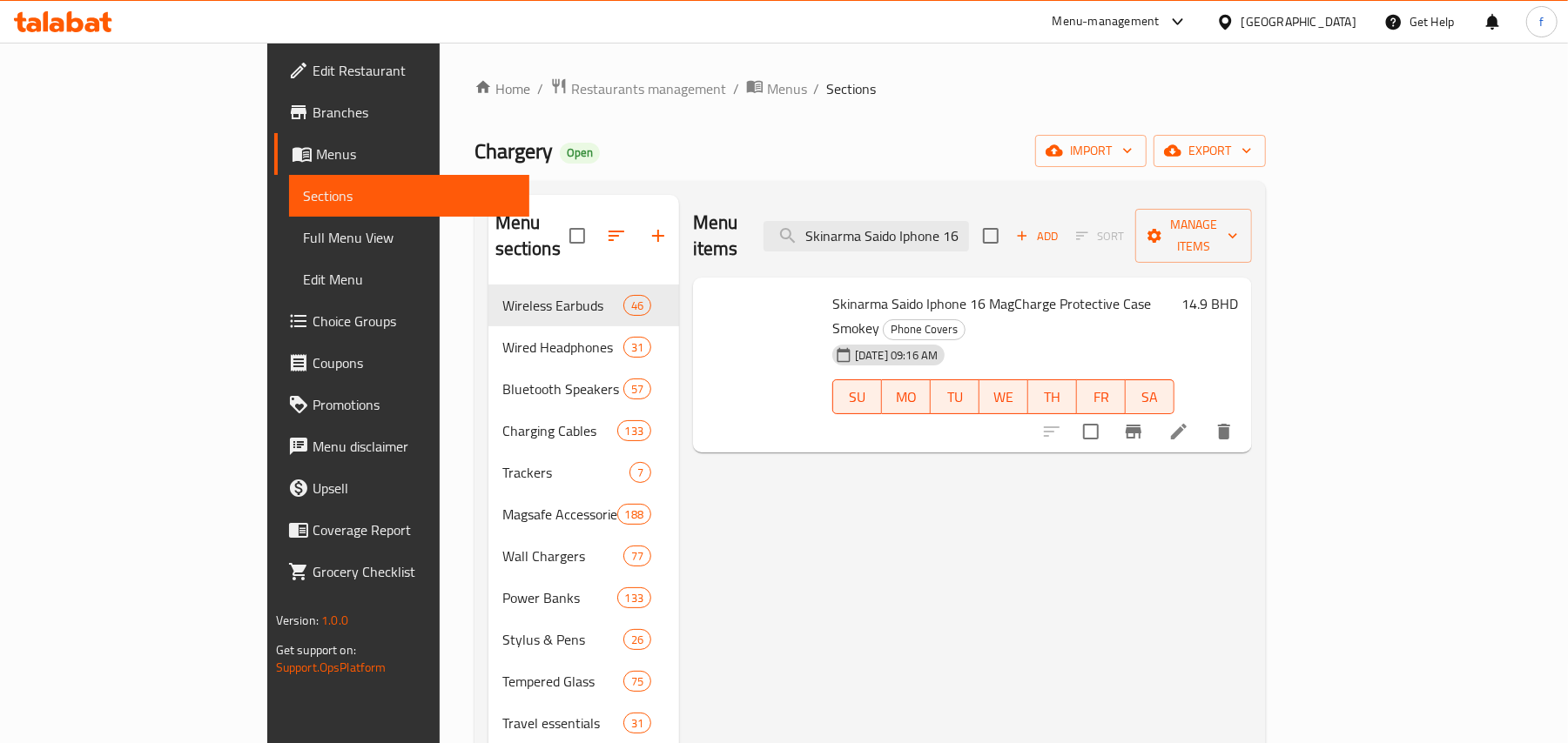
click at [914, 291] on span "Skinarma Saido Iphone 16 MagCharge Protective Case Smokey" at bounding box center [991, 316] width 318 height 51
click at [969, 237] on input "Skinarma Saido Iphone 16 MagCharge Protective Case Smokey" at bounding box center [865, 237] width 205 height 31
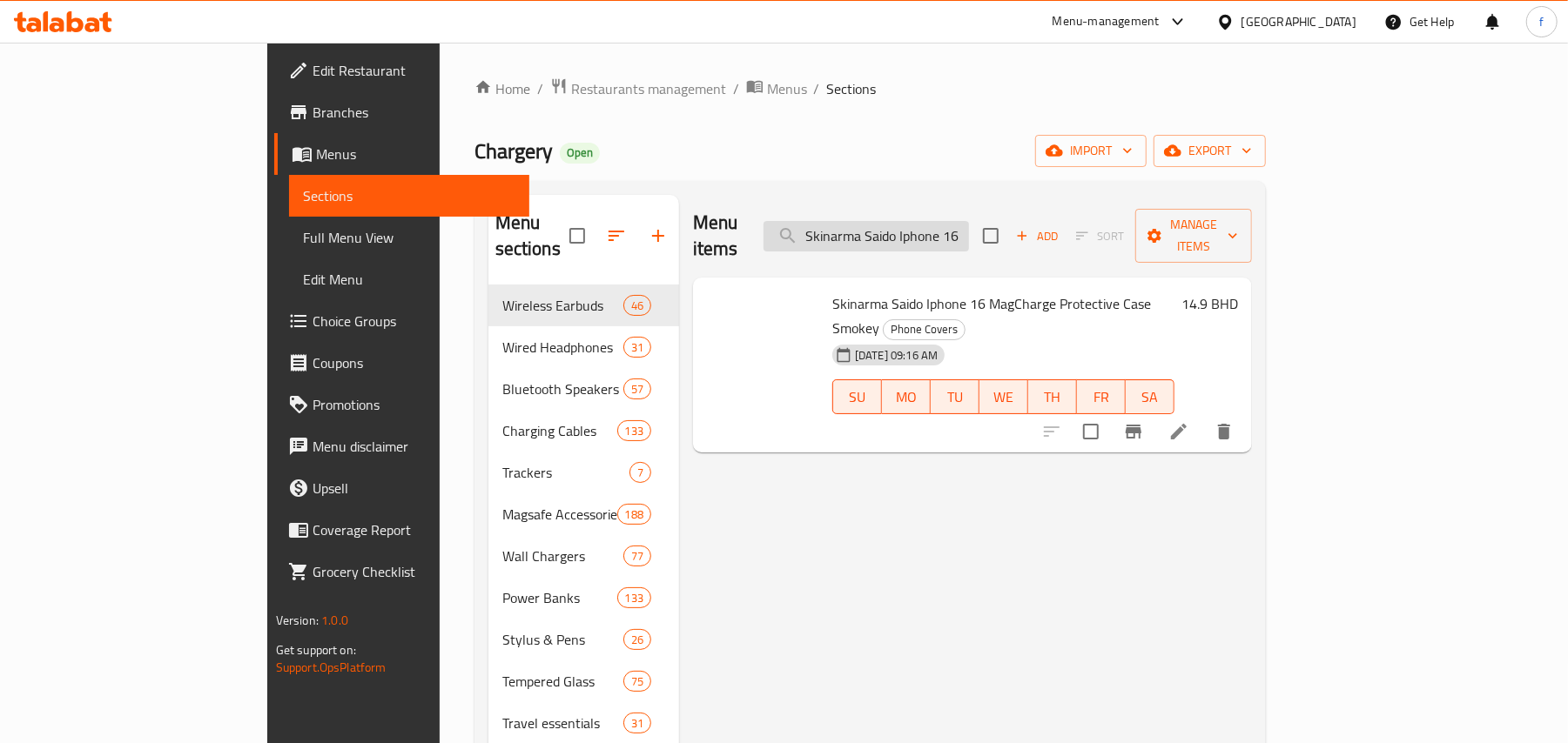
click at [969, 237] on input "Skinarma Saido Iphone 16 MagCharge Protective Case Smokey" at bounding box center [865, 237] width 205 height 31
paste input "Nova Iphone 16 Pro MagCharg"
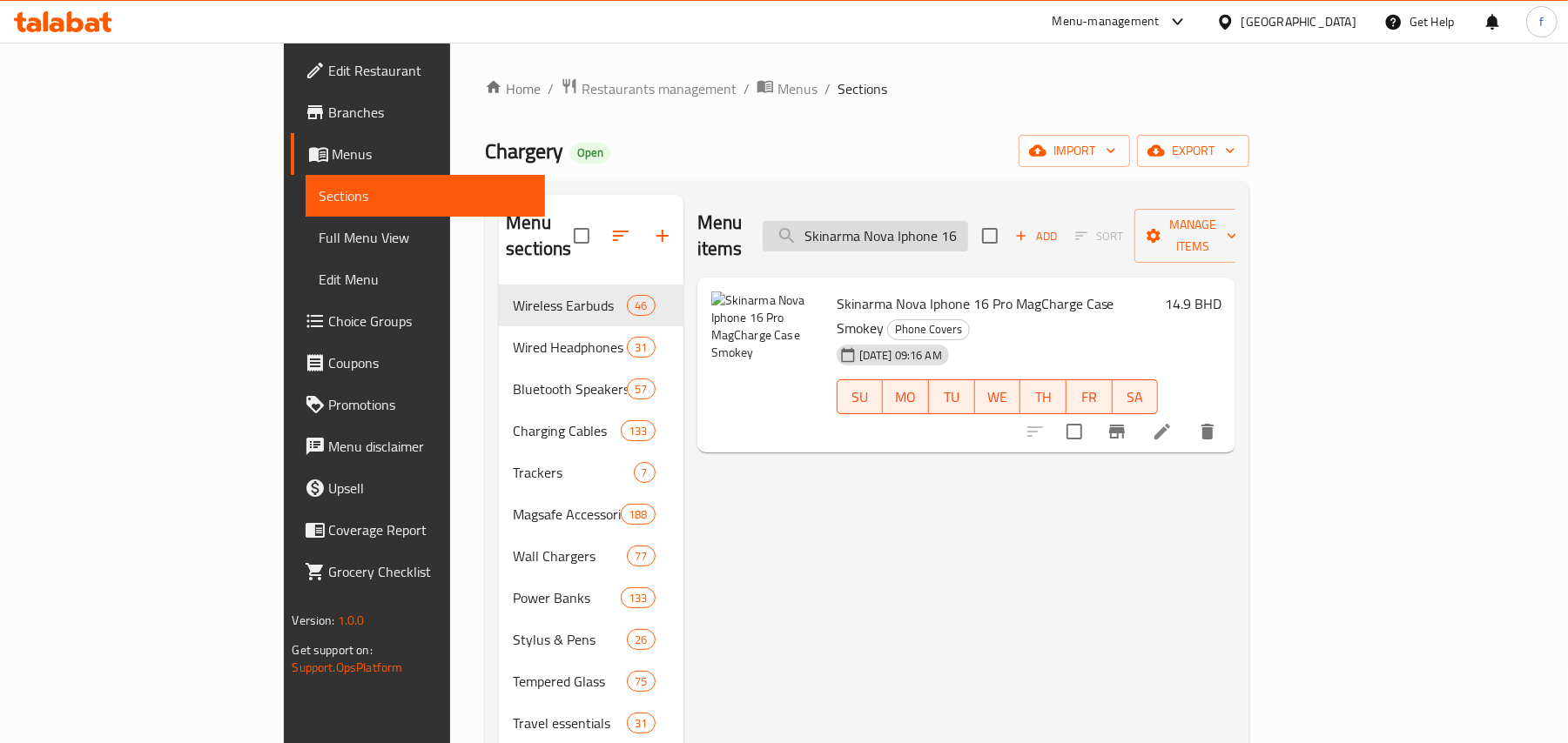
click at [927, 221] on input "Skinarma Nova Iphone 16 Pro MagCharge Case Smokey" at bounding box center [864, 237] width 205 height 31
paste input "Clear"
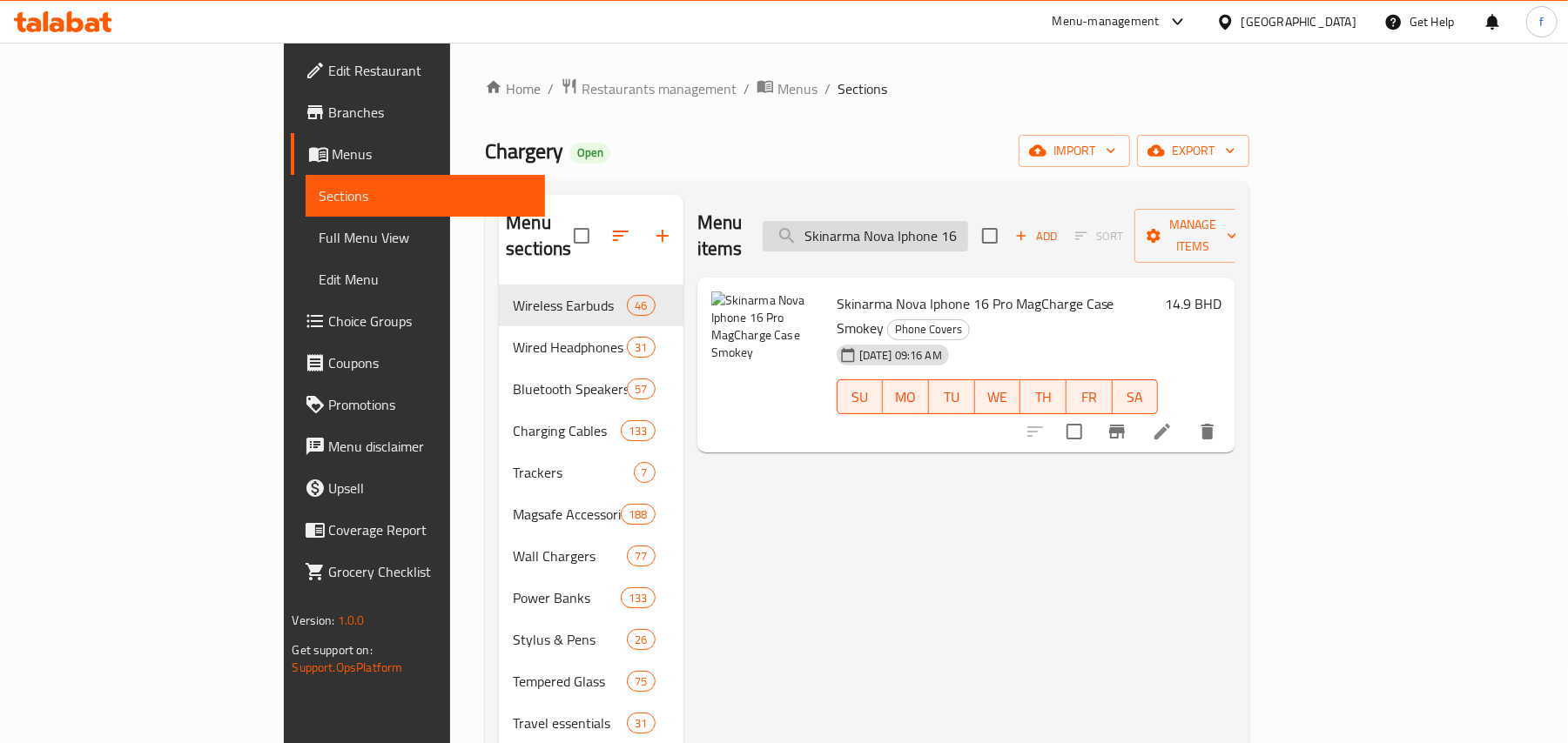
scroll to position [0, 151]
type input "Skinarma Nova Iphone 16 Pro MagCharge Case Clear"
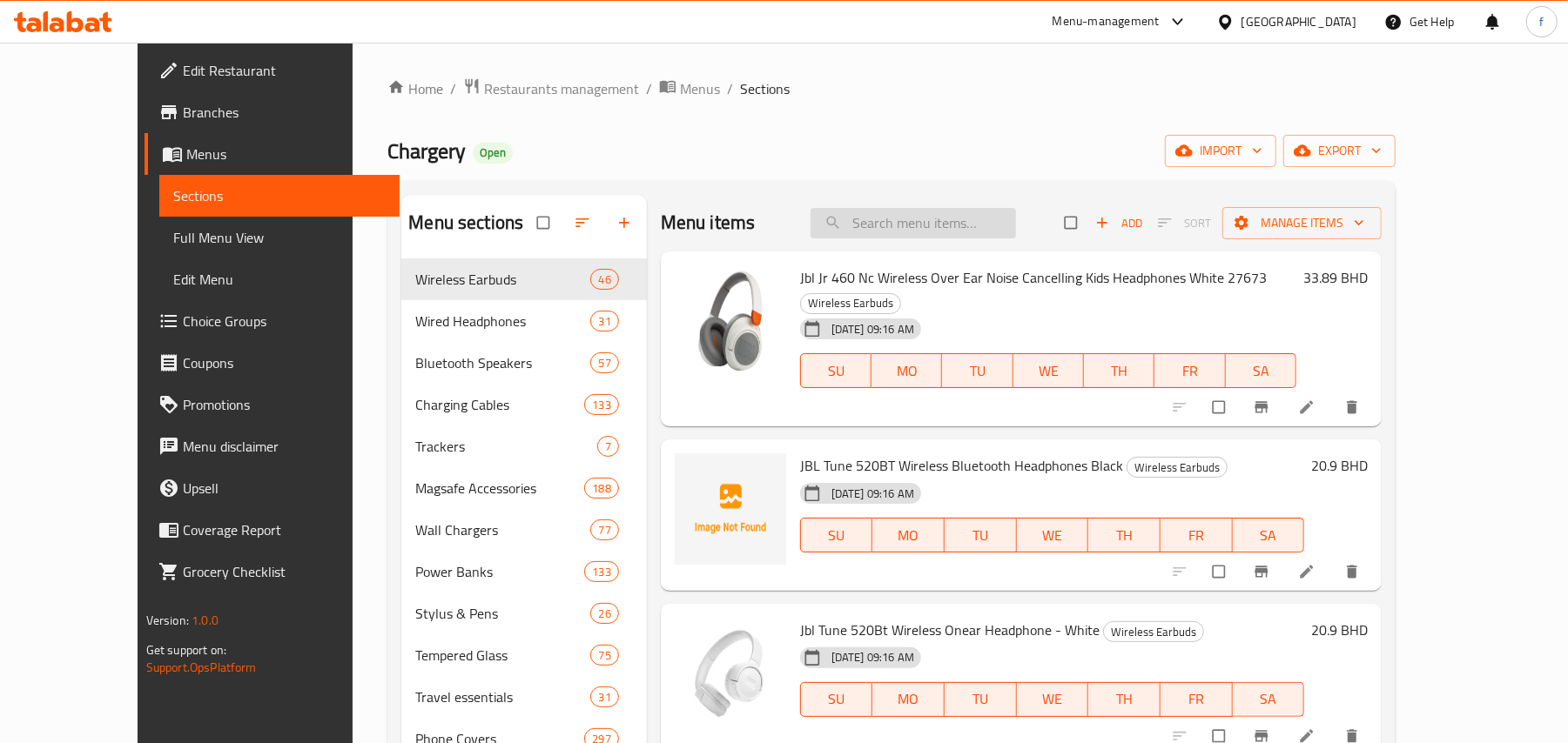
click at [918, 221] on input "search" at bounding box center [912, 223] width 205 height 31
paste input "8886461246889"
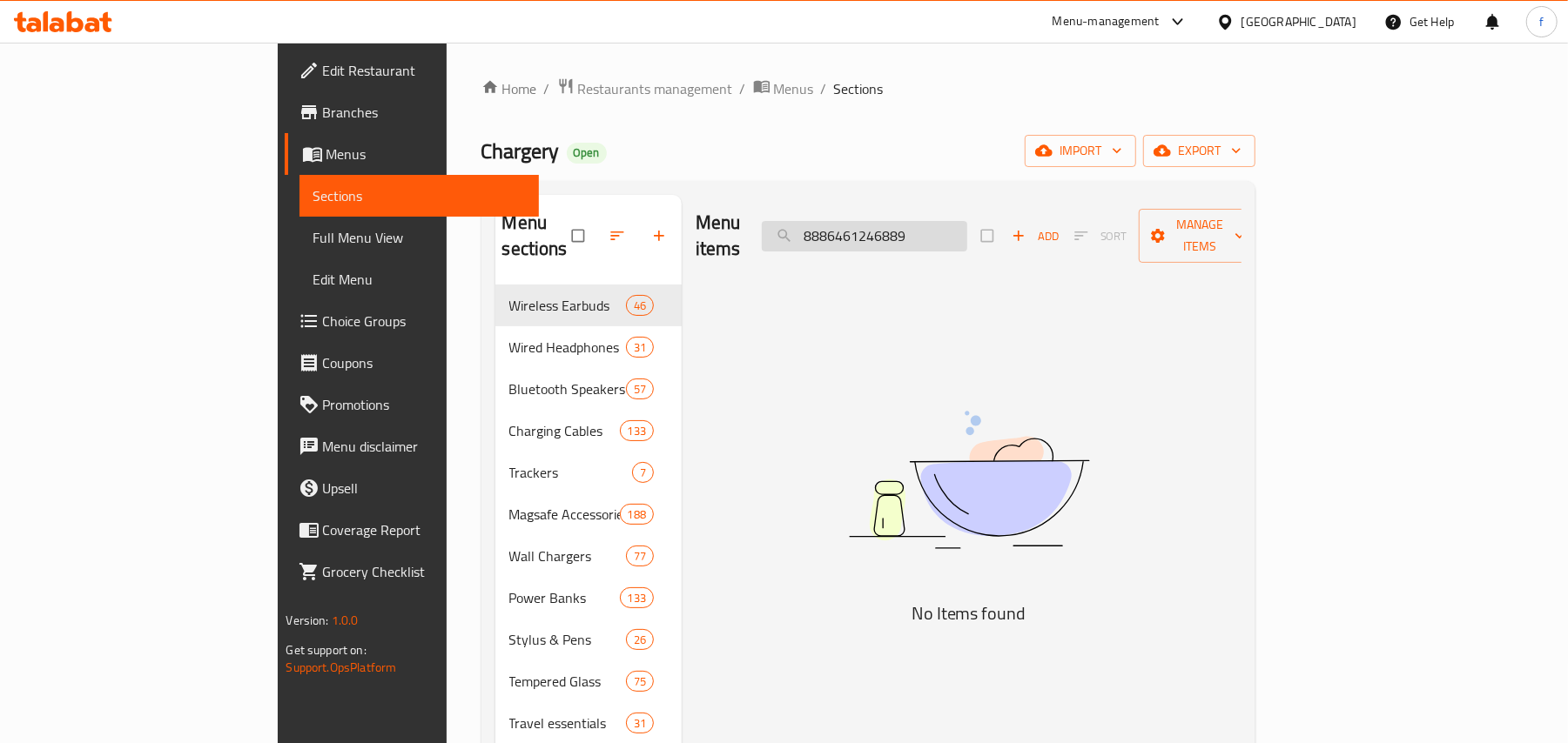
click at [959, 230] on input "8886461246889" at bounding box center [864, 237] width 205 height 31
paste input "Skinarma Nova Iphone 16 Pro MagCharge Case Clear"
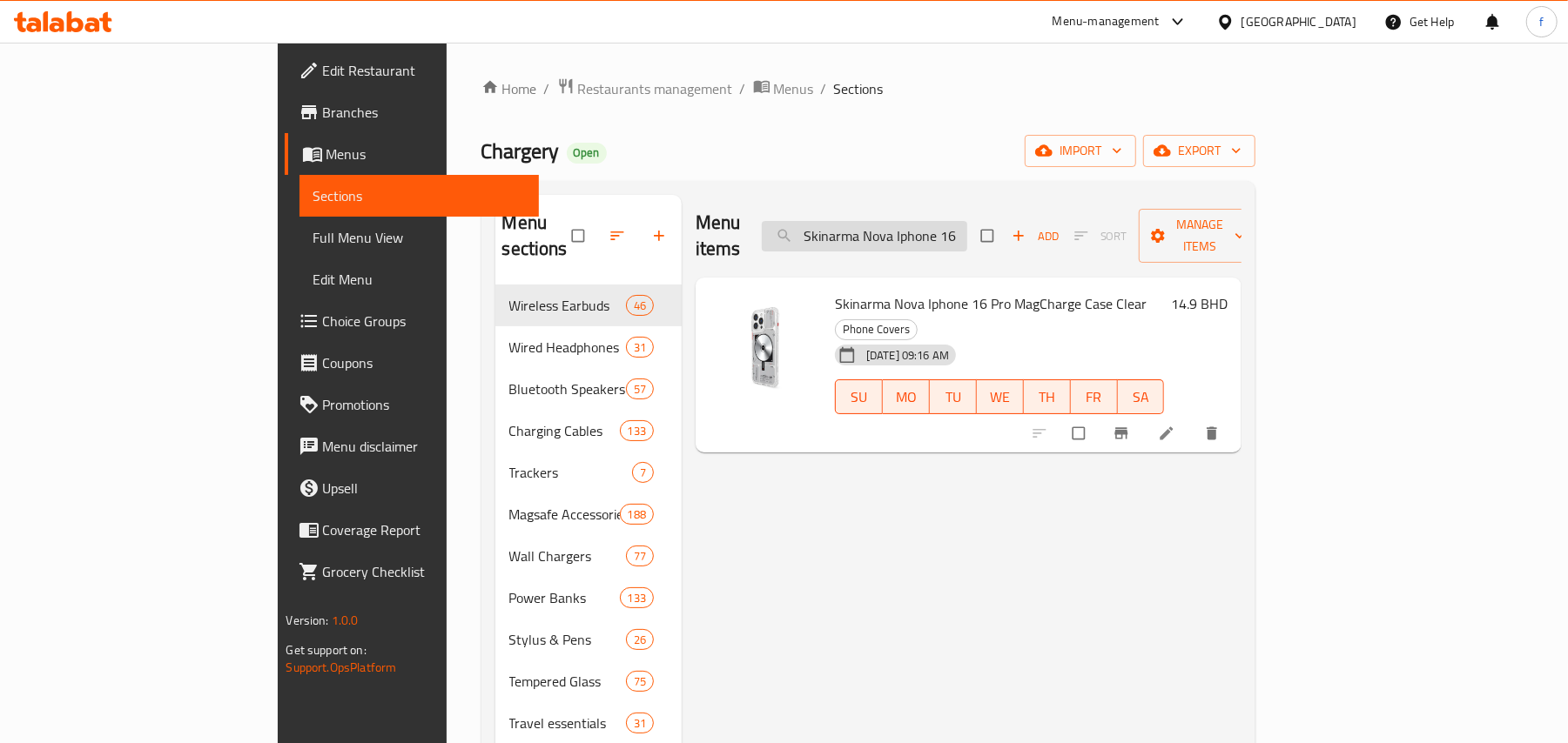
click at [968, 228] on input "Skinarma Nova Iphone 16 Pro MagCharge Case Clear" at bounding box center [864, 237] width 205 height 31
paste input "x MagCharge Case Smokey"
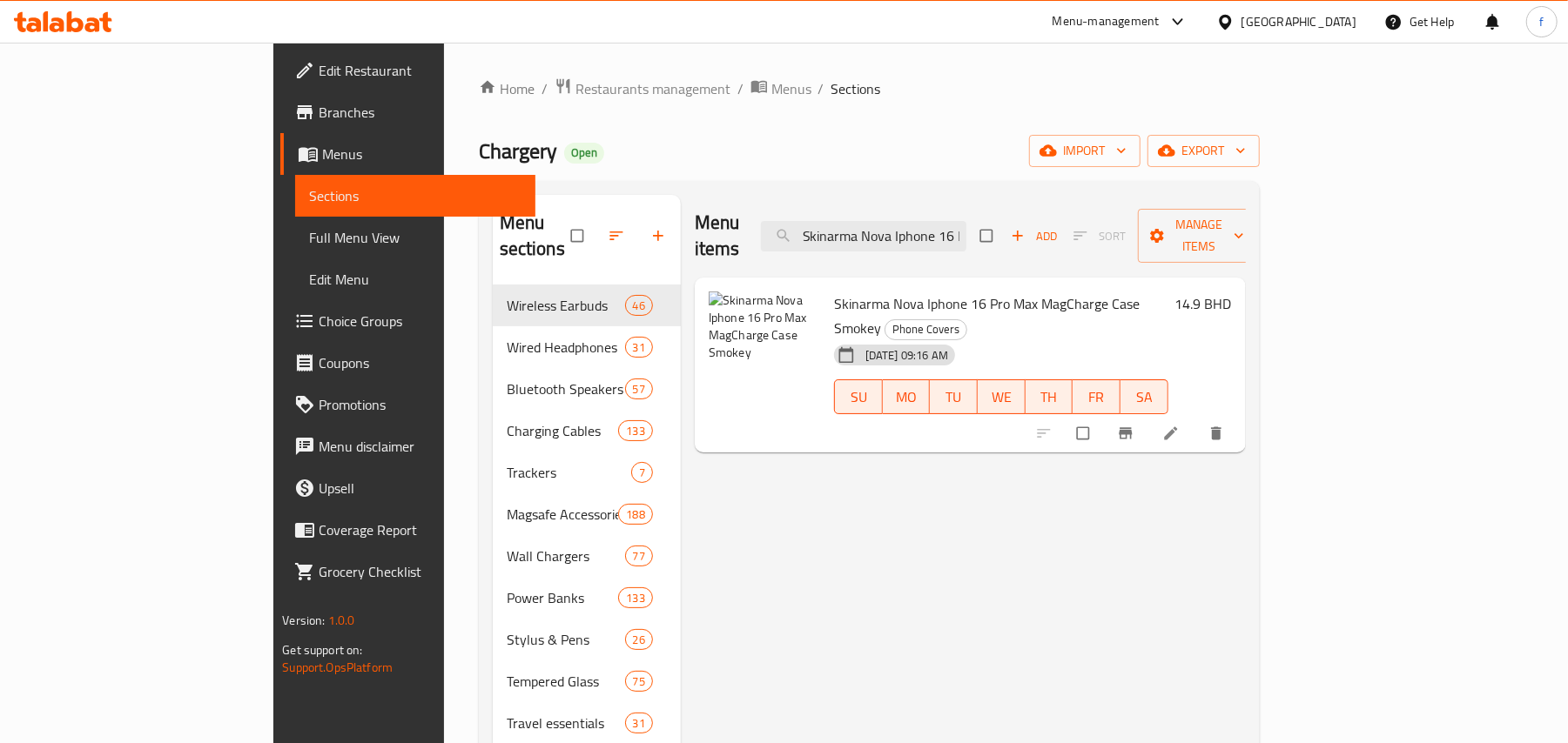
click at [993, 197] on div "Menu items Skinarma Nova Iphone 16 Pro Max MagCharge Case Smokey Add Sort Manag…" at bounding box center [969, 236] width 551 height 82
click at [967, 221] on input "Skinarma Nova Iphone 16 Pro Max MagCharge Case Smokey" at bounding box center [863, 237] width 205 height 31
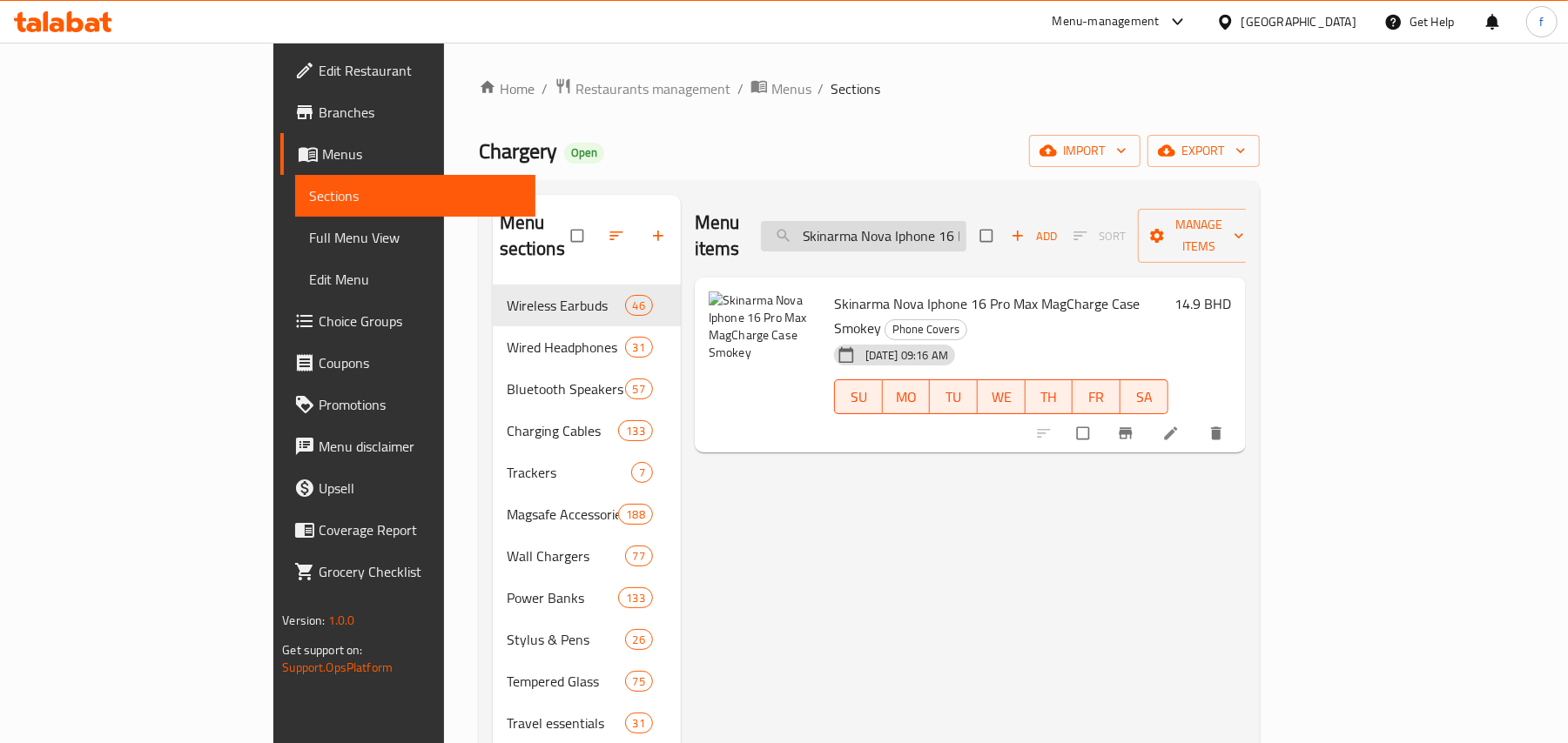
paste input "Clear"
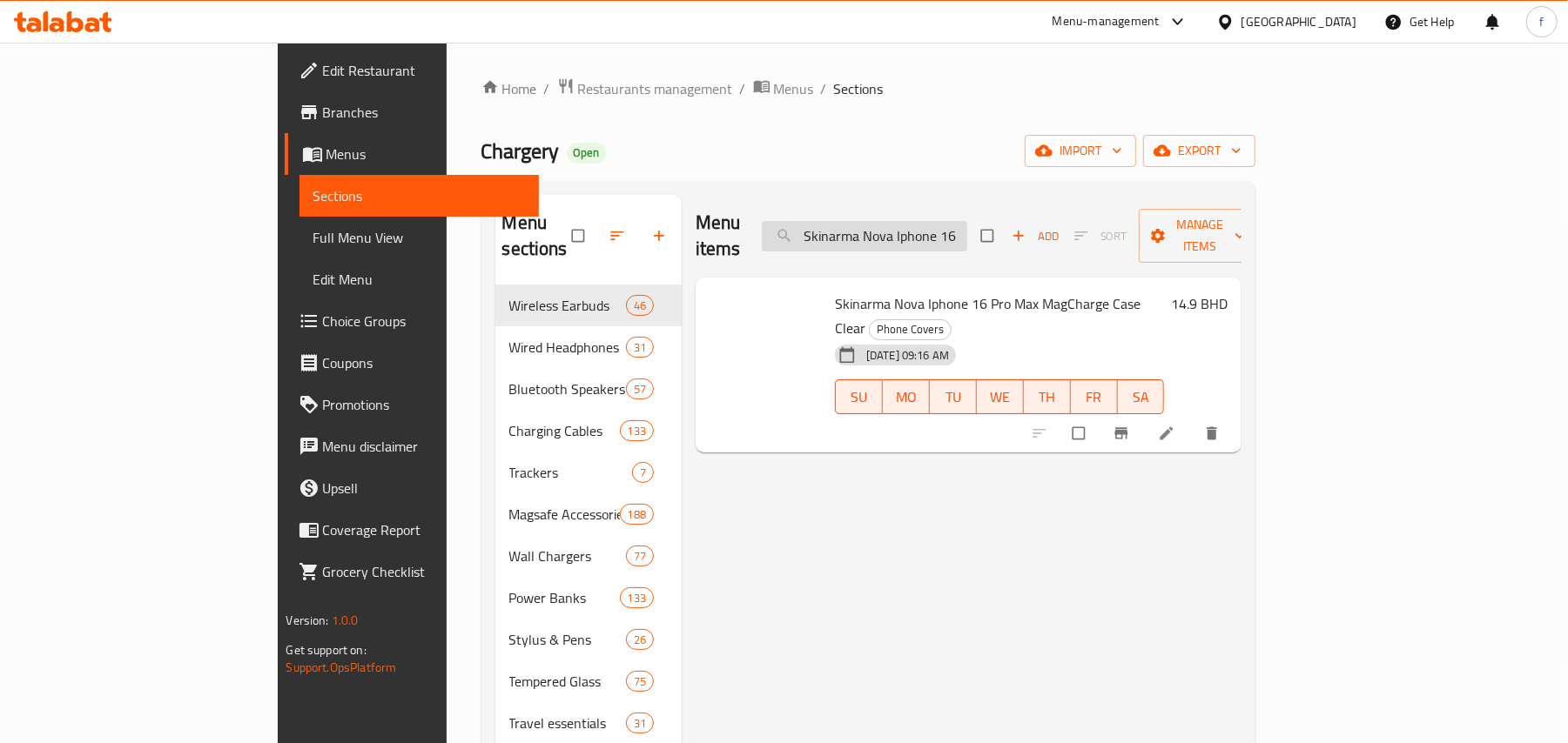
click at [968, 233] on input "Skinarma Nova Iphone 16 Pro Max MagCharge Case Clear" at bounding box center [864, 237] width 205 height 31
paste input "Gado Apple Watch Series 10, 42Mm Slim Protective Case Black"
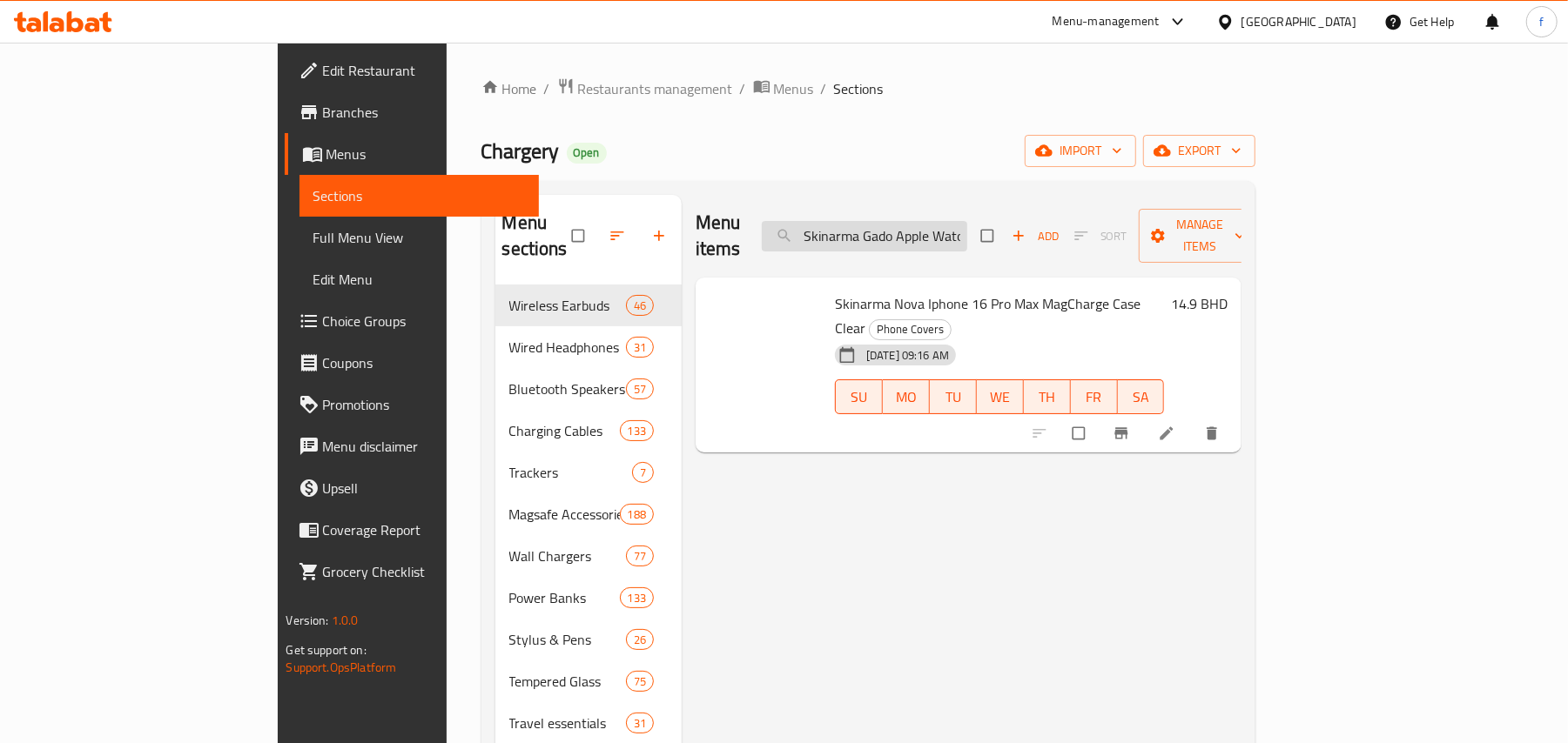
scroll to position [0, 269]
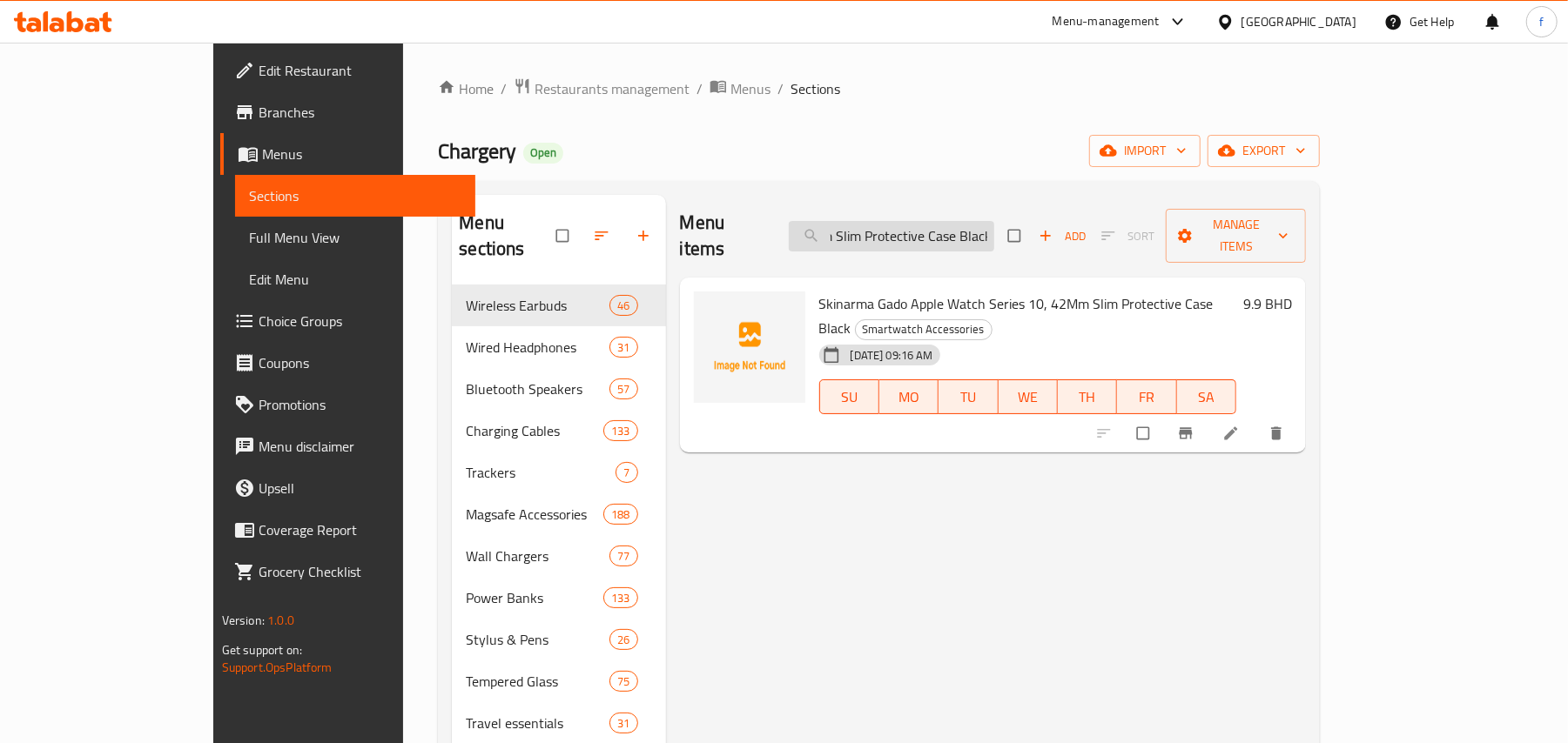
type input "Skinarma Gado Apple Watch Series 10, 42Mm Slim Protective Case Black"
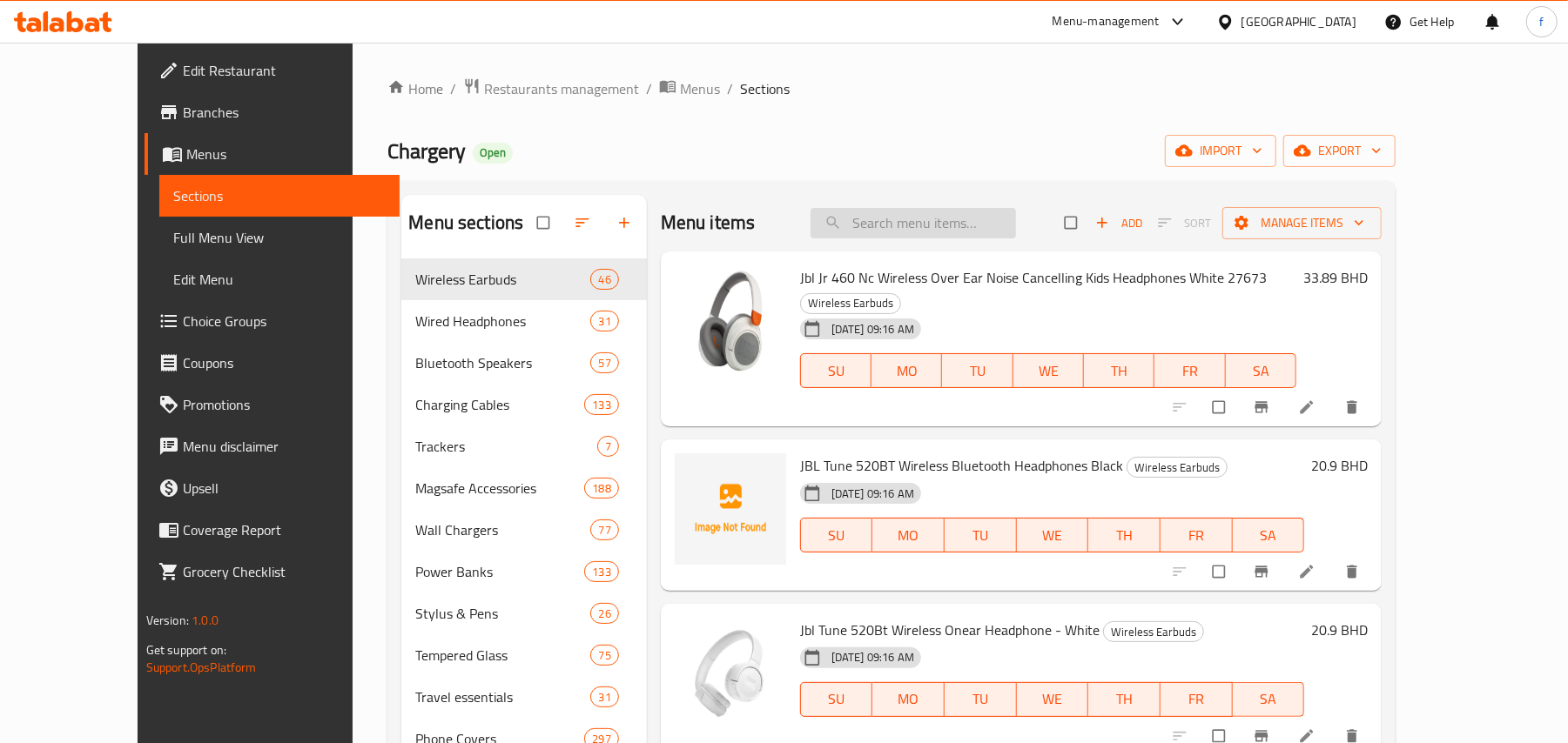
click at [971, 212] on input "search" at bounding box center [912, 223] width 205 height 31
paste input "Skinarma Gado Apple Watch Series 10, 42Mm Slim Protective Case Black"
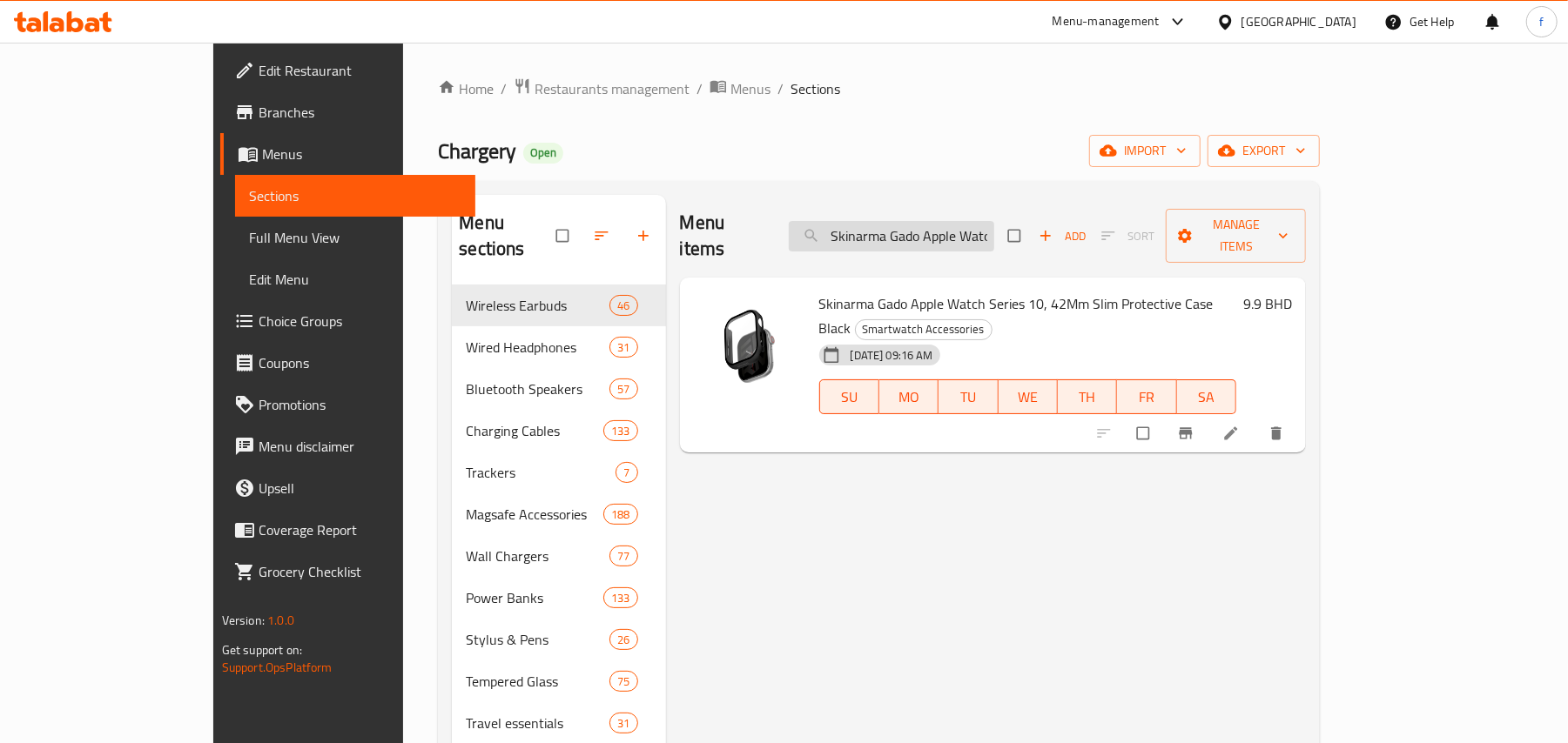
click at [994, 221] on input "Skinarma Gado Apple Watch Series 10, 42Mm Slim Protective Case Black" at bounding box center [891, 237] width 205 height 31
paste input "Clear"
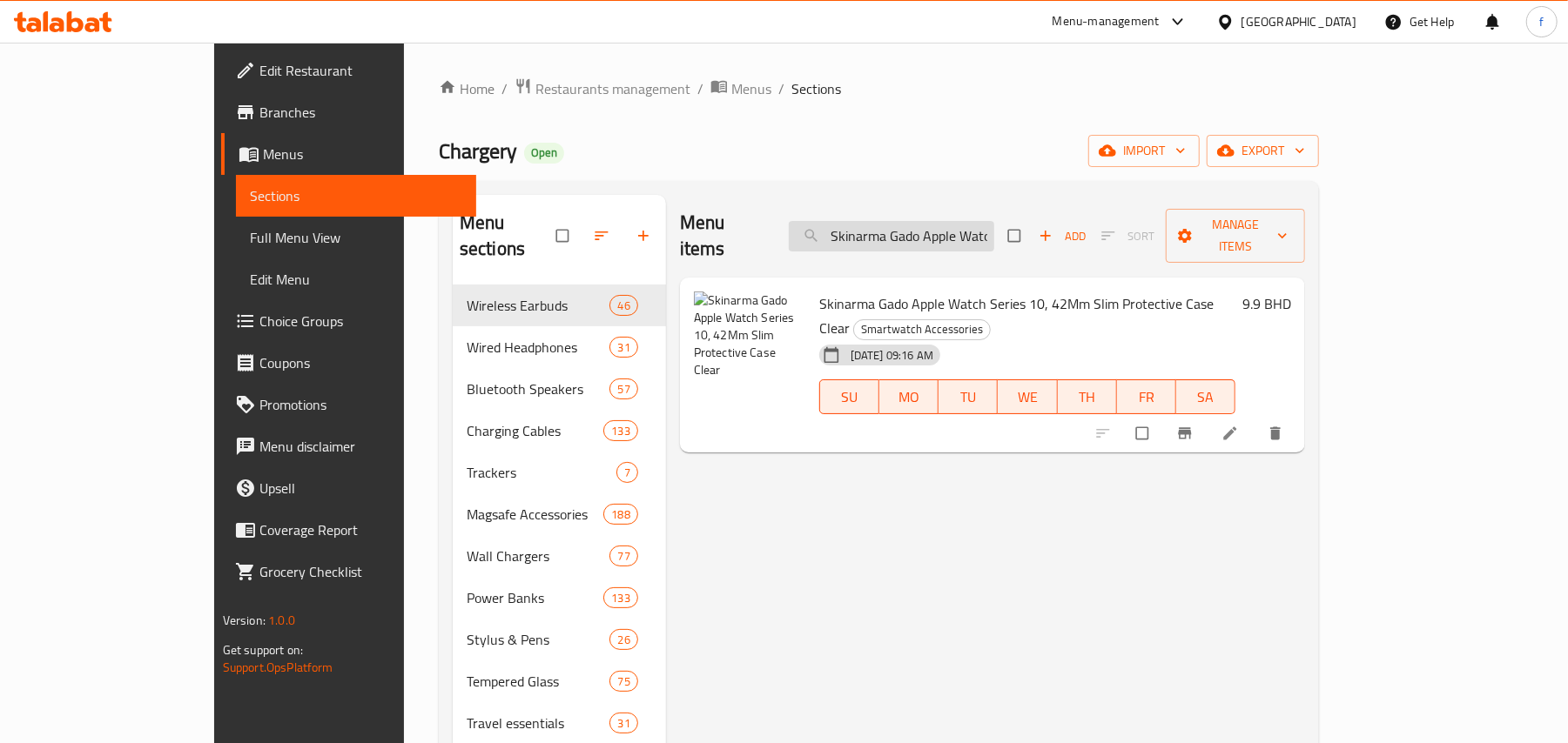
click at [994, 221] on input "Skinarma Gado Apple Watch Series 10, 42Mm Slim Protective Case Clear" at bounding box center [891, 237] width 205 height 31
paste input "6Mm Slim Protective Case Black"
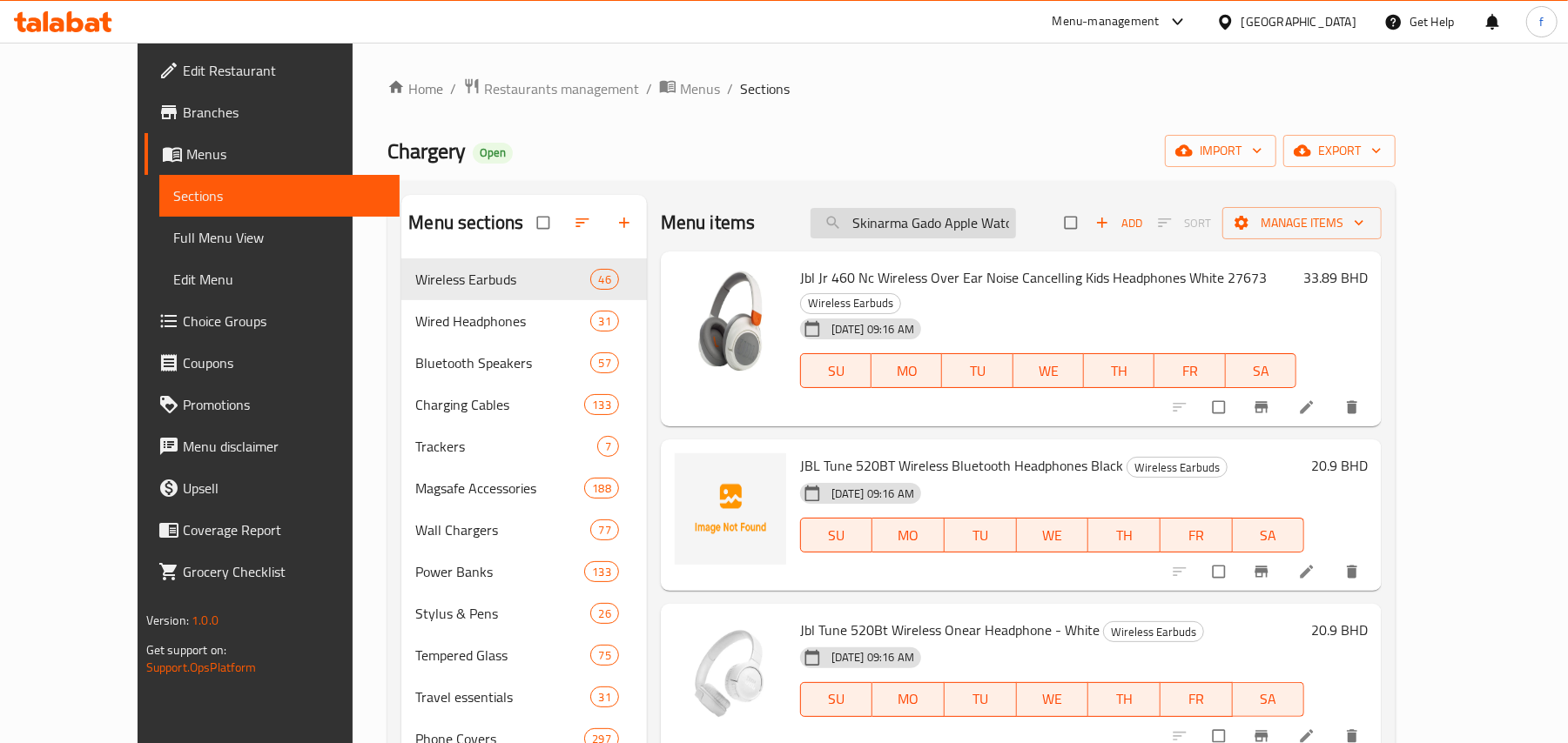
click at [978, 234] on input "Skinarma Gado Apple Watch Series 10, 46Mm Slim Protective Case Black" at bounding box center [912, 223] width 205 height 31
click at [944, 259] on div "Jbl Jr 460 Nc Wireless Over Ear Noise Cancelling Kids Headphones White 27673 Wi…" at bounding box center [1048, 339] width 510 height 162
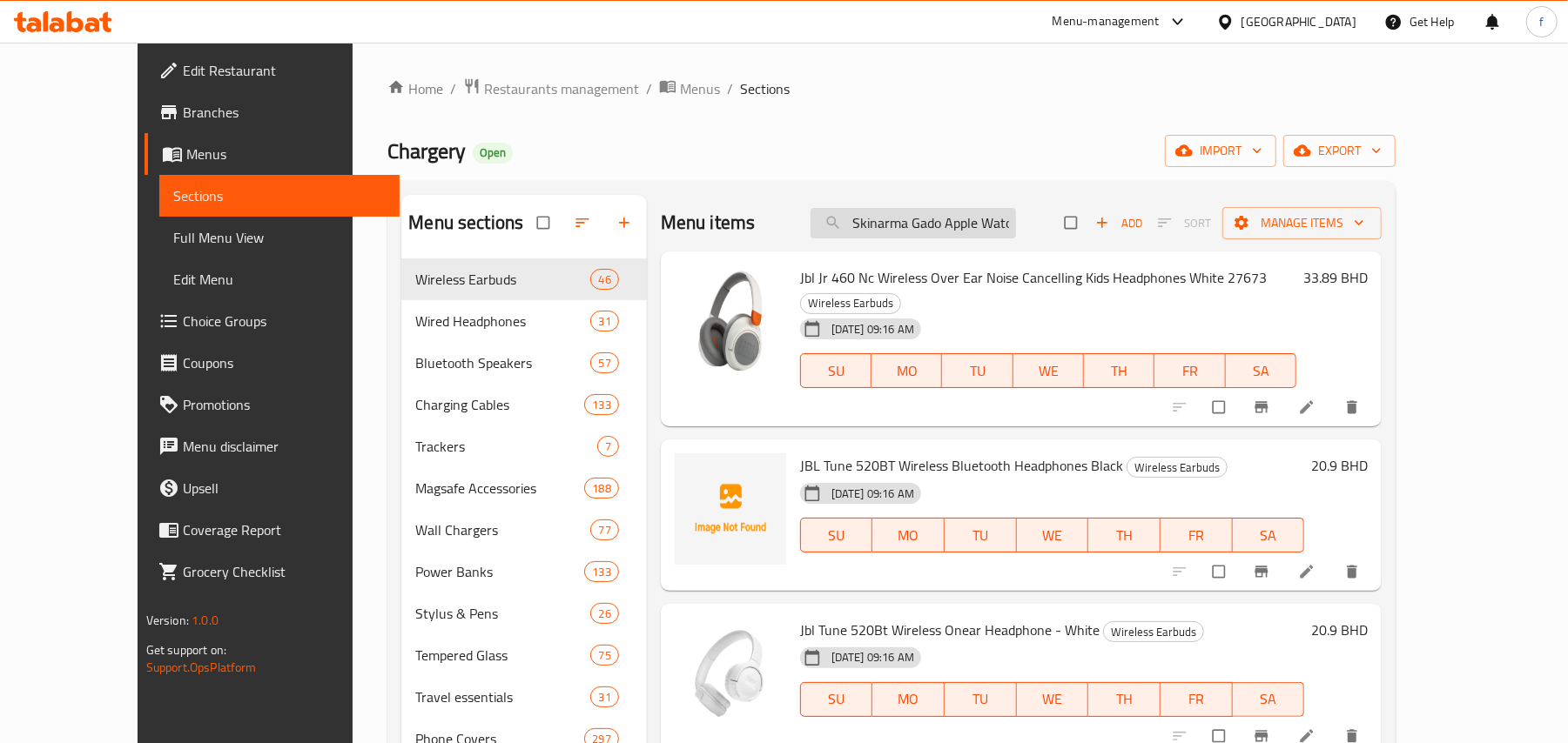
click at [956, 228] on input "Skinarma Gado Apple Watch Series 10, 46Mm Slim Protective Case Black" at bounding box center [912, 223] width 205 height 31
paste input "Clear"
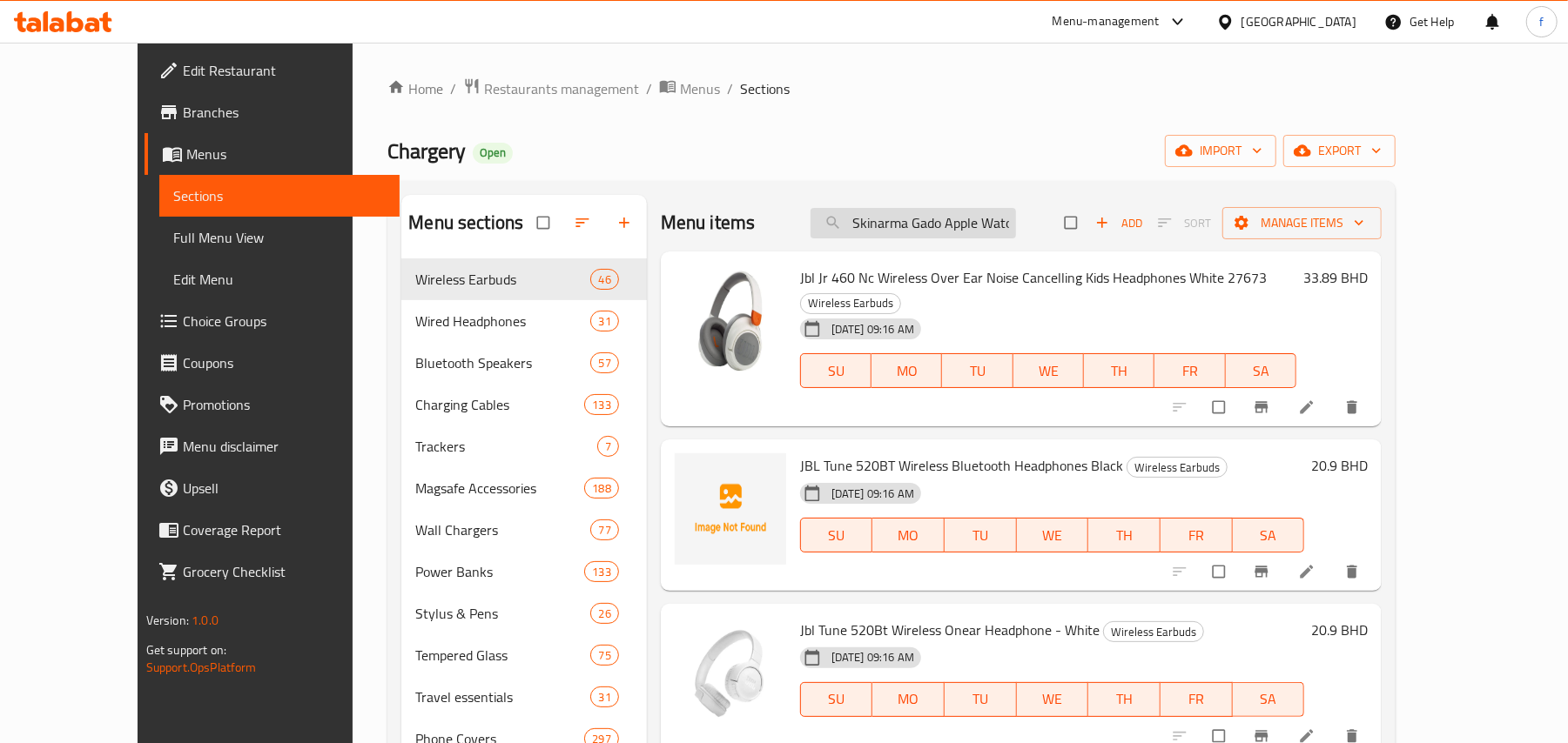
scroll to position [0, 267]
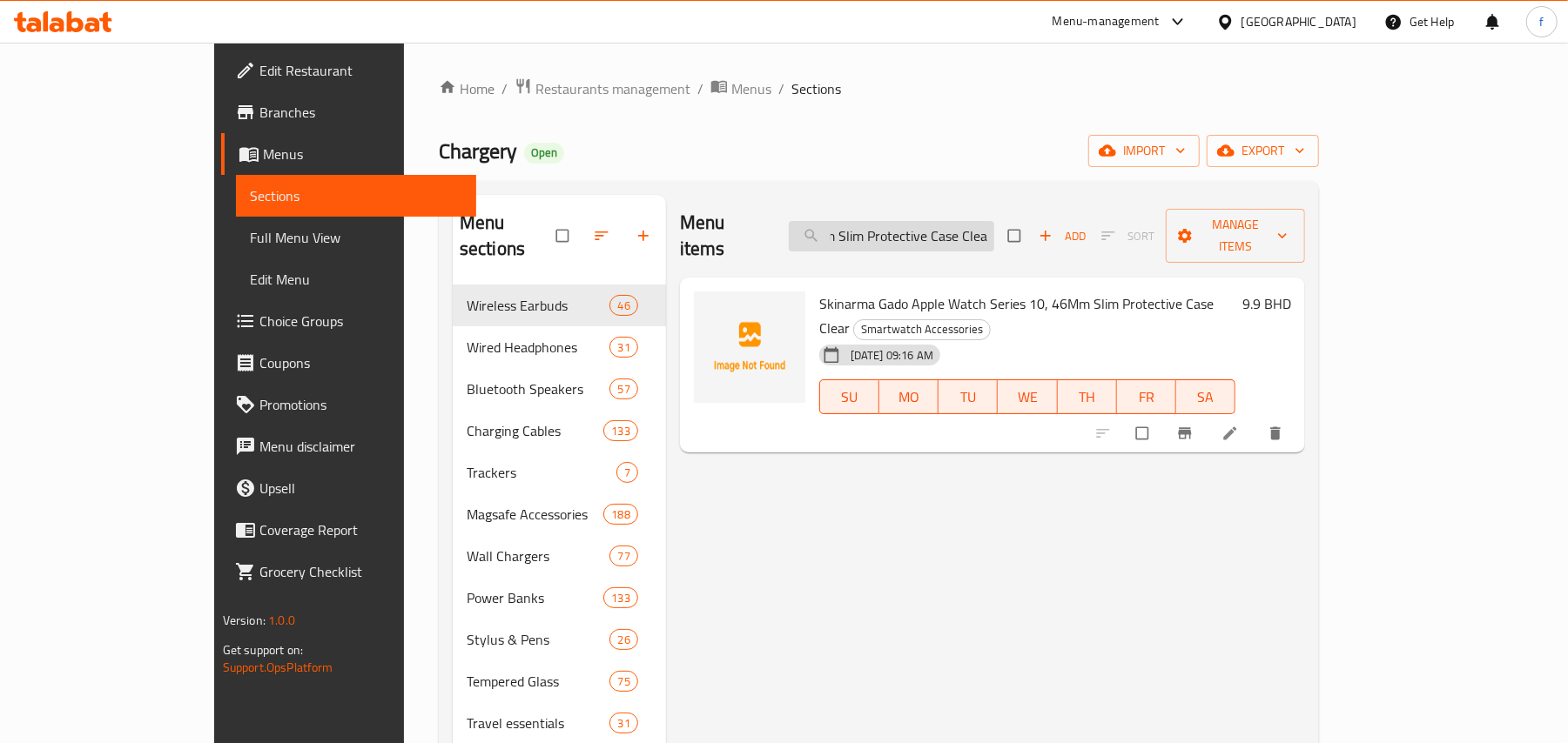
click at [994, 221] on input "Skinarma Gado Apple Watch Series 10, 46Mm Slim Protective Case Clear" at bounding box center [891, 237] width 205 height 31
paste input "Black"
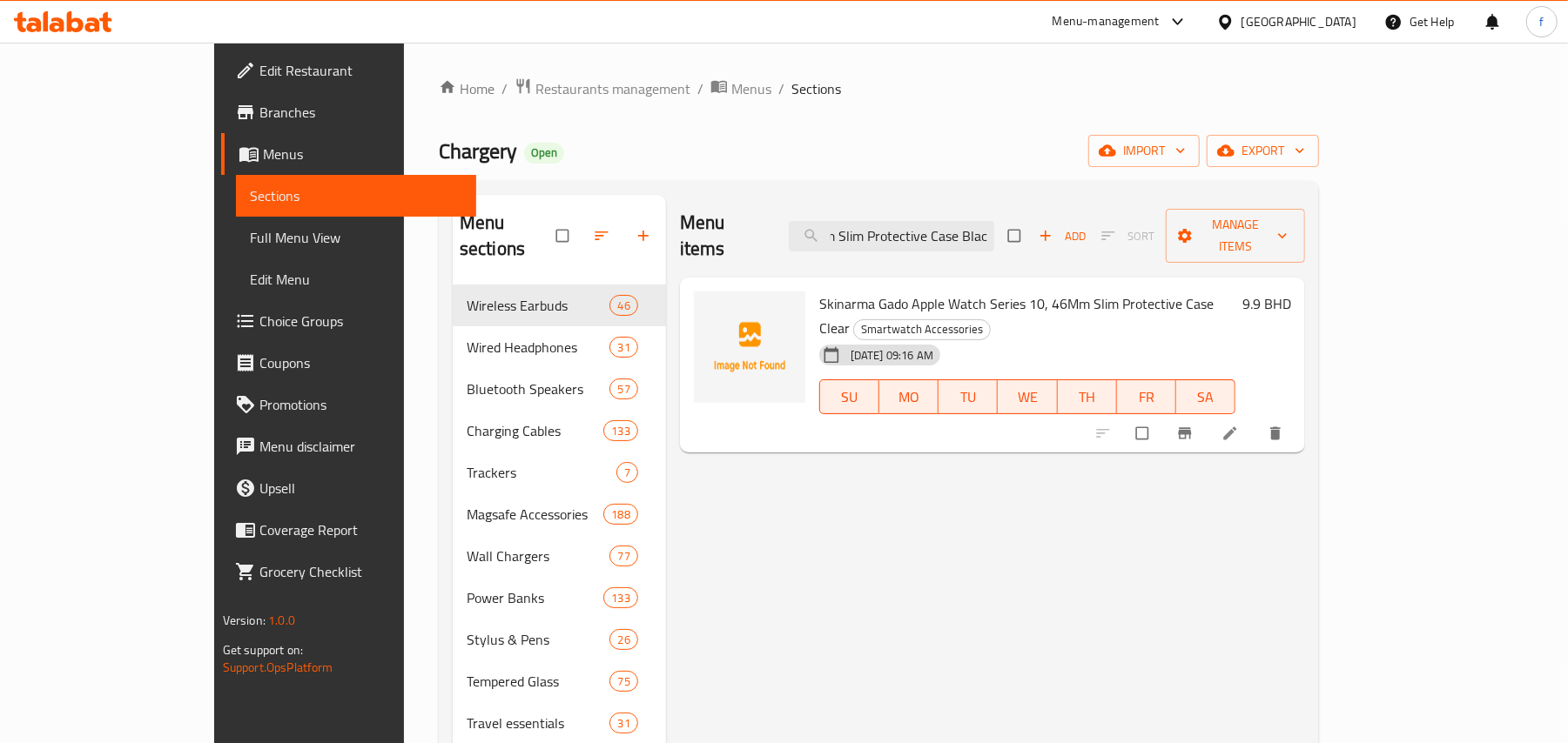
scroll to position [0, 269]
paste input "Clear"
click at [994, 234] on input "Skinarma Gado Apple Watch Series 10, 46Mm Slim Protective Case Clear" at bounding box center [891, 237] width 205 height 31
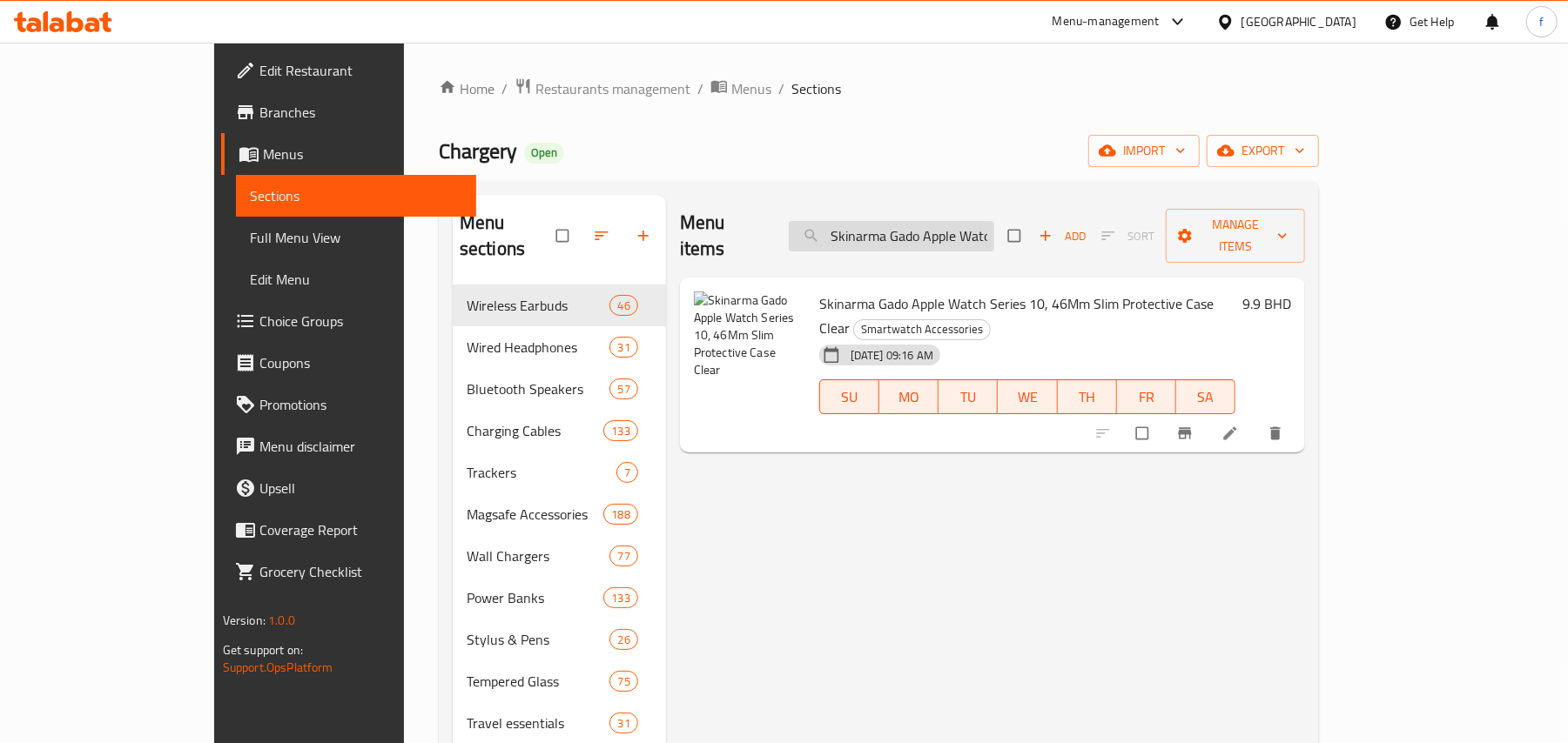
click at [994, 234] on input "Skinarma Gado Apple Watch Series 10, 46Mm Slim Protective Case Clear" at bounding box center [891, 237] width 205 height 31
paste input "Black"
click at [994, 224] on input "Skinarma Gado Apple Watch Series 10, 46Mm Slim Protective Case Black" at bounding box center [891, 237] width 205 height 31
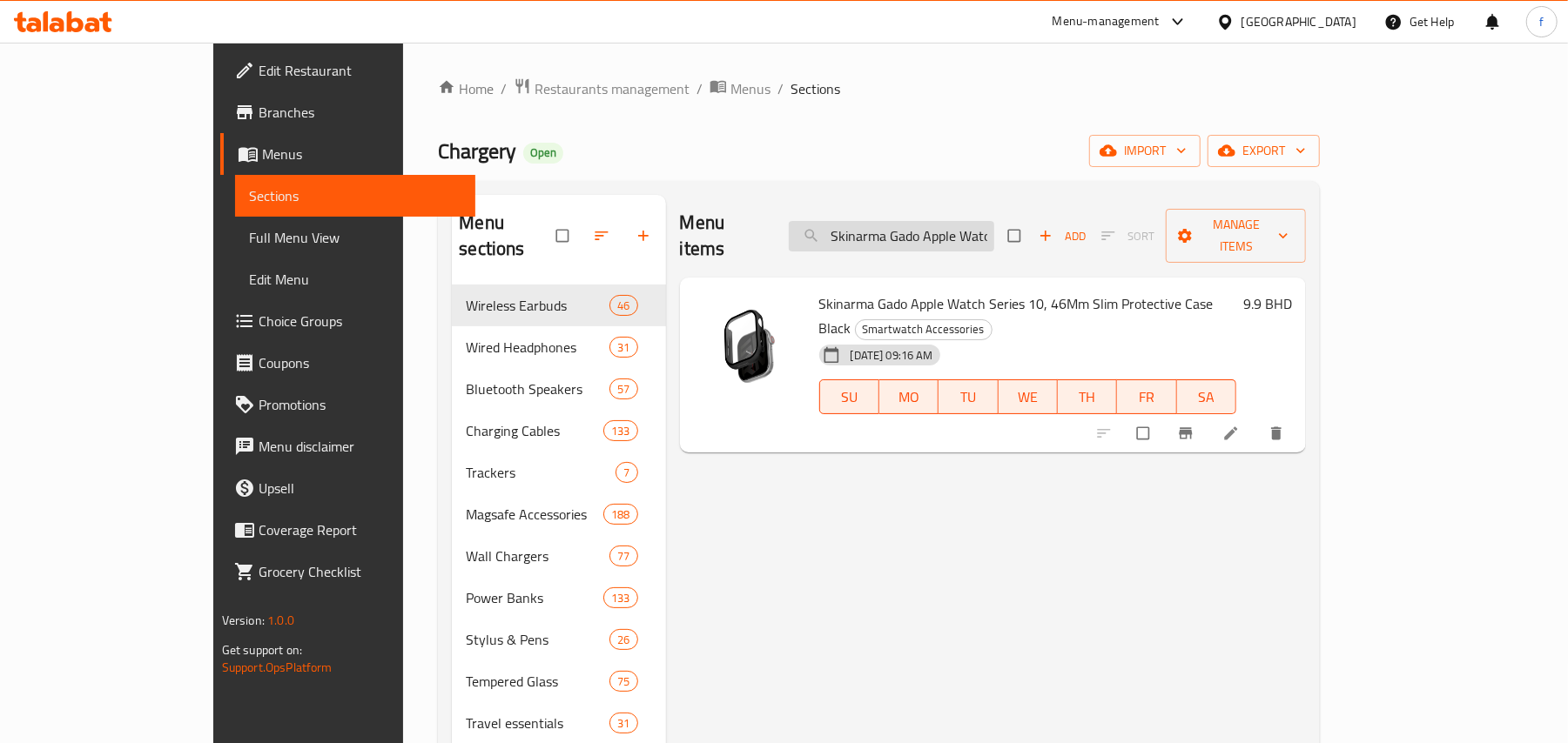
click at [994, 224] on input "Skinarma Gado Apple Watch Series 10, 46Mm Slim Protective Case Black" at bounding box center [891, 237] width 205 height 31
paste input "Nova Iphone 16 Pro Max MagCharge Case Gold"
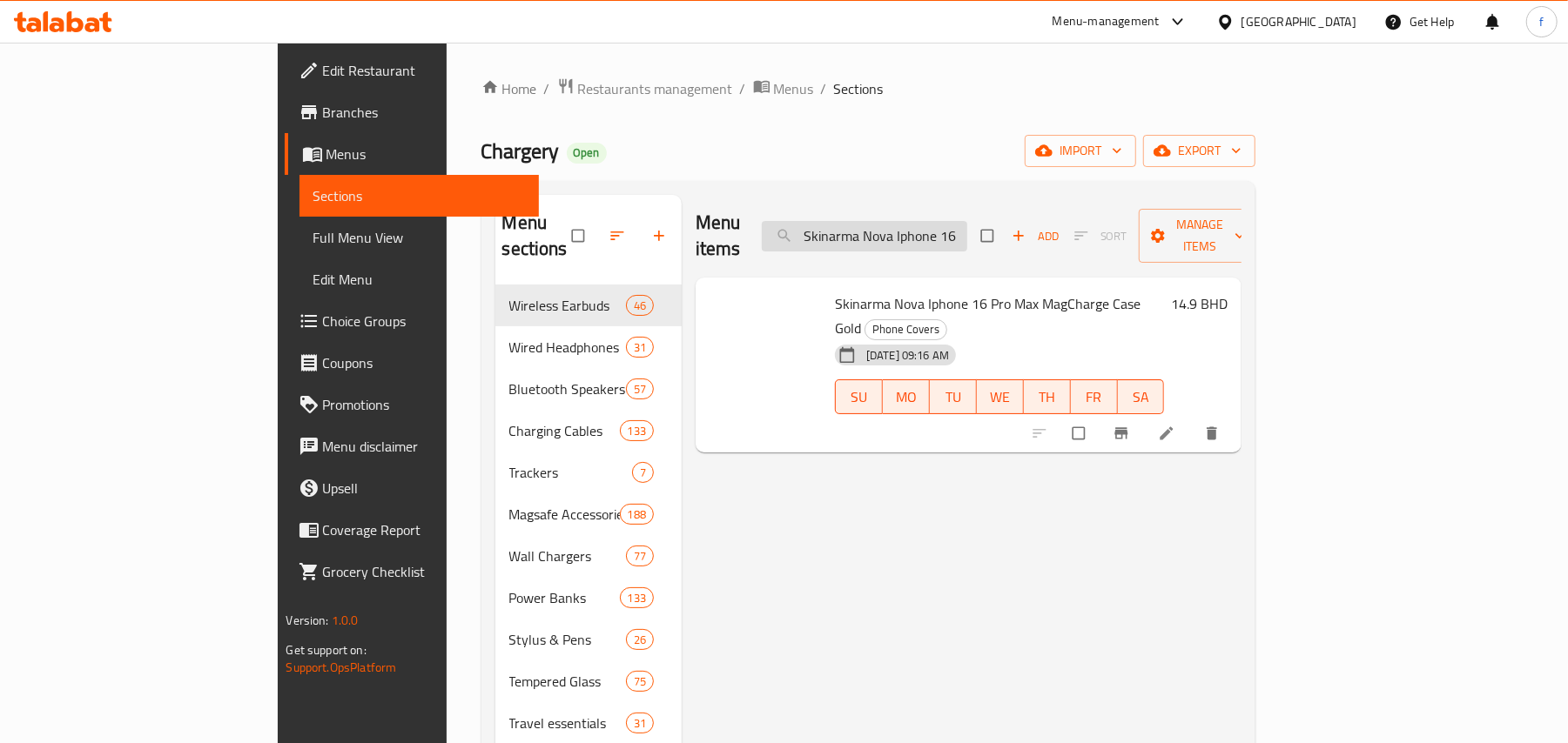
click at [968, 235] on input "Skinarma Nova Iphone 16 Pro Max MagCharge Case Gold" at bounding box center [864, 237] width 205 height 31
paste input "Airpods Pro 2 Mecha Magnetic Locking Protectiv"
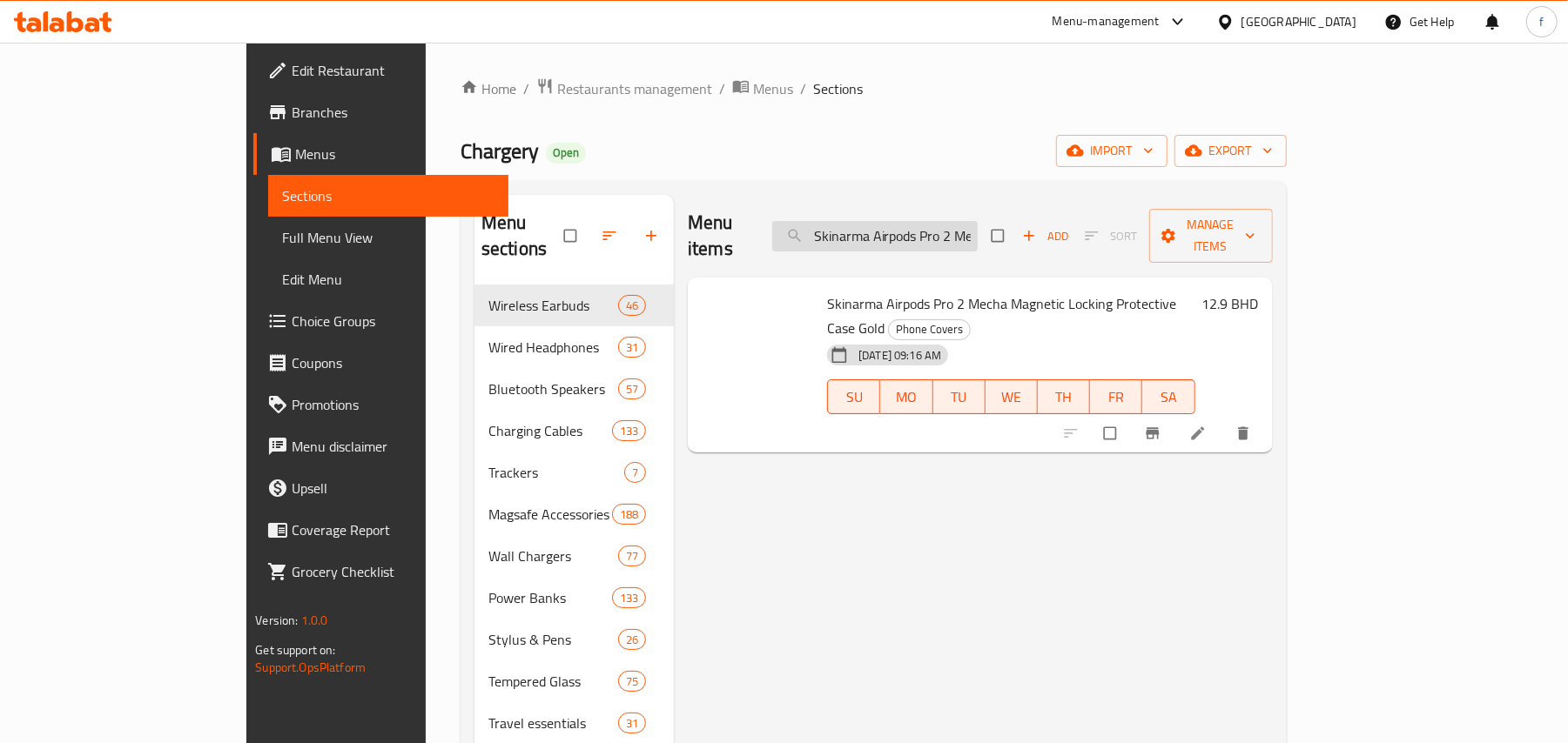
click at [977, 221] on input "Skinarma Airpods Pro 2 Mecha Magnetic Locking Protective Case Gold" at bounding box center [874, 237] width 205 height 31
paste input "Flint 5,000 Mah Magnetic Wireless Gripstand Power Bank"
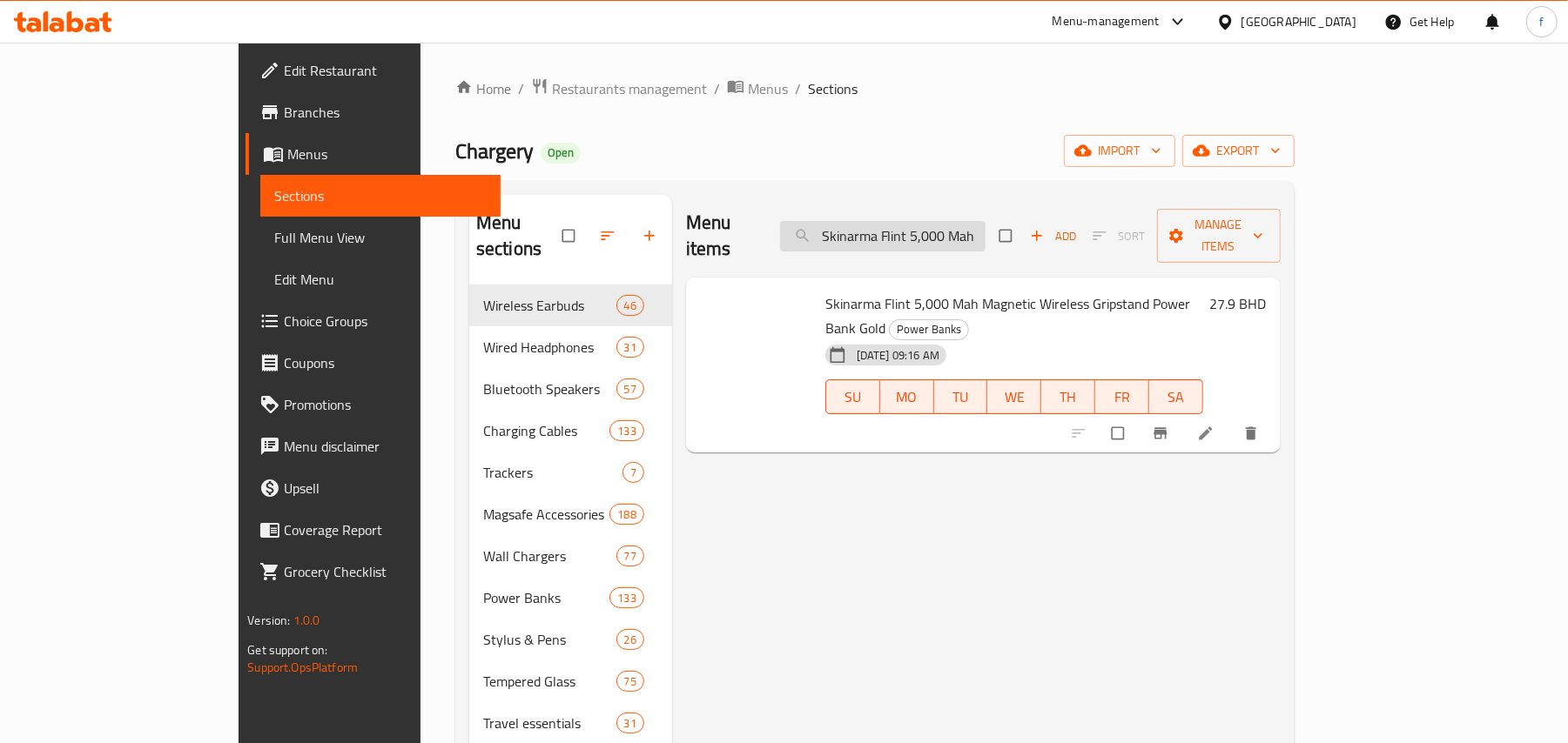
click at [969, 221] on input "Skinarma Flint 5,000 Mah Magnetic Wireless Gripstand Power Bank Gold" at bounding box center [883, 237] width 205 height 31
paste input "Gyro Small Portable Design Fan White"
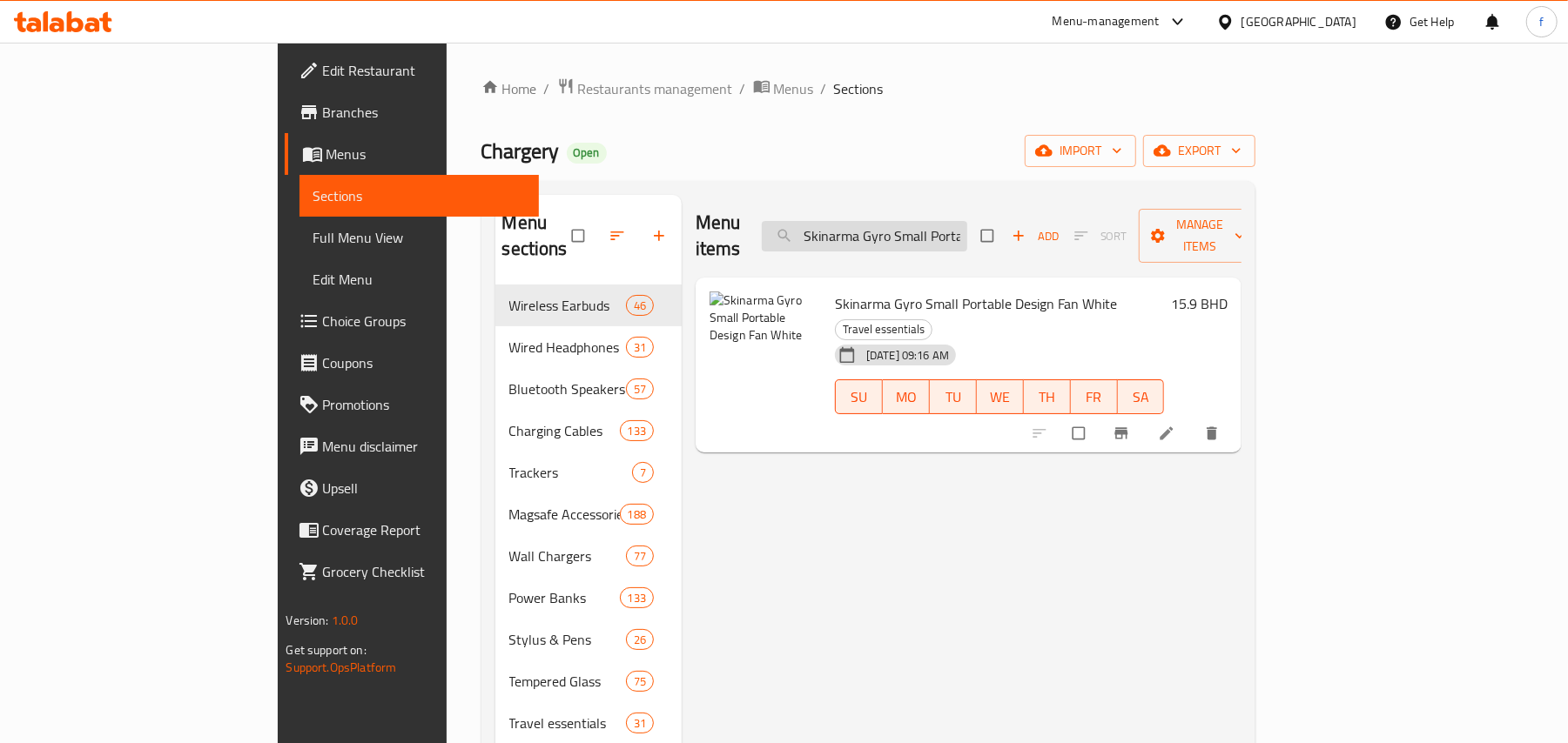
click at [968, 221] on input "Skinarma Gyro Small Portable Design Fan White" at bounding box center [864, 237] width 205 height 31
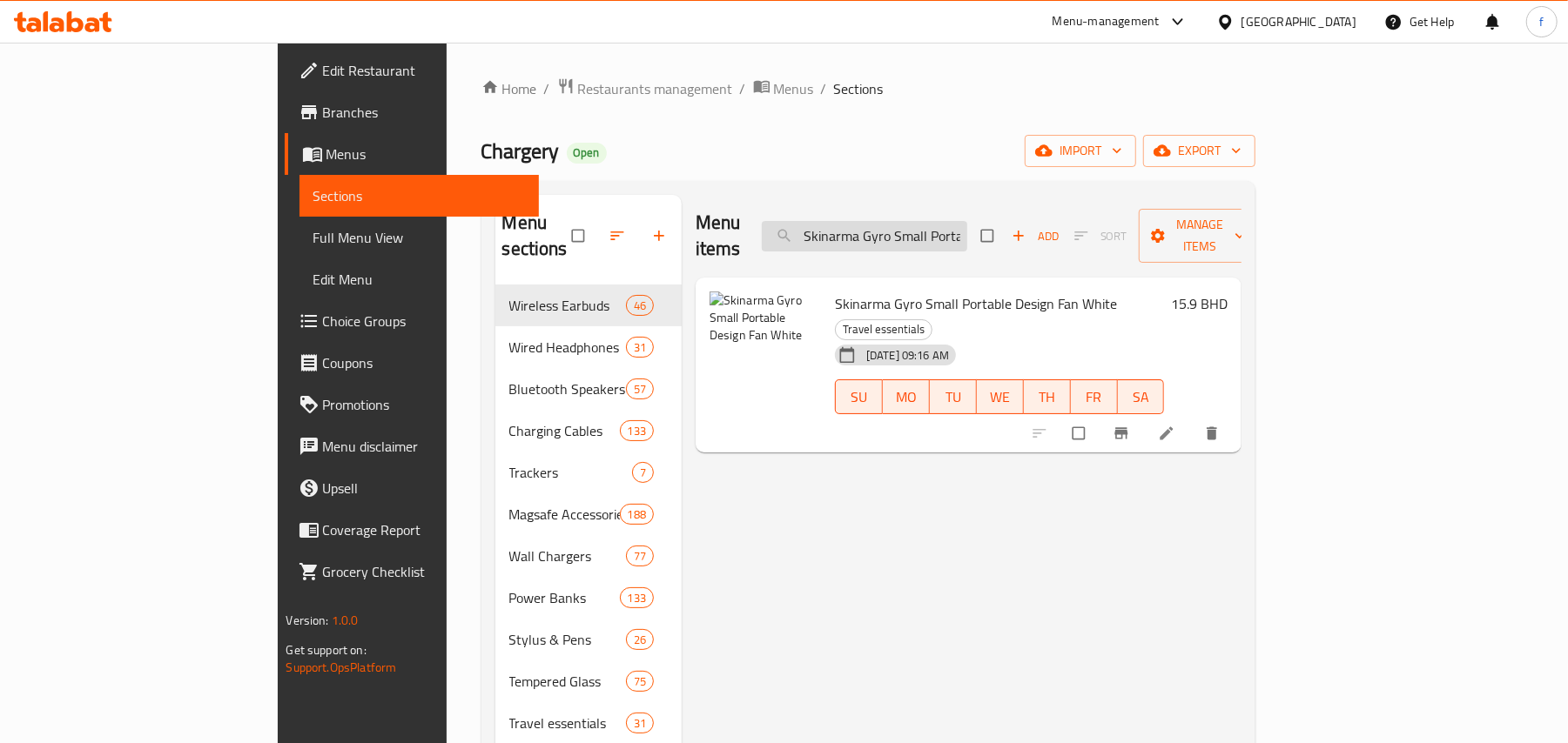
click at [968, 221] on input "Skinarma Gyro Small Portable Design Fan White" at bounding box center [864, 237] width 205 height 31
paste input "Black"
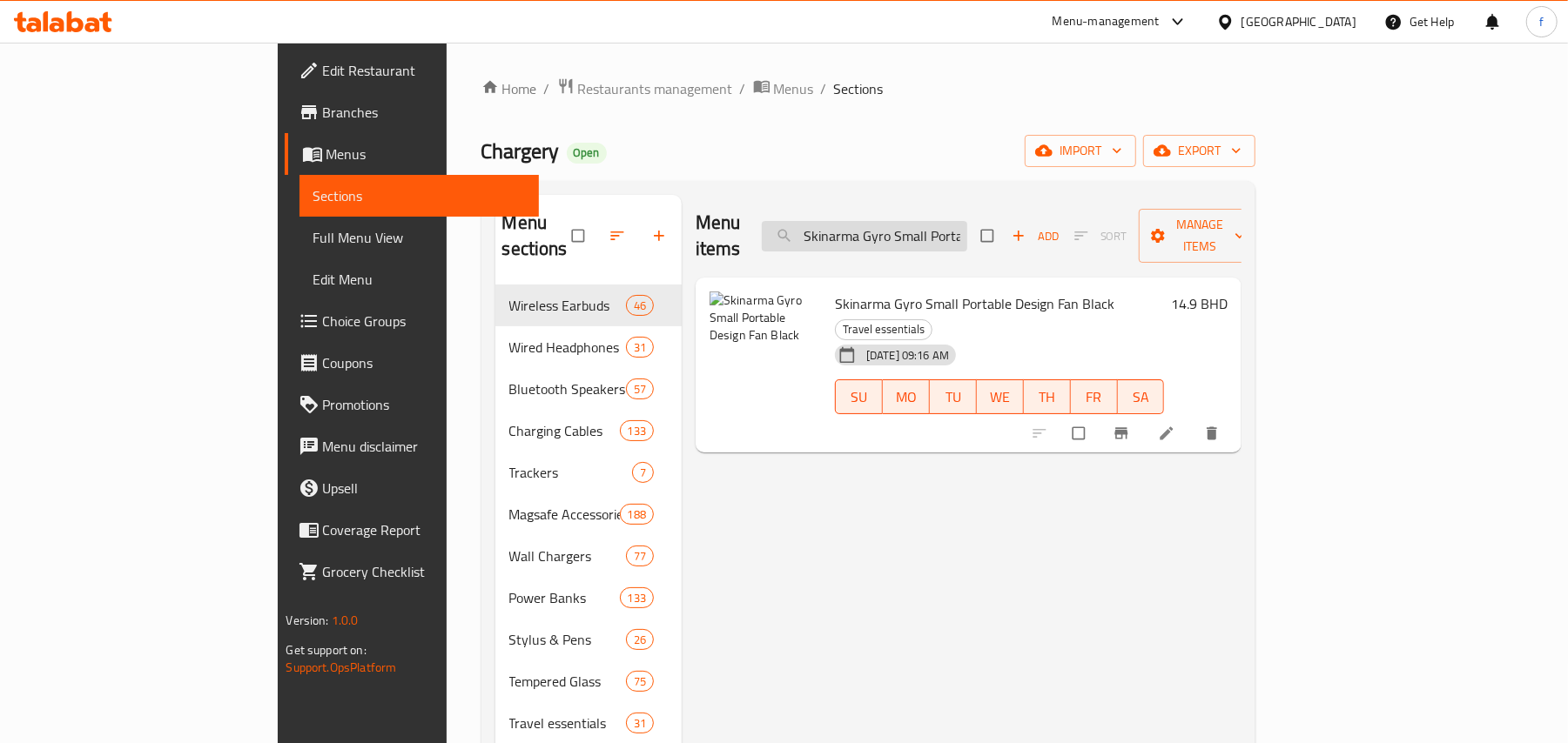
click at [959, 234] on input "Skinarma Gyro Small Portable Design Fan Black" at bounding box center [864, 237] width 205 height 31
click at [968, 221] on input "Skinarma Gyro Small Portable Design Fan Black" at bounding box center [864, 237] width 205 height 31
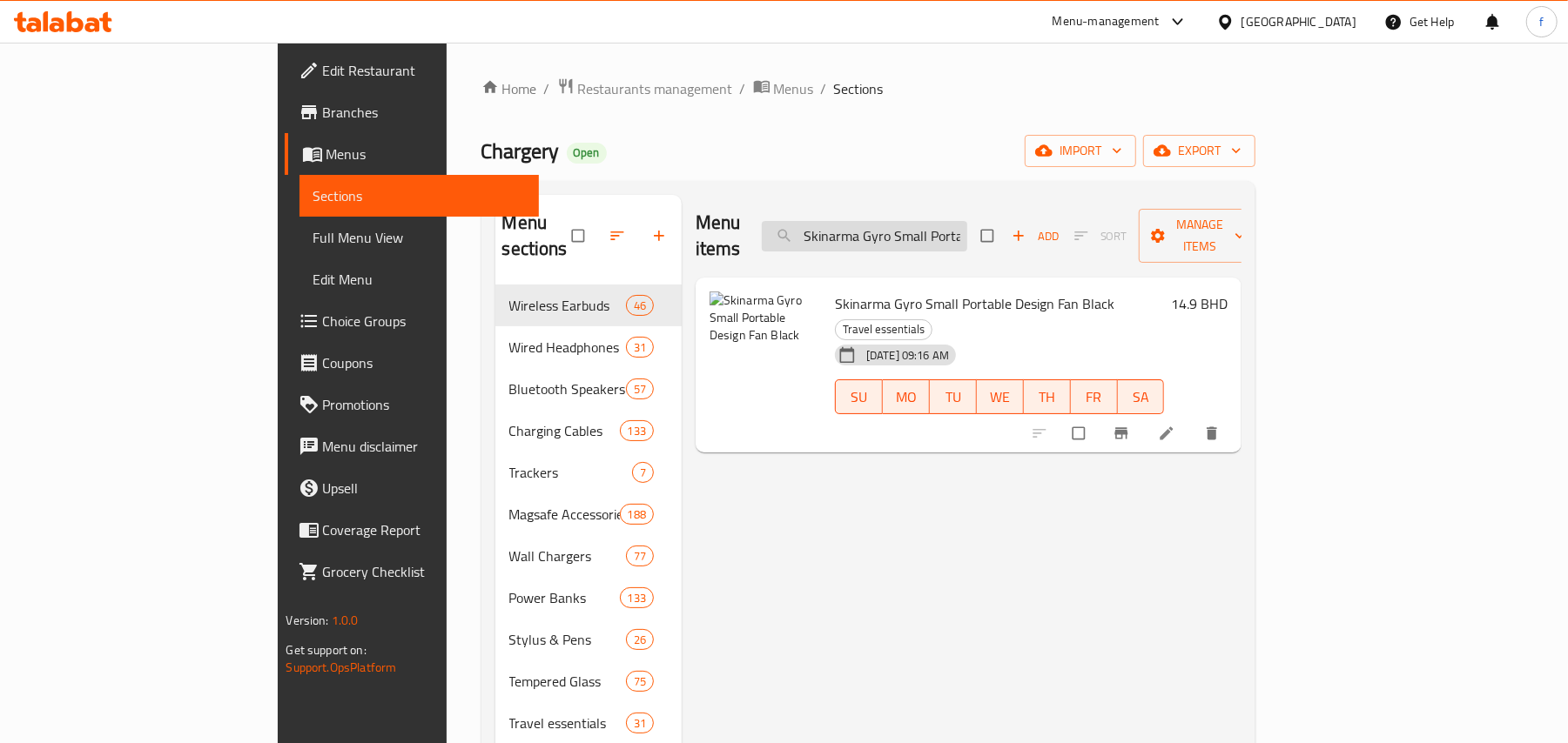
click at [968, 221] on input "Skinarma Gyro Small Portable Design Fan Black" at bounding box center [864, 237] width 205 height 31
paste input "Helix Iphone 16 Pro Max MagCharge With Metallic Stand Case Clear"
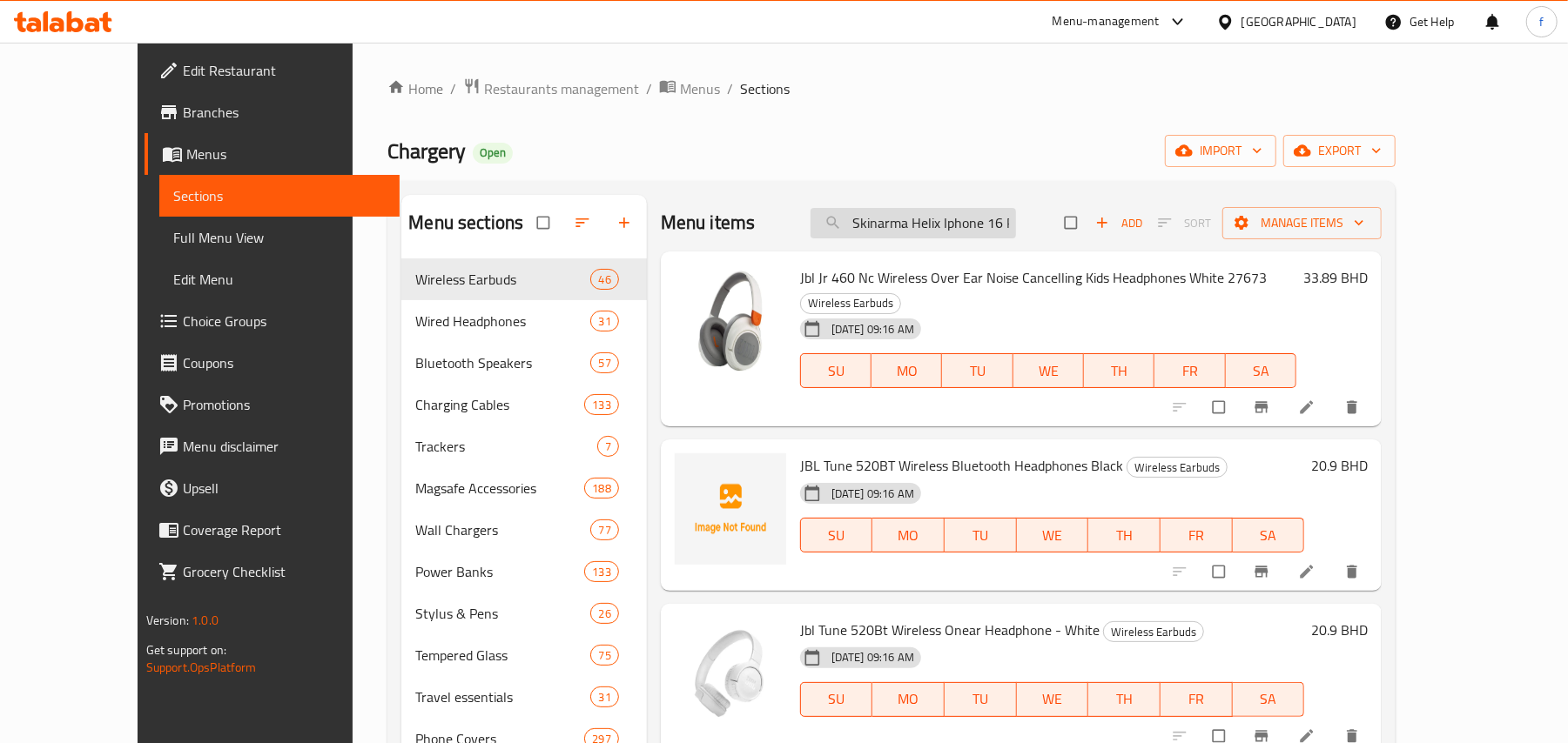
click at [940, 235] on input "Skinarma Helix Iphone 16 Pro Max MagCharge With Metallic Stand Case Clear" at bounding box center [912, 223] width 205 height 31
paste input "Airpods 4Th Generation Mecha Ce AllAround Protective Case Olive"
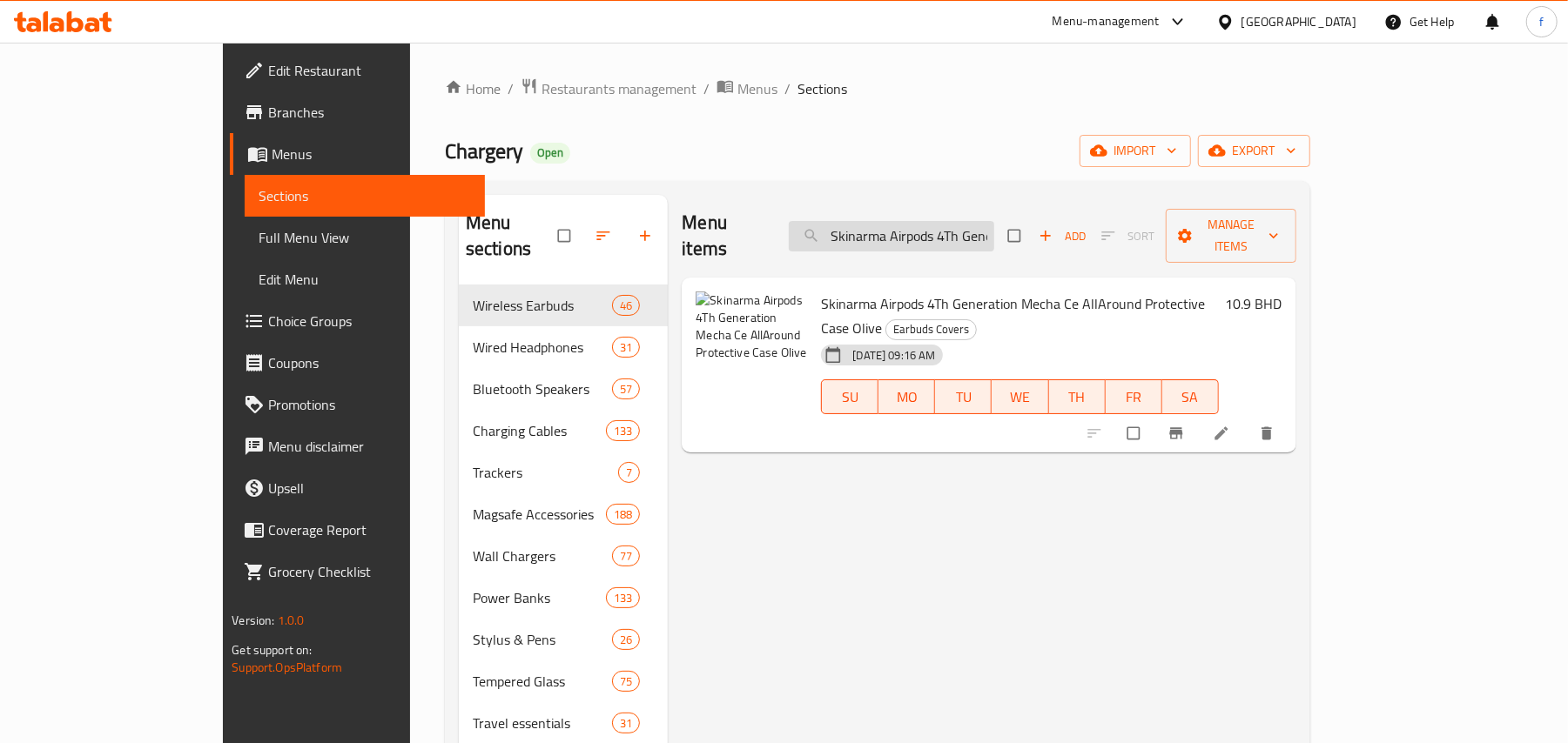
click at [967, 221] on input "Skinarma Airpods 4Th Generation Mecha Ce AllAround Protective Case Olive" at bounding box center [891, 237] width 205 height 31
paste input "Smokey"
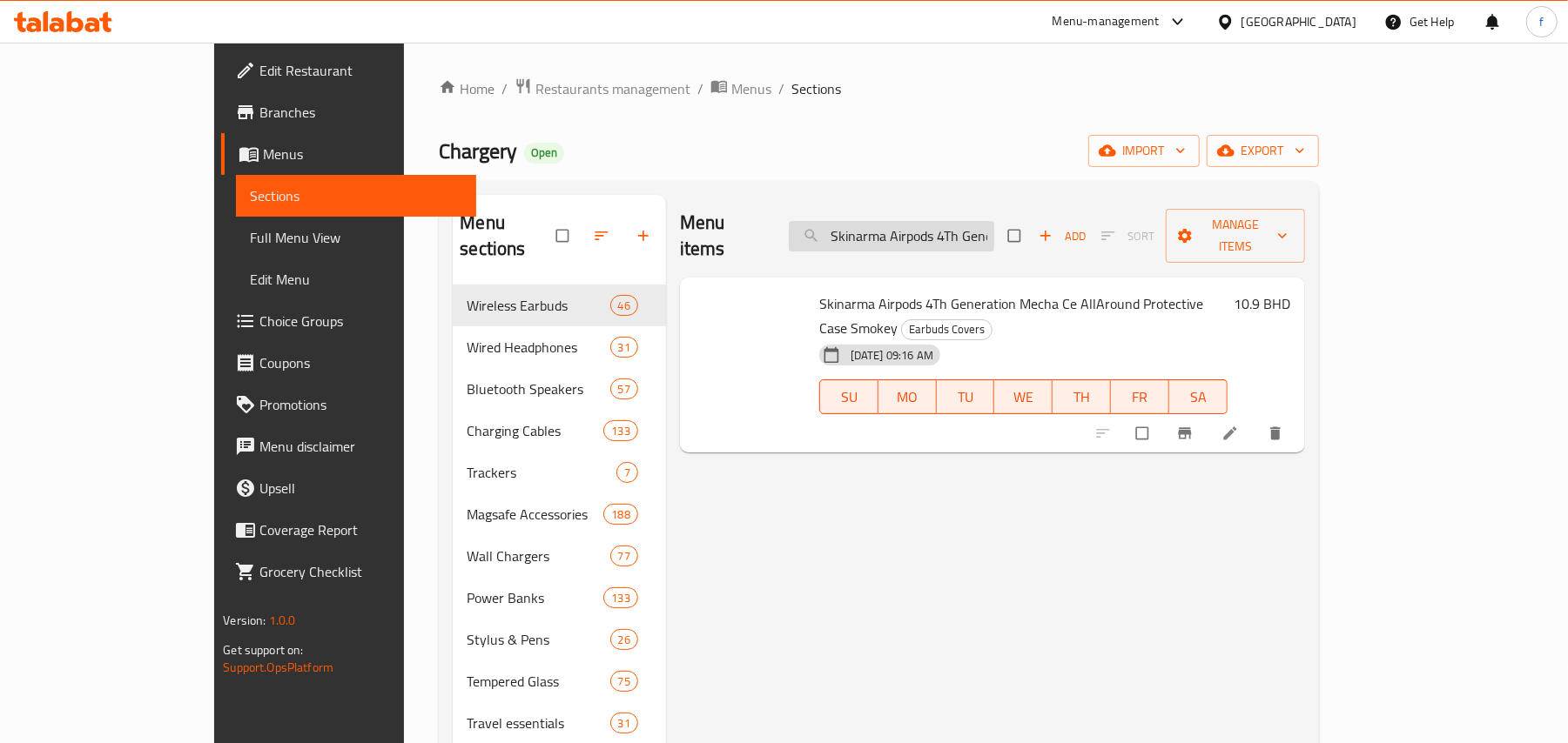
click at [994, 221] on input "Skinarma Airpods 4Th Generation Mecha Ce AllAround Protective Case Smokey" at bounding box center [891, 237] width 205 height 31
paste input "Teal"
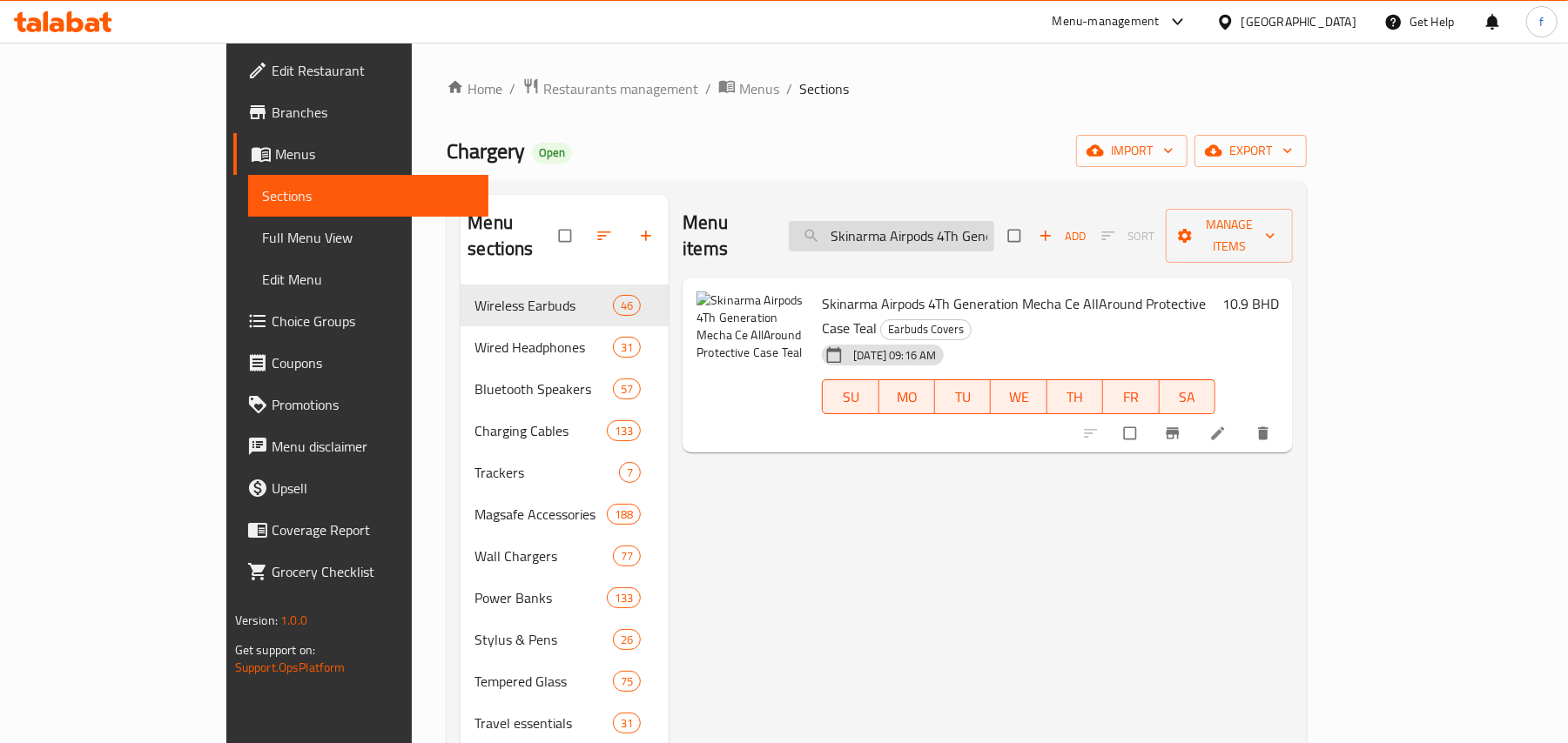
click at [987, 224] on input "Skinarma Airpods 4Th Generation Mecha Ce AllAround Protective Case Teal" at bounding box center [891, 237] width 205 height 31
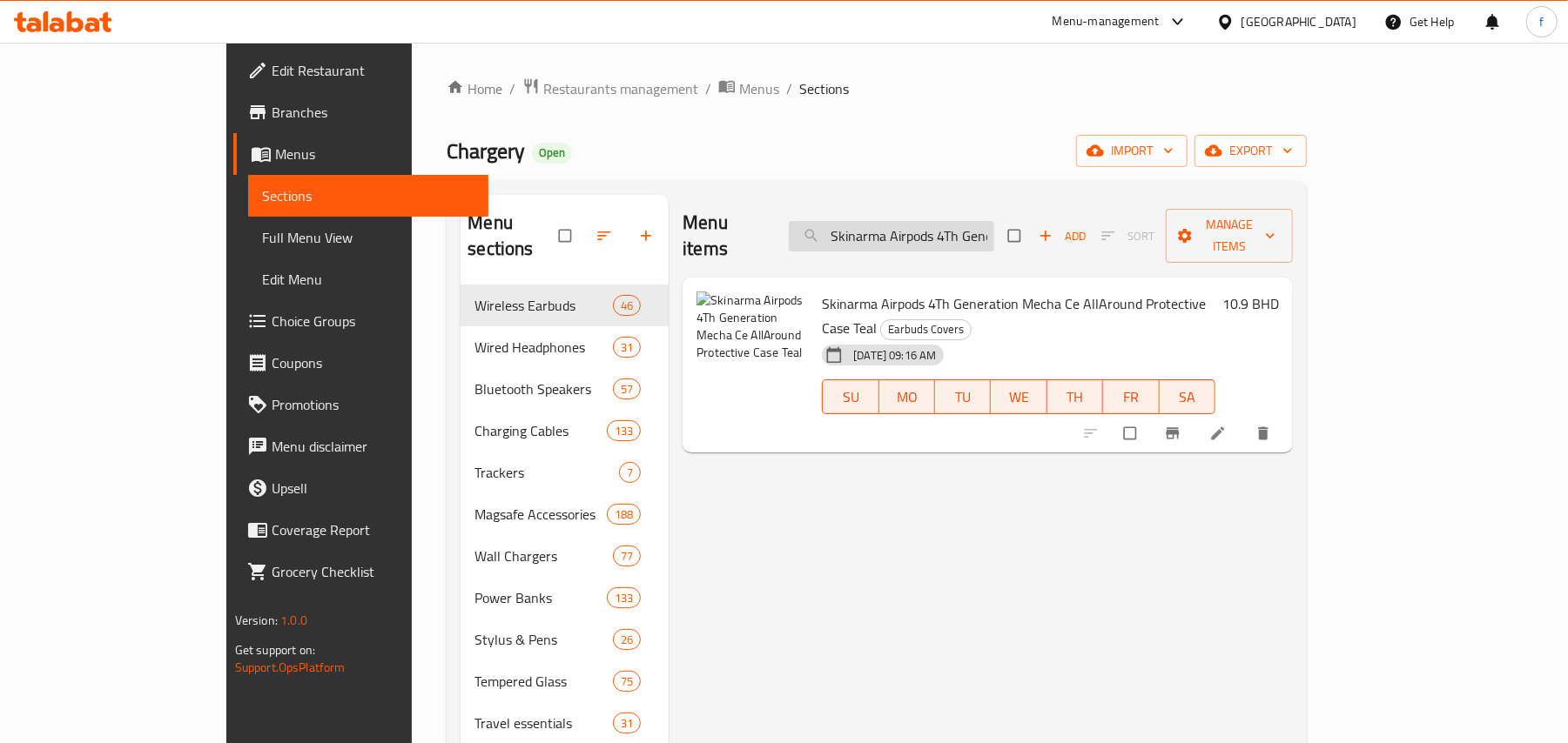
paste input "Pink"
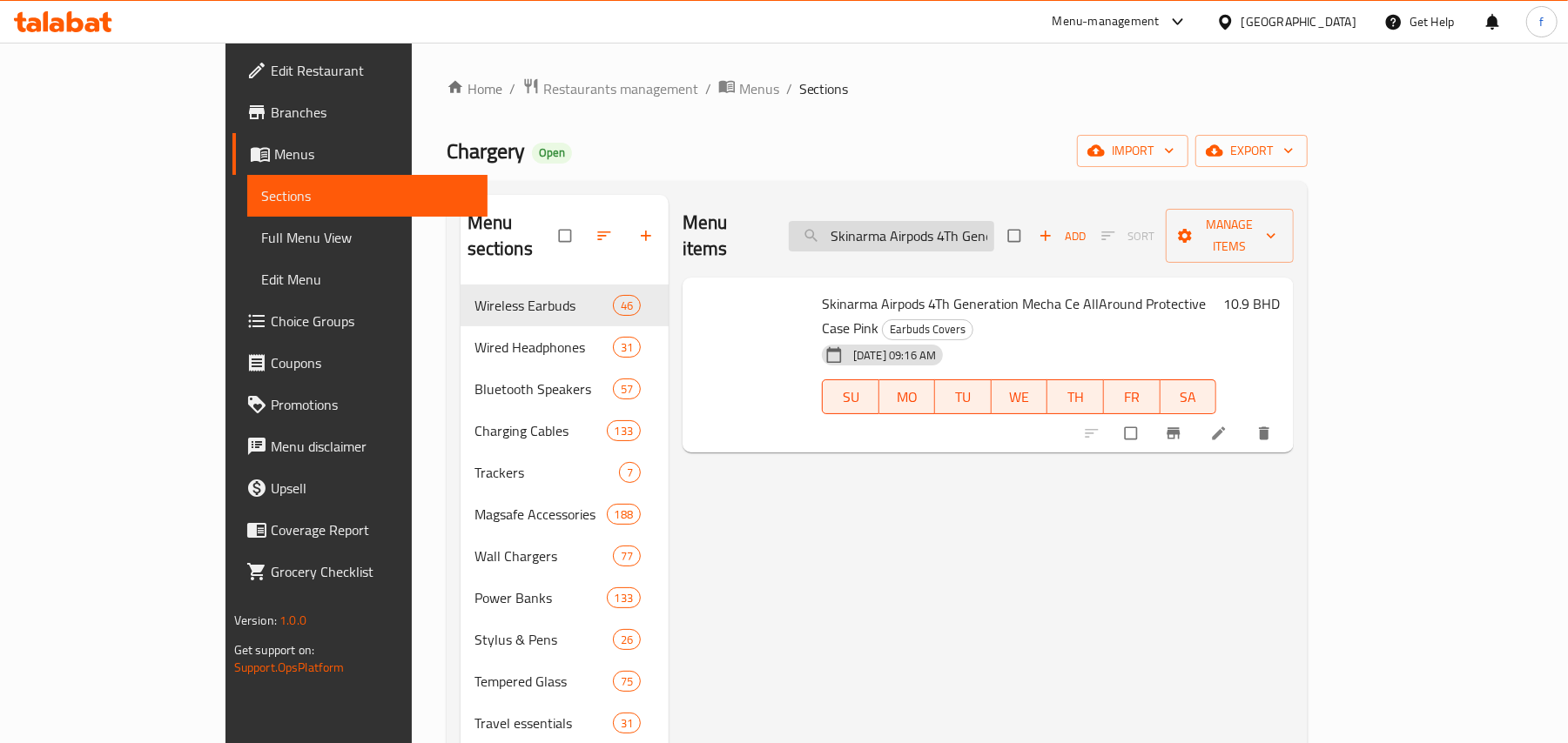
click at [946, 221] on input "Skinarma Airpods 4Th Generation Mecha Ce AllAround Protective Case Pink" at bounding box center [891, 237] width 205 height 31
click at [947, 221] on input "Skinarma Airpods 4Th Generation Mecha Ce AllAround Protective Case Pink" at bounding box center [891, 237] width 205 height 31
click at [962, 224] on input "Skinarma Airpods 4Th Generation Mecha Ce AllAround Protective Case Pink" at bounding box center [891, 237] width 205 height 31
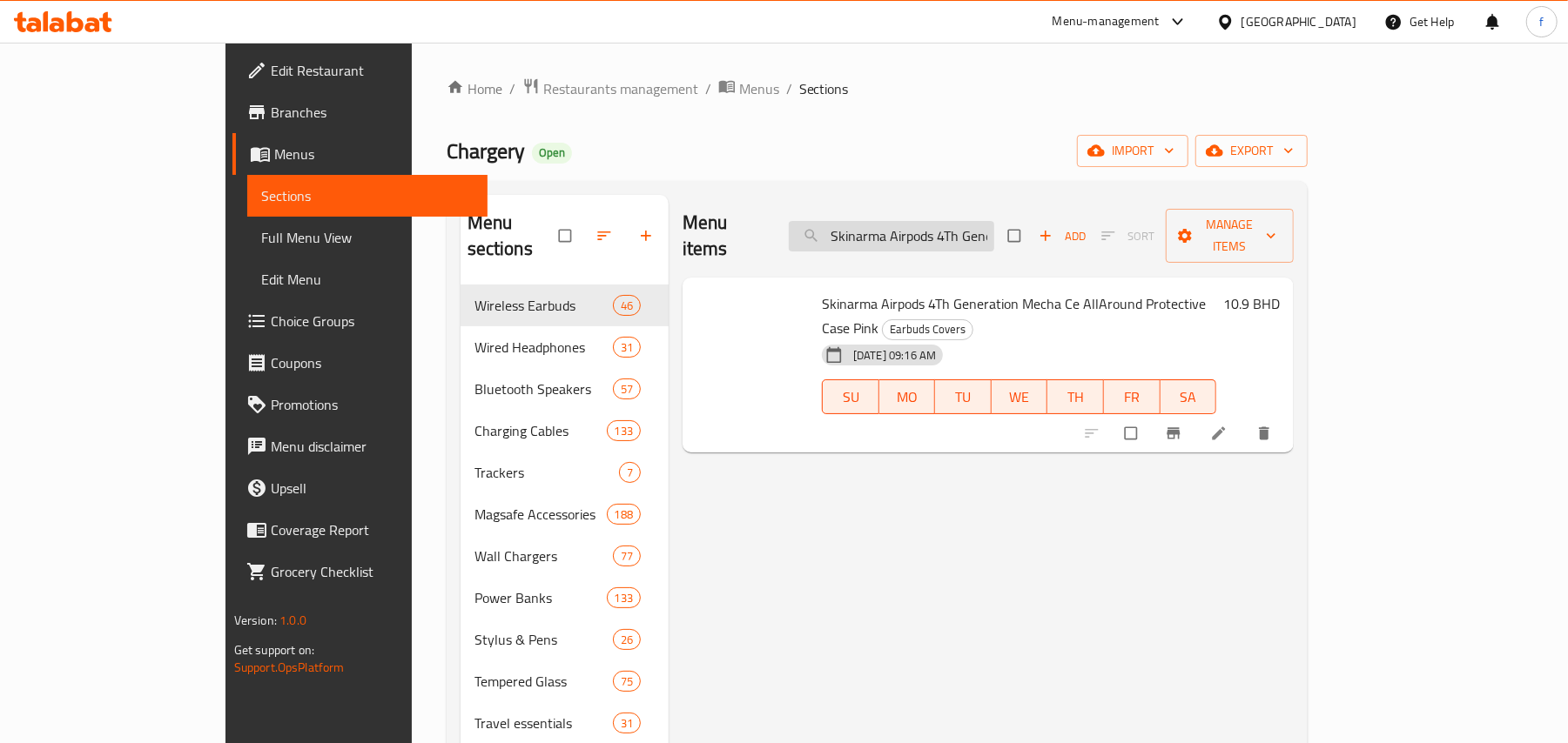
click at [962, 224] on input "Skinarma Airpods 4Th Generation Mecha Ce AllAround Protective Case Pink" at bounding box center [891, 237] width 205 height 31
paste input "Apple AirPods 4 with Active Noise Cancellation"
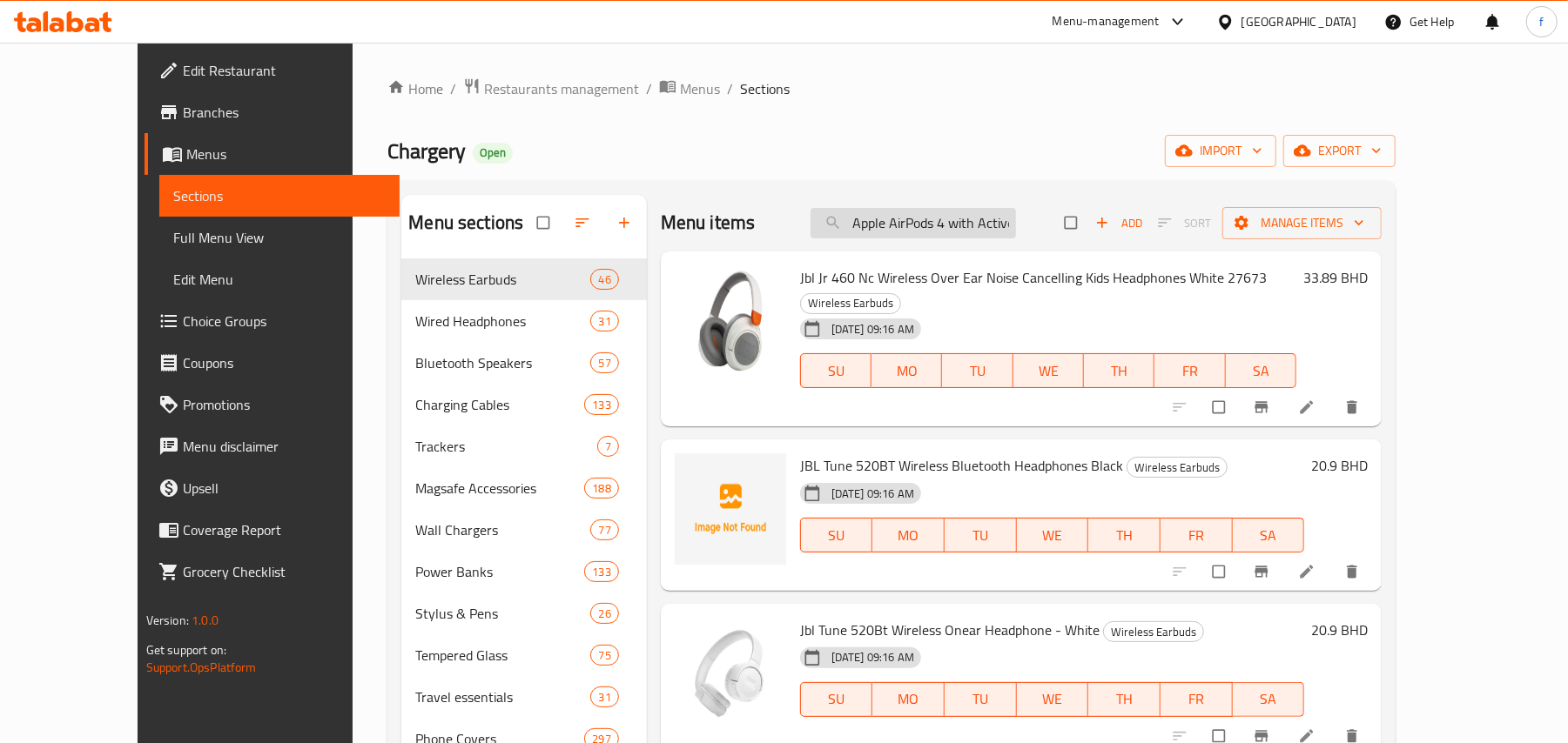
click at [930, 222] on input "Apple AirPods 4 with Active Noise Cancellation" at bounding box center [912, 223] width 205 height 31
paste input "iPhone 16 Pro Max Silicone Case with MagSafe - Plum"
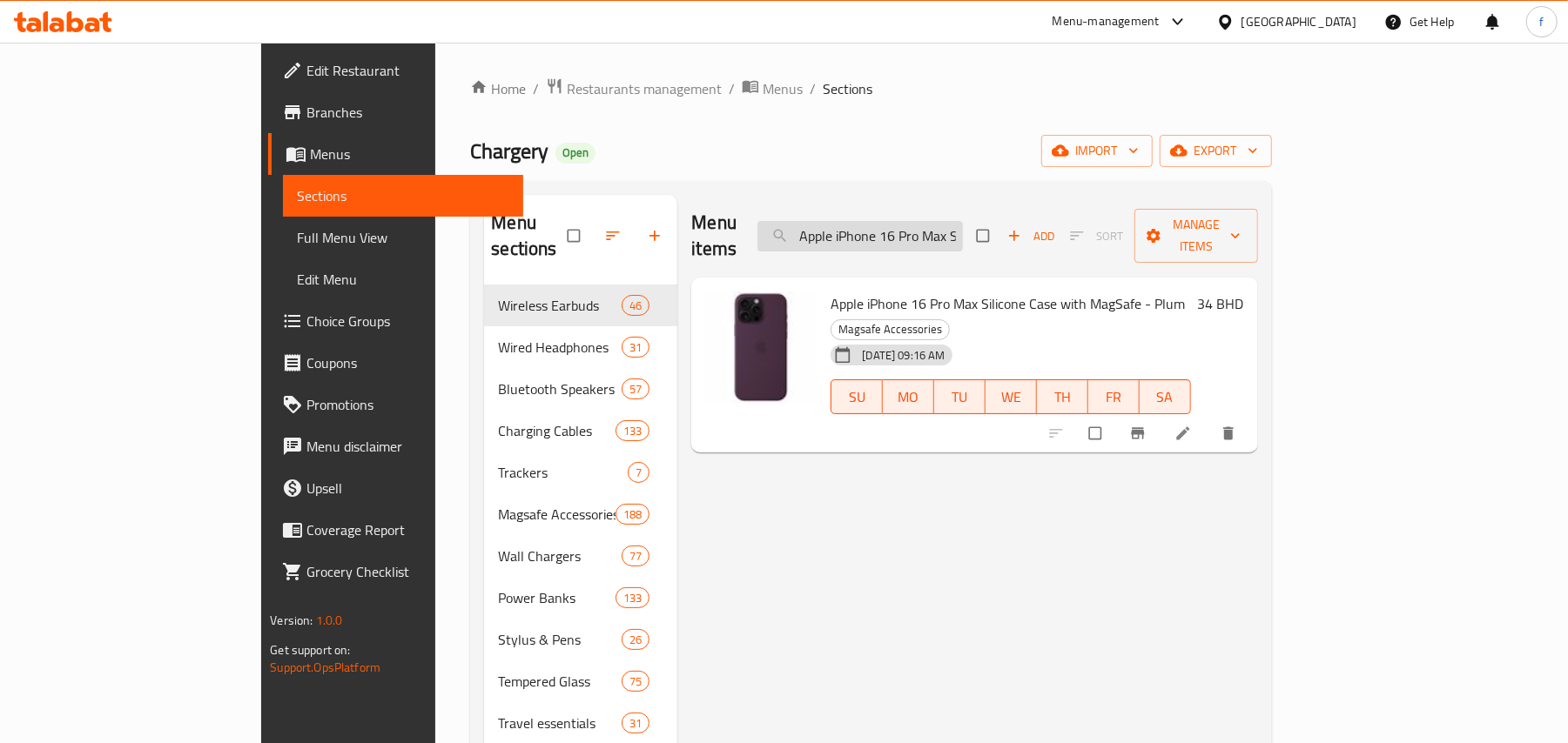
click at [963, 221] on input "Apple iPhone 16 Pro Max Silicone Case with MagSafe - Plum" at bounding box center [860, 237] width 205 height 31
paste input "Silicone Case with MagSafe - Fuchsia"
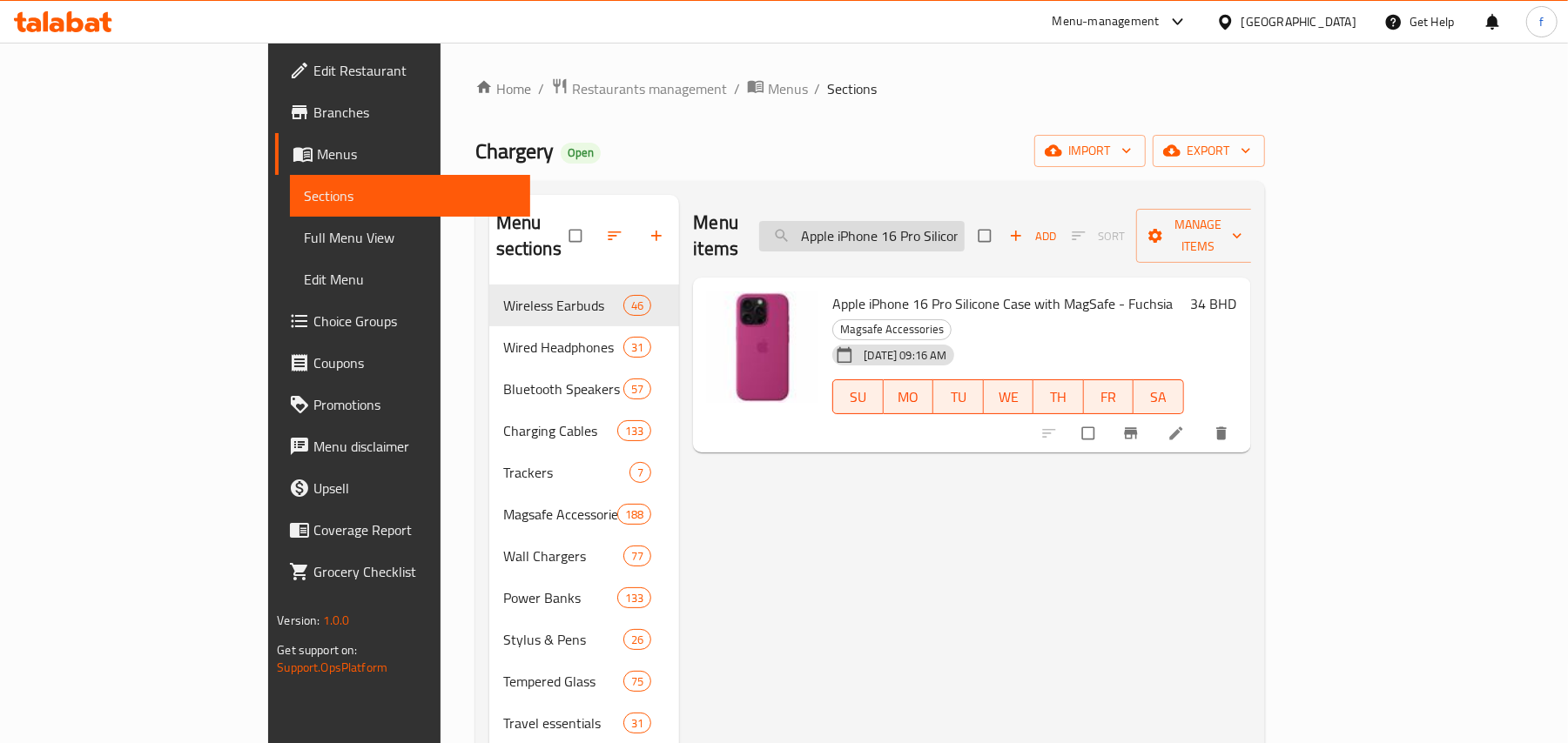
click at [937, 230] on input "Apple iPhone 16 Pro Silicone Case with MagSafe - Fuchsia" at bounding box center [862, 237] width 205 height 31
click at [927, 223] on input "Apple iPhone 16 Pro Silicone Case with MagSafe - Fuchsia" at bounding box center [862, 237] width 205 height 31
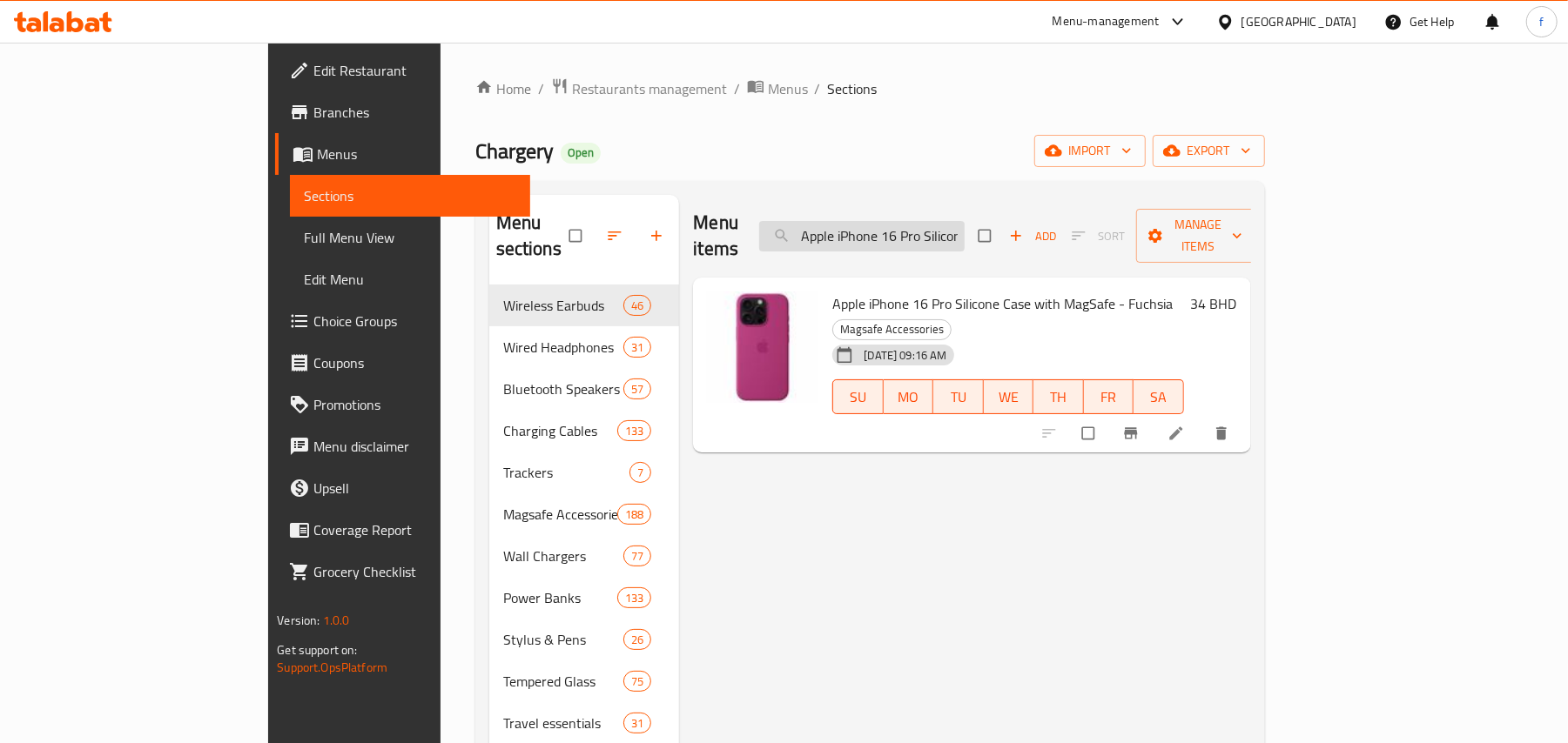
click at [927, 223] on input "Apple iPhone 16 Pro Silicone Case with MagSafe - Fuchsia" at bounding box center [862, 237] width 205 height 31
paste input "Plum"
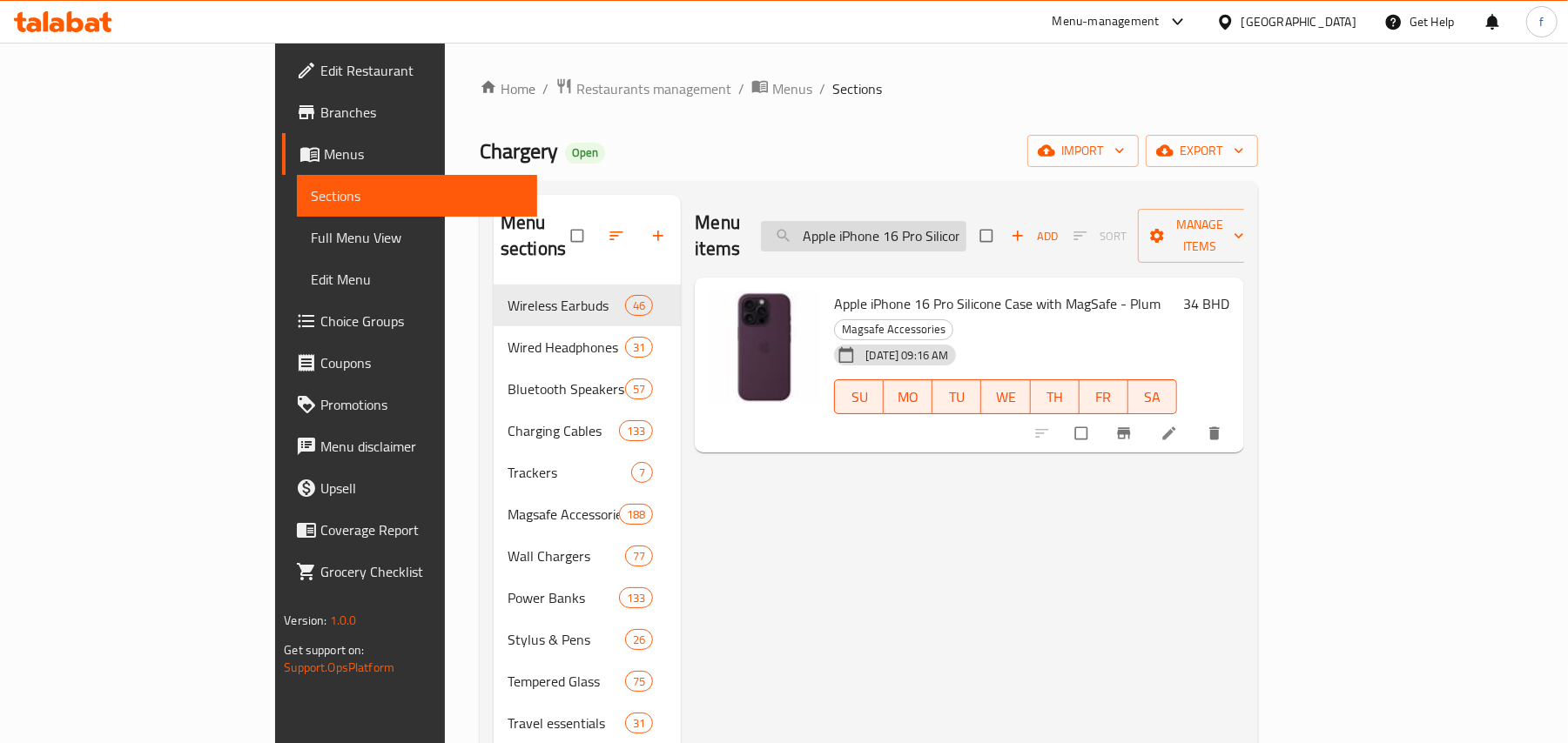
click at [950, 222] on input "Apple iPhone 16 Pro Silicone Case with MagSafe - Plum" at bounding box center [863, 237] width 205 height 31
paste input "Dual USB-C Port Power Adapter - White, 35 Watts"
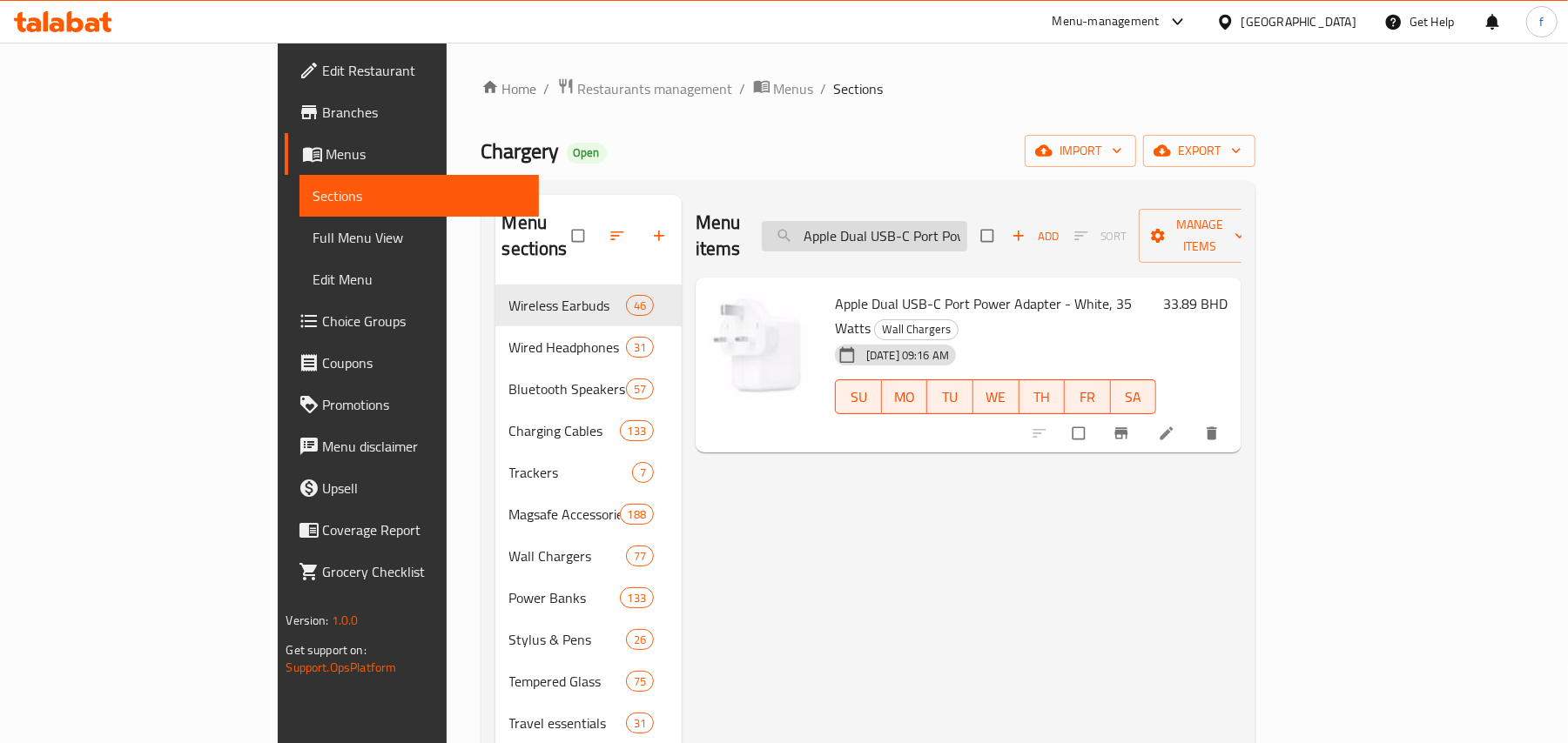
click at [968, 221] on input "Apple Dual USB-C Port Power Adapter - White, 35 Watts" at bounding box center [864, 237] width 205 height 31
paste input "sb-C Port Power Adapter, 35 Watt"
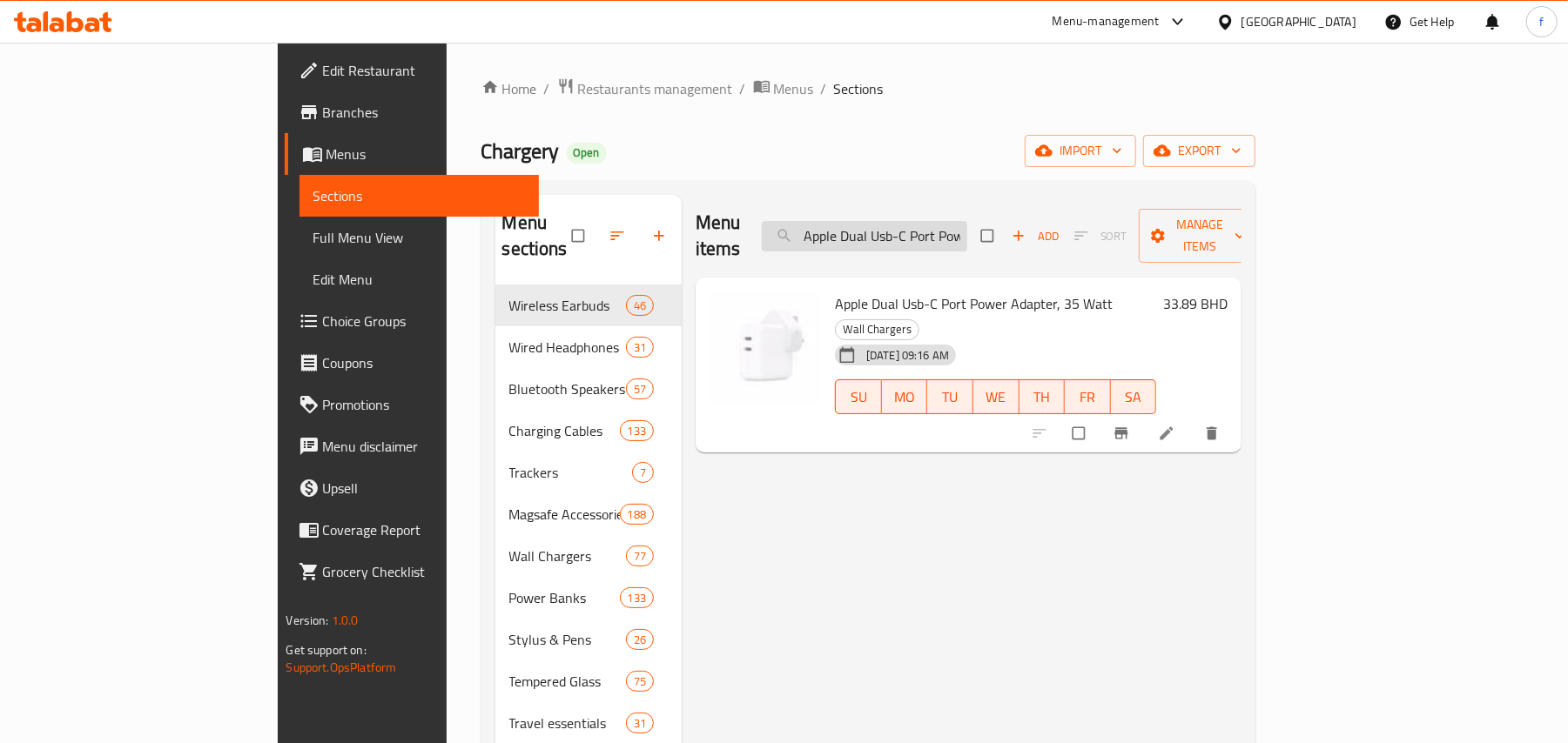
click at [959, 222] on input "Apple Dual Usb-C Port Power Adapter, 35 Watt" at bounding box center [864, 237] width 205 height 31
paste input "70W USB-C Power Adapter"
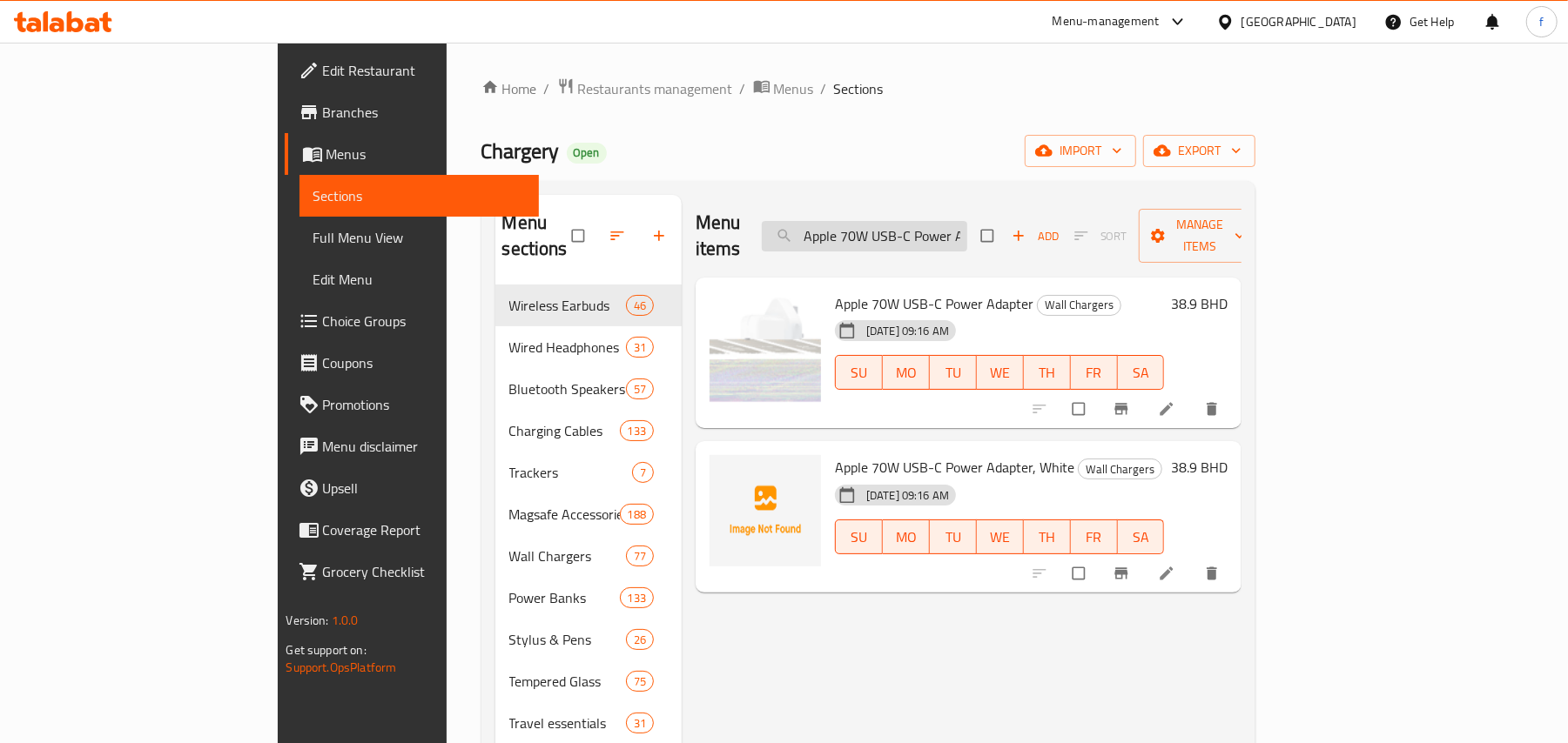
click at [968, 231] on input "Apple 70W USB-C Power Adapter" at bounding box center [864, 237] width 205 height 31
paste input "96W USB-C Power Adapter, White"
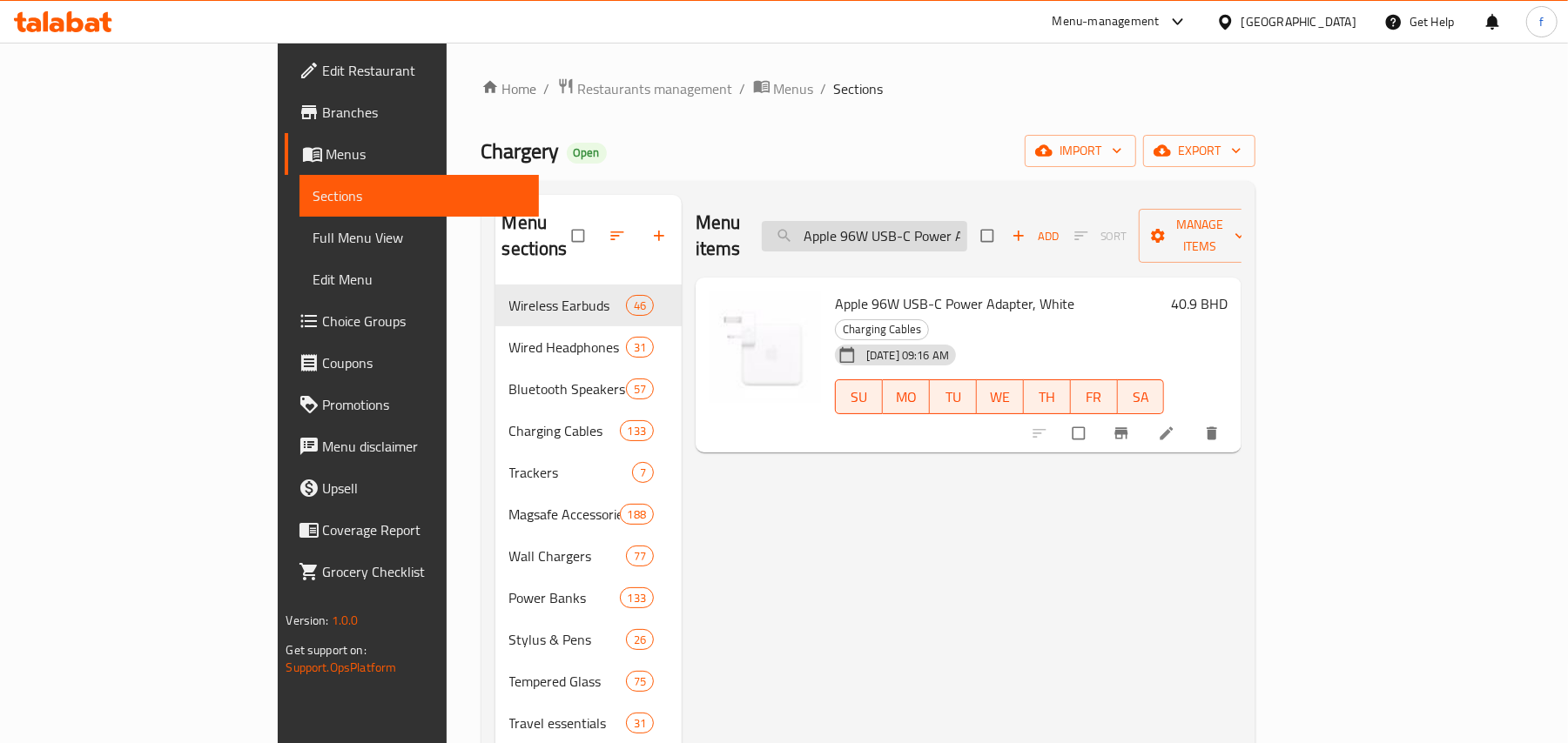
click at [951, 227] on input "Apple 96W USB-C Power Adapter, White" at bounding box center [864, 237] width 205 height 31
paste input "Skinarma Kado 2 Card Holder with Magnetic Stand - Synthetic Black"
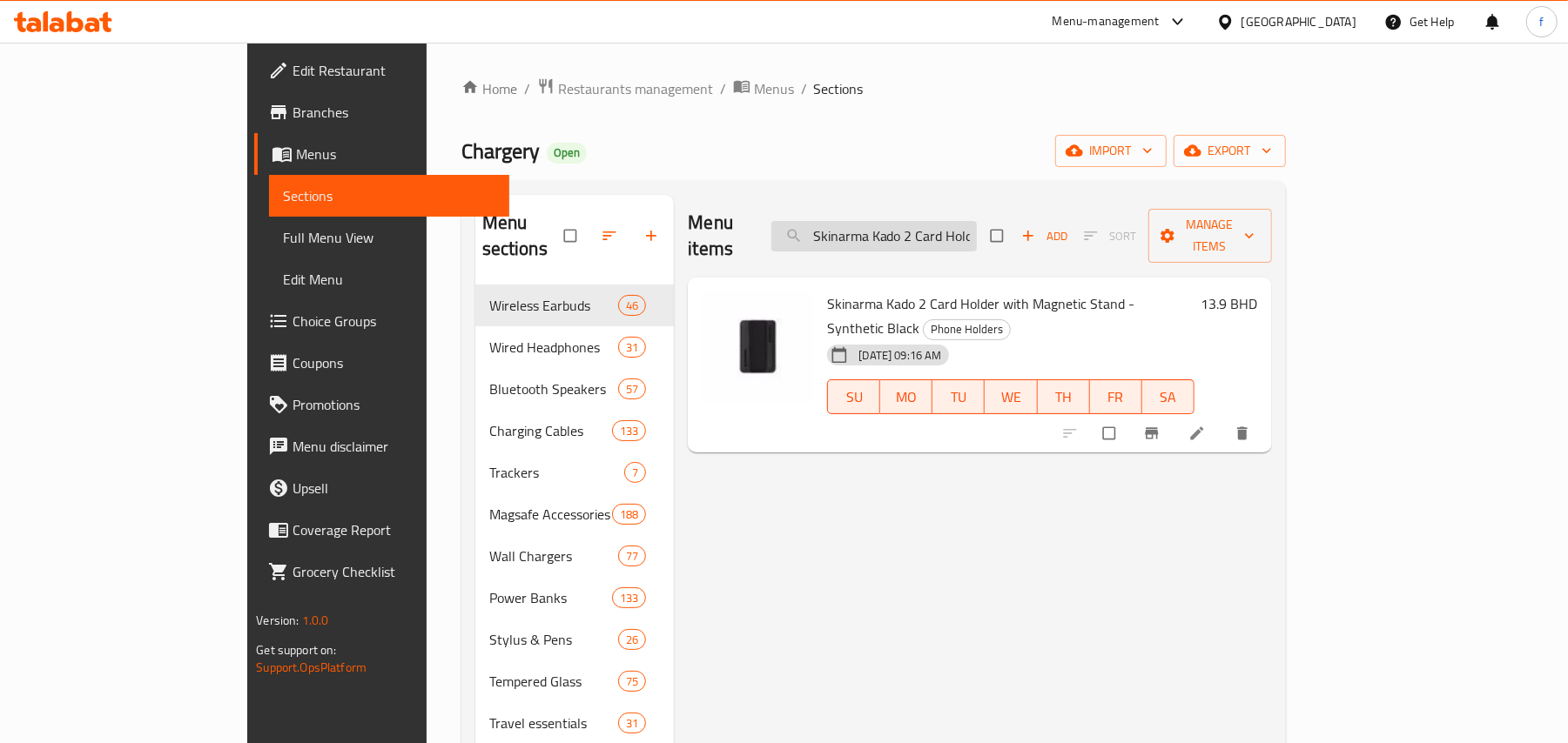
click at [951, 221] on input "Skinarma Kado 2 Card Holder with Magnetic Stand - Synthetic Black" at bounding box center [874, 237] width 205 height 31
paste input "Apple iPhone 16 Silicone Case with MagSafe -"
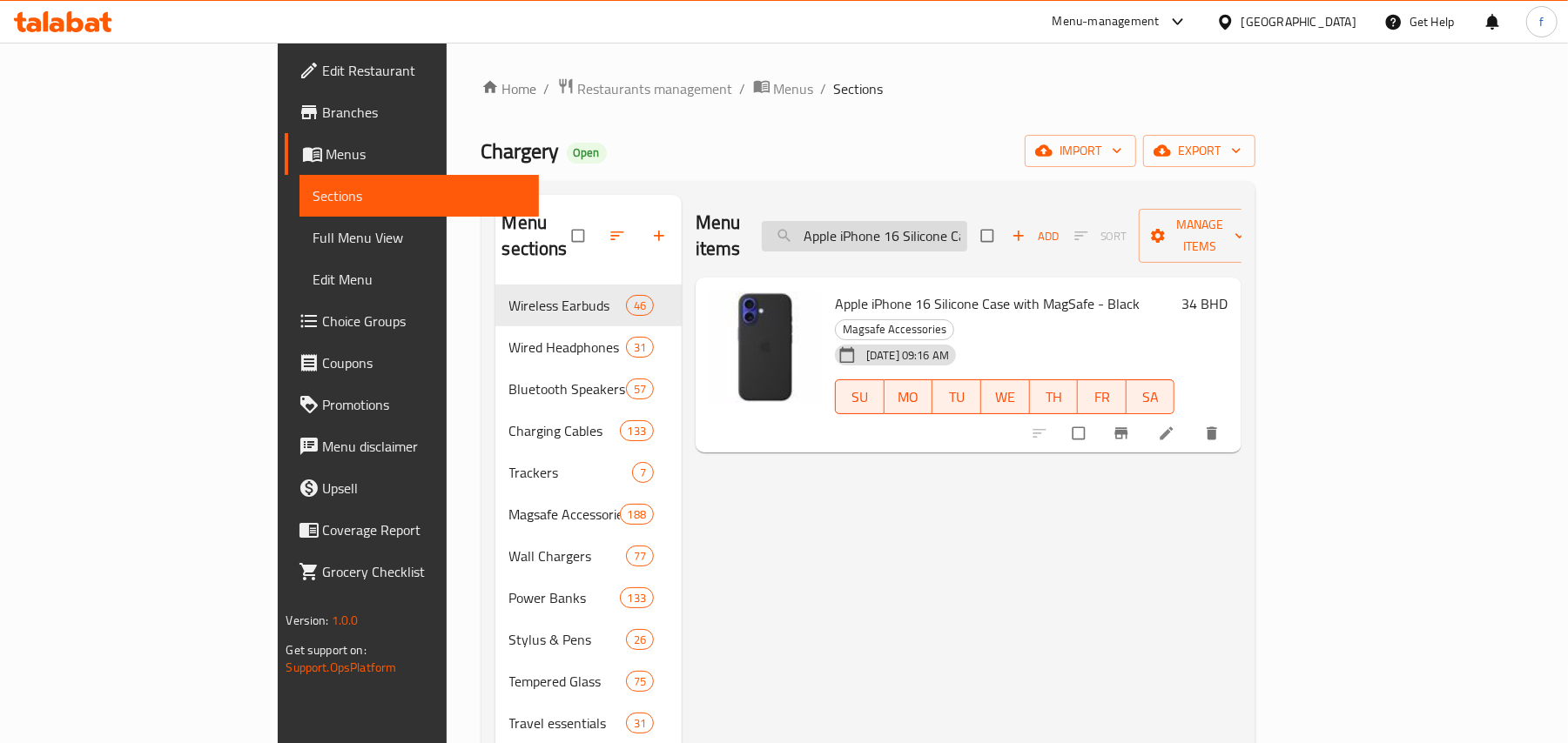
click at [963, 222] on input "Apple iPhone 16 Silicone Case with MagSafe - Black" at bounding box center [864, 237] width 205 height 31
paste input "Clear Case with MagSafe"
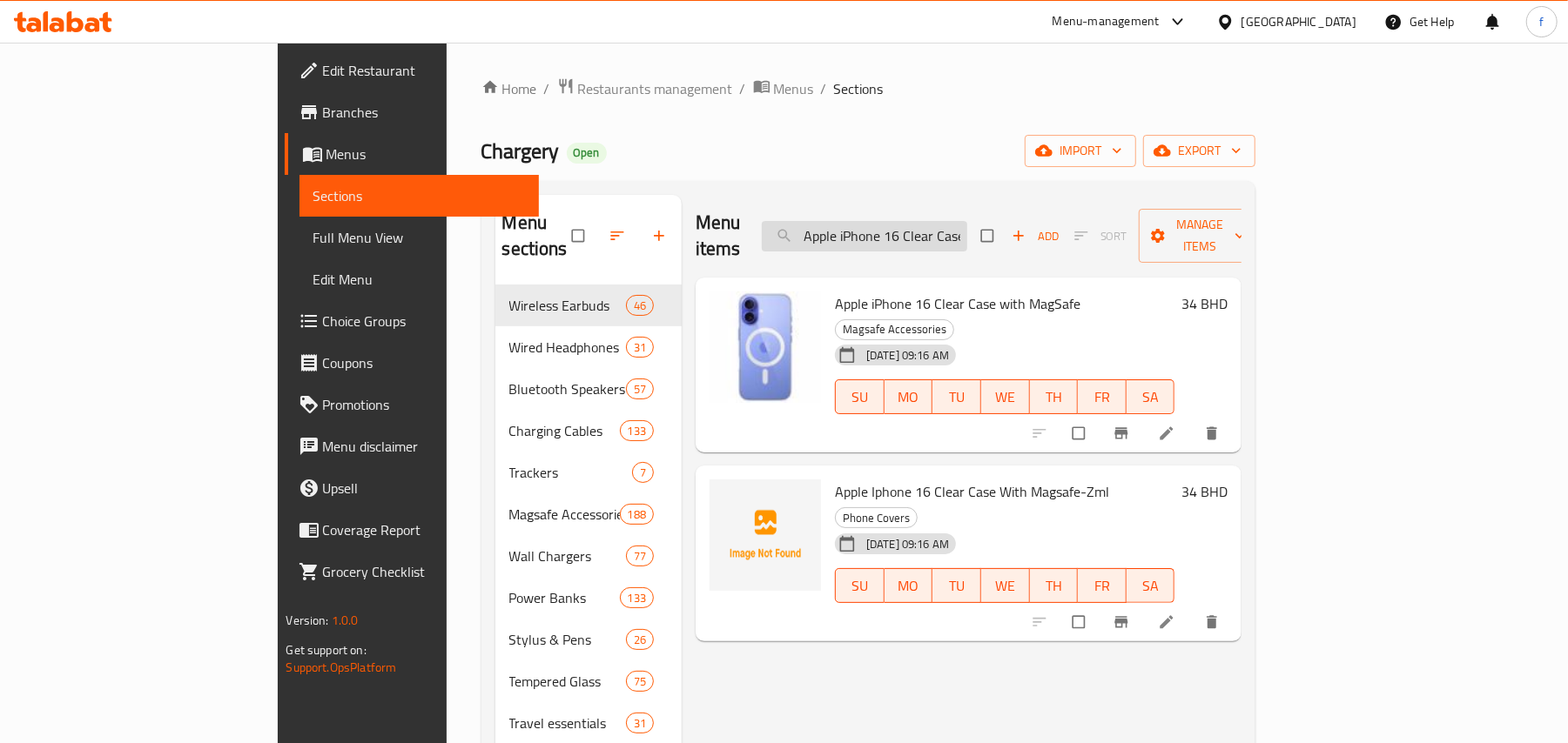
click at [934, 224] on input "Apple iPhone 16 Clear Case with MagSafe" at bounding box center [864, 237] width 205 height 31
paste input "Plus"
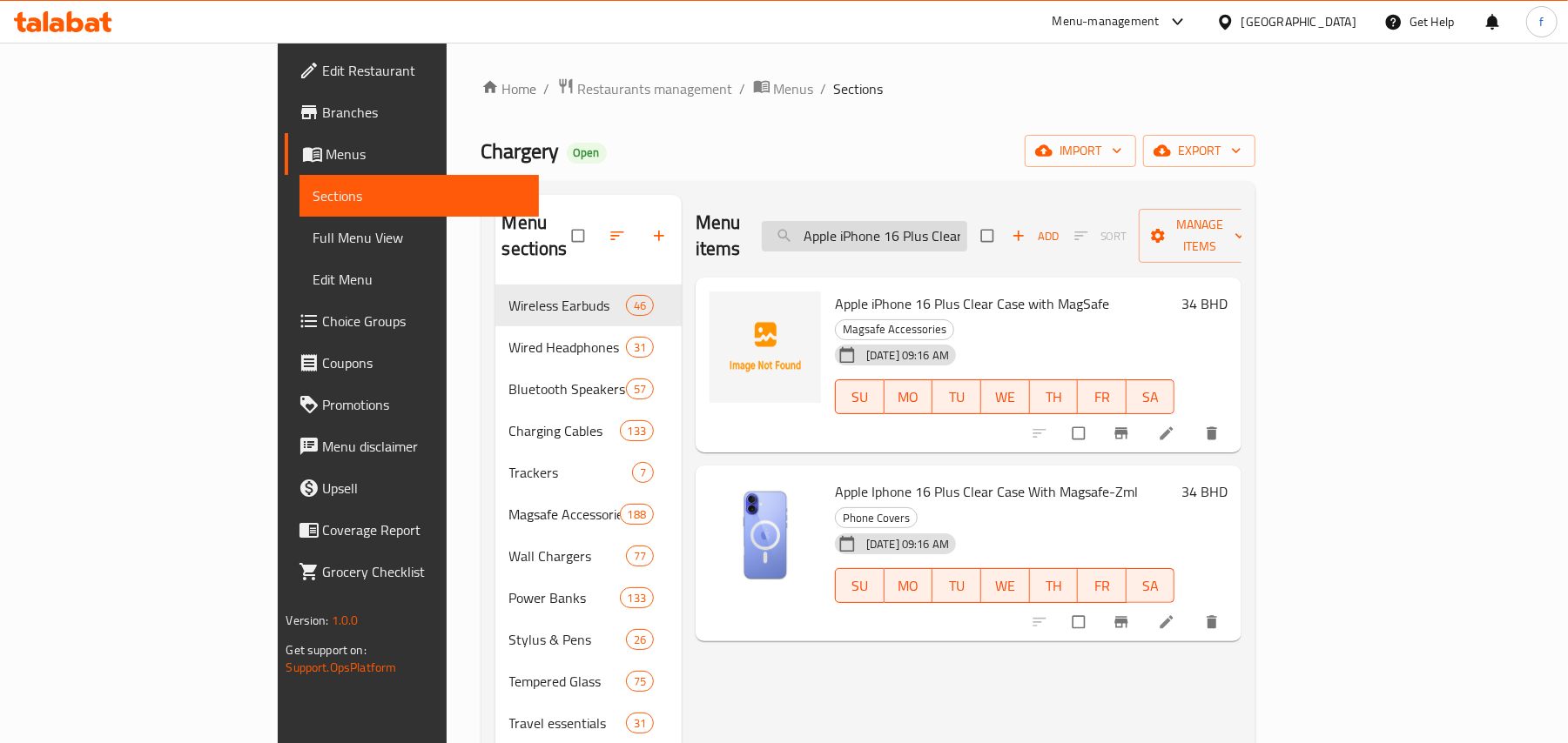
click at [968, 221] on input "Apple iPhone 16 Plus Clear Case with MagSafe" at bounding box center [864, 237] width 205 height 31
paste input "search"
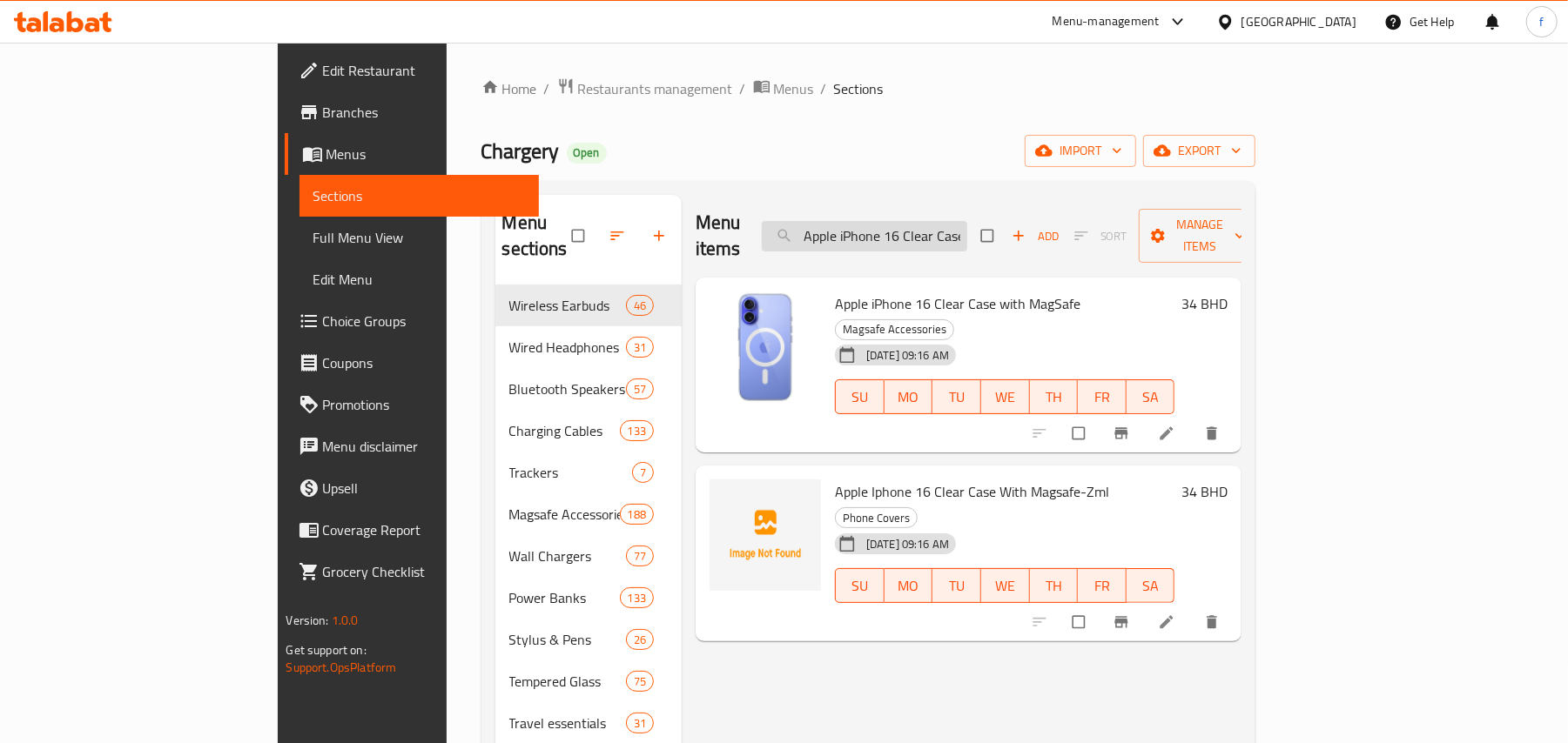
click at [959, 221] on input "Apple iPhone 16 Clear Case with MagSafe" at bounding box center [864, 237] width 205 height 31
paste input "Plus"
click at [968, 221] on input "Apple iPhone 16 Plus Clear Case with MagSafe" at bounding box center [864, 237] width 205 height 31
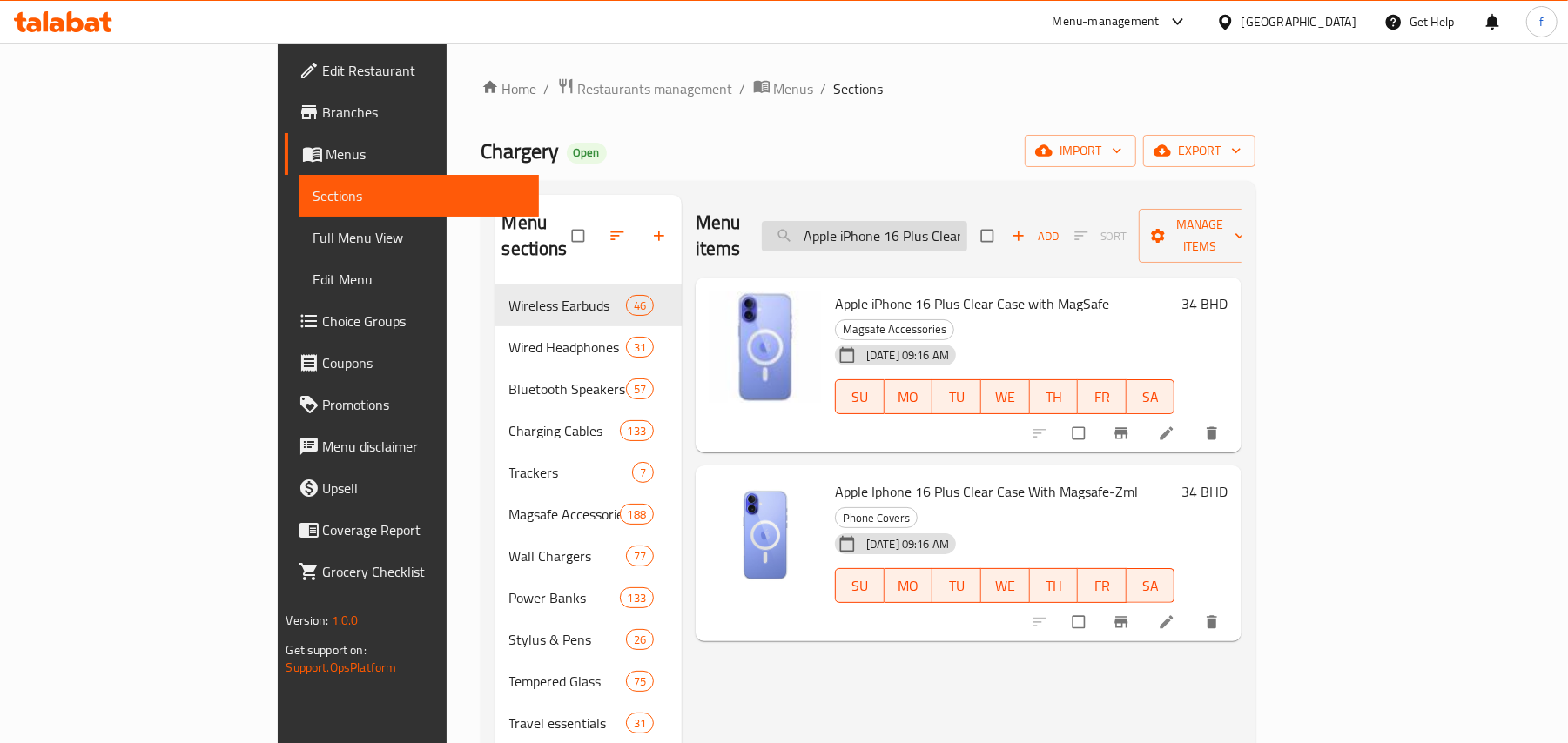
click at [968, 221] on input "Apple iPhone 16 Plus Clear Case with MagSafe" at bounding box center [864, 237] width 205 height 31
paste input "Silicone Case with MagSafe - Denim"
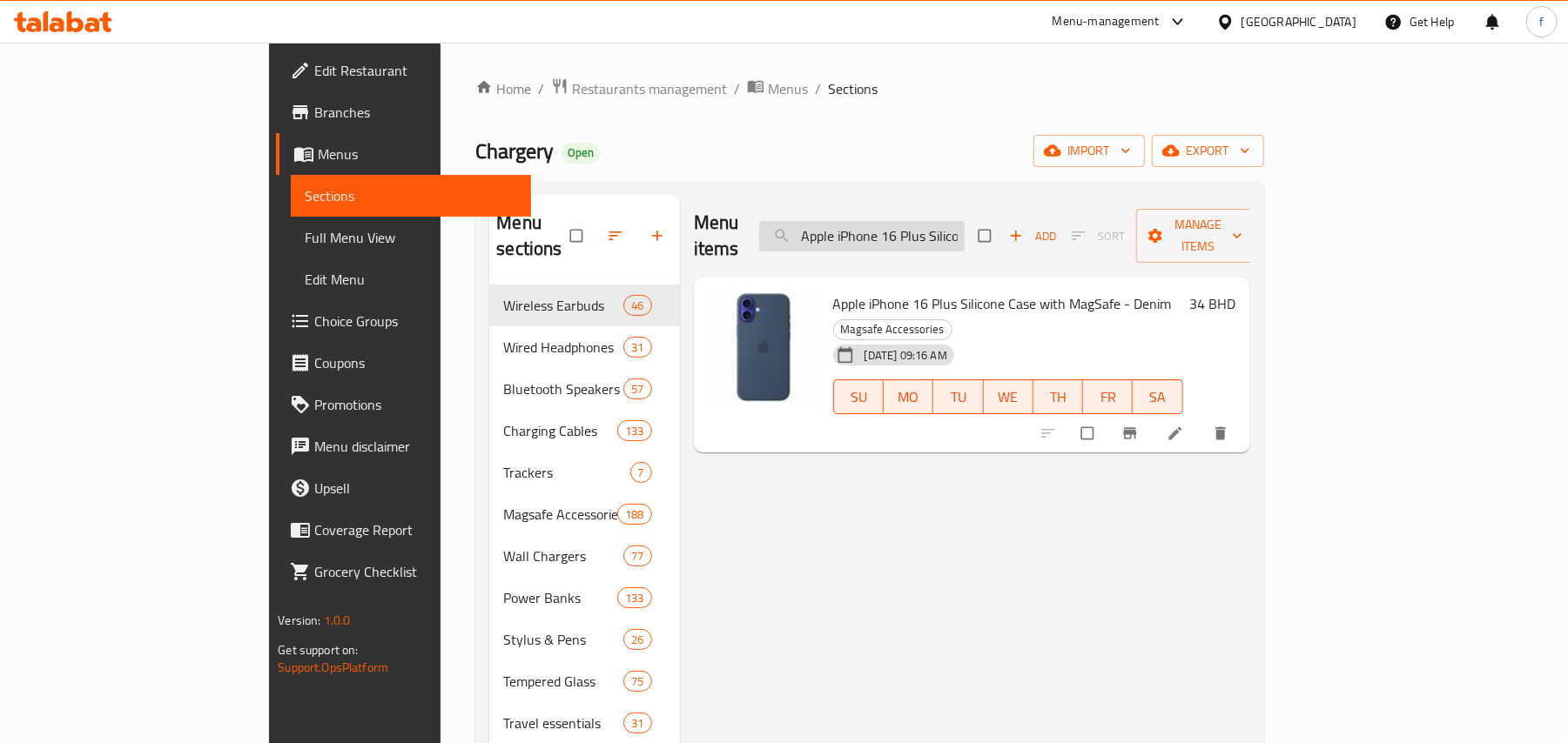
click at [965, 221] on input "Apple iPhone 16 Plus Silicone Case with MagSafe - Denim" at bounding box center [862, 237] width 205 height 31
paste input "Beats Flex All Day Wireless Earbuds Yuzu Yellow"
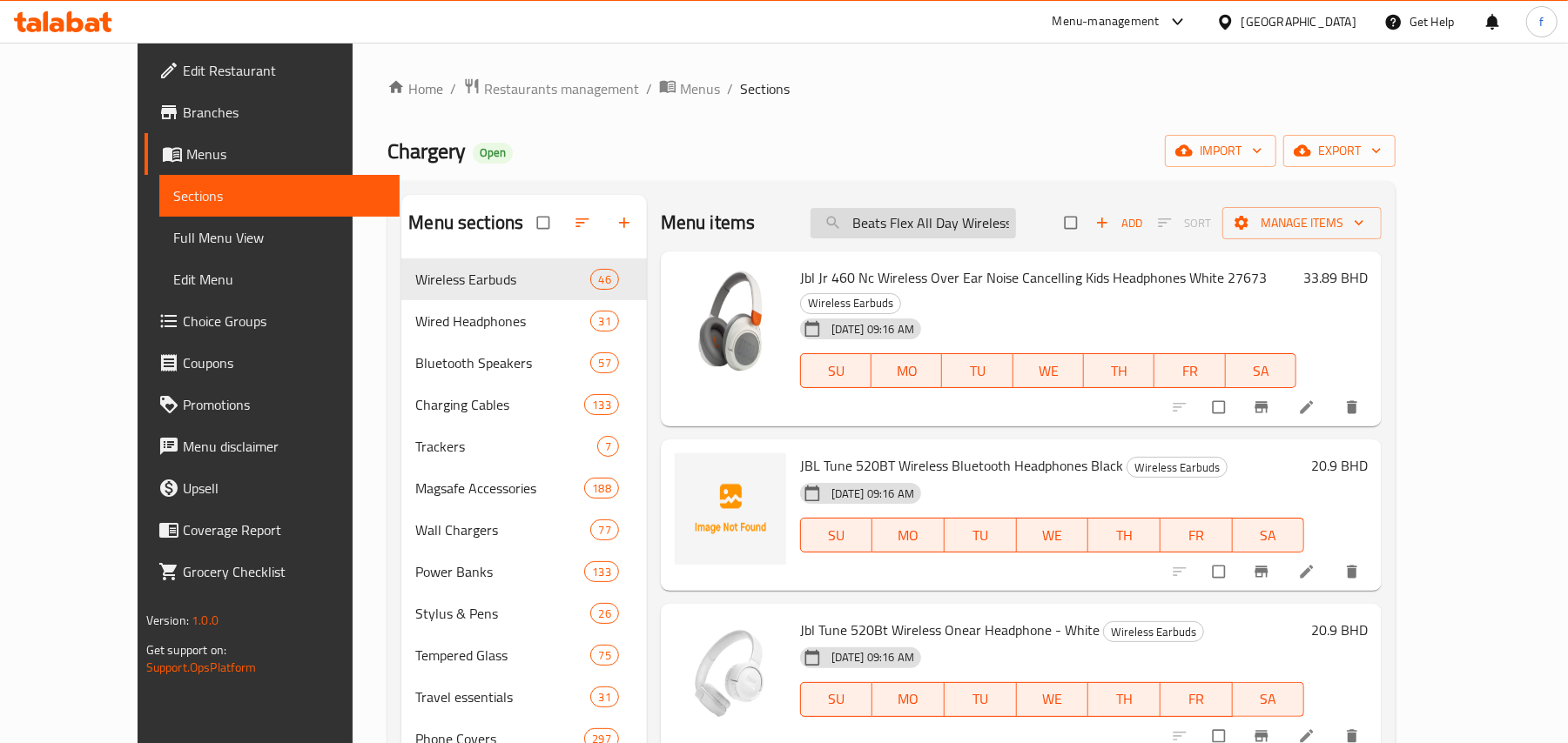
click at [986, 221] on input "Beats Flex All Day Wireless Earbuds Yuzu Yellow" at bounding box center [912, 223] width 205 height 31
paste input "day Wireless Earbuds Beats Black"
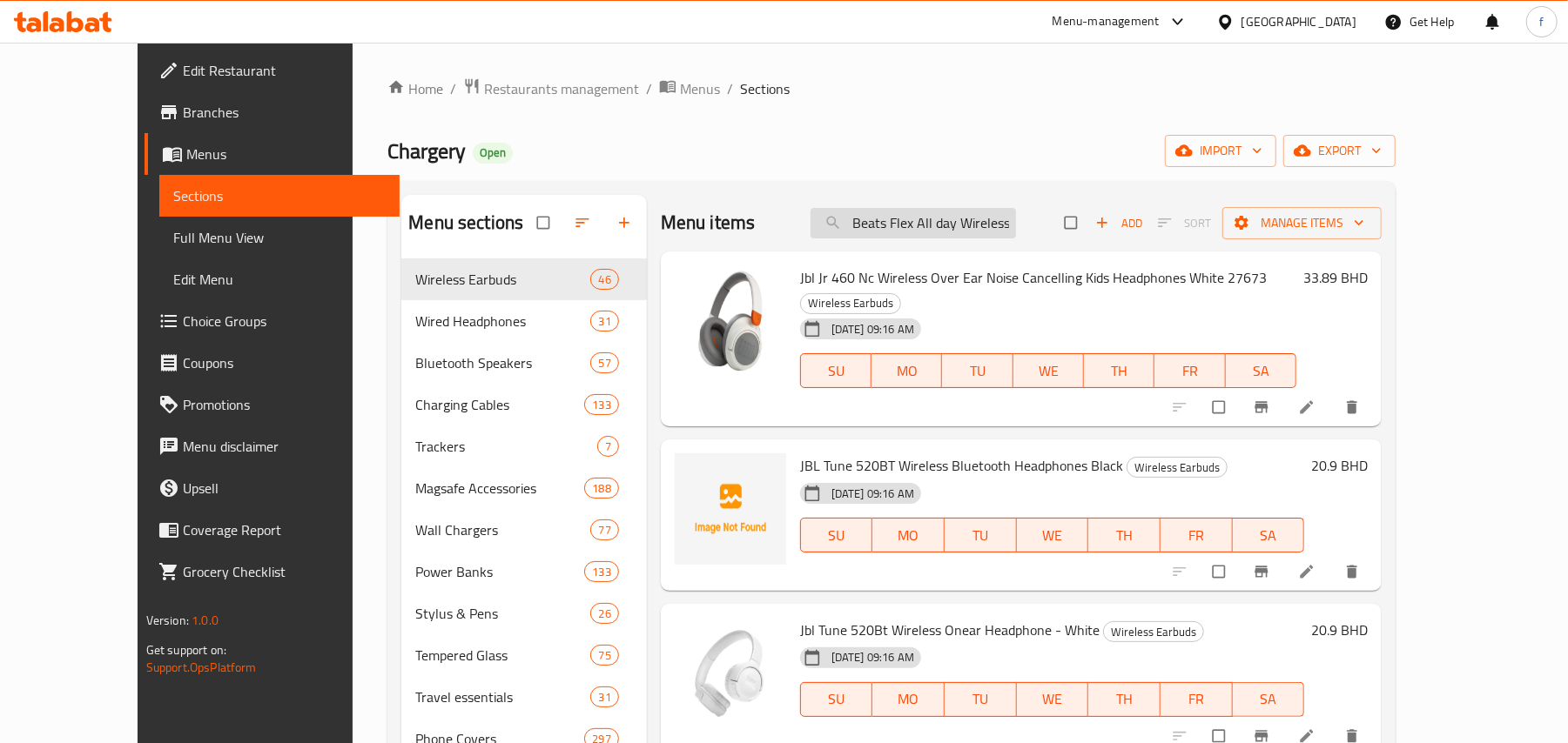
click at [954, 230] on input "Beats Flex All day Wireless Earbuds Beats Black" at bounding box center [912, 223] width 205 height 31
paste input "Day Wireless Earbuds Smoke Gray"
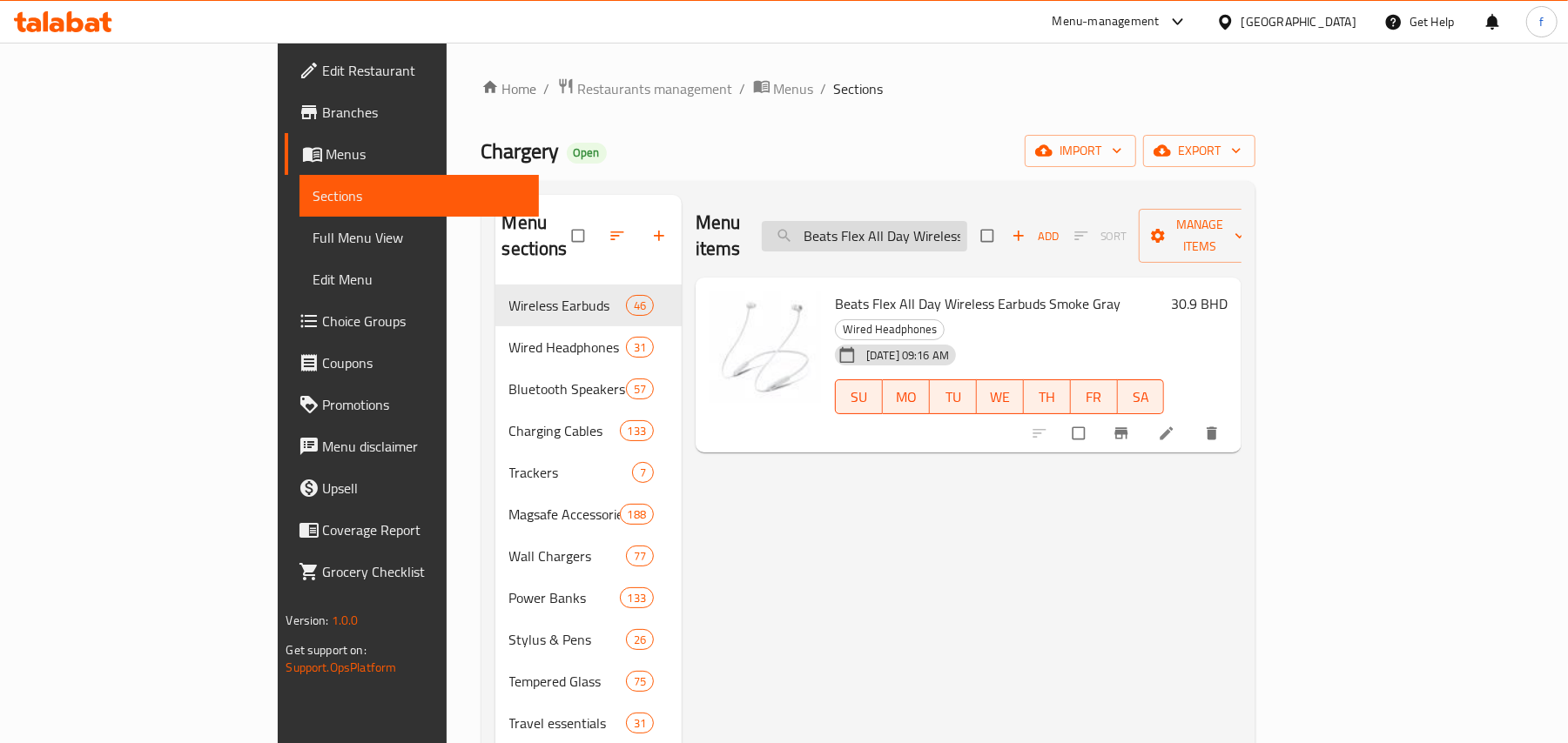
click at [968, 230] on input "Beats Flex All Day Wireless Earbuds Smoke Gray" at bounding box center [864, 237] width 205 height 31
paste input "AZIC GOPORT TRAVEL 10K, 10000MAH UNIVERSAL WALL CHARGER WITH BUILT-IN CABLE - W…"
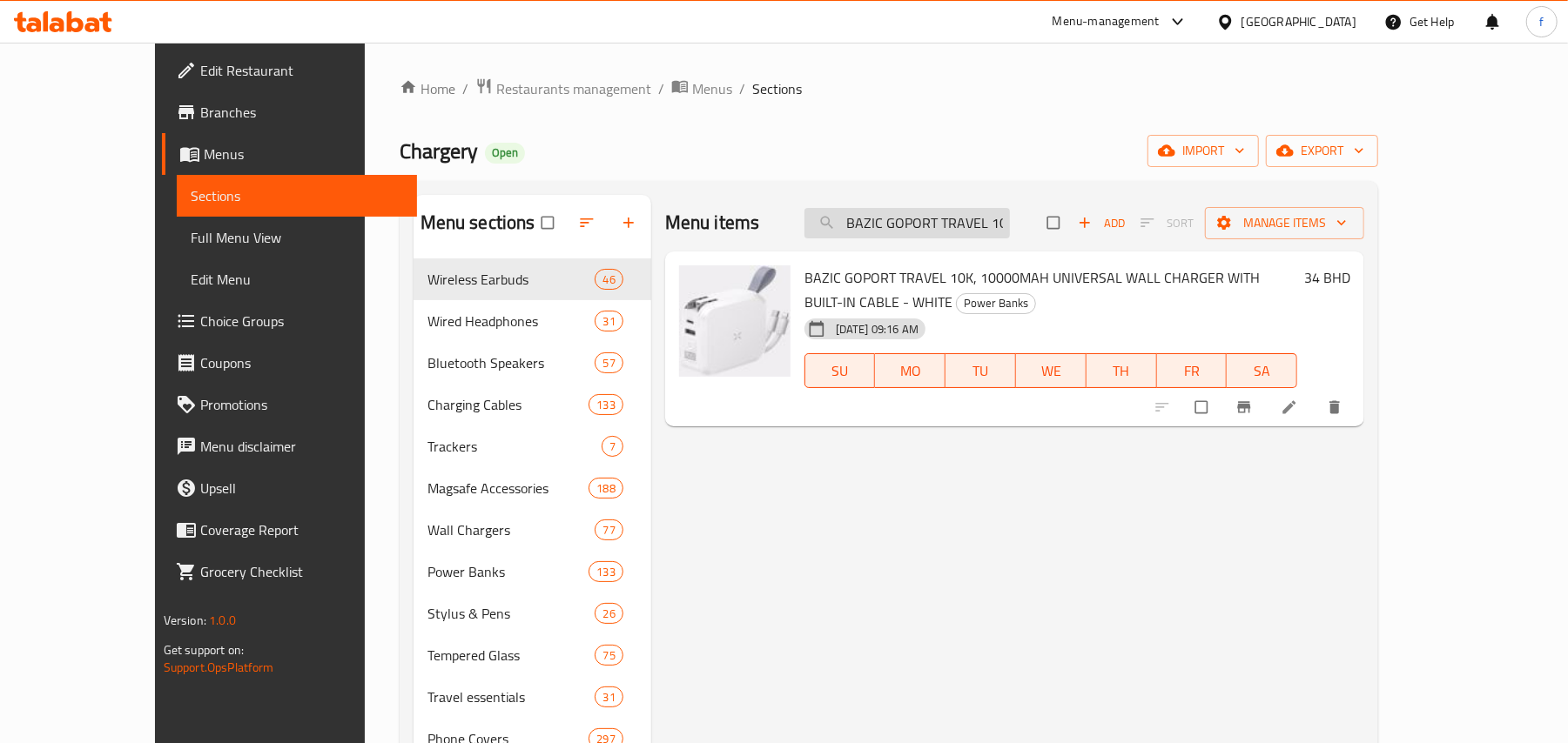
click at [947, 230] on input "BAZIC GOPORT TRAVEL 10K, 10000MAH UNIVERSAL WALL CHARGER WITH BUILT-IN CABLE - …" at bounding box center [907, 223] width 205 height 31
paste input "CUBE, EXTENSION WALL CHARGER WITH BUILT-IN USB OUTPUT"
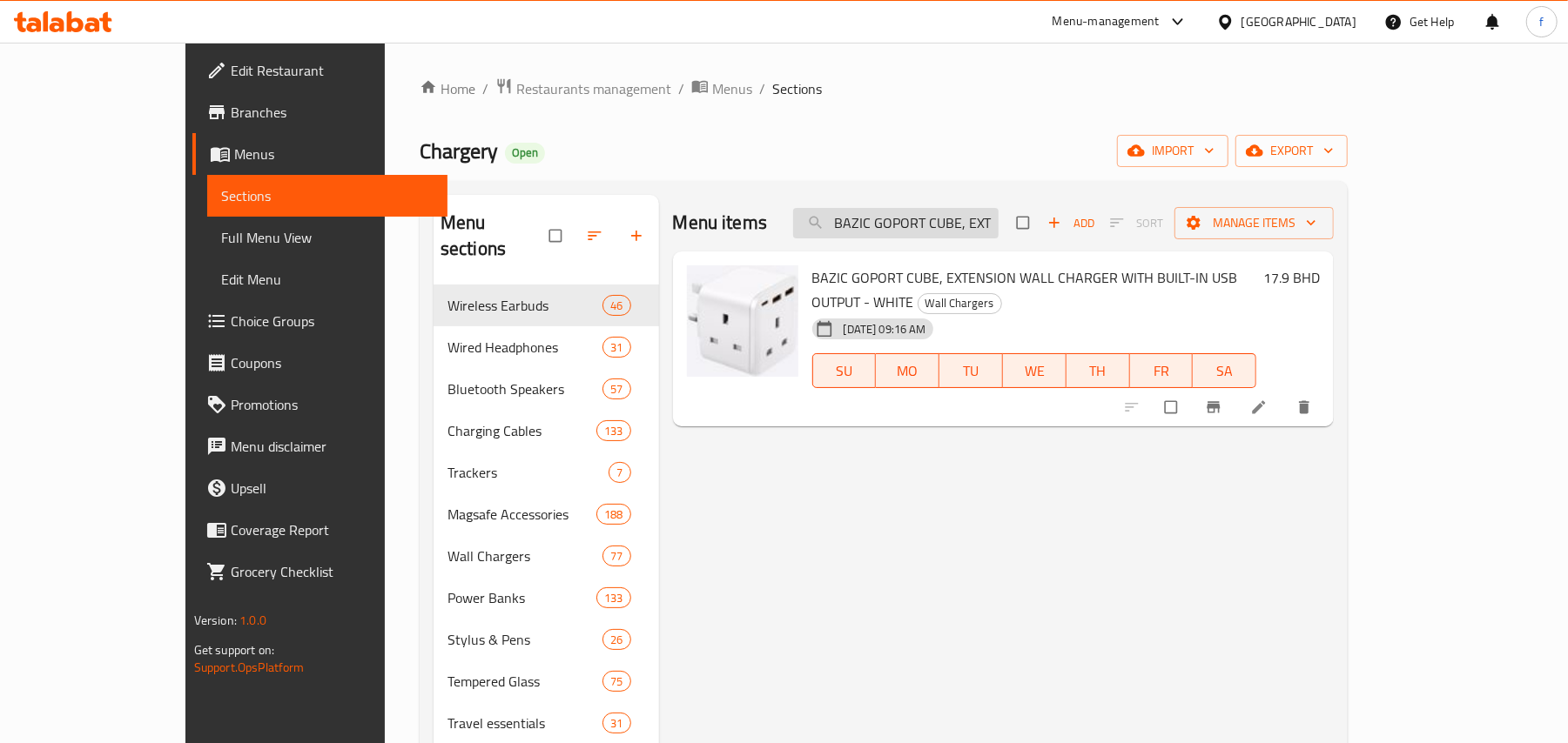
click at [948, 228] on input "BAZIC GOPORT CUBE, EXTENSION WALL CHARGER WITH BUILT-IN USB OUTPUT - WHITE" at bounding box center [895, 223] width 205 height 31
paste input "Uniq Linus Apple Watch Waterproof Silicone Strap 40 And 41 Size Sporty Design M…"
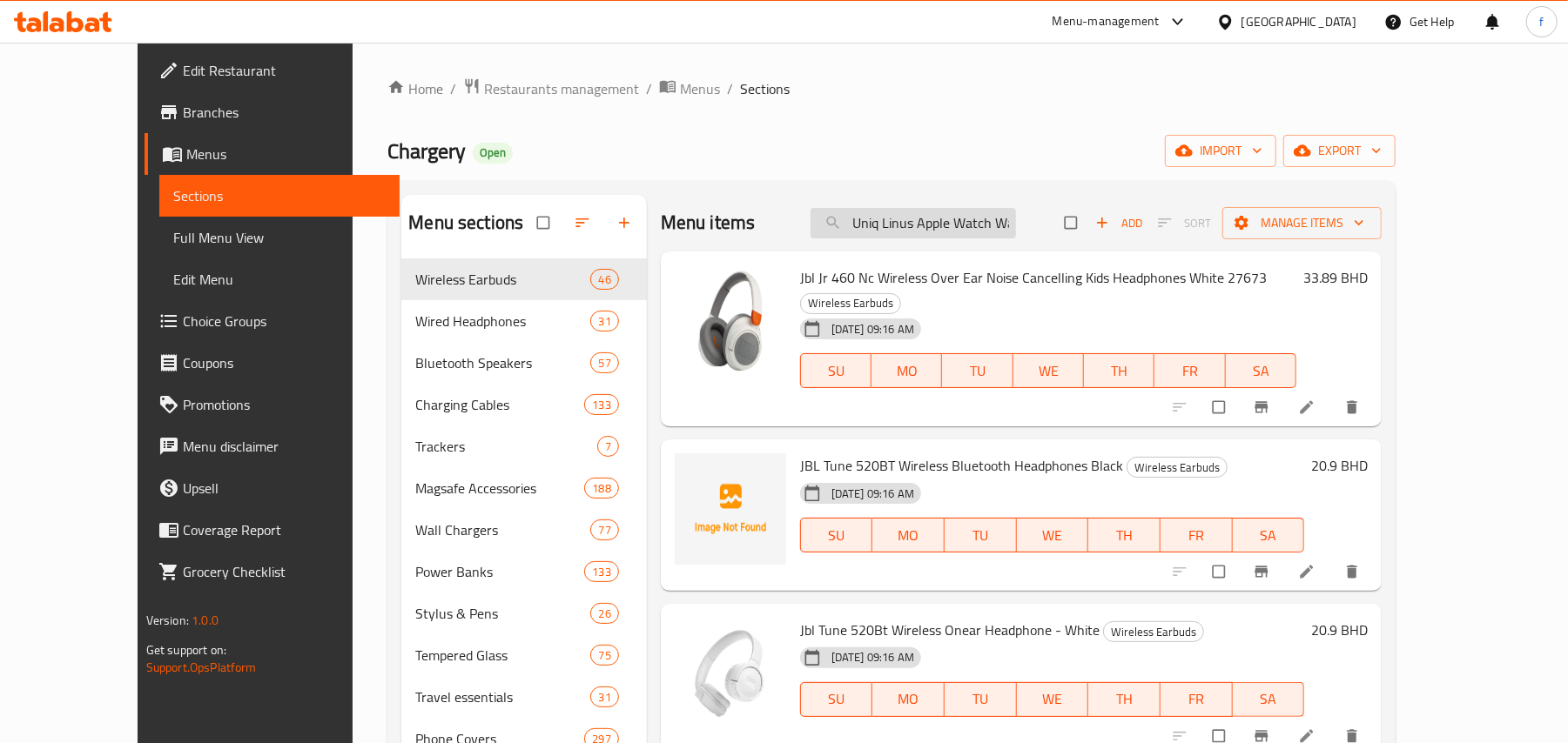
click at [959, 227] on input "Uniq Linus Apple Watch Waterproof Silicone Strap 40 And 41 Size Sporty Design M…" at bounding box center [912, 223] width 205 height 31
paste input "Levelo LVLSKYWEAVE49TT Watch Strap - Titanium"
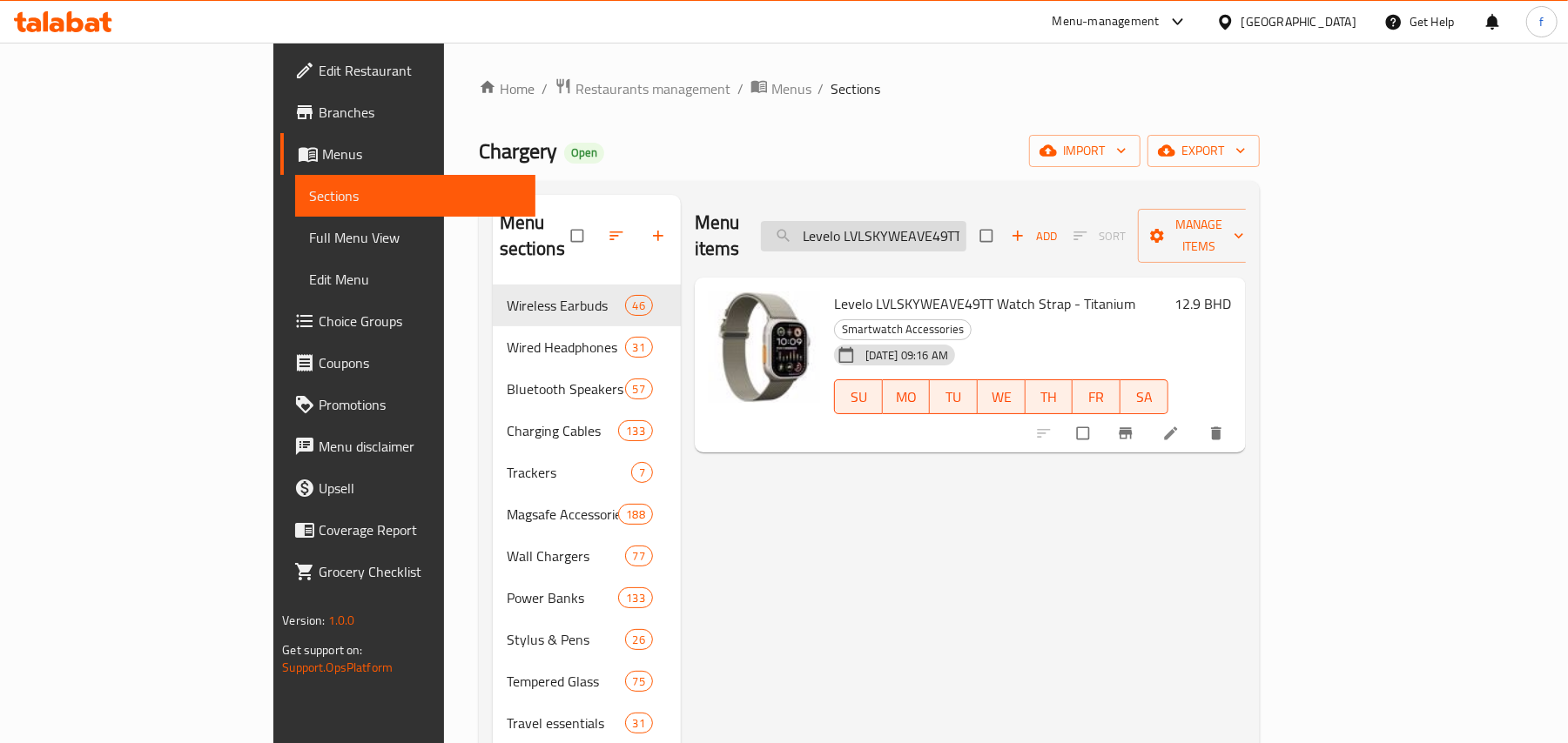
click at [967, 221] on input "Levelo LVLSKYWEAVE49TT Watch Strap - Titanium" at bounding box center [863, 237] width 205 height 31
paste input "Uniq Lino Hue Case for iPhone 15 Pro Max / Drop Resistant / Supports MagSafe / …"
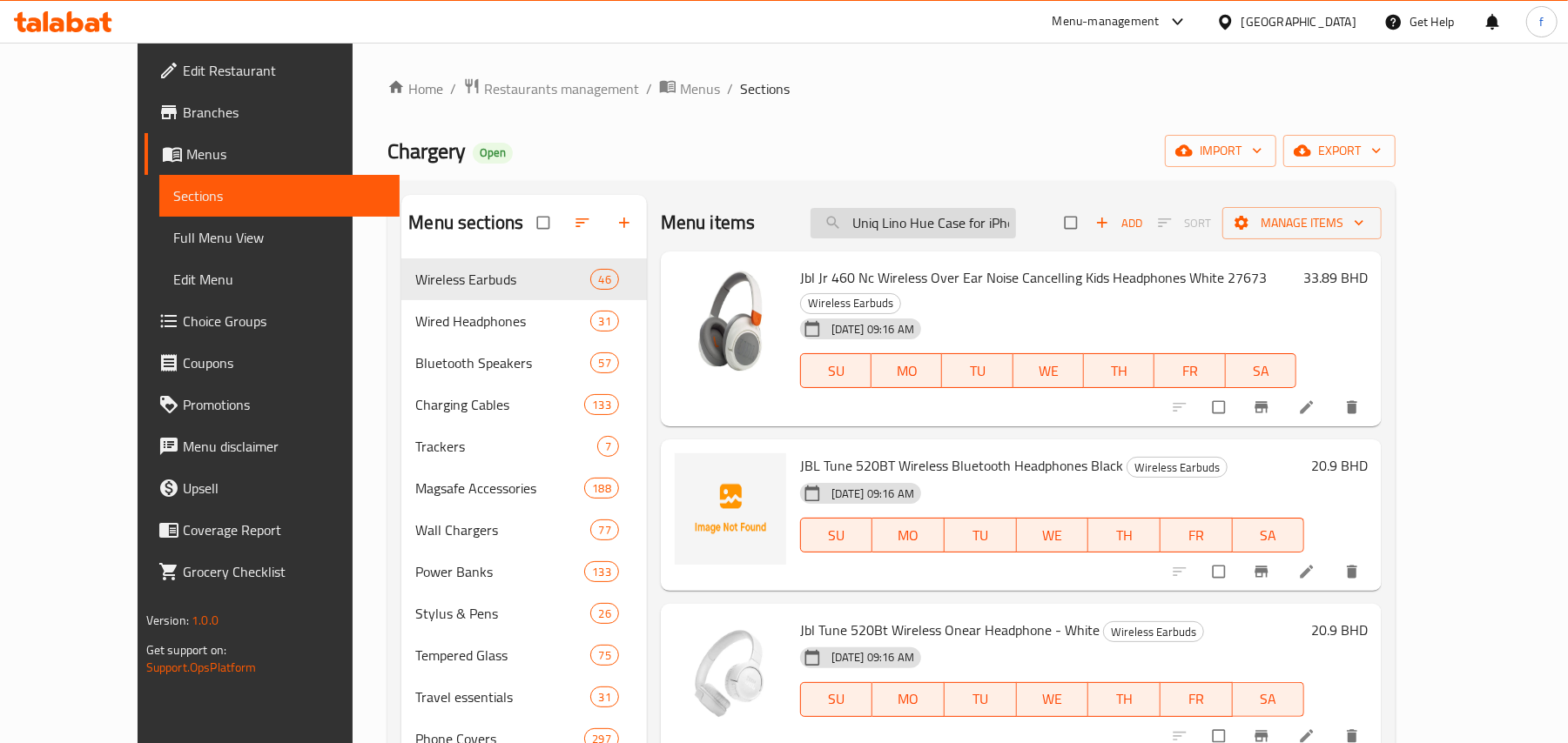
click at [946, 228] on input "Uniq Lino Hue Case for iPhone 15 Pro Max / Drop Resistant / Supports MagSafe / …" at bounding box center [912, 223] width 205 height 31
paste input "search"
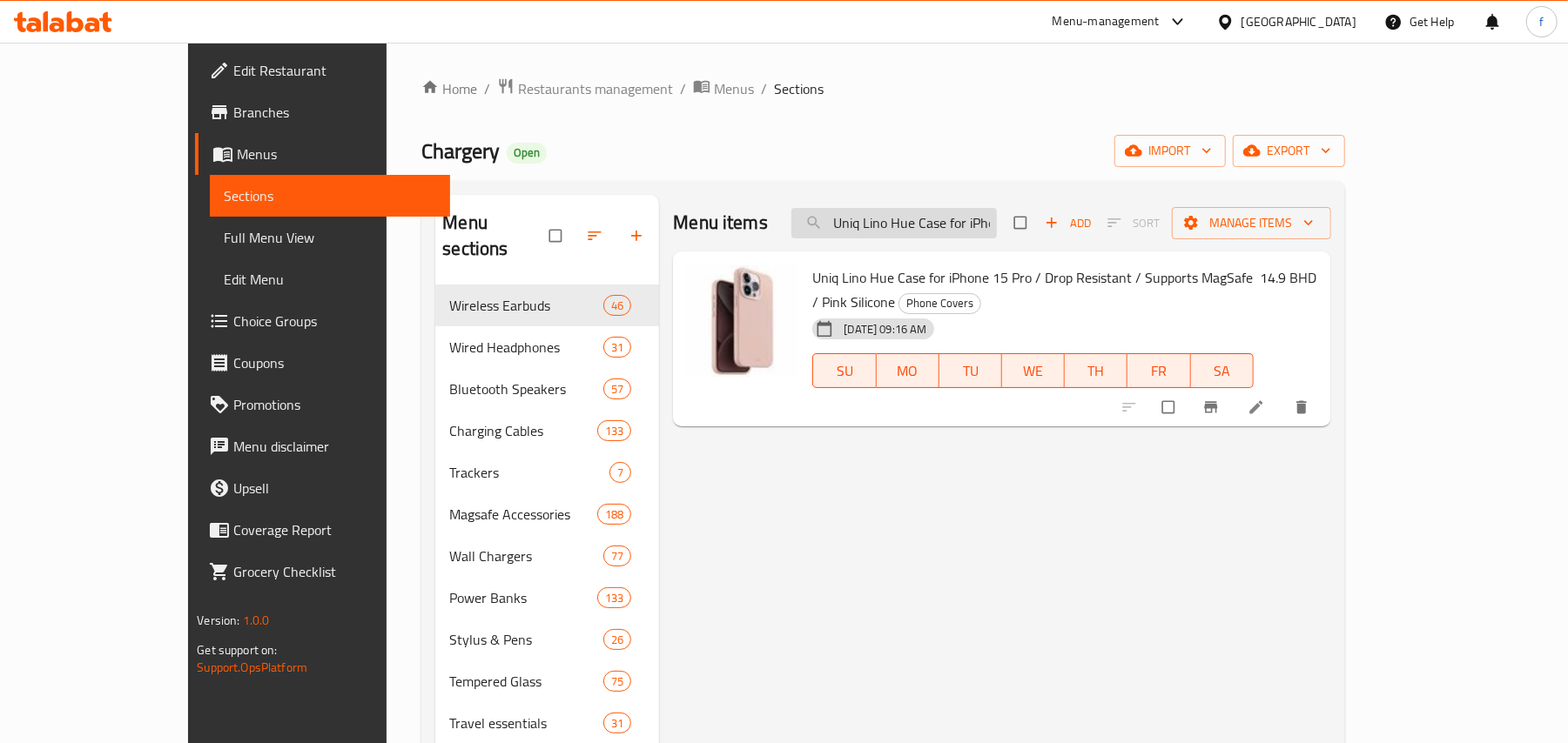
click at [977, 230] on input "Uniq Lino Hue Case for iPhone 15 Pro / Drop Resistant / Supports MagSafe / Pink…" at bounding box center [893, 223] width 205 height 31
paste input "Apple USB-C to USB-C Cable, 2m"
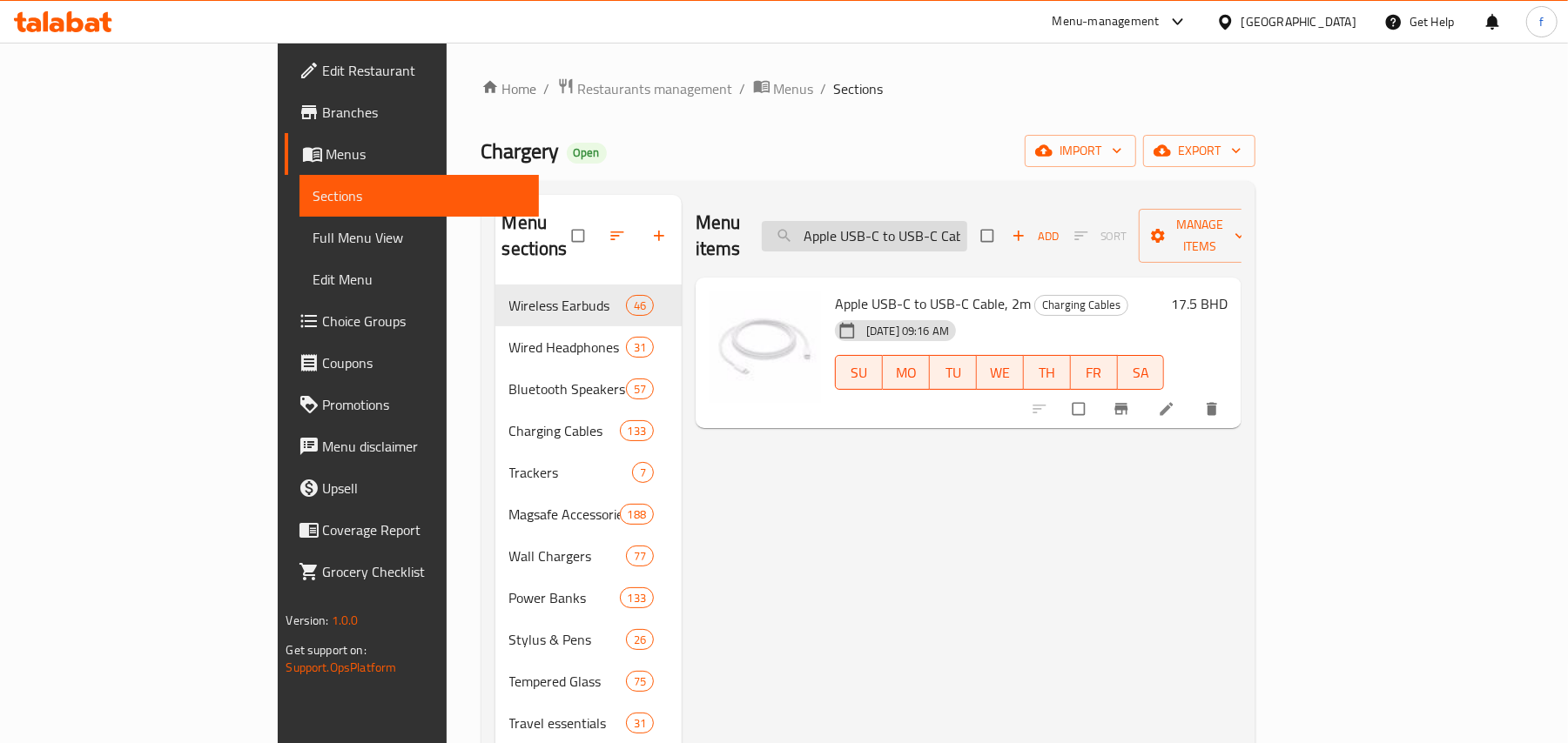
click at [968, 223] on input "Apple USB-C to USB-C Cable, 2m" at bounding box center [864, 237] width 205 height 31
paste input "- C to Apple Pencil Adapter"
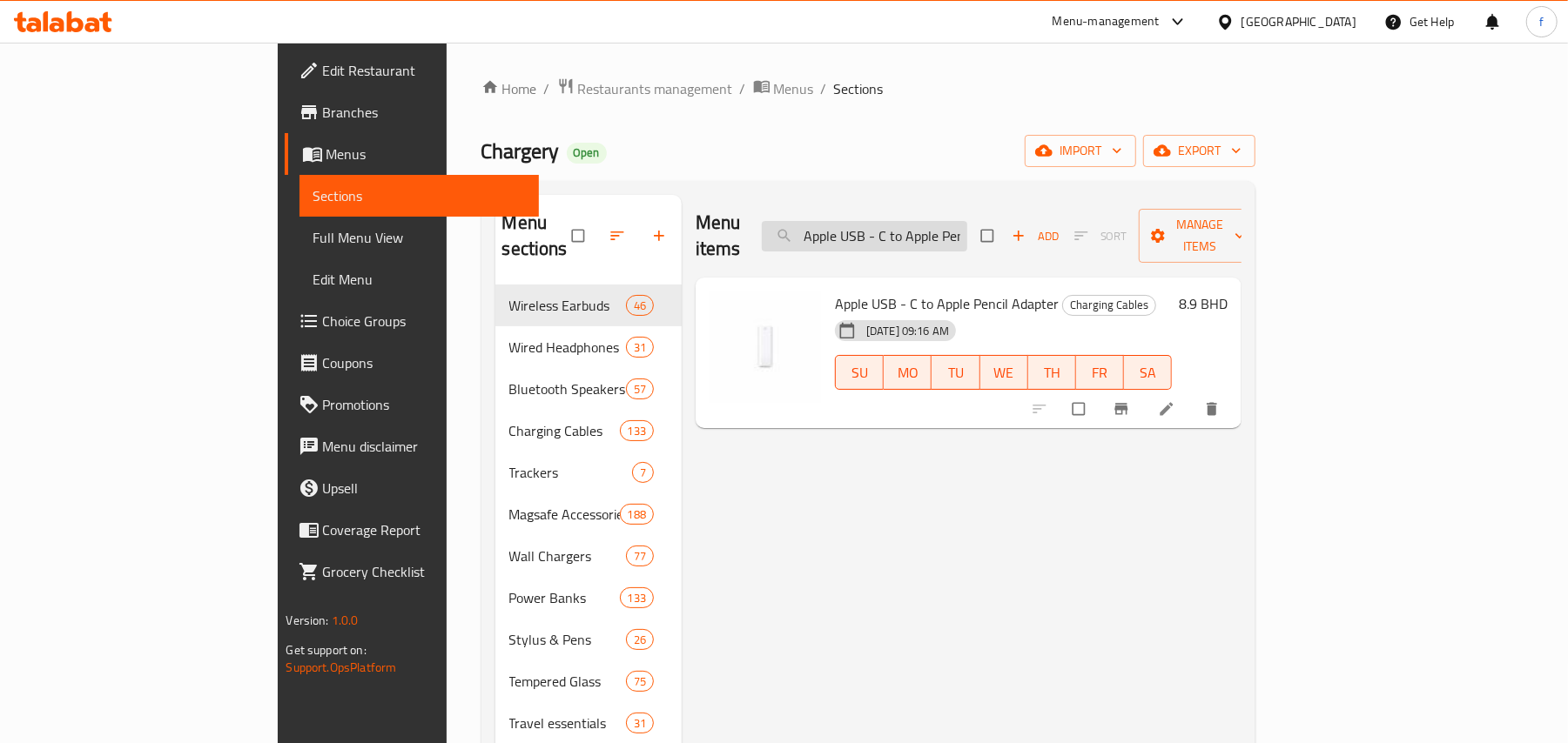
click at [968, 221] on input "Apple USB - C to Apple Pencil Adapter" at bounding box center [864, 237] width 205 height 31
paste input "iPhone 12 Mini MagSafe Case - Clea"
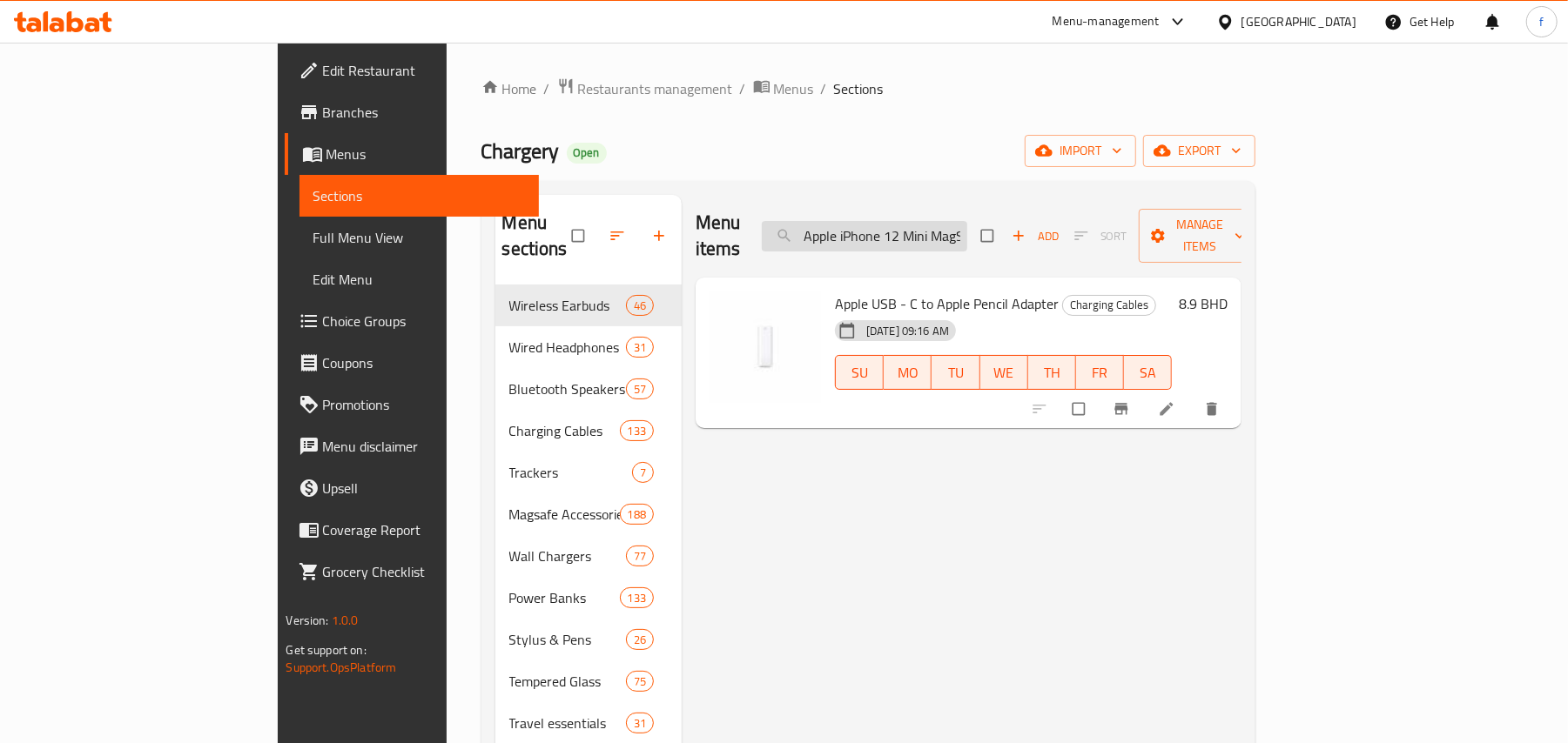
scroll to position [0, 95]
type input "Apple iPhone 12 Mini MagSafe Case - Clear"
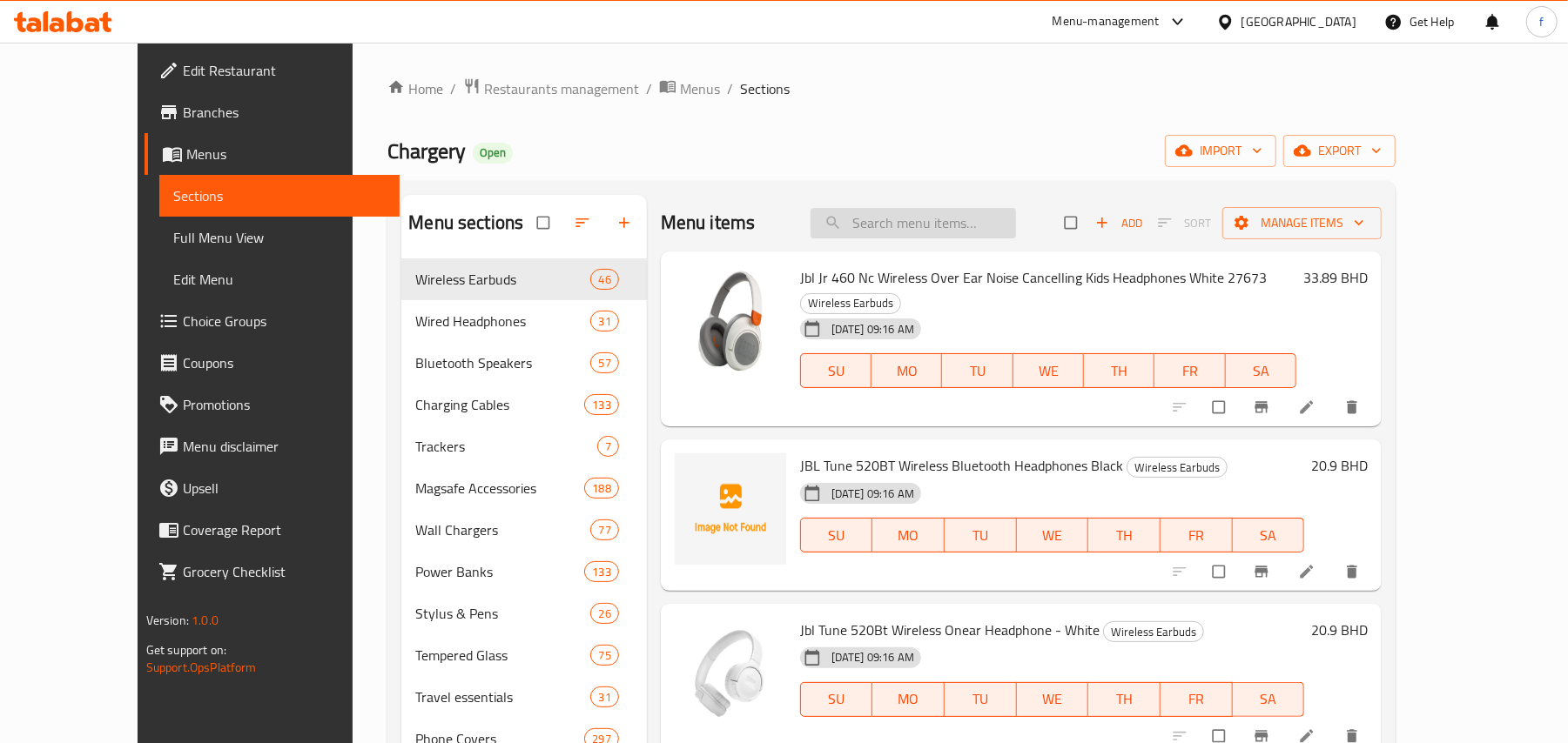
click at [946, 228] on input "search" at bounding box center [912, 223] width 205 height 31
paste input "Apple iPhone 12 Mini MagSafe Case - Clear"
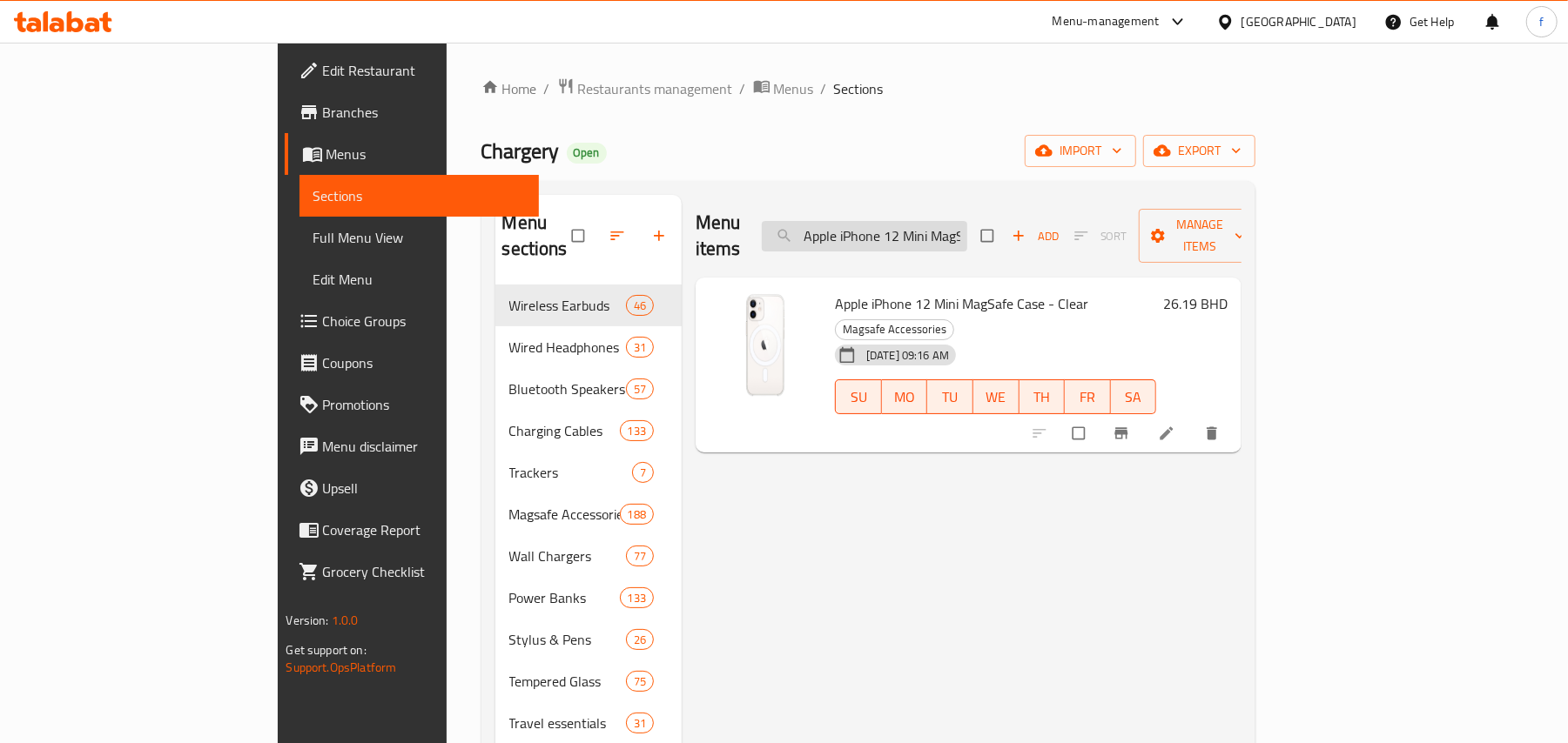
click at [949, 226] on input "Apple iPhone 12 Mini MagSafe Case - Clear" at bounding box center [864, 237] width 205 height 31
paste input "nker 52.5W 2 Ports High Speed Car Charger - Black"
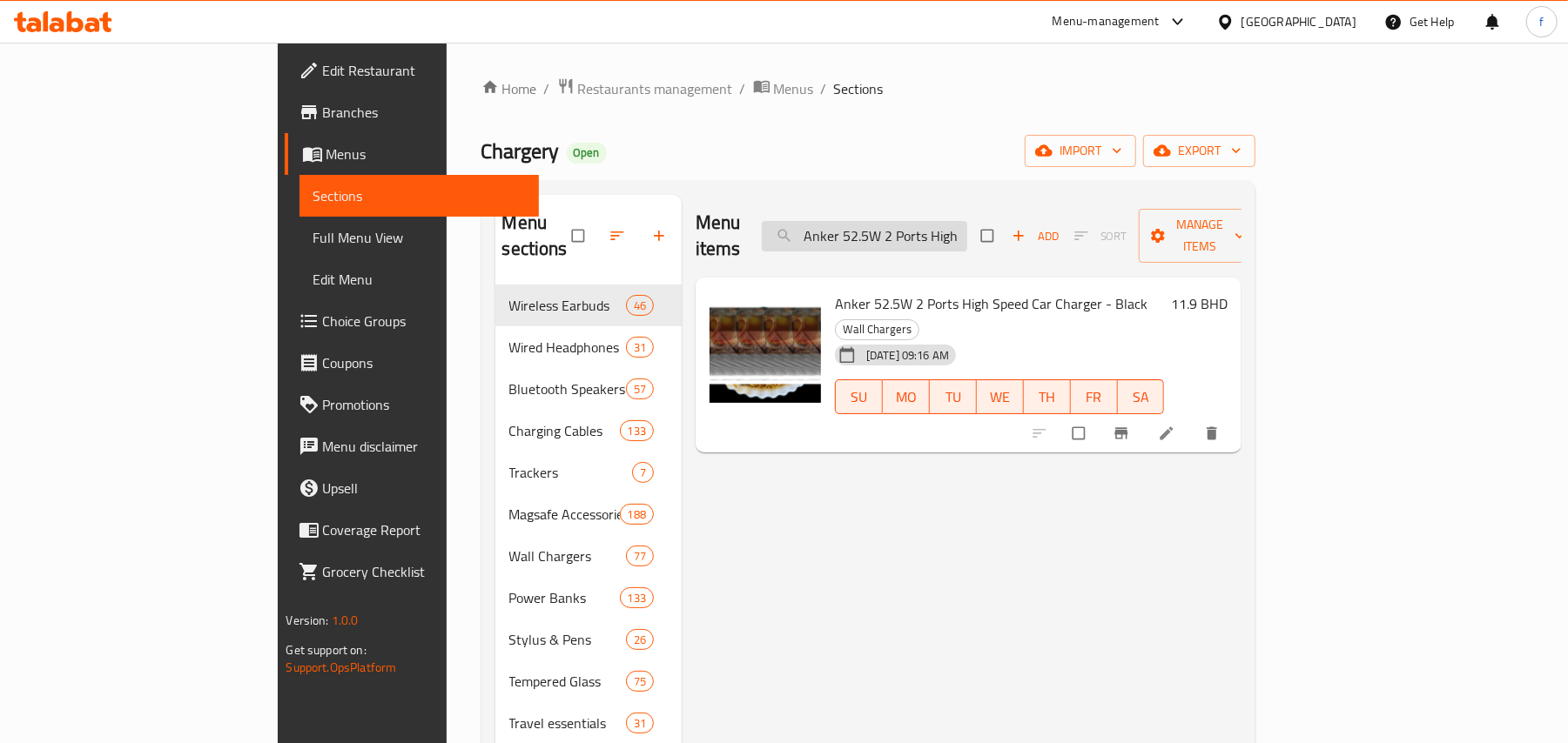
click at [968, 230] on input "Anker 52.5W 2 Ports High Speed Car Charger - Black" at bounding box center [864, 237] width 205 height 31
paste input "Powerology 60W USB-C to Lightning Charging & Data Cable, 1.2m"
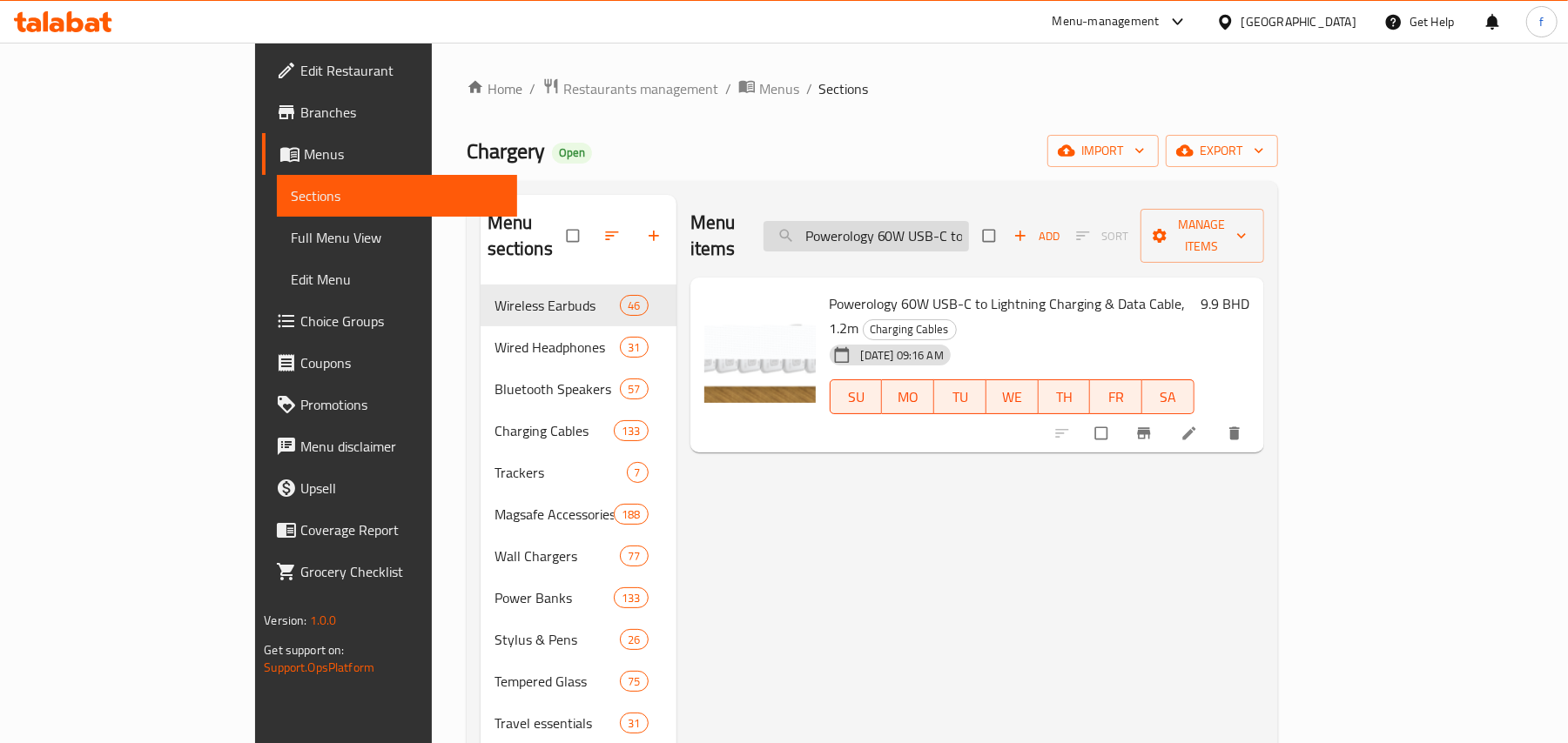
click at [969, 221] on input "Powerology 60W USB-C to Lightning Charging & Data Cable, 1.2m" at bounding box center [865, 237] width 205 height 31
paste input "5W Dual Port Retractable USB-C GAN Charger - Black"
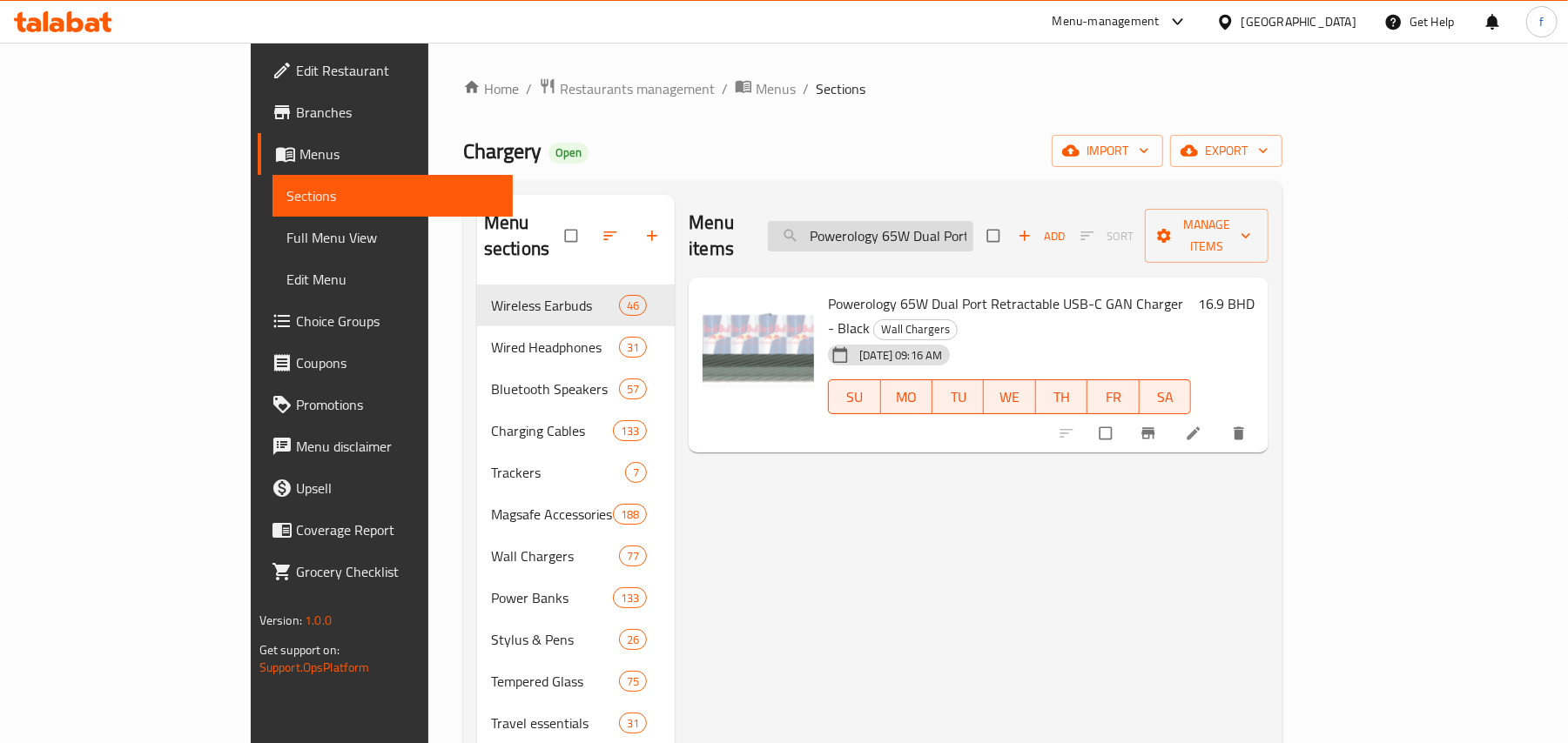
click at [973, 227] on input "Powerology 65W Dual Port Retractable USB-C GAN Charger - Black" at bounding box center [870, 237] width 205 height 31
paste input "White"
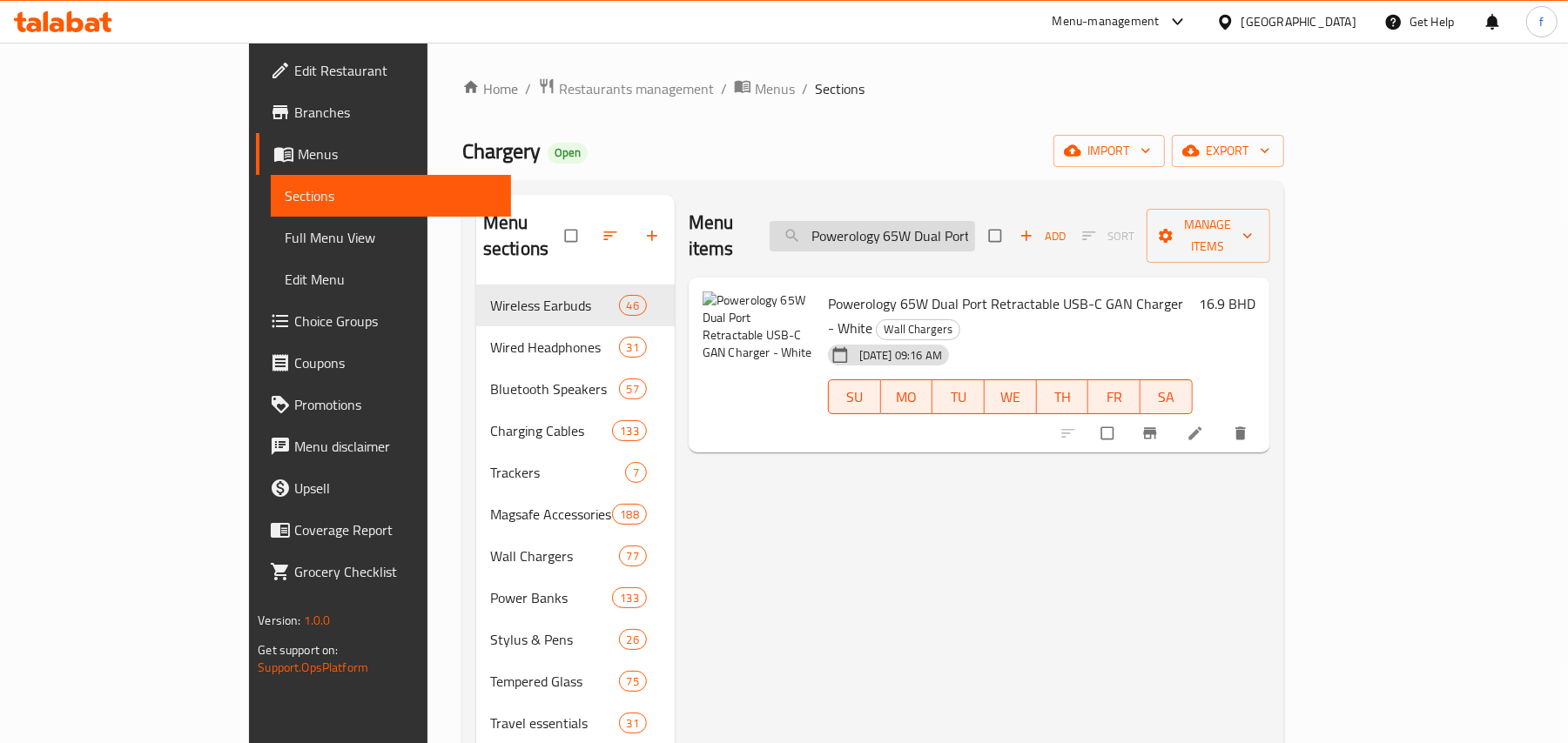
click at [969, 221] on input "Powerology 65W Dual Port Retractable USB-C GAN Charger - White" at bounding box center [872, 237] width 205 height 31
paste input "140W Dual PD Gan Wall Charger"
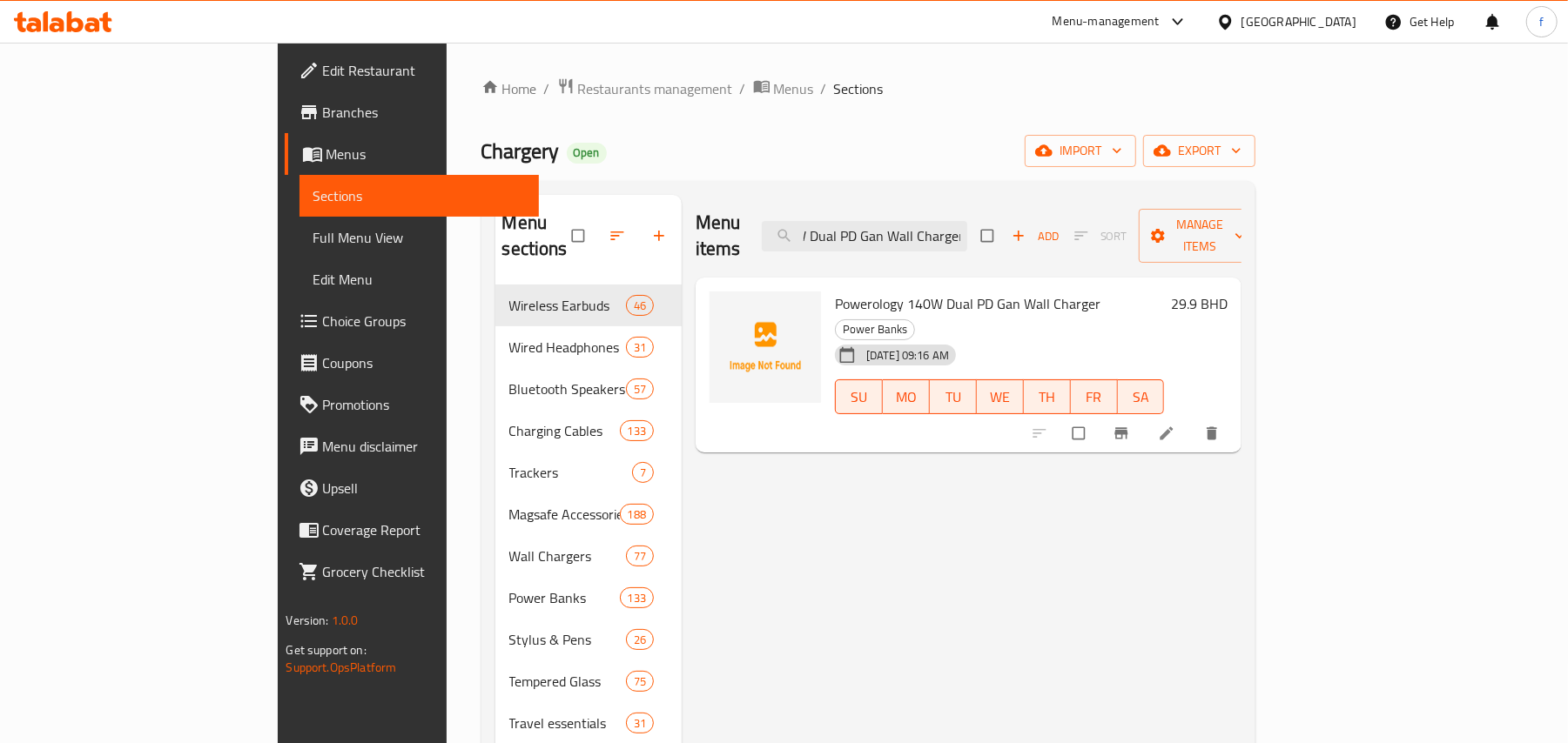
type input "Powerology 140W Dual PD Gan Wall Charger"
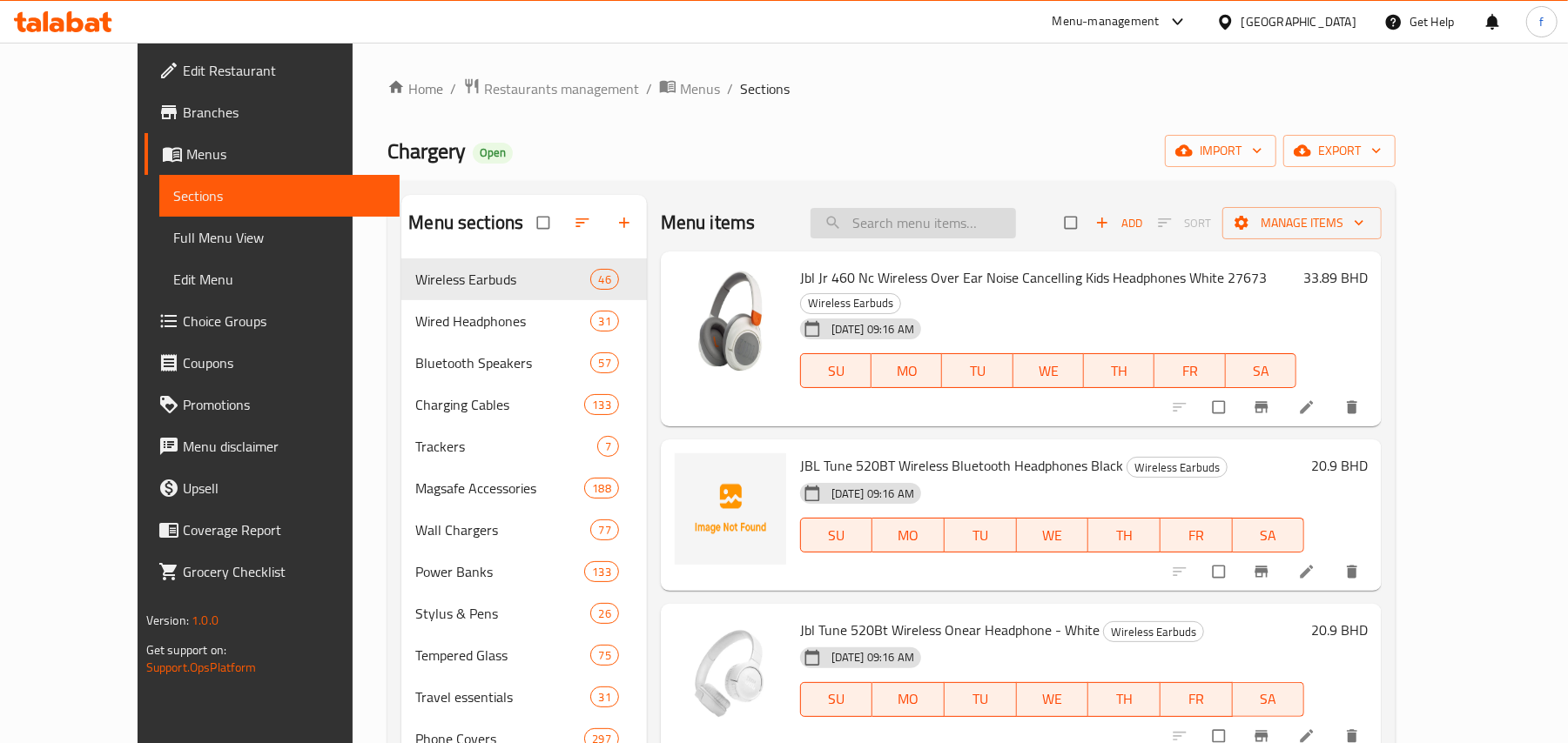
click at [905, 227] on input "search" at bounding box center [912, 223] width 205 height 31
paste input "Powerology 140W Dual PD Gan Wall Charger"
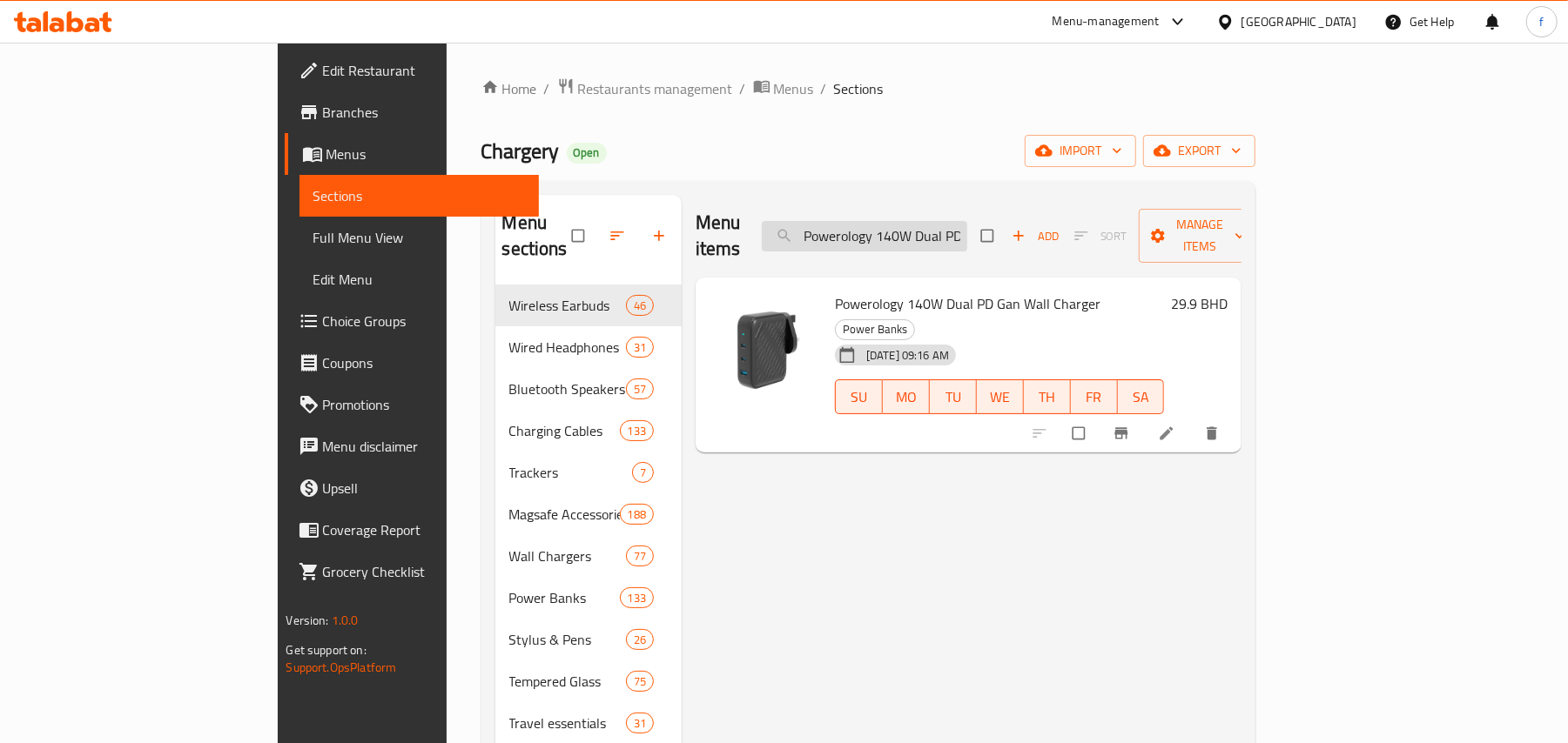
click at [968, 227] on input "Powerology 140W Dual PD Gan Wall Charger" at bounding box center [864, 237] width 205 height 31
paste input "20W 10,000mAh Built in USB-C Wire Power Bank - White"
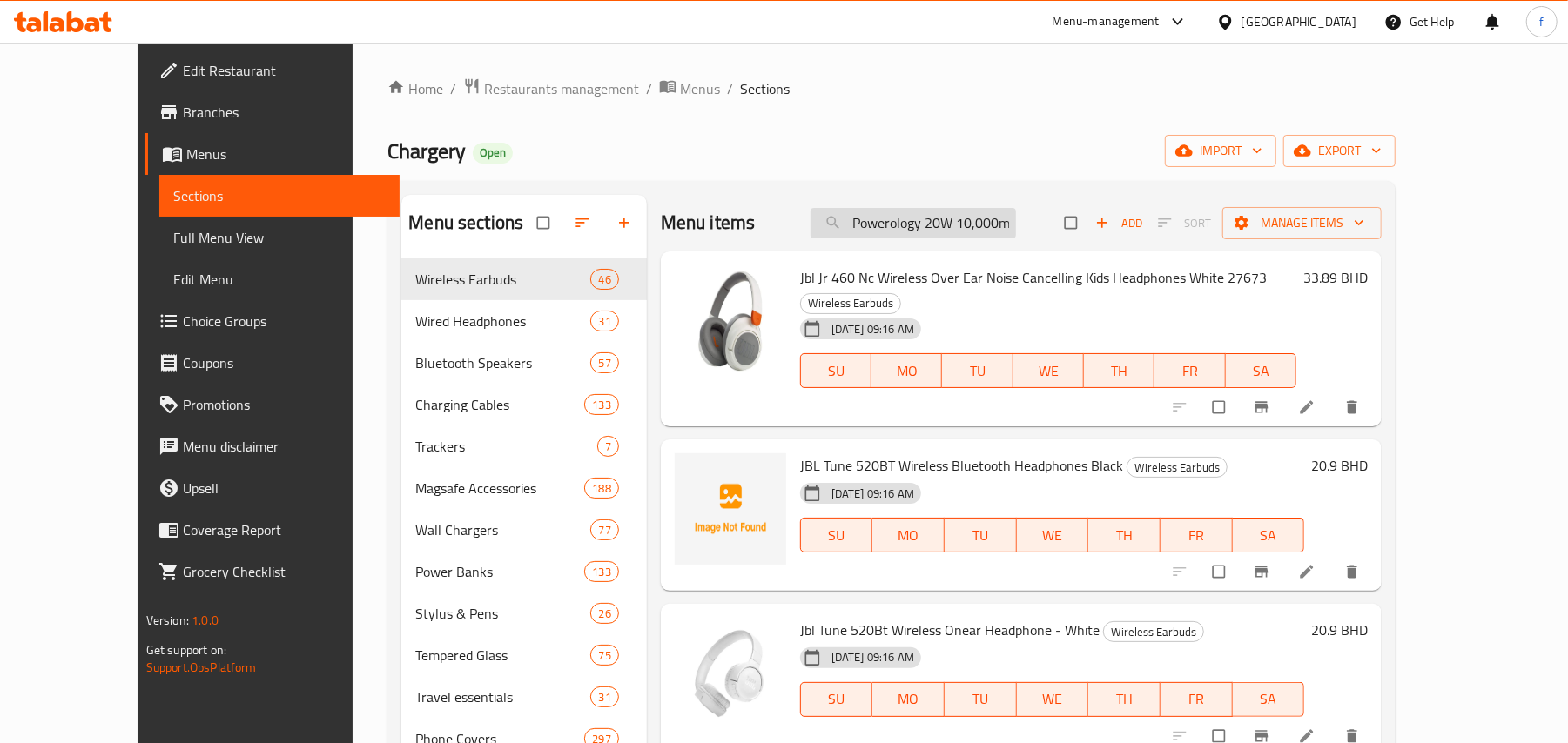
click at [942, 220] on input "Powerology 20W 10,000mAh Built in USB-C Wire Power Bank - White" at bounding box center [912, 223] width 205 height 31
paste input "Black"
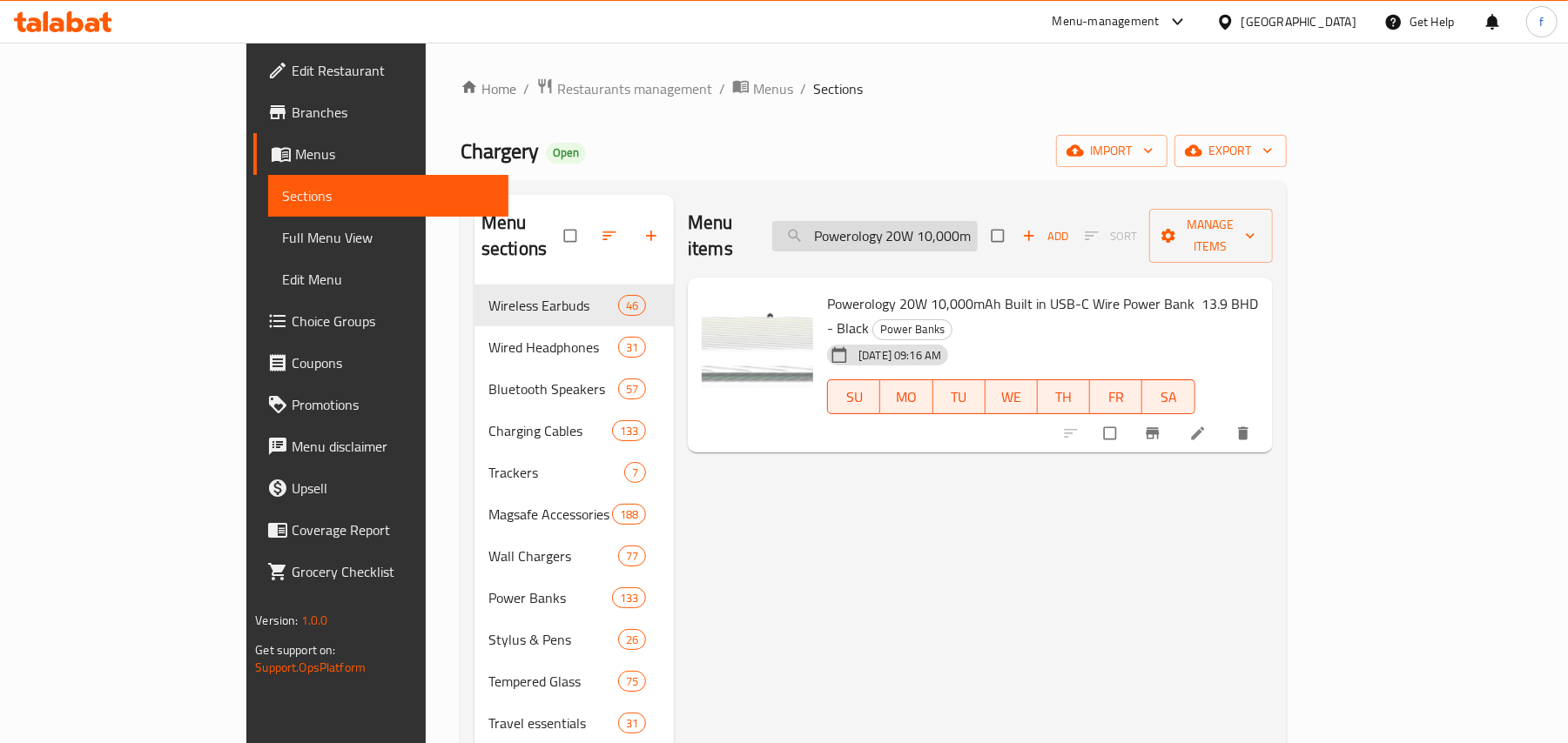
click at [975, 222] on input "Powerology 20W 10,000mAh Built in USB-C Wire Power Bank - Black" at bounding box center [874, 237] width 205 height 31
paste input "30W 20,000mAh Built in USB-C Wire Power Bank - White"
click at [978, 221] on input "Powerology 30W 20,000mAh Built in USB-C Wire Power Bank - White" at bounding box center [875, 237] width 205 height 31
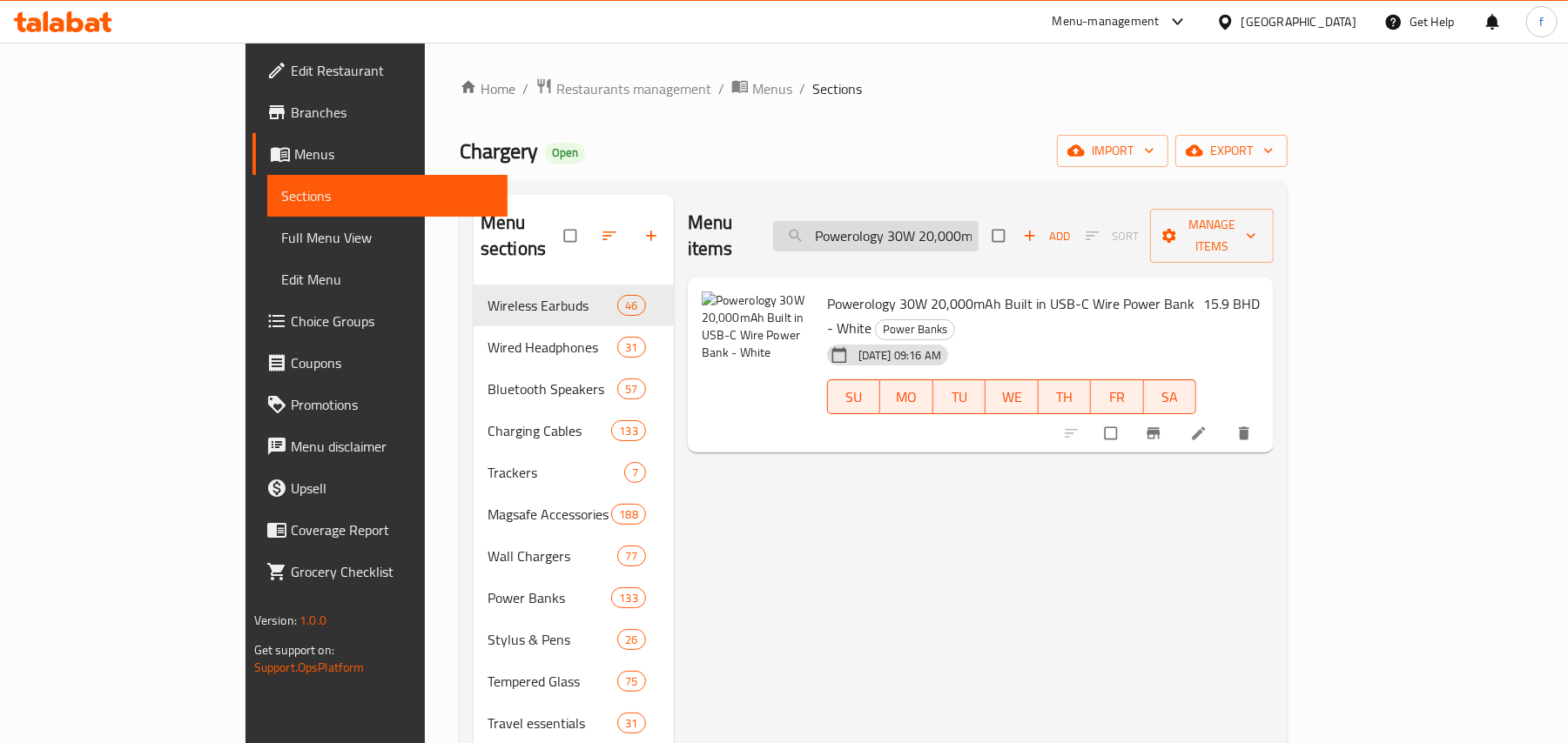
click at [978, 221] on input "Powerology 30W 20,000mAh Built in USB-C Wire Power Bank - White" at bounding box center [875, 237] width 205 height 31
paste input "Q12 Fast Charging Multi Device Hub - Black"
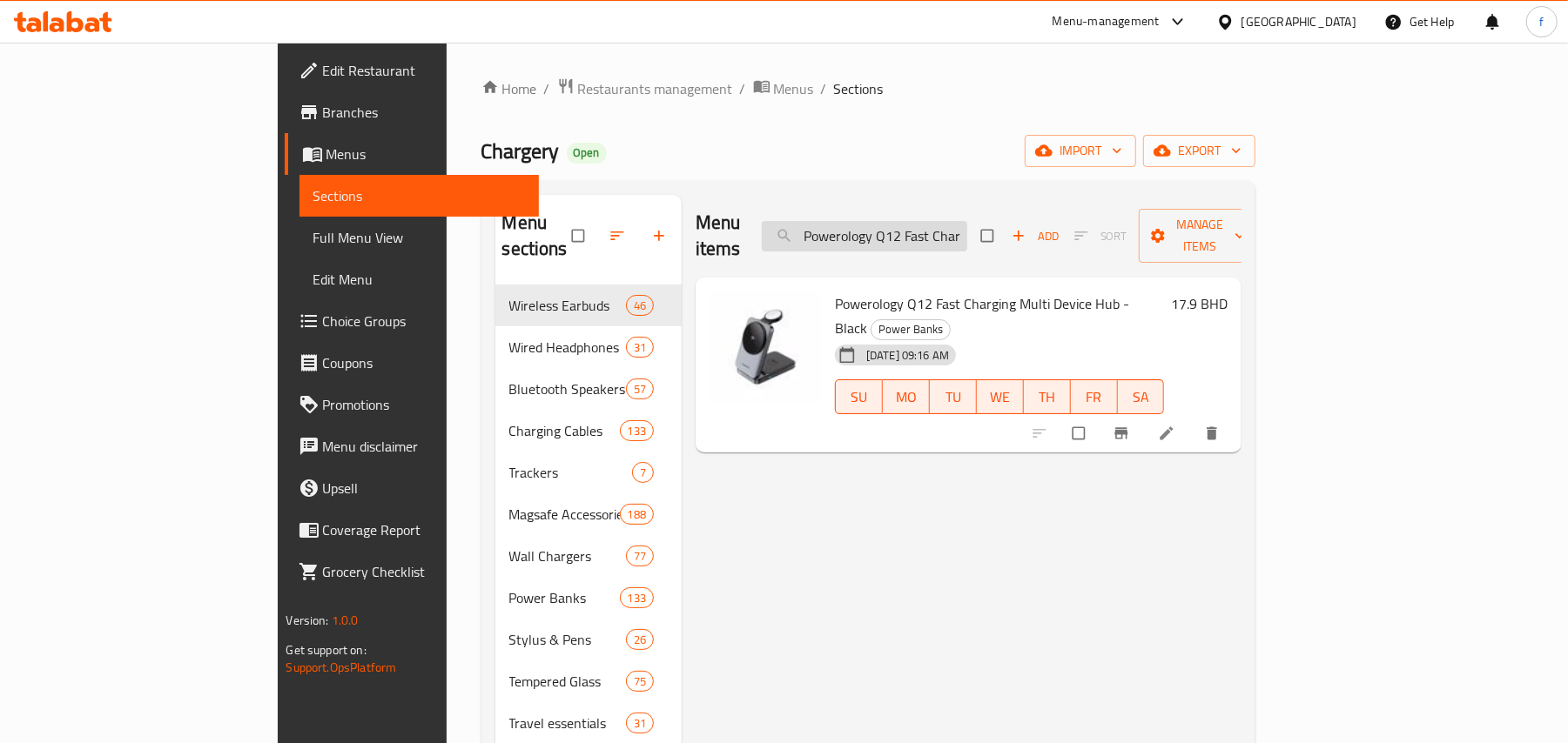
click at [968, 230] on input "Powerology Q12 Fast Charging Multi Device Hub - Black" at bounding box center [864, 237] width 205 height 31
paste input "Advanced Precision Smart Scale-"
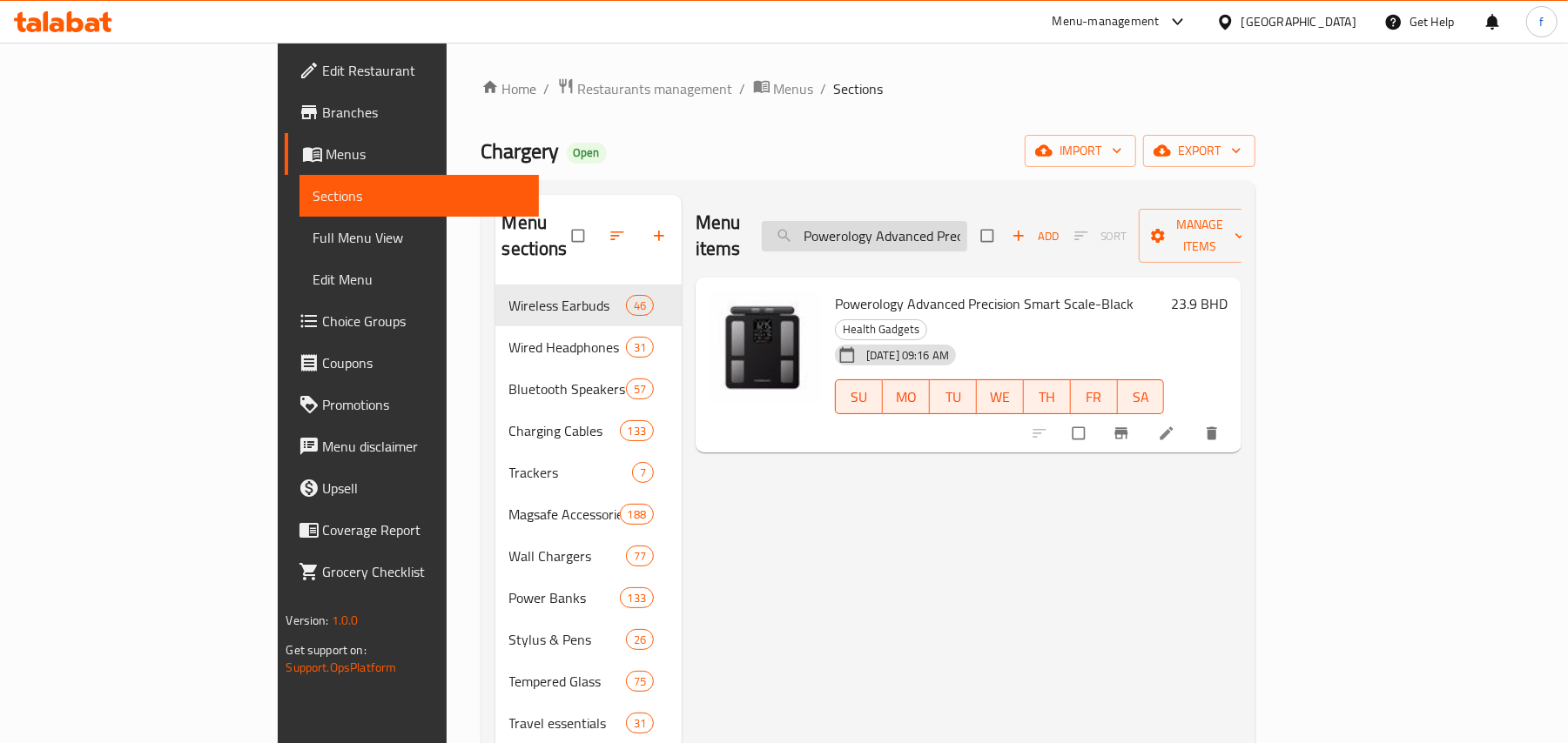
click at [968, 223] on input "Powerology Advanced Precision Smart Scale-Black" at bounding box center [864, 237] width 205 height 31
paste input "ndroid Smart Screen with 15.6K Battery Capacity, 32 Inch"
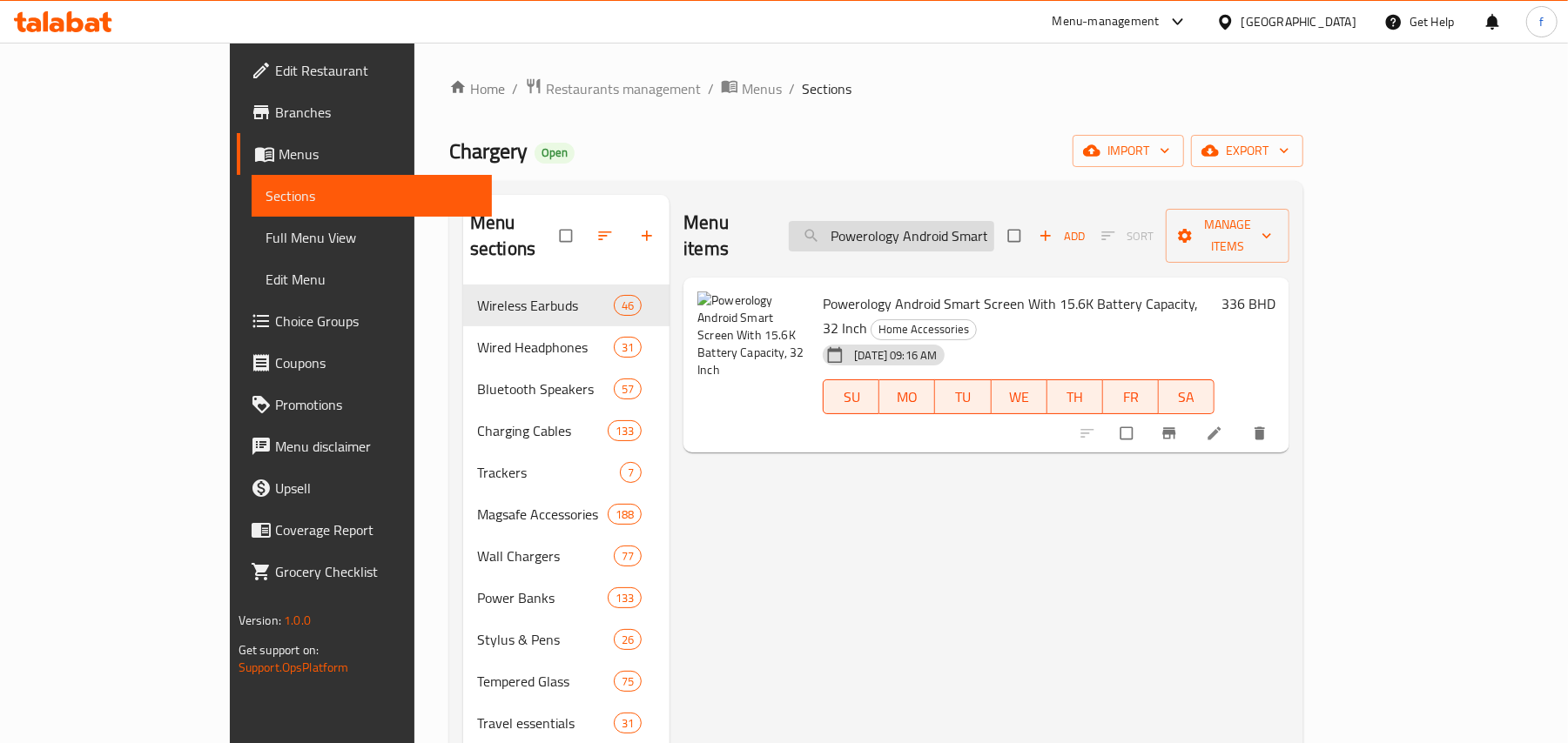
click at [986, 228] on input "Powerology Android Smart Screen with 15.6K Battery Capacity, 32 Inch" at bounding box center [891, 237] width 205 height 31
paste input "Momax Waterproof Pouch Universal With Neck Strap Sr25 Grey 26062"
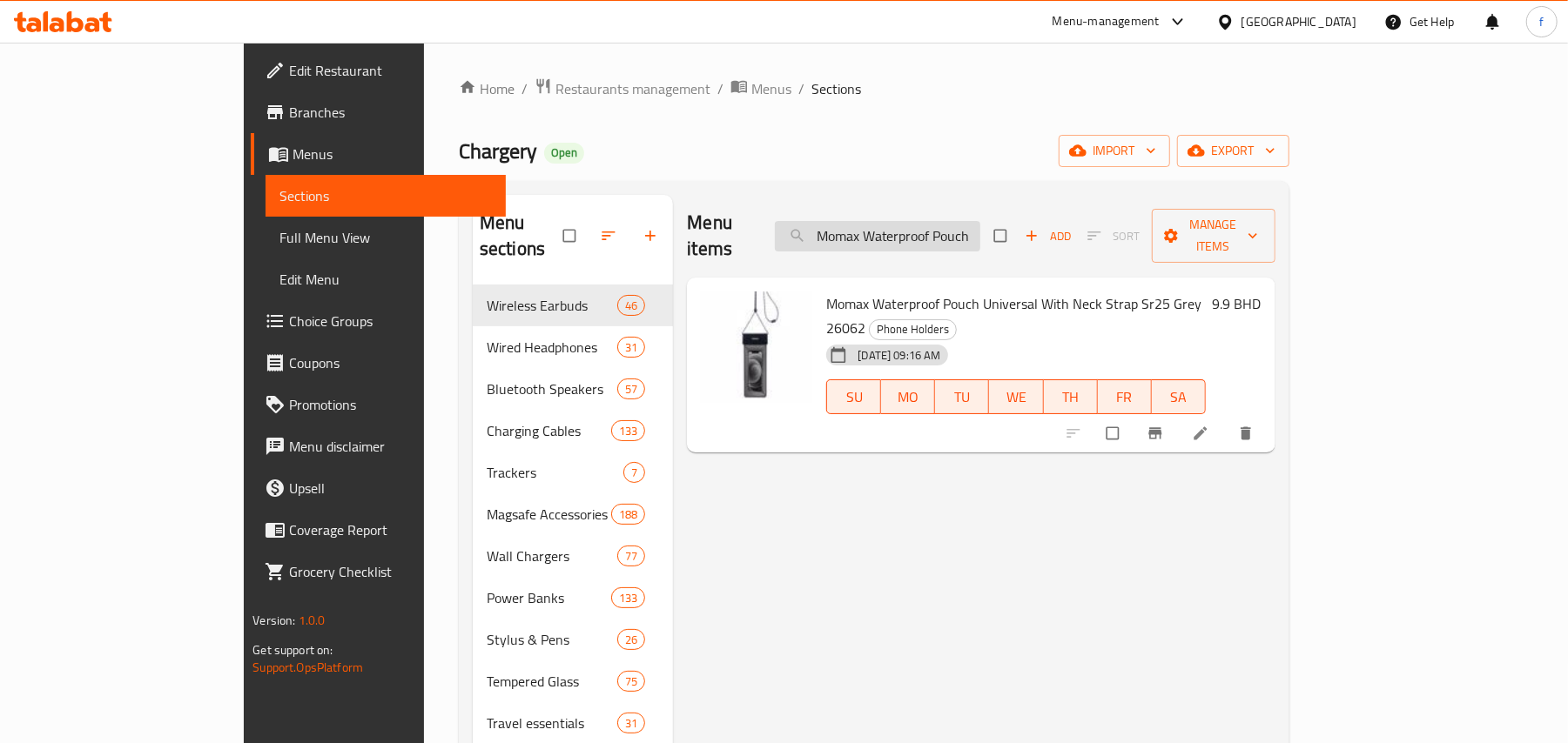
click at [980, 221] on input "Momax Waterproof Pouch Universal With Neck Strap Sr25 Grey 26062" at bounding box center [877, 237] width 205 height 31
paste input "Anker Zolo Power Bank 25000mAh with Built-in Type-C Cable and 165W Power, Gray"
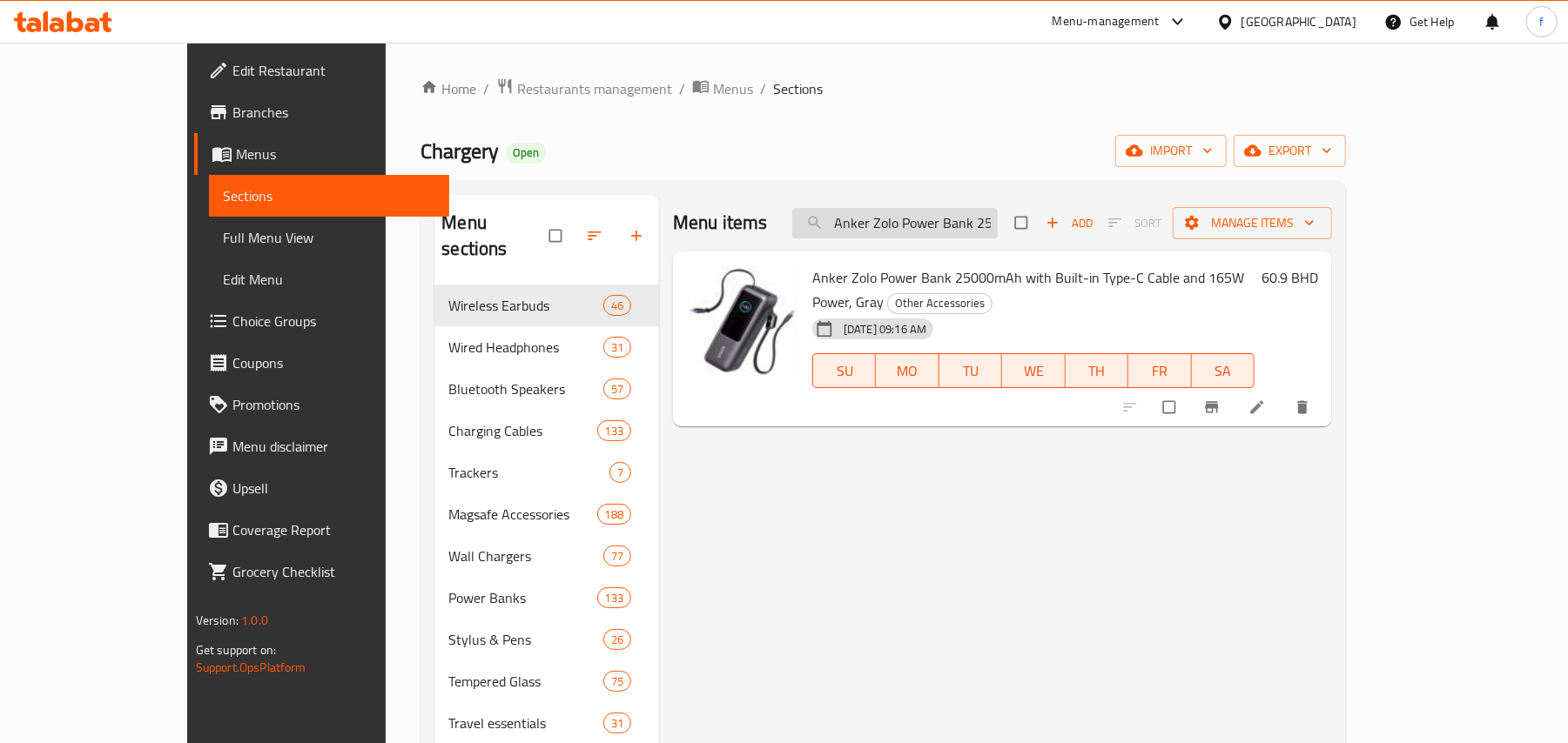
click at [986, 227] on input "Anker Zolo Power Bank 25000mAh with Built-in Type-C Cable and 165W Power, Gray" at bounding box center [894, 223] width 205 height 31
paste input "Momax Battery Operated 3 Heat Settings Cordless Hair Straightener - Green"
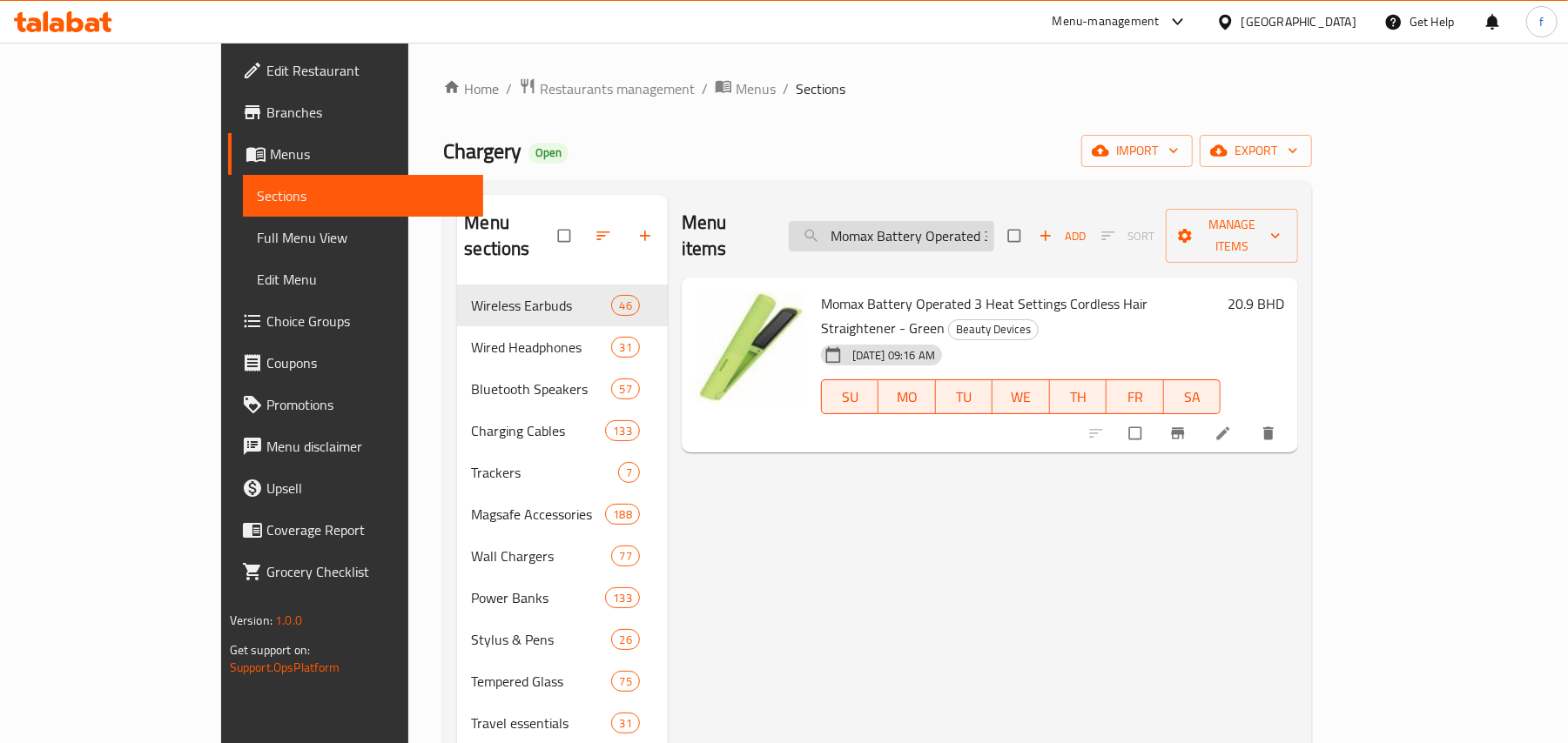
click at [975, 221] on input "Momax Battery Operated 3 Heat Settings Cordless Hair Straightener - Green" at bounding box center [891, 237] width 205 height 31
paste input "White"
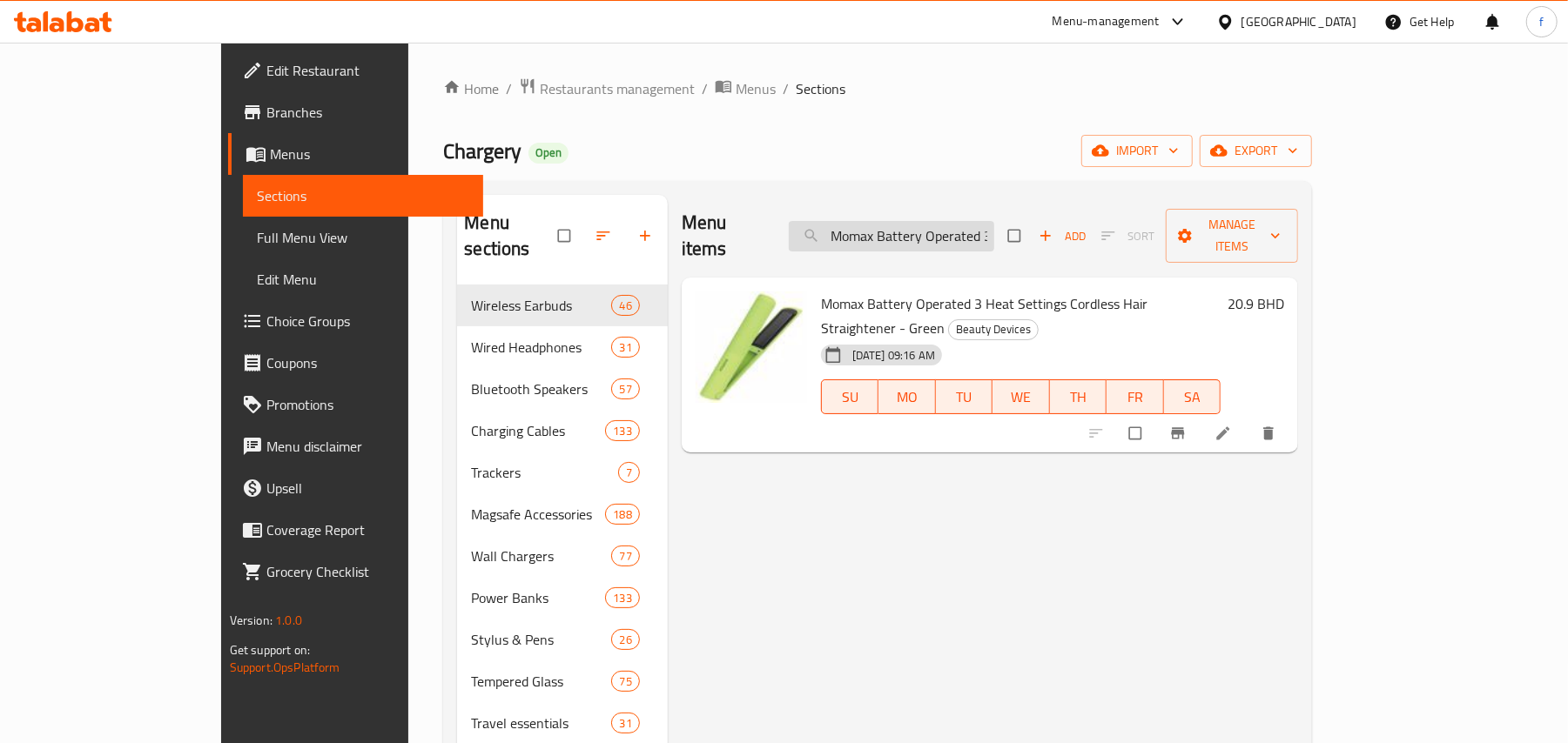
scroll to position [0, 289]
click at [938, 291] on span "Momax Battery Operated 3 Heat Settings Cordless Hair Straightener - White" at bounding box center [984, 316] width 326 height 51
click at [977, 221] on input "Momax Battery Operated 3 Heat Settings Cordless Hair Straightener - White" at bounding box center [891, 237] width 205 height 31
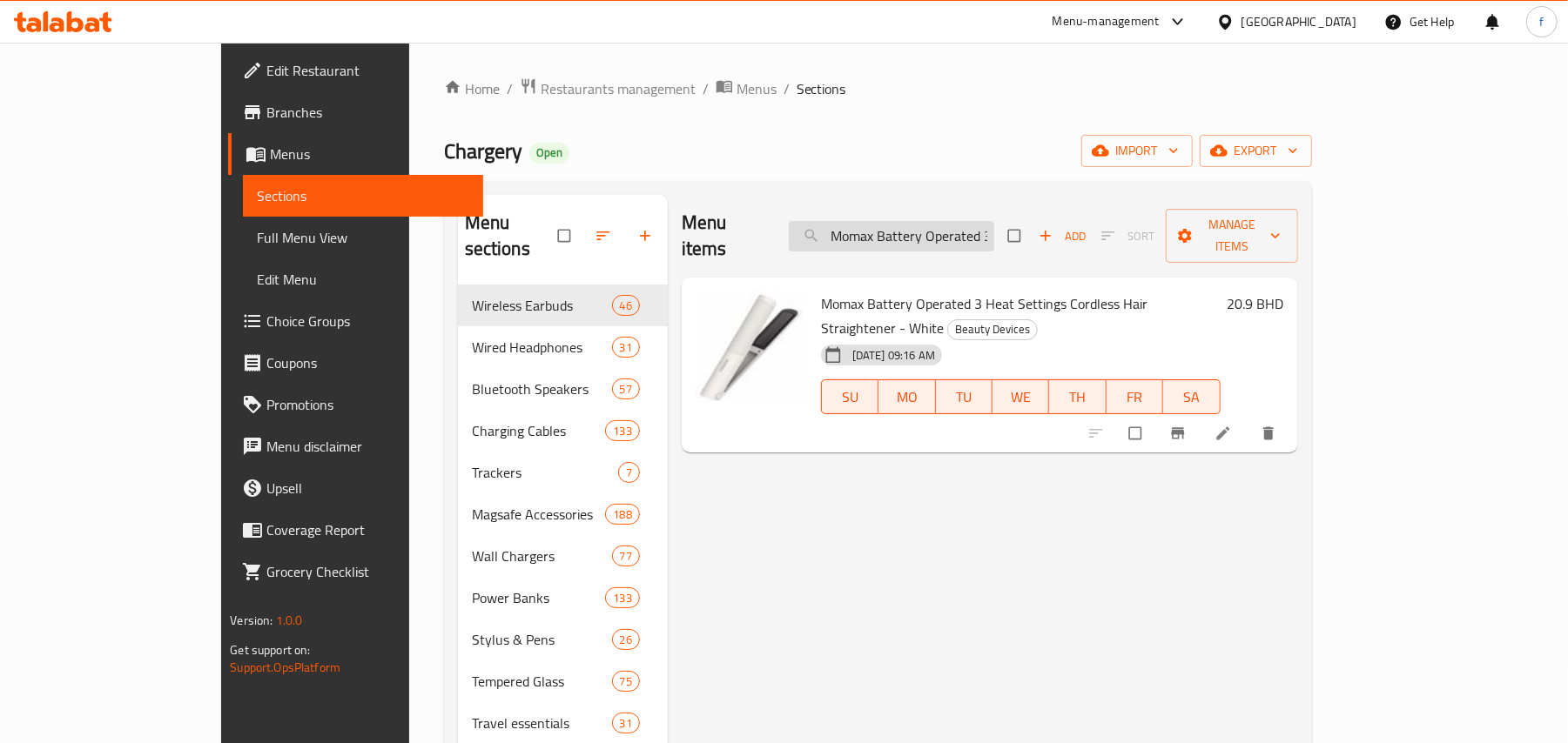
click at [977, 221] on input "Momax Battery Operated 3 Heat Settings Cordless Hair Straightener - White" at bounding box center [891, 237] width 205 height 31
paste input "HL13UKW 1Care Hair Mini Ultra Speed Ion Hair Dryer UK"
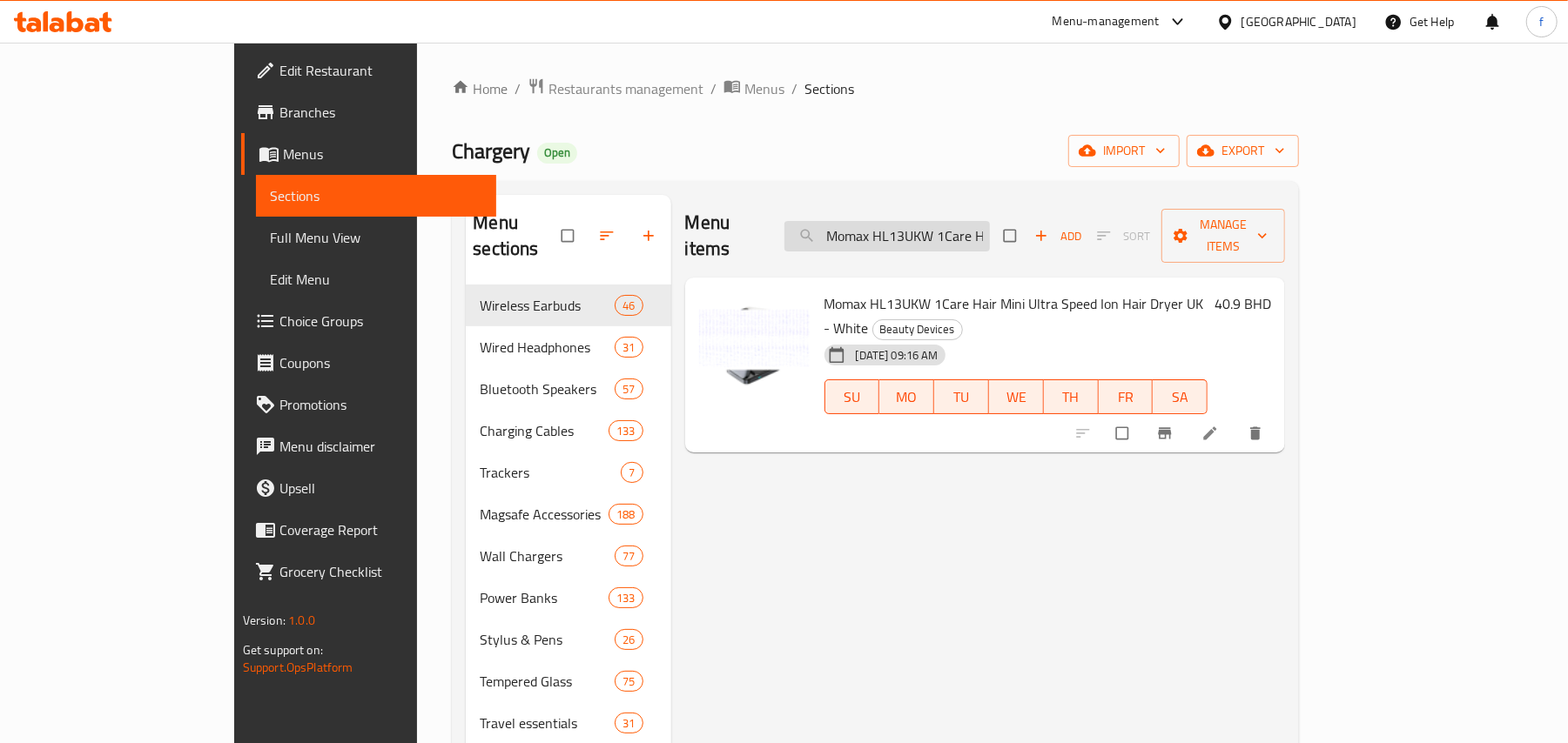
click at [989, 221] on input "Momax HL13UKW 1Care Hair Mini Ultra Speed Ion Hair Dryer UK - White" at bounding box center [886, 237] width 205 height 31
paste input "Powerology Vaccum Blower Inflator Handheld All In One Decive"
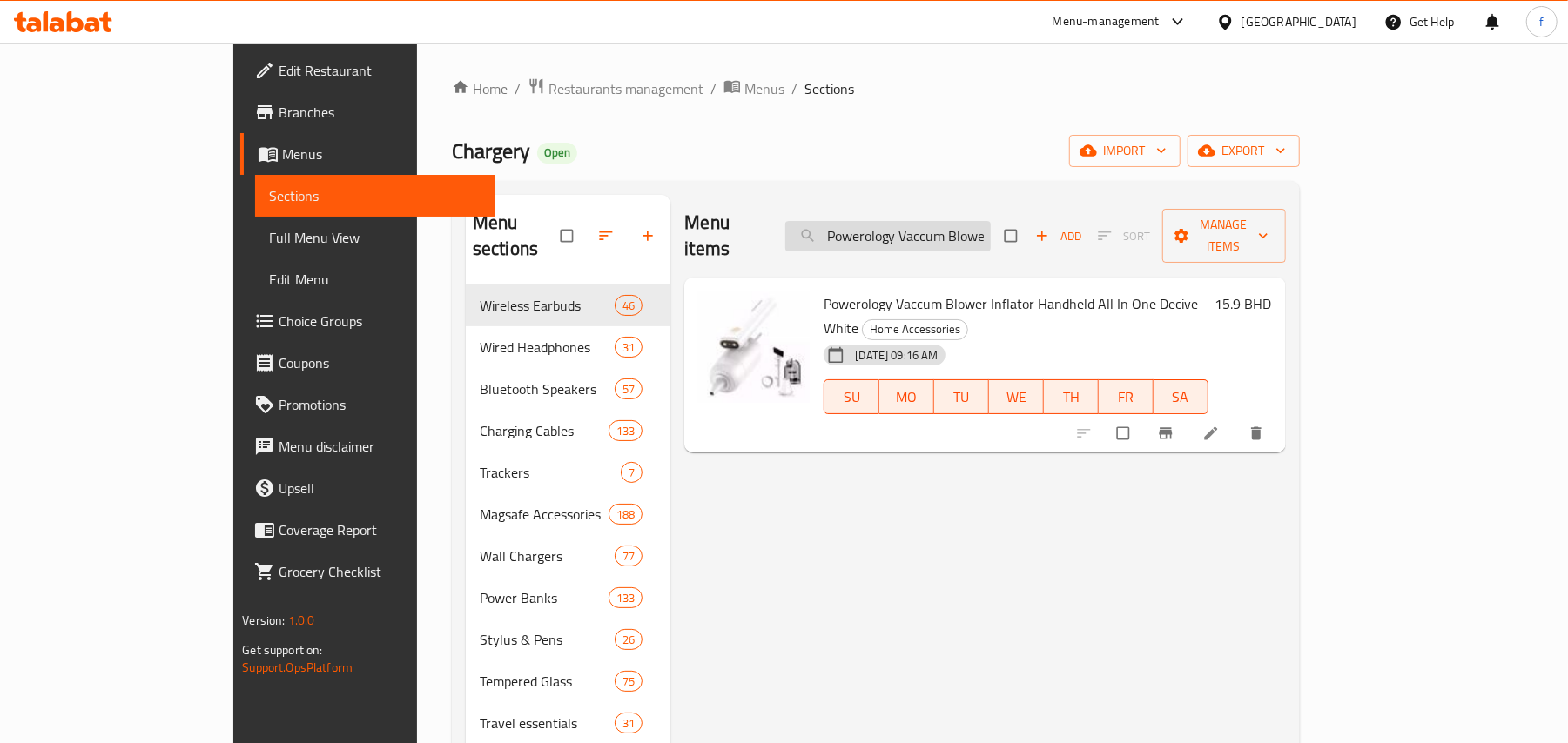
click at [970, 224] on input "Powerology Vaccum Blower Inflator Handheld All In One Decive White" at bounding box center [887, 237] width 205 height 31
paste input "Brave , 4 in 1 Power Station Black"
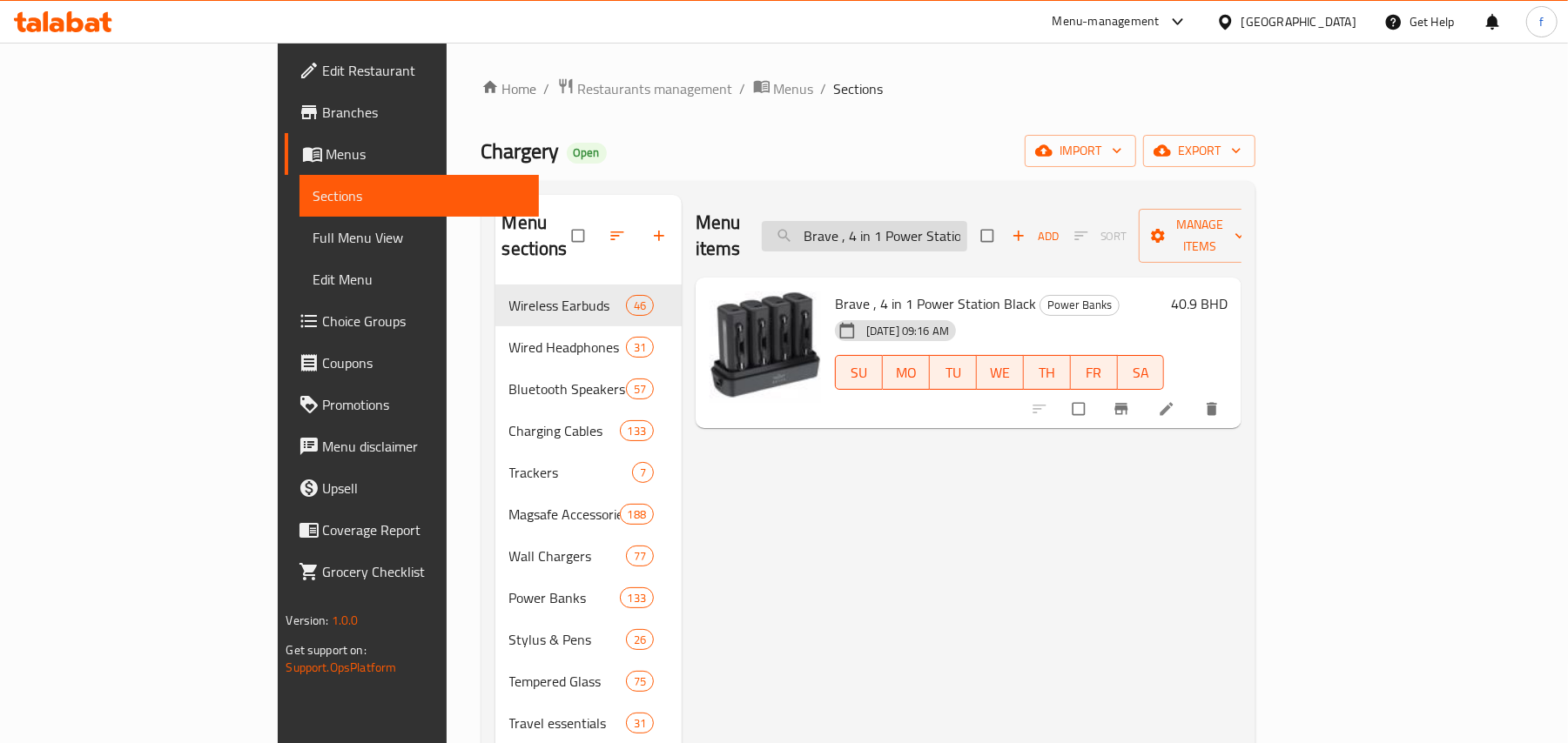
click at [968, 221] on input "Brave , 4 in 1 Power Station Black" at bounding box center [864, 237] width 205 height 31
paste input "ue"
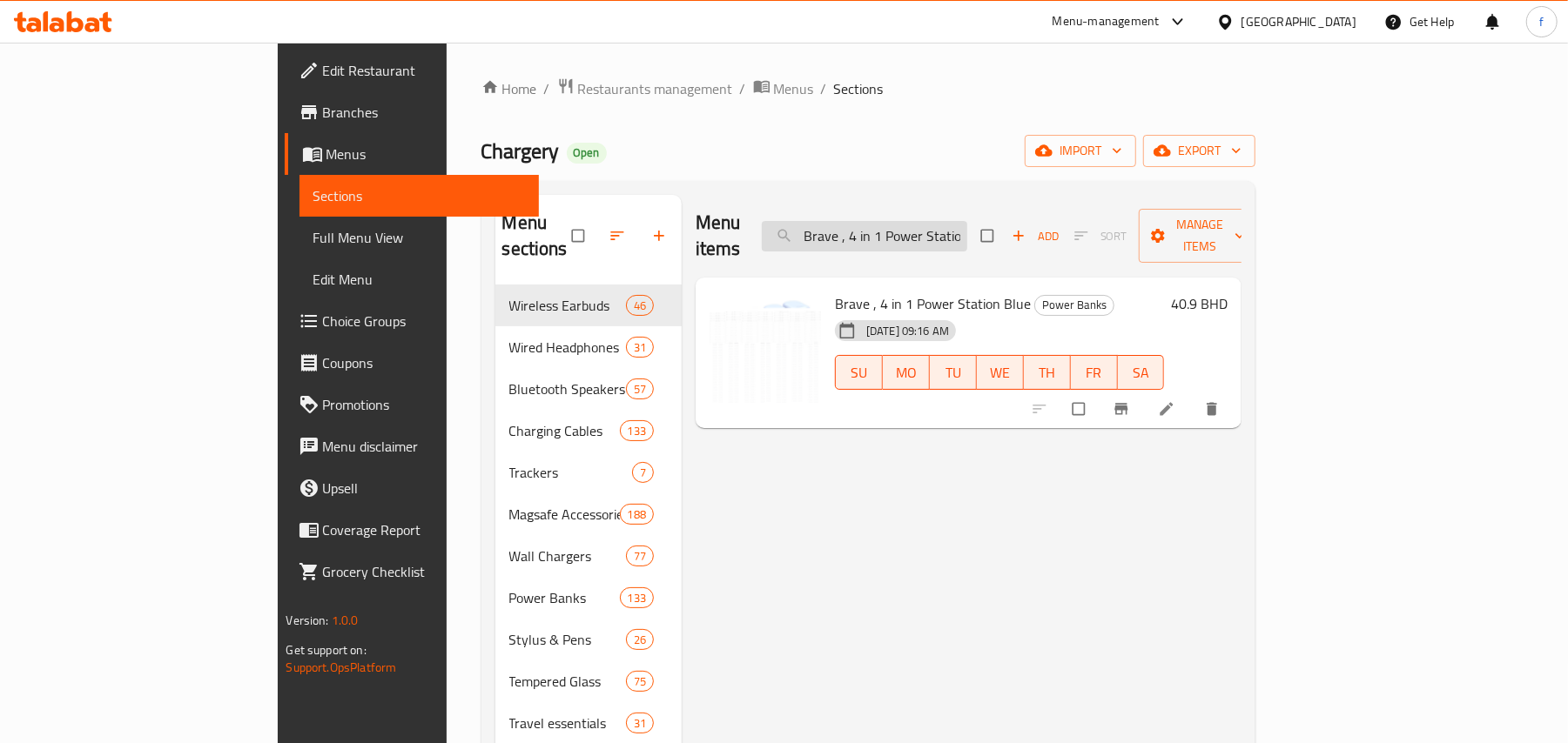
click at [968, 224] on input "Brave , 4 in 1 Power Station Blue" at bounding box center [864, 237] width 205 height 31
paste input "Purpl"
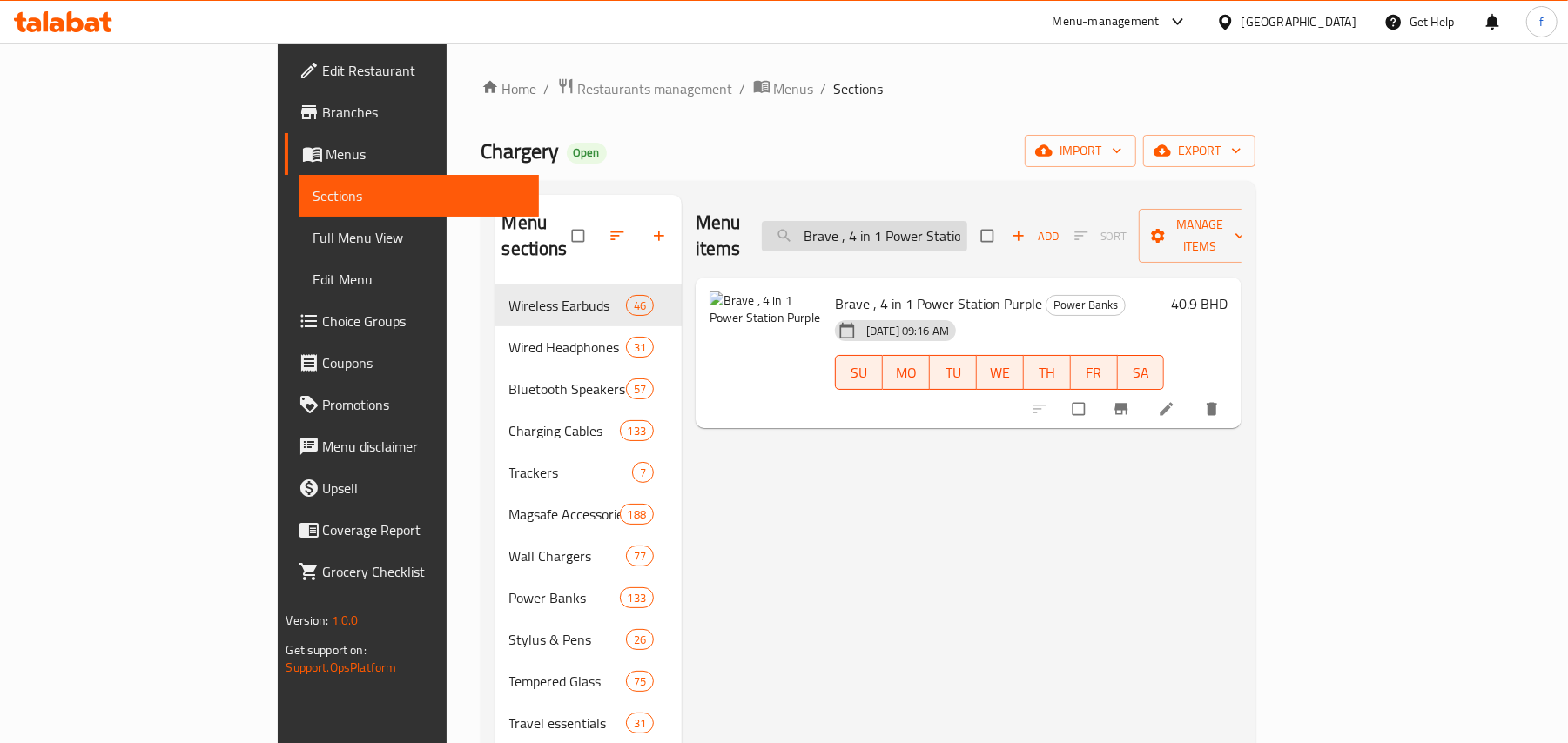
click at [968, 228] on input "Brave , 4 in 1 Power Station Purple" at bounding box center [864, 237] width 205 height 31
paste input "Momax 1-Power Flow Magnetic Power Bank 5000Mah (Color: Space Grey)"
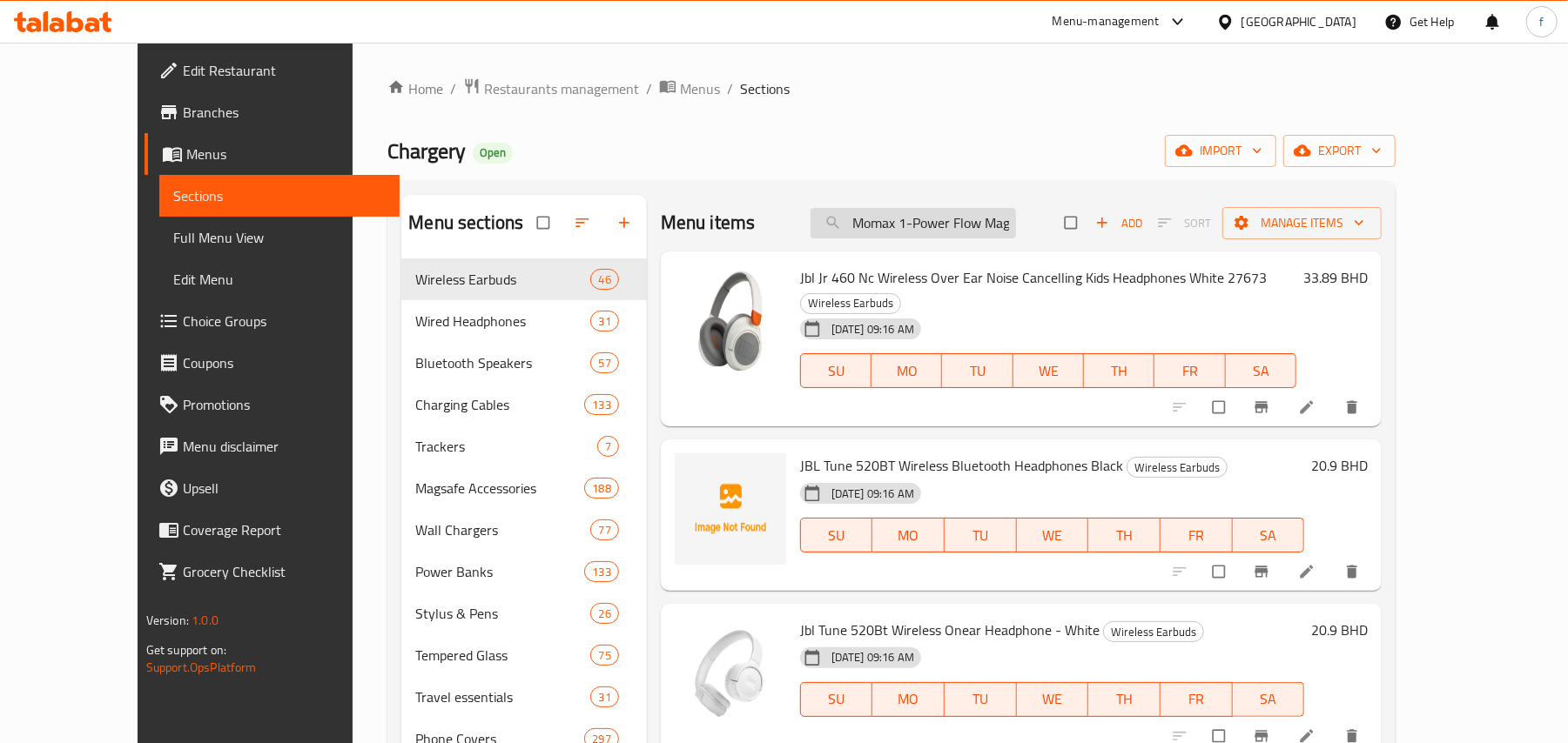
click at [987, 233] on input "Momax 1-Power Flow Magnetic Power Bank 5000Mah (Color: Space Grey)" at bounding box center [912, 223] width 205 height 31
paste input "Powerology 10000 mAh 20W PD & 15W Magsafe Powerbank - Dark Grey"
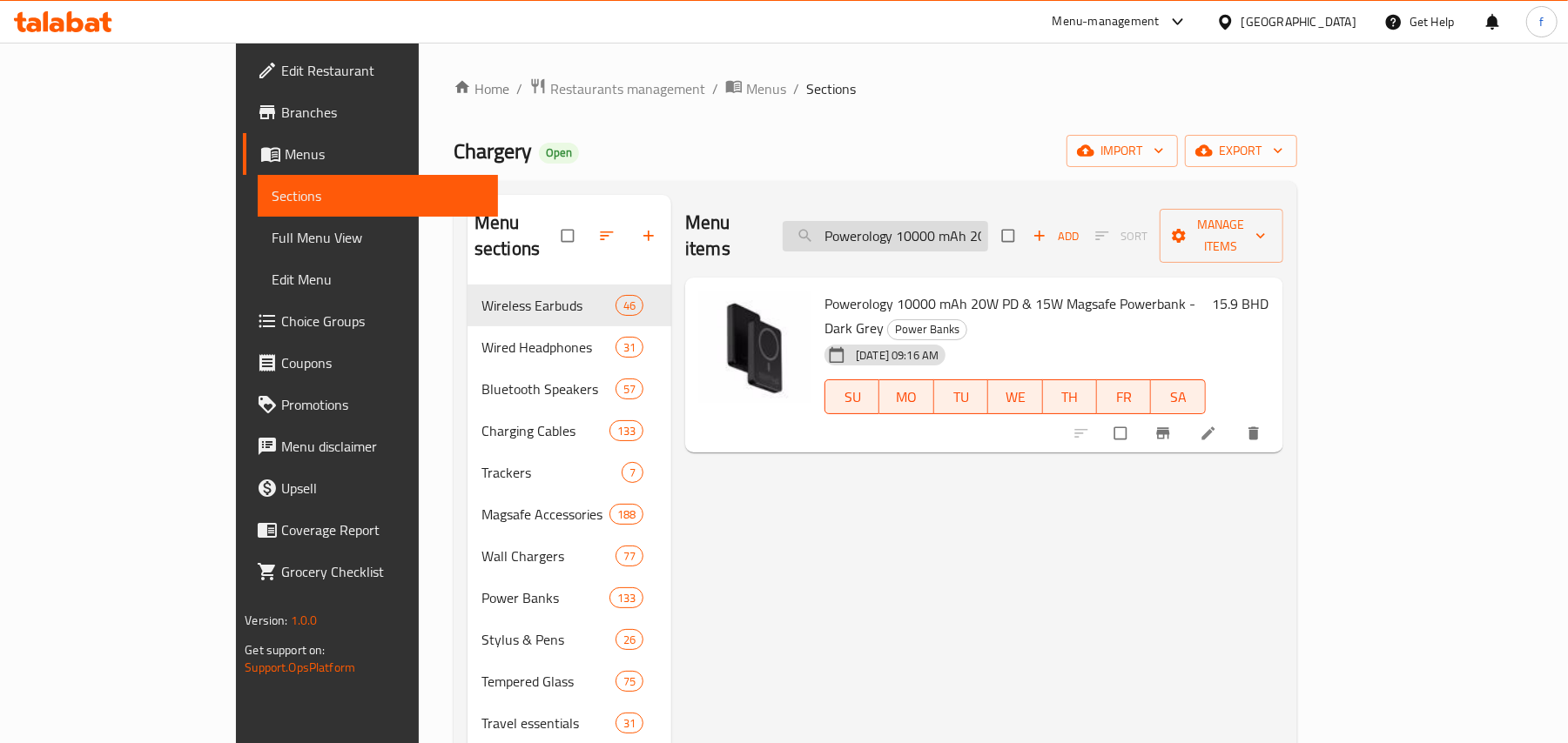
click at [946, 222] on input "Powerology 10000 mAh 20W PD & 15W Magsafe Powerbank - Dark Grey" at bounding box center [885, 237] width 205 height 31
paste input "Titanium"
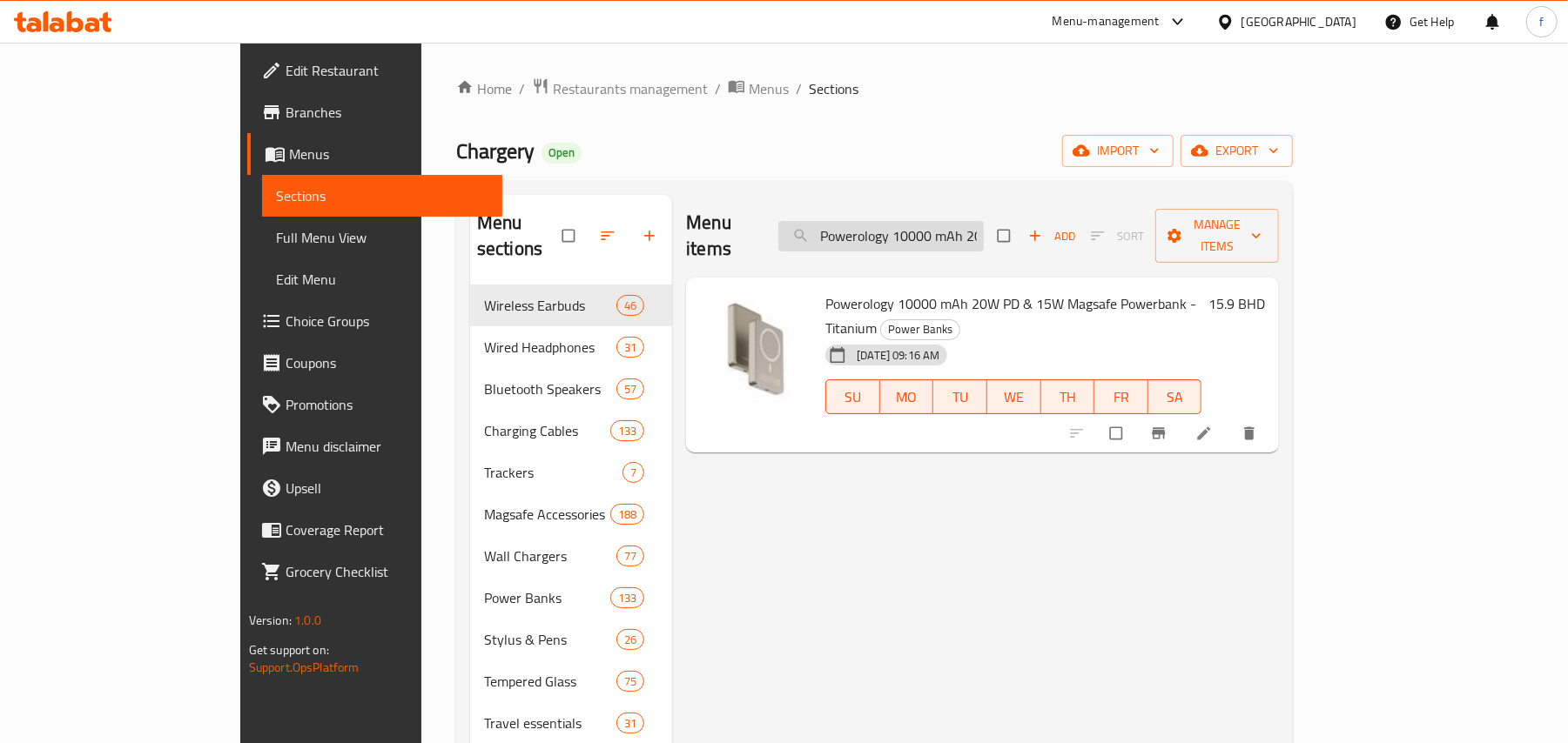
click at [967, 224] on input "Powerology 10000 mAh 20W PD & 15W Magsafe Powerbank - Titanium" at bounding box center [881, 237] width 205 height 31
paste input "mah Qi2 15w Iphone 15 Magsafe Power Bank - Black"
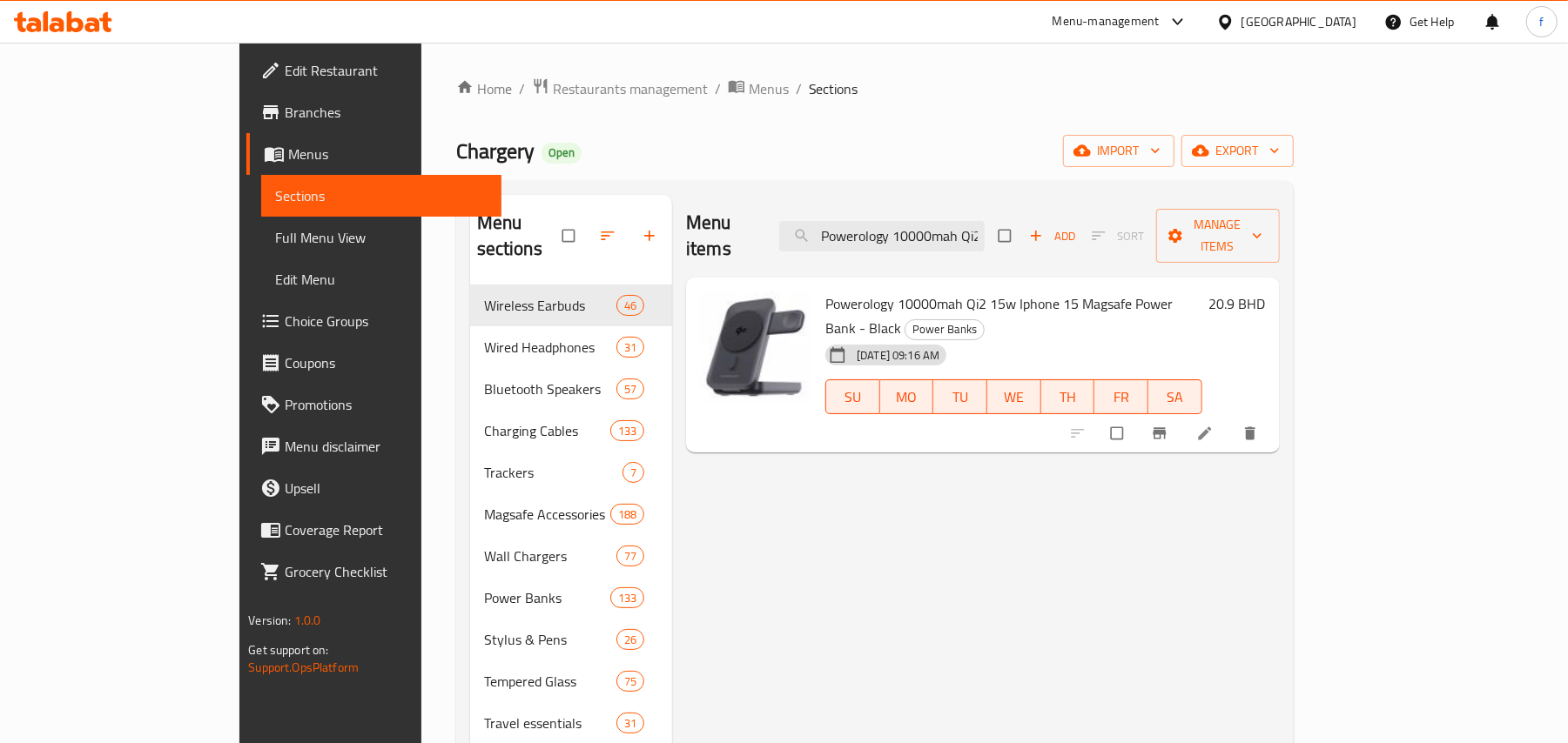
click at [952, 242] on div "Menu items Powerology 10000mah Qi2 15w Iphone 15 Magsafe Power Bank - Black Add…" at bounding box center [983, 236] width 594 height 82
click at [963, 231] on input "Powerology 10000mah Qi2 15w Iphone 15 Magsafe Power Bank - Black" at bounding box center [882, 237] width 205 height 31
paste input "Pd35w Dual Port Car Charger"
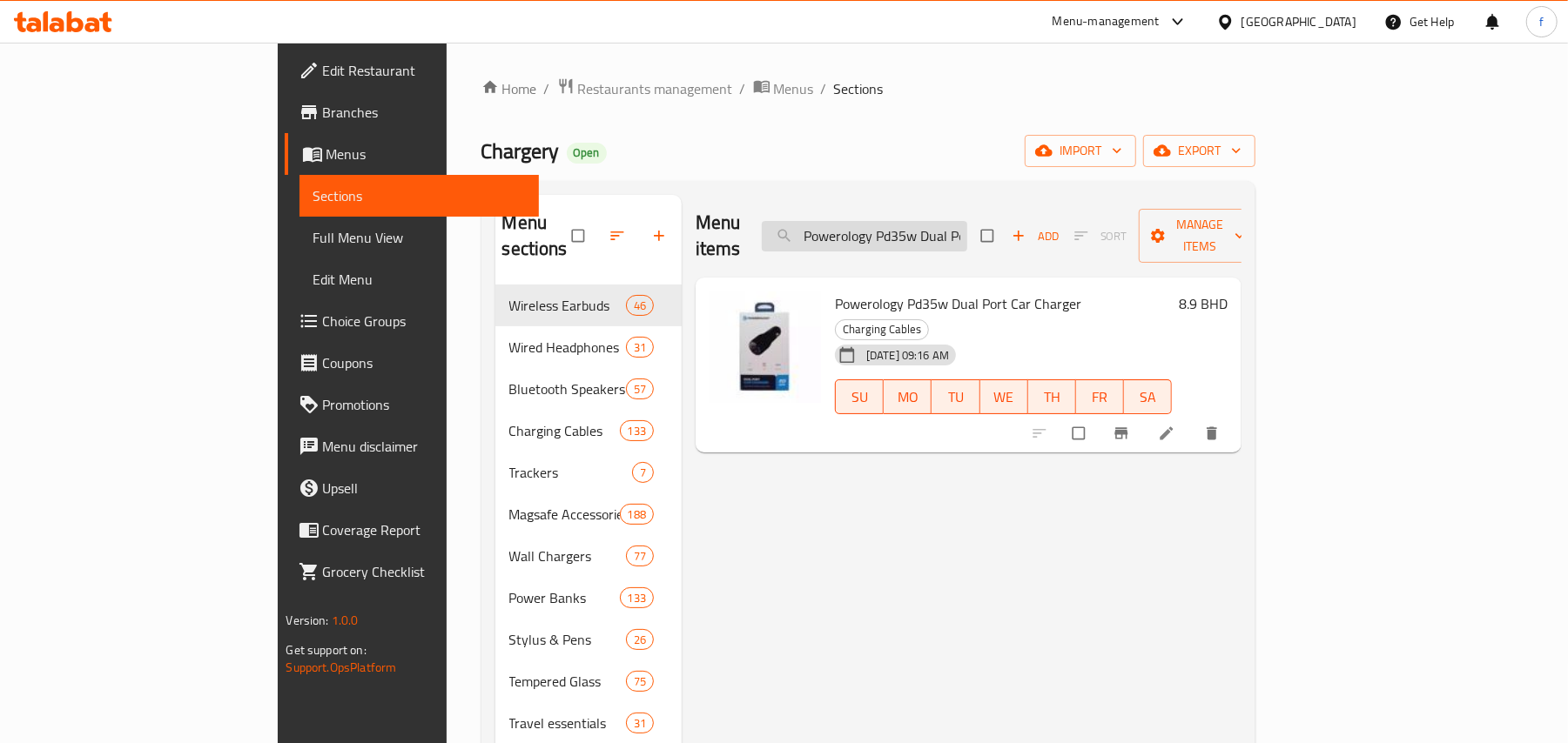
click at [941, 227] on input "Powerology Pd35w Dual Port Car Charger" at bounding box center [864, 237] width 205 height 31
click at [941, 226] on input "Powerology Pd35w Dual Port Car Charger" at bounding box center [864, 237] width 205 height 31
paste input "Momax Q.Clock 5 Digital Clock with Wireless Charging - White"
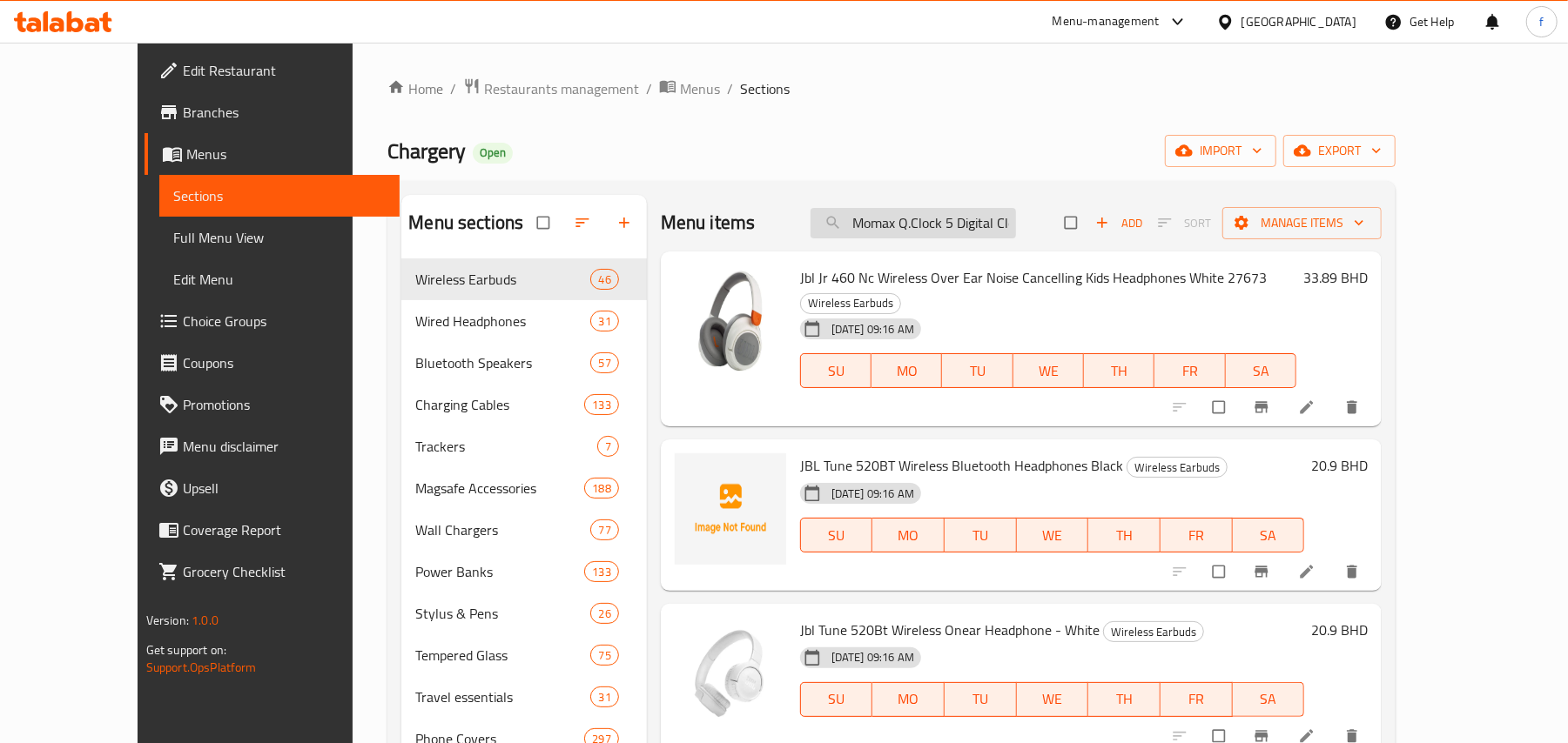
click at [986, 214] on input "Momax Q.Clock 5 Digital Clock with Wireless Charging - White" at bounding box center [912, 223] width 205 height 31
paste input "2 Digital Clock With Wireless Charger - Speaker - White-22649"
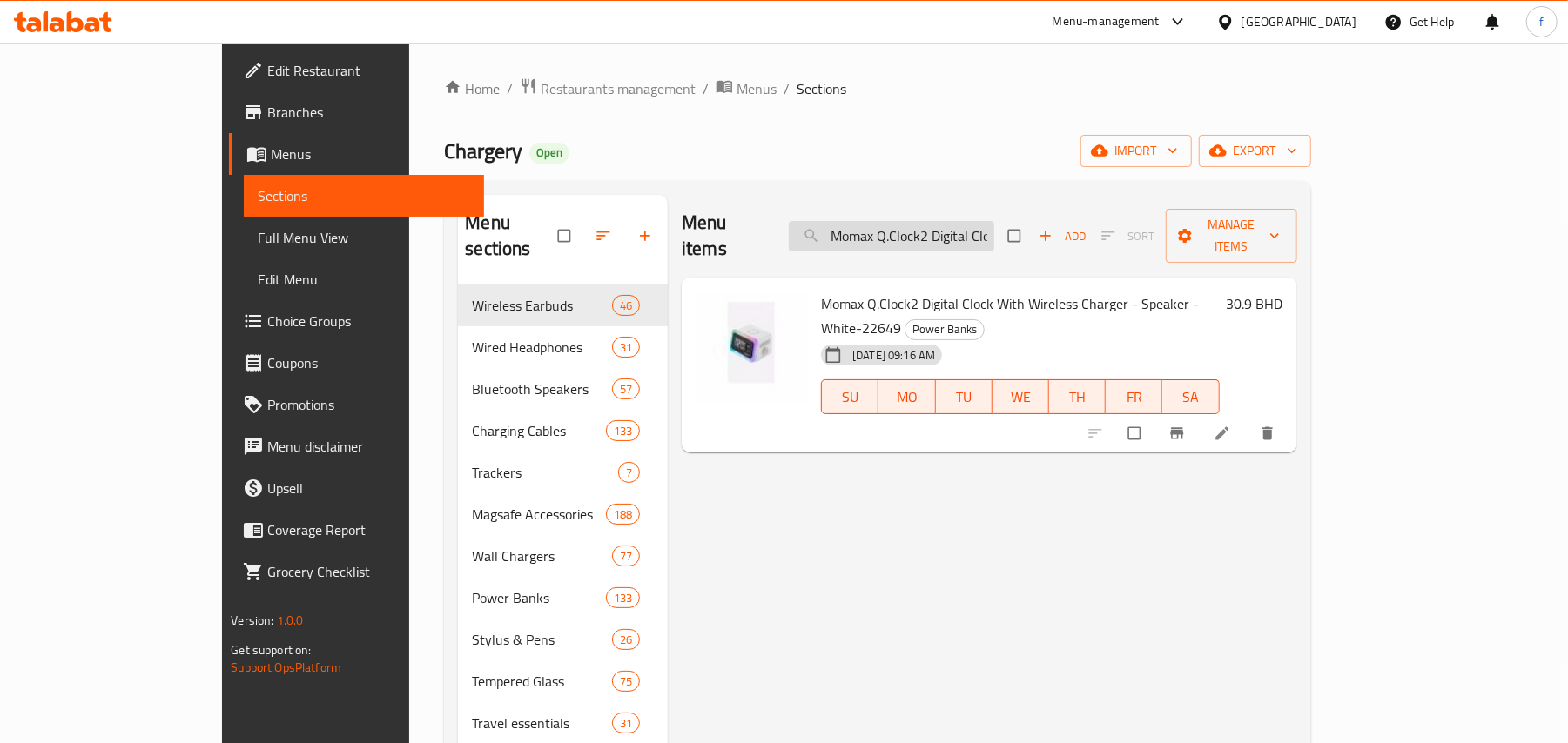
click at [994, 230] on input "Momax Q.Clock2 Digital Clock With Wireless Charger - Speaker - White-22649" at bounding box center [891, 237] width 205 height 31
paste input "Mag link Pop Magnetic Active Stylus Pen - Yellow"
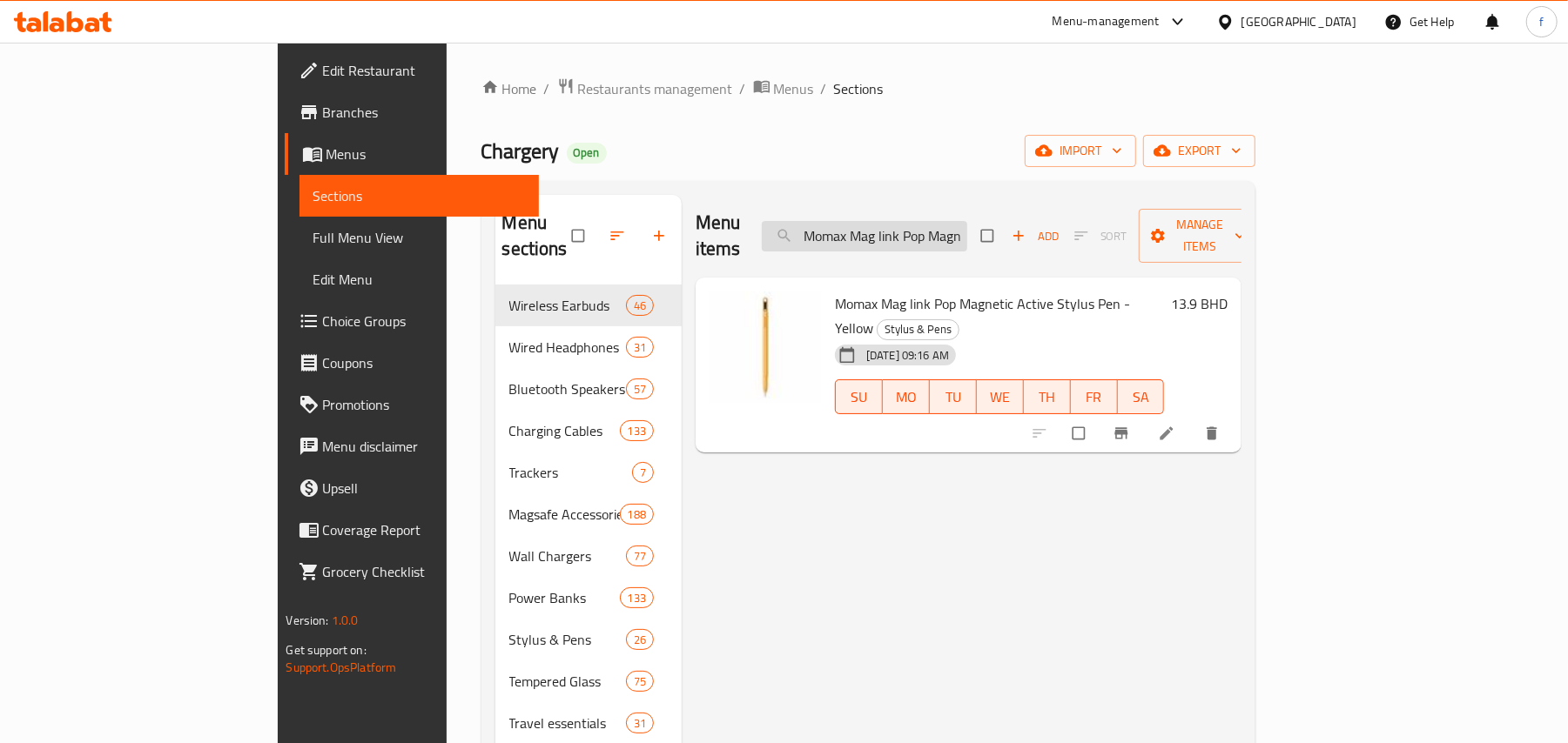
click at [968, 221] on input "Momax Mag link Pop Magnetic Active Stylus Pen - Yellow" at bounding box center [864, 237] width 205 height 31
paste input "Link Pop Magnetic Active Stylus Pen - Green"
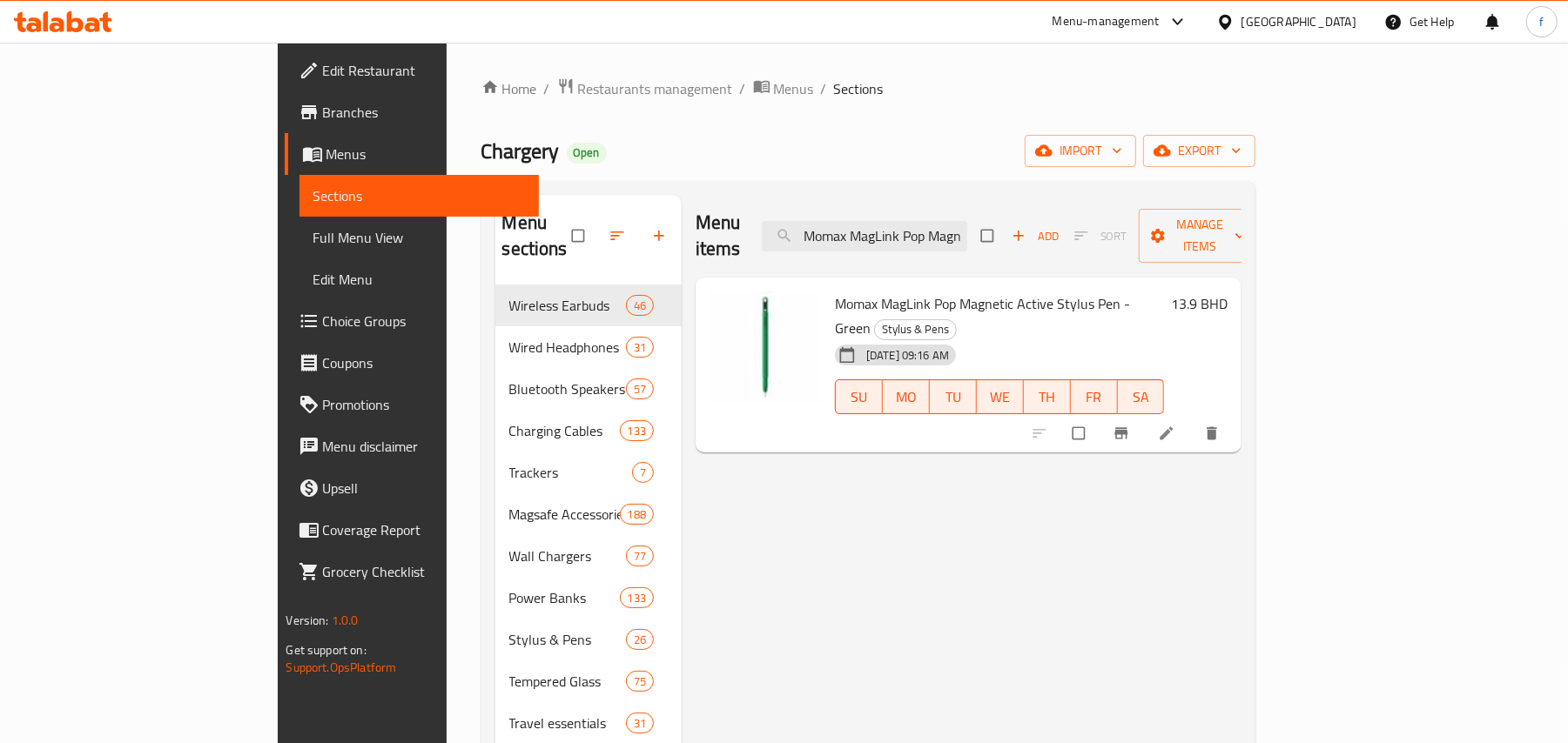
click at [970, 206] on div "Menu items Momax MagLink Pop Magnetic Active Stylus Pen - Green Add Sort Manage…" at bounding box center [968, 236] width 546 height 82
click at [968, 221] on input "Momax MagLink Pop Magnetic Active Stylus Pen - Green" at bounding box center [864, 237] width 205 height 31
paste input "65w Gantech 1-charge+1-port Gan Charger With Retrachable Typ c Cable - Orange"
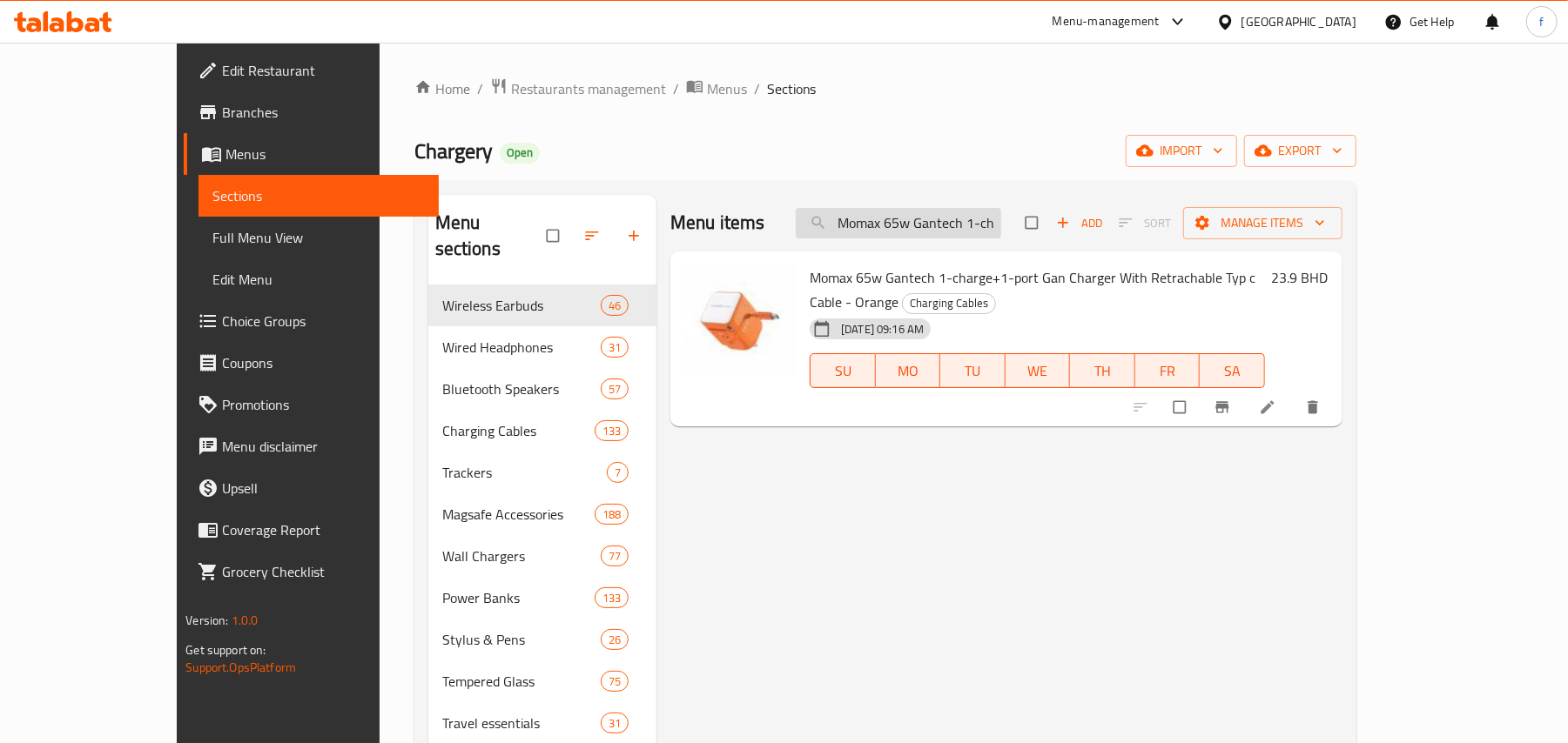
click at [1001, 214] on input "Momax 65w Gantech 1-charge+1-port Gan Charger With Retrachable Typ c Cable - Or…" at bounding box center [898, 223] width 205 height 31
paste input "e c Cable - Green"
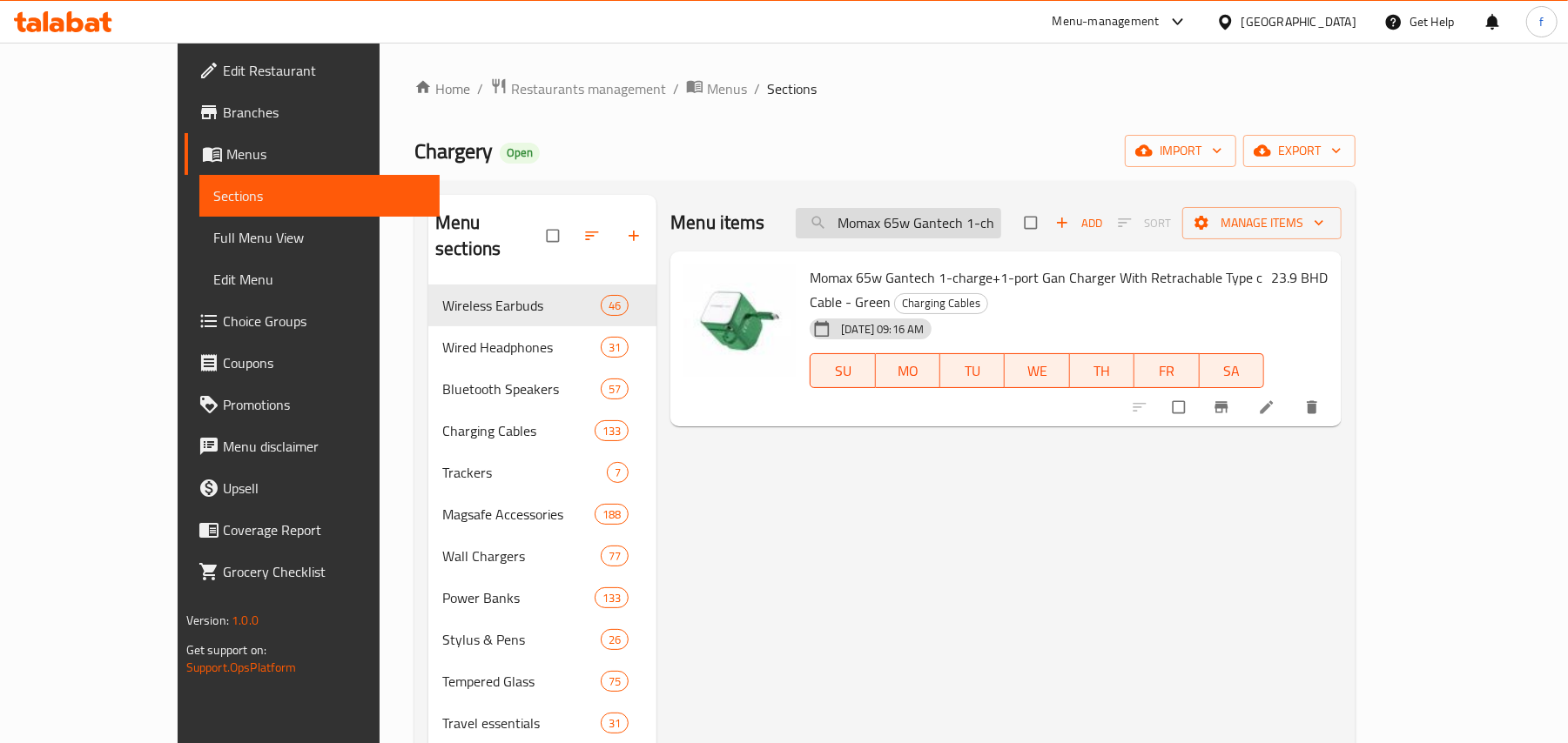
click at [955, 224] on input "Momax 65w Gantech 1-charge+1-port Gan Charger With Retrachable Type c Cable - G…" at bounding box center [898, 223] width 205 height 31
paste input "35w Gantech 1-charge+1port Gan Charger With Retrachable Type c Cable"
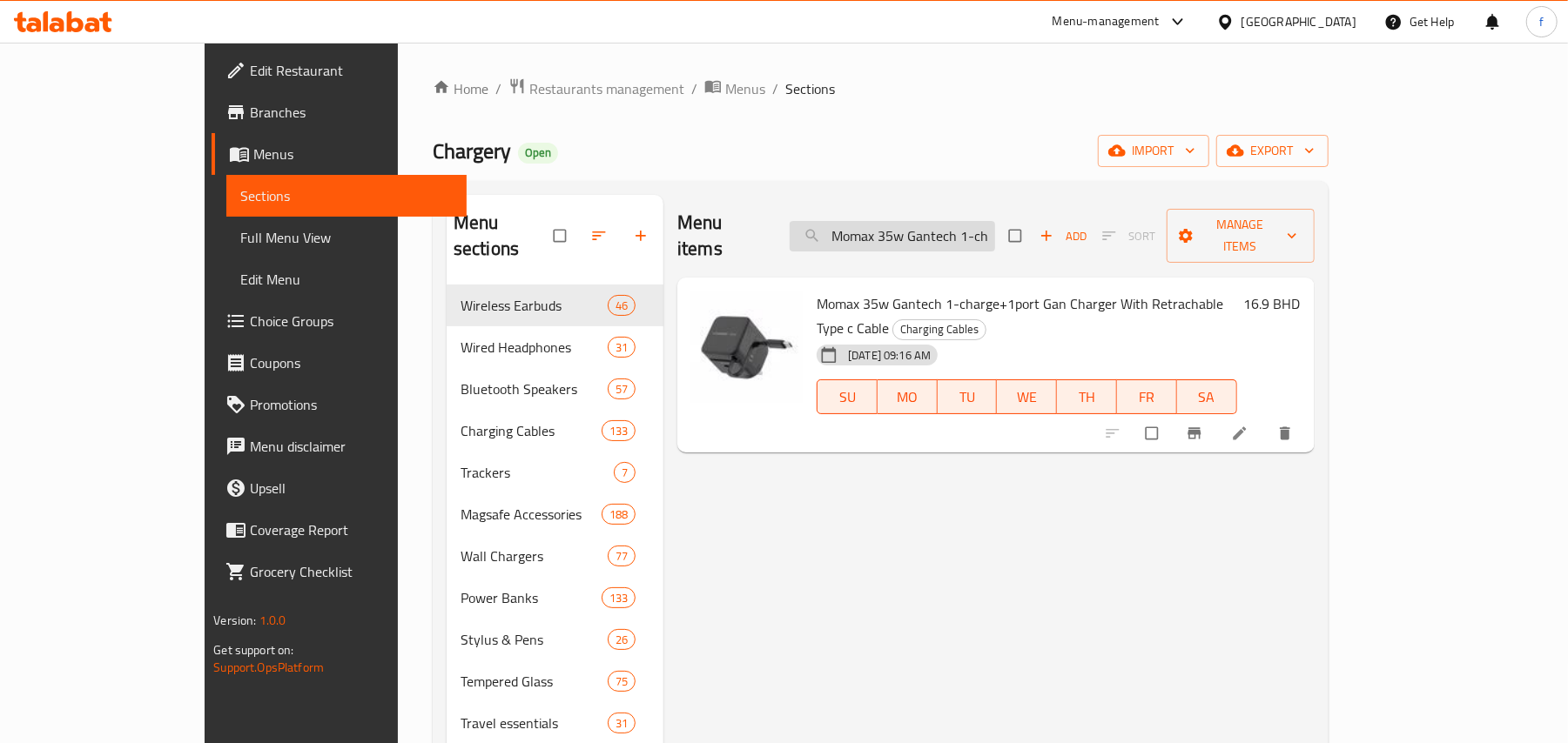
click at [962, 231] on input "Momax 35w Gantech 1-charge+1port Gan Charger With Retrachable Type c Cable" at bounding box center [892, 237] width 205 height 31
paste input "Uniq Coehl Haven Airpods Pro 2Nd Gen (2022) Case Cream"
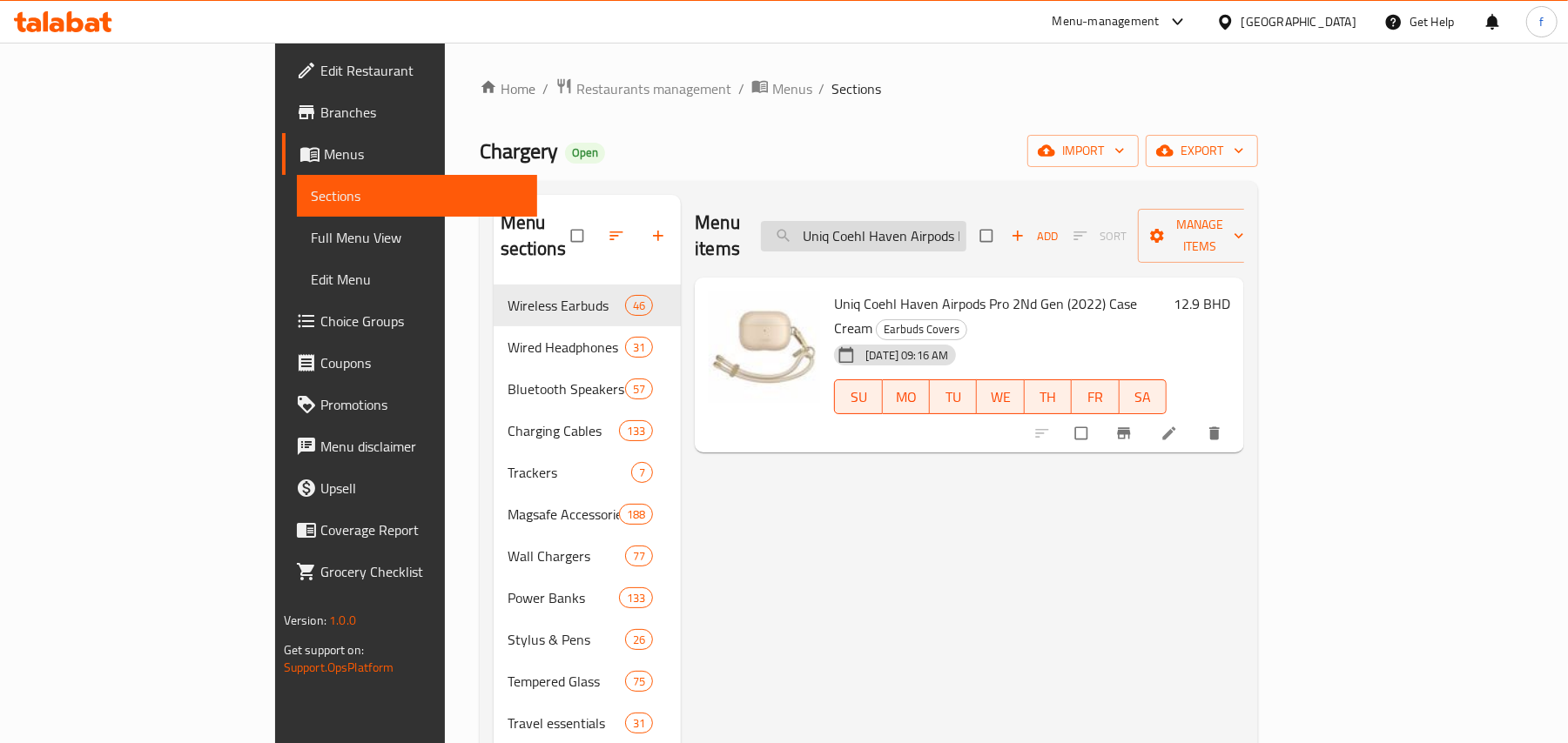
click at [952, 223] on input "Uniq Coehl Haven Airpods Pro 2Nd Gen (2022) Case Cream" at bounding box center [863, 237] width 205 height 31
paste input "Esme Magnetic Cardholder & Mirror"
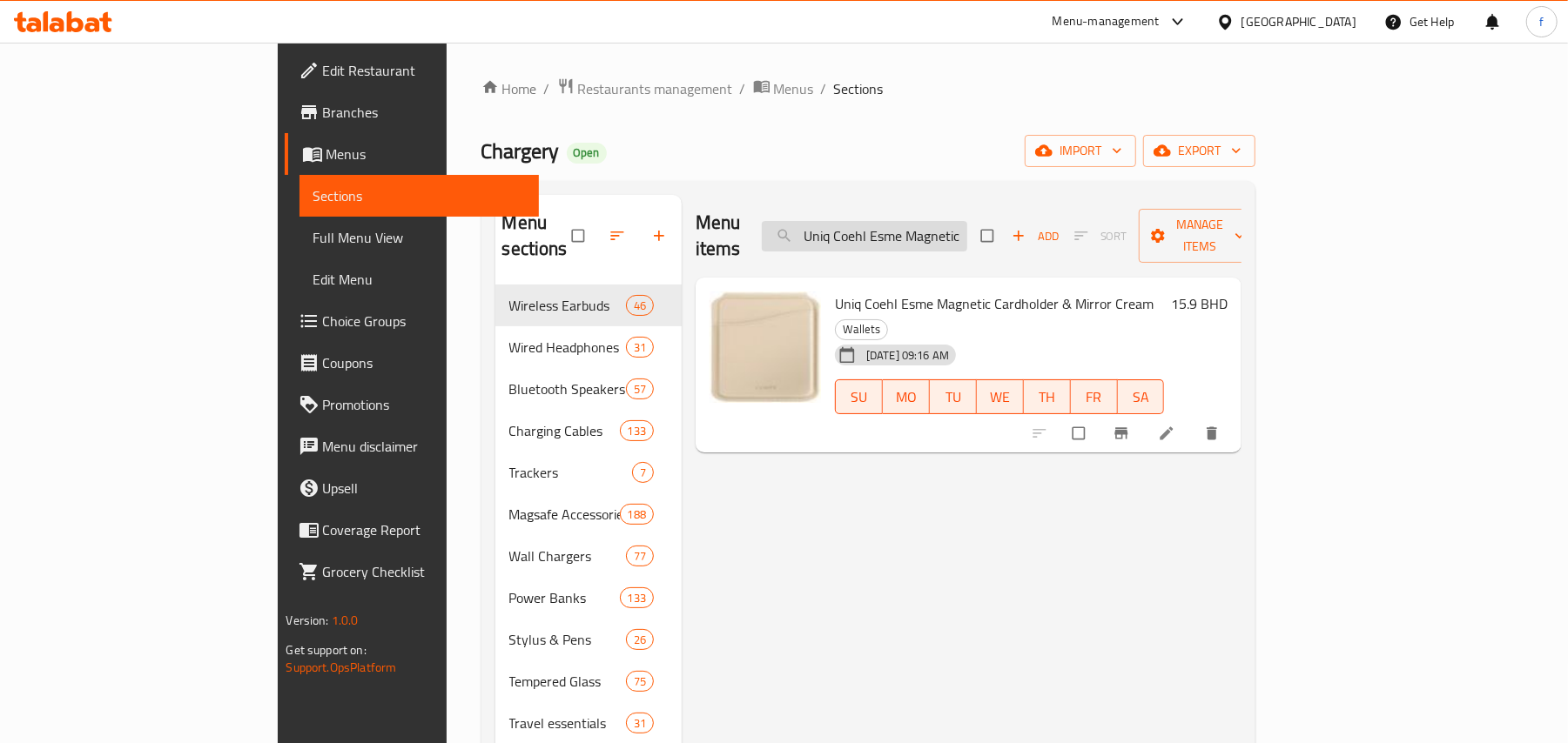
click at [968, 222] on input "Uniq Coehl Esme Magnetic Cardholder & Mirror Cream" at bounding box center [864, 237] width 205 height 31
paste input "Haven Airpods Pro 2Nd Gen Case Dusty Nude"
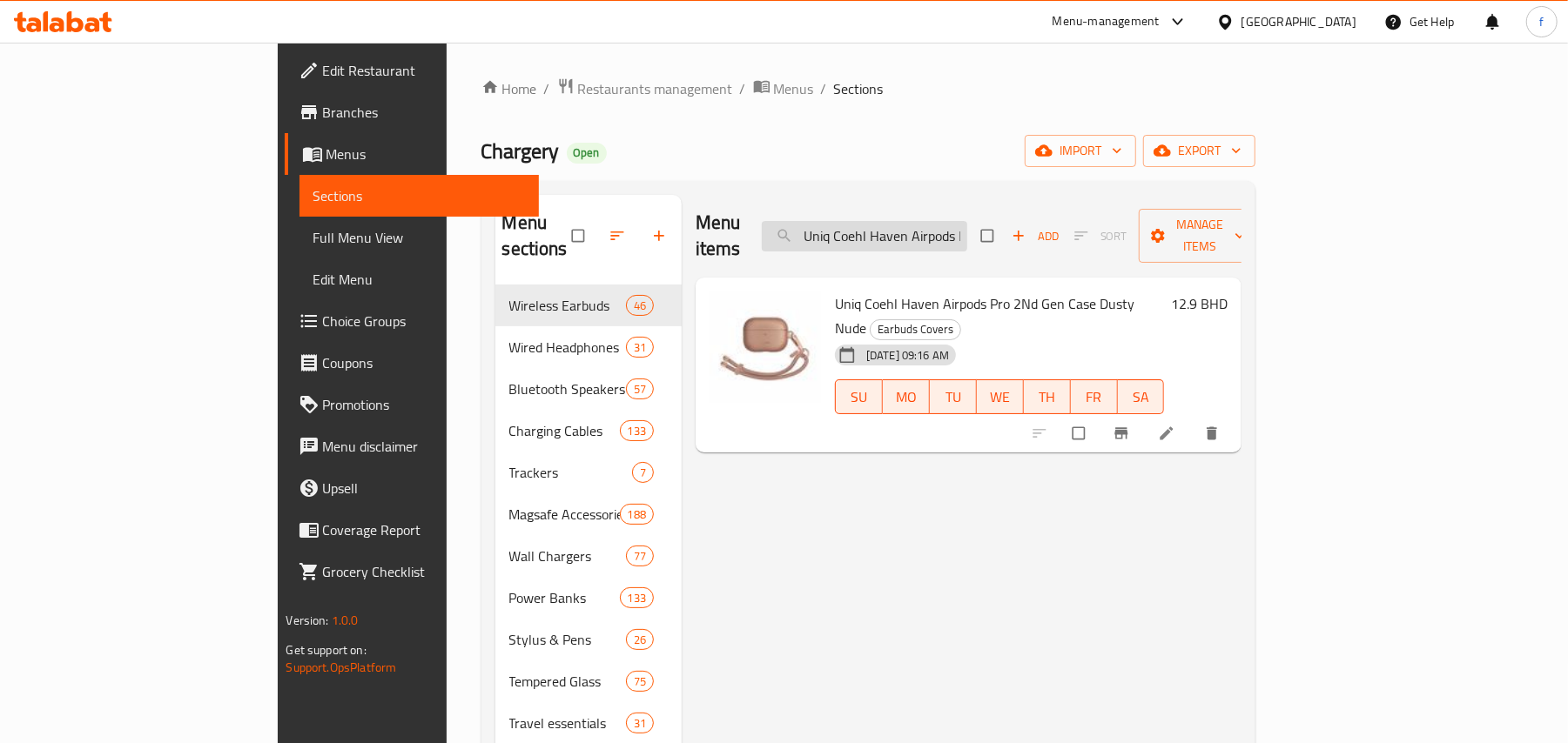
click at [968, 221] on input "Uniq Coehl Haven Airpods Pro 2Nd Gen Case Dusty Nude" at bounding box center [864, 237] width 205 height 31
paste input "Sapphire Blu"
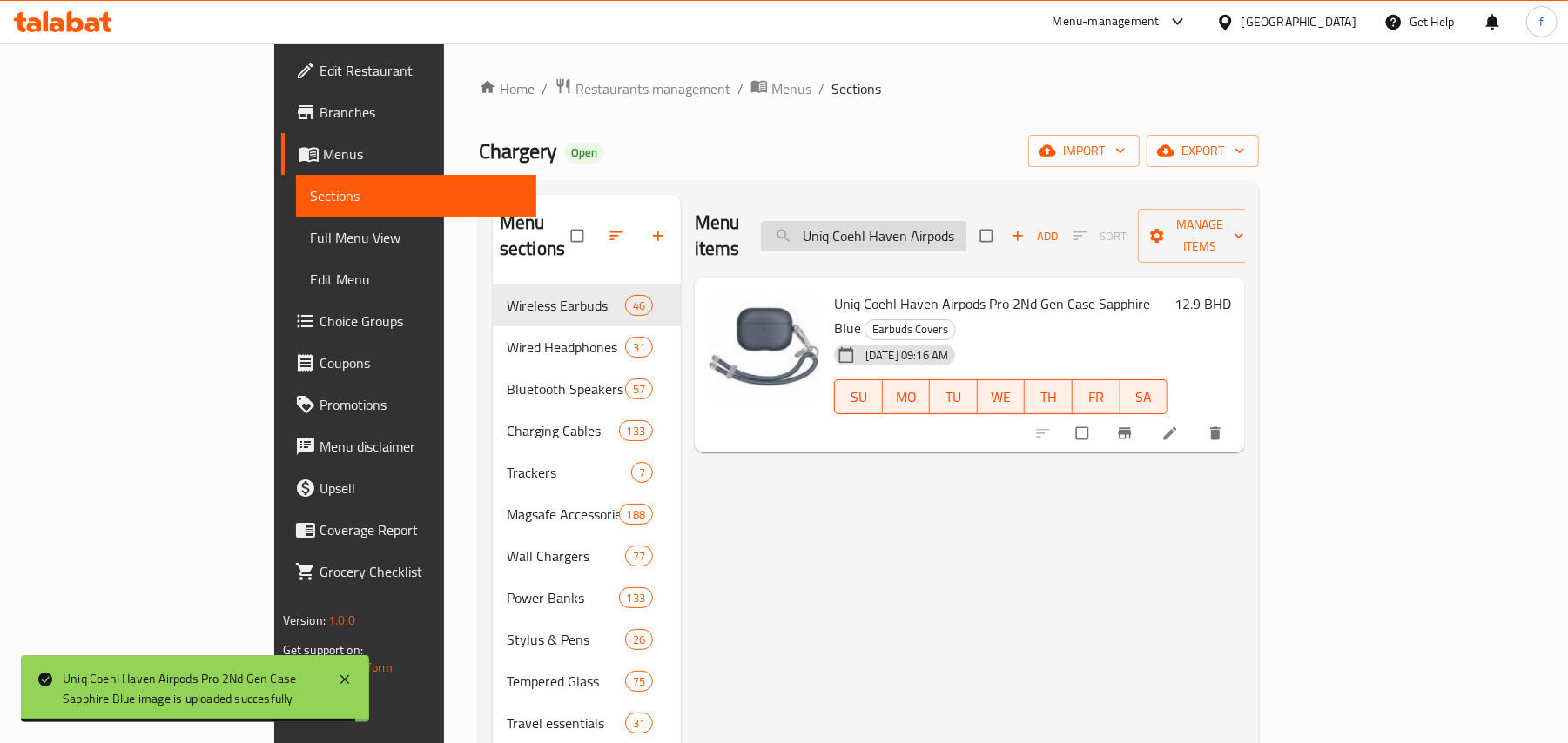
click at [967, 231] on input "Uniq Coehl Haven Airpods Pro 2Nd Gen Case Sapphire Blue" at bounding box center [863, 237] width 205 height 31
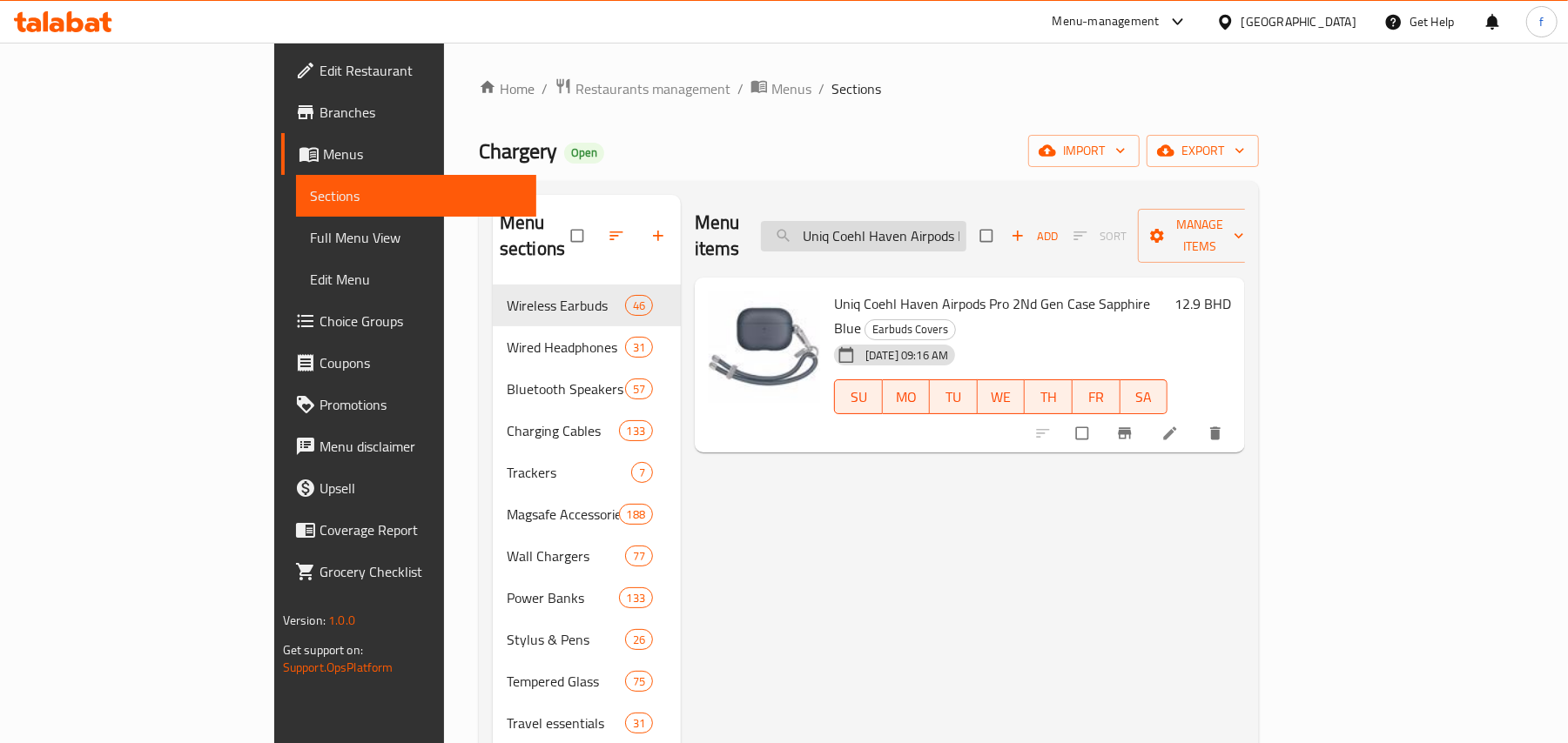
click at [967, 231] on input "Uniq Coehl Haven Airpods Pro 2Nd Gen Case Sapphire Blue" at bounding box center [863, 237] width 205 height 31
paste input "Esme Magnetic Cardholder & Mirror Dusty Nud"
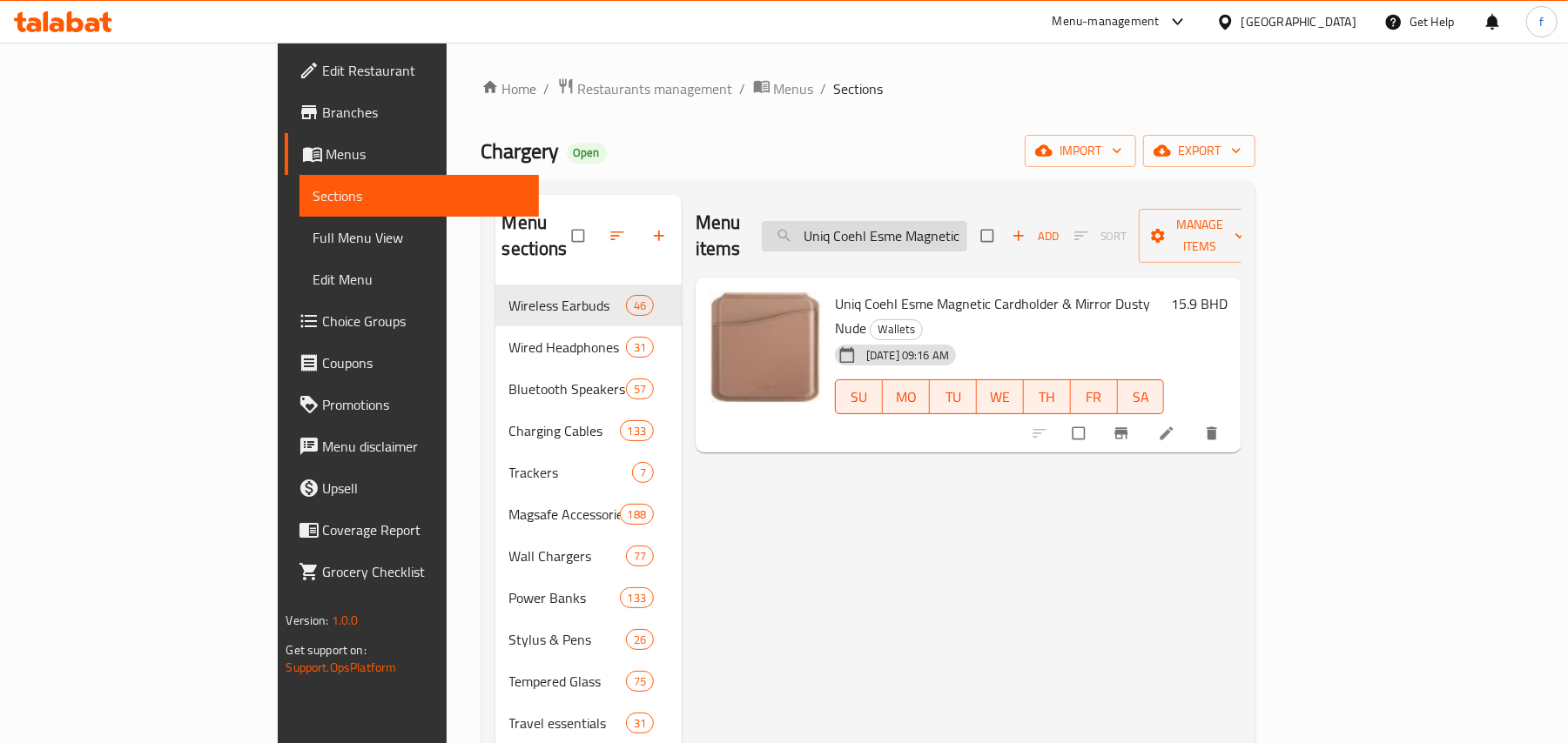
click at [941, 226] on input "Uniq Coehl Esme Magnetic Cardholder & Mirror Dusty Nude" at bounding box center [864, 237] width 205 height 31
paste input "Sapphire Blu"
click at [950, 222] on input "Uniq Coehl Esme Magnetic Cardholder & Mirror Sapphire Blue" at bounding box center [864, 237] width 205 height 31
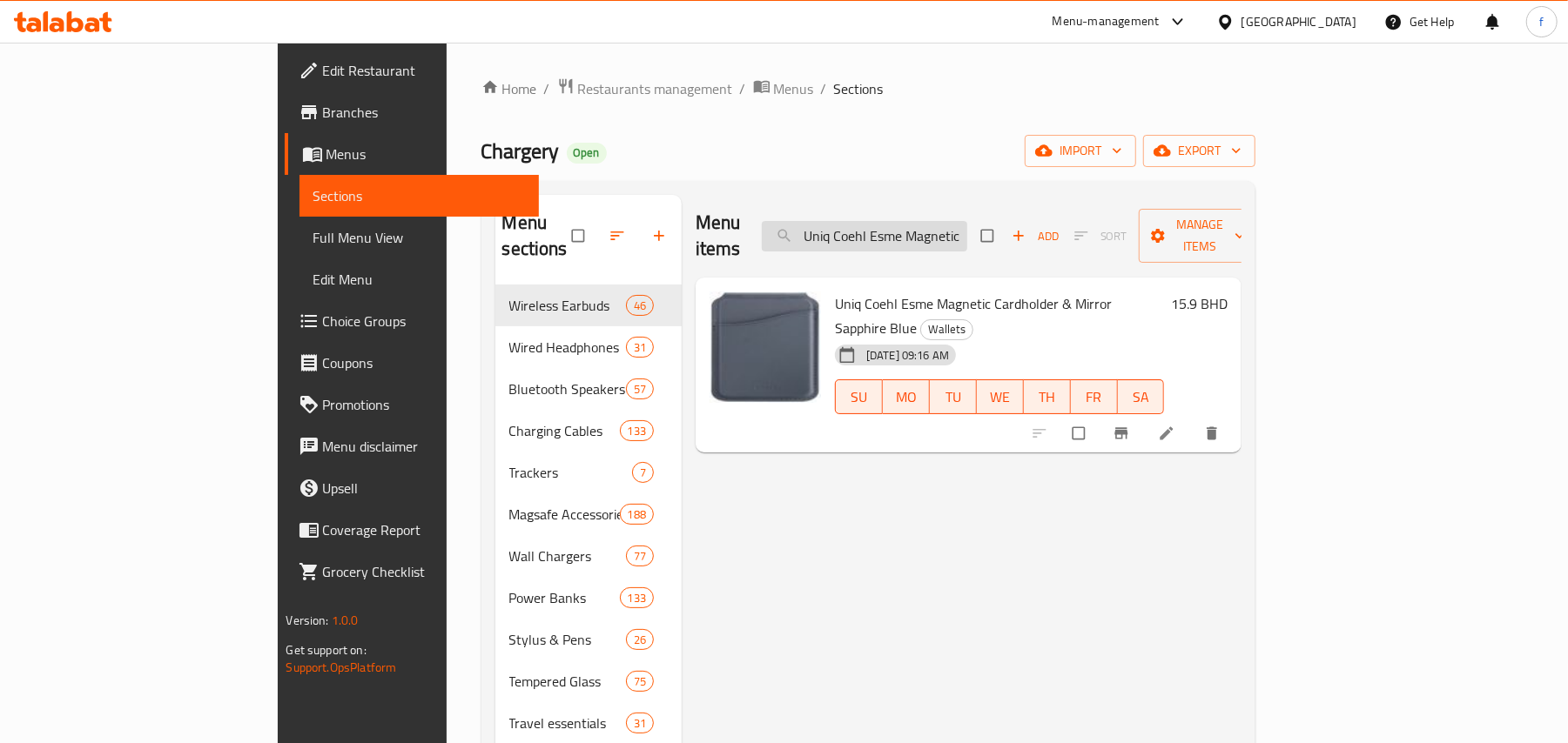
click at [950, 222] on input "Uniq Coehl Esme Magnetic Cardholder & Mirror Sapphire Blue" at bounding box center [864, 237] width 205 height 31
paste input "Jbl Go 4 Wireless Portable Speaker – Pink"
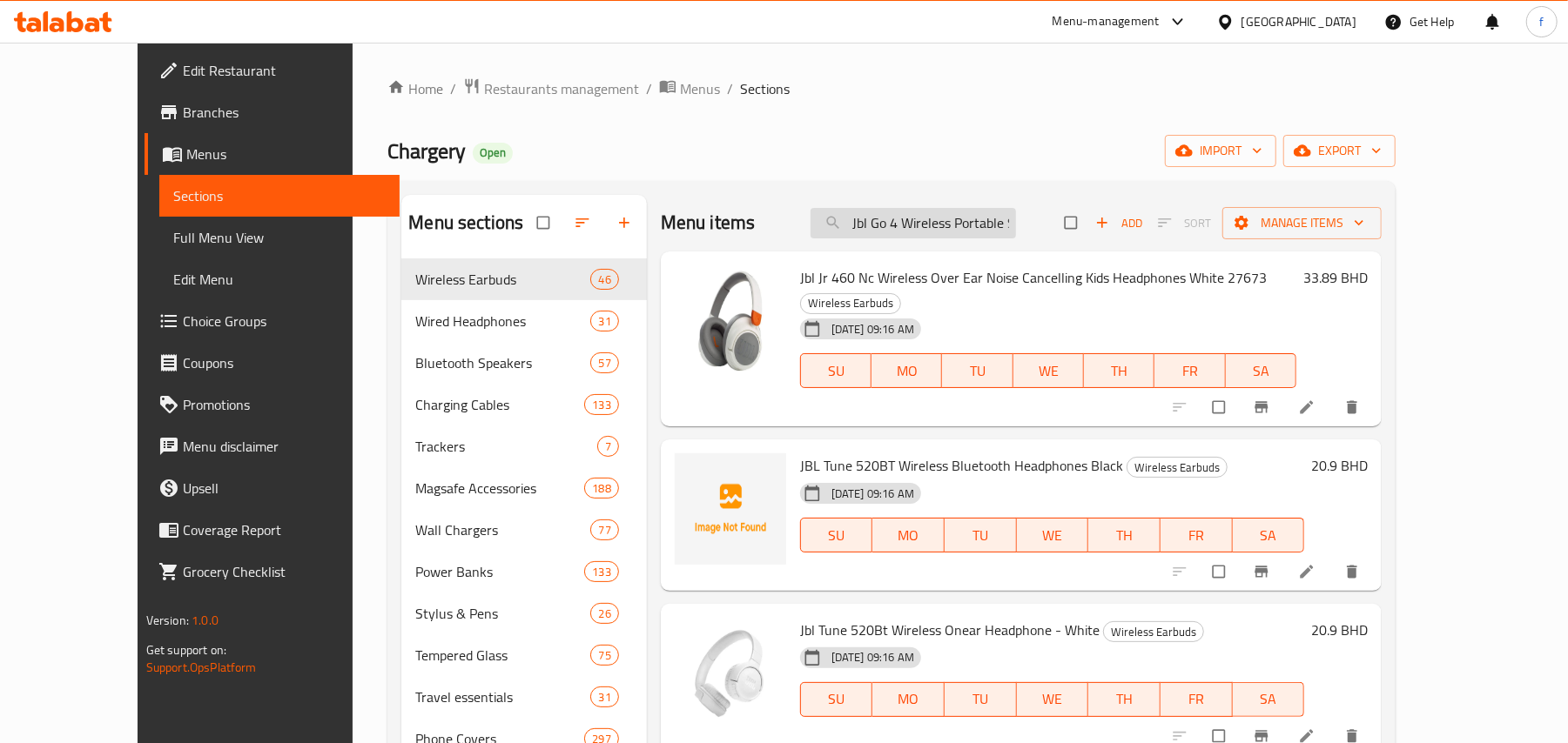
click at [1008, 214] on input "Jbl Go 4 Wireless Portable Speaker – Pink" at bounding box center [912, 223] width 205 height 31
paste input "AmazingThing Titan Pro Case for iPhone 16 / Built-in Grip / Drop Resistant / Ma…"
click at [975, 230] on input "AmazingThing Titan Pro Case for iPhone 16 / Built-in Grip / Drop Resistant / Ma…" at bounding box center [912, 223] width 205 height 31
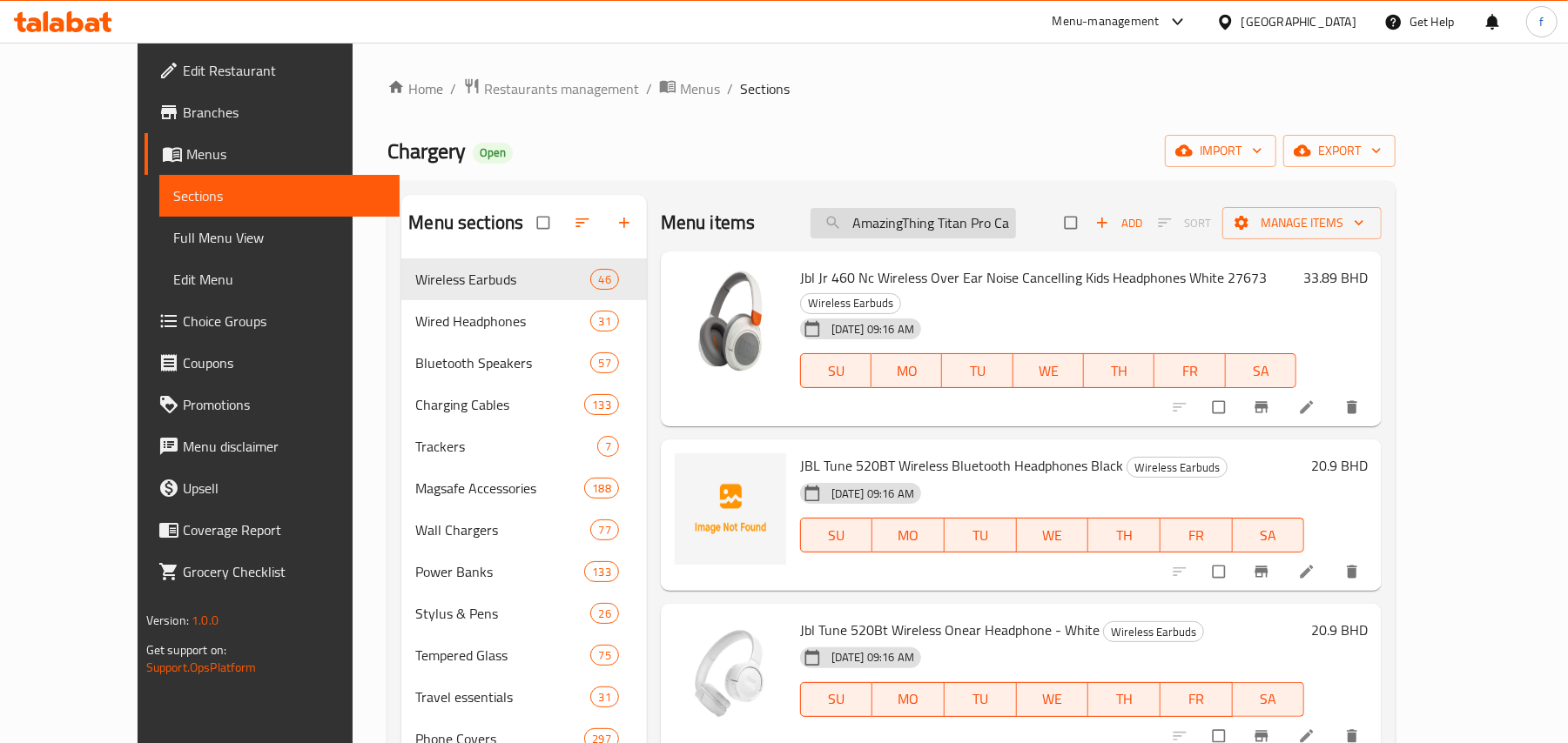
click at [975, 230] on input "AmazingThing Titan Pro Case for iPhone 16 / Built-in Grip / Drop Resistant / Ma…" at bounding box center [912, 223] width 205 height 31
paste input "Blac"
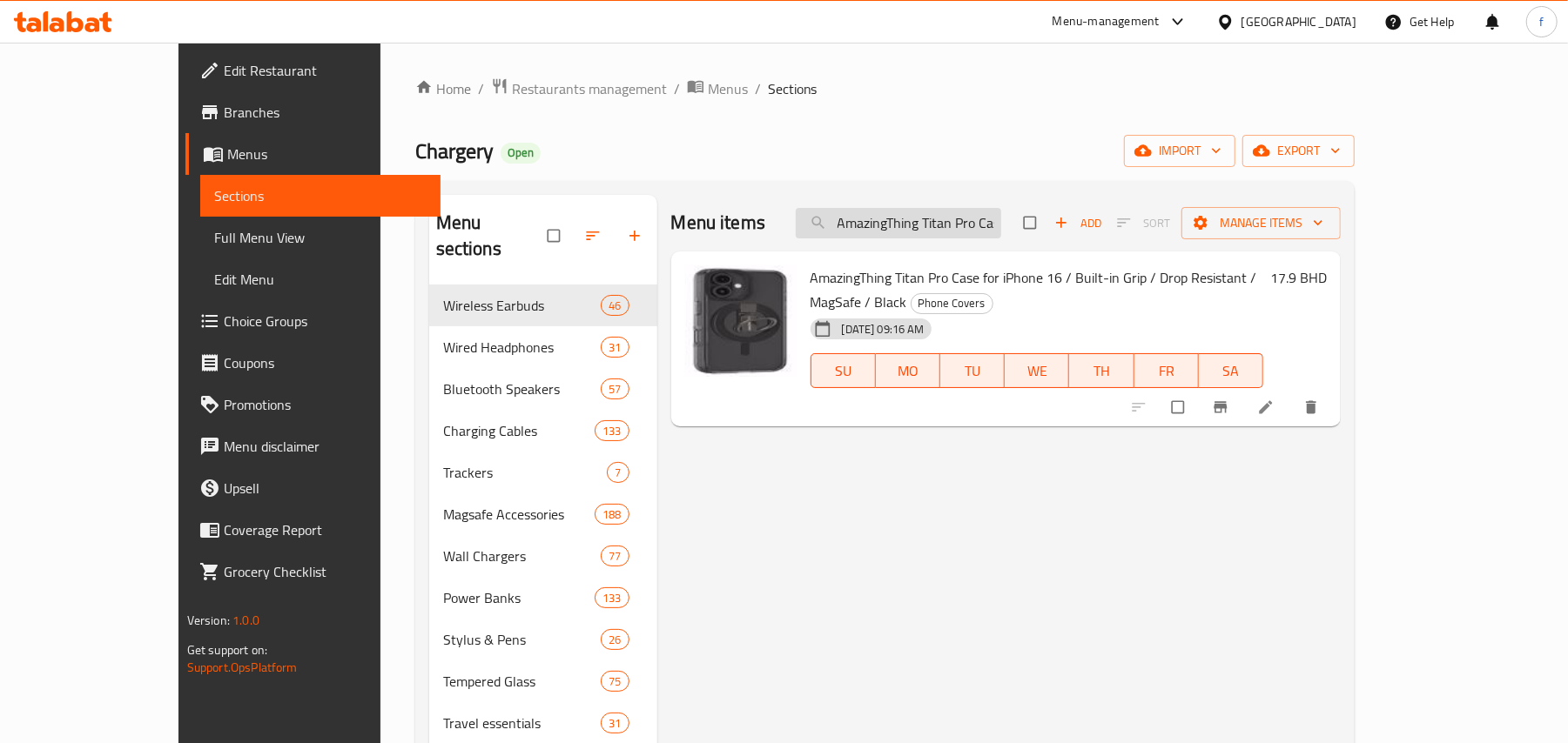
click at [959, 210] on input "AmazingThing Titan Pro Case for iPhone 16 / Built-in Grip / Drop Resistant / Ma…" at bounding box center [898, 223] width 205 height 31
paste input "Plus"
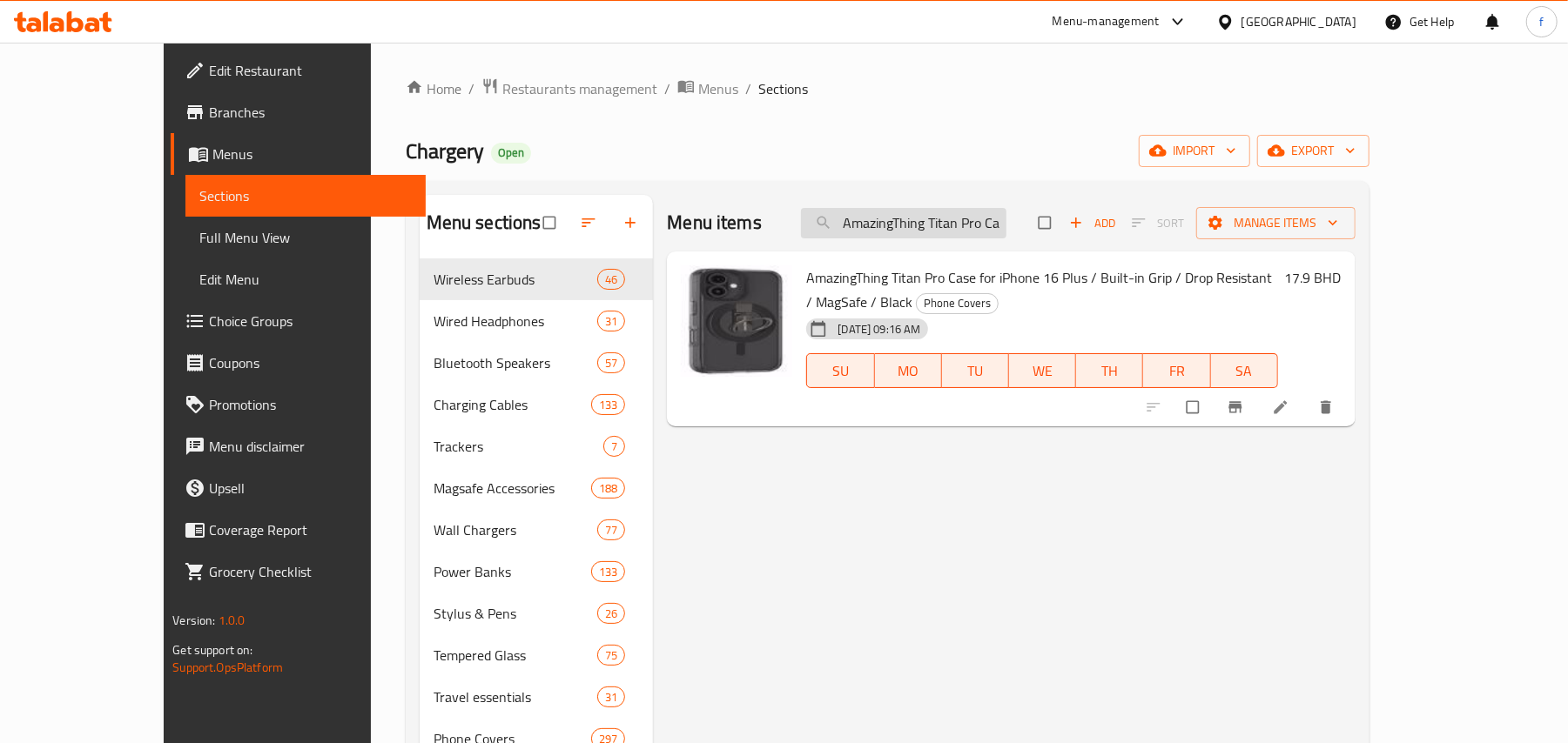
click at [959, 226] on input "AmazingThing Titan Pro Case for iPhone 16 Plus / Built-in Grip / Drop Resistant…" at bounding box center [903, 223] width 205 height 31
paste input "thing Minimal Case For Airpods 4 Blue"
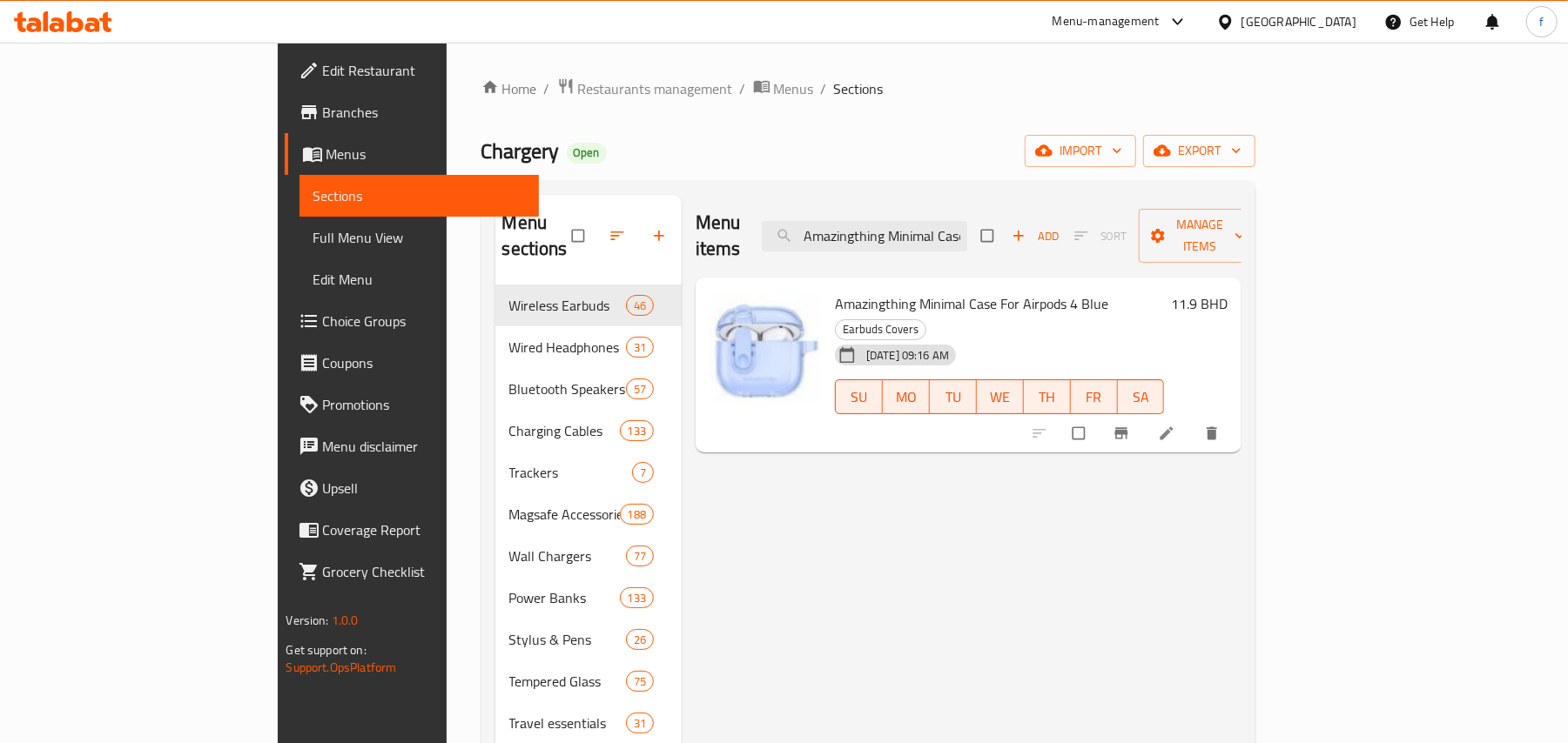
click at [950, 230] on input "Amazingthing Minimal Case For Airpods 4 Blue" at bounding box center [864, 237] width 205 height 31
paste input "Skinarma Demini Apple Watch 44/45/46/49mm Magnetic Silicone Watch Strap - Black"
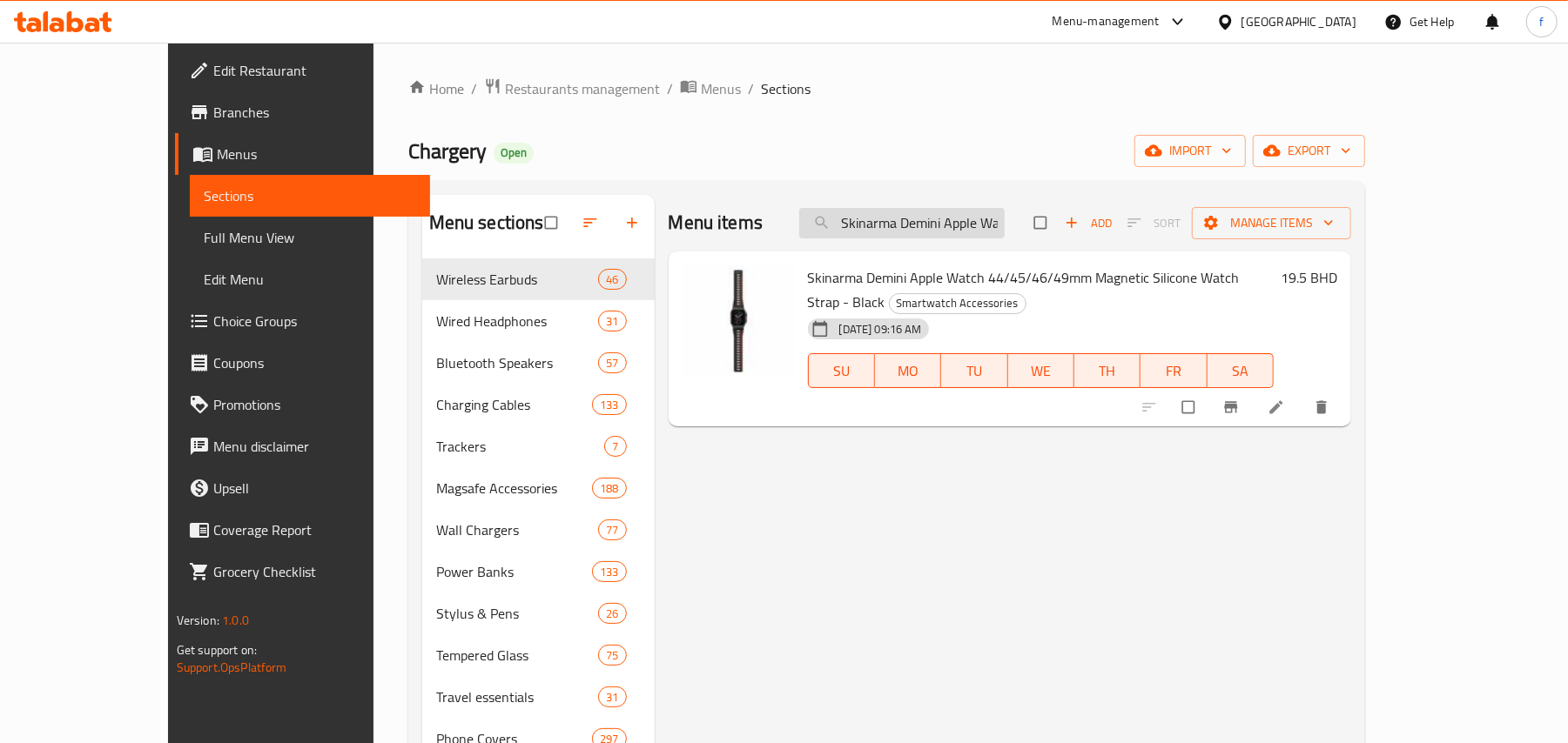
click at [952, 216] on input "Skinarma Demini Apple Watch 44/45/46/49mm Magnetic Silicone Watch Strap - Black" at bounding box center [902, 223] width 205 height 31
paste input "38/40/41/42mm Magnetic Silicone Watch Strap - Mint Green"
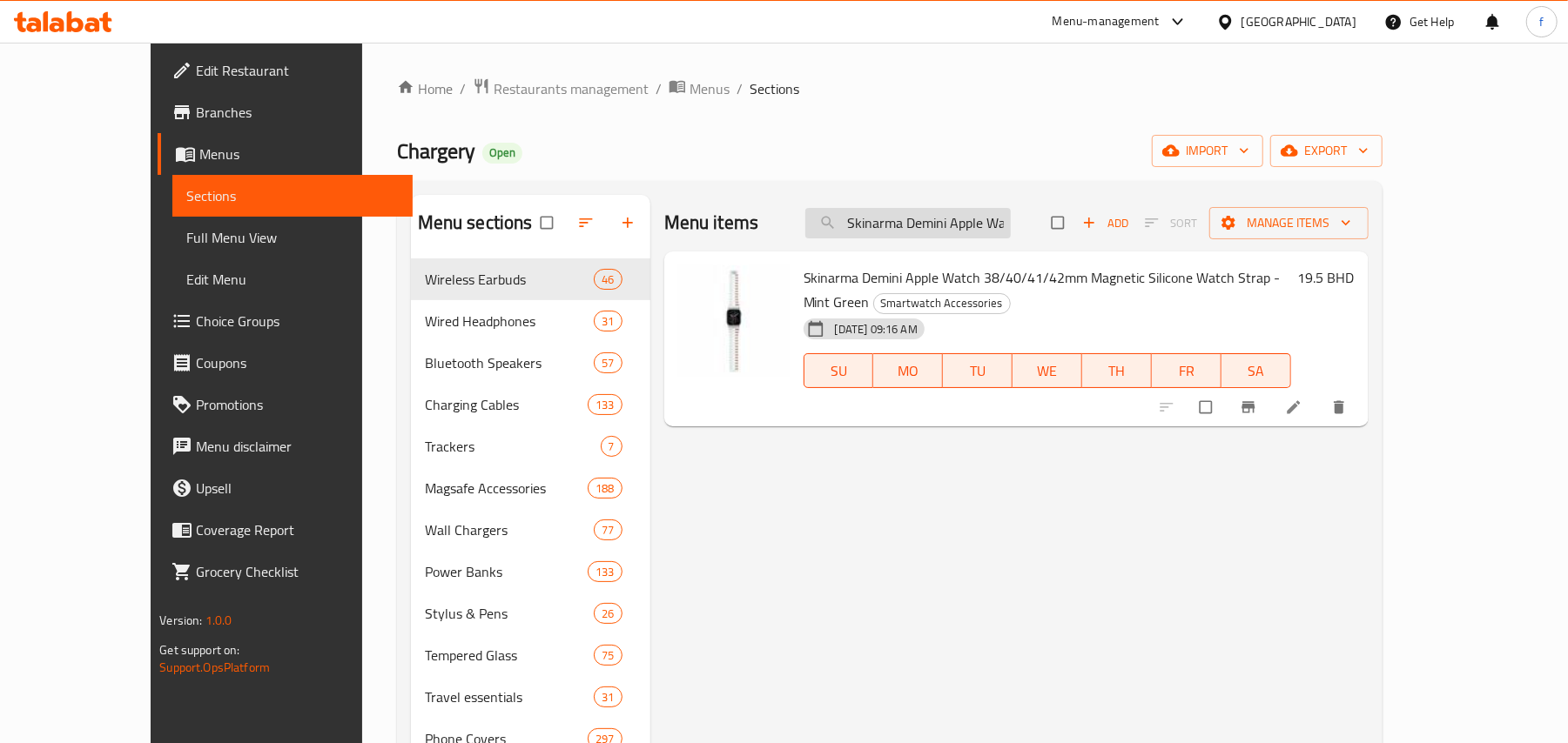
click at [976, 226] on input "Skinarma Demini Apple Watch 38/40/41/42mm Magnetic Silicone Watch Strap - Mint …" at bounding box center [908, 223] width 205 height 31
paste input "Pink"
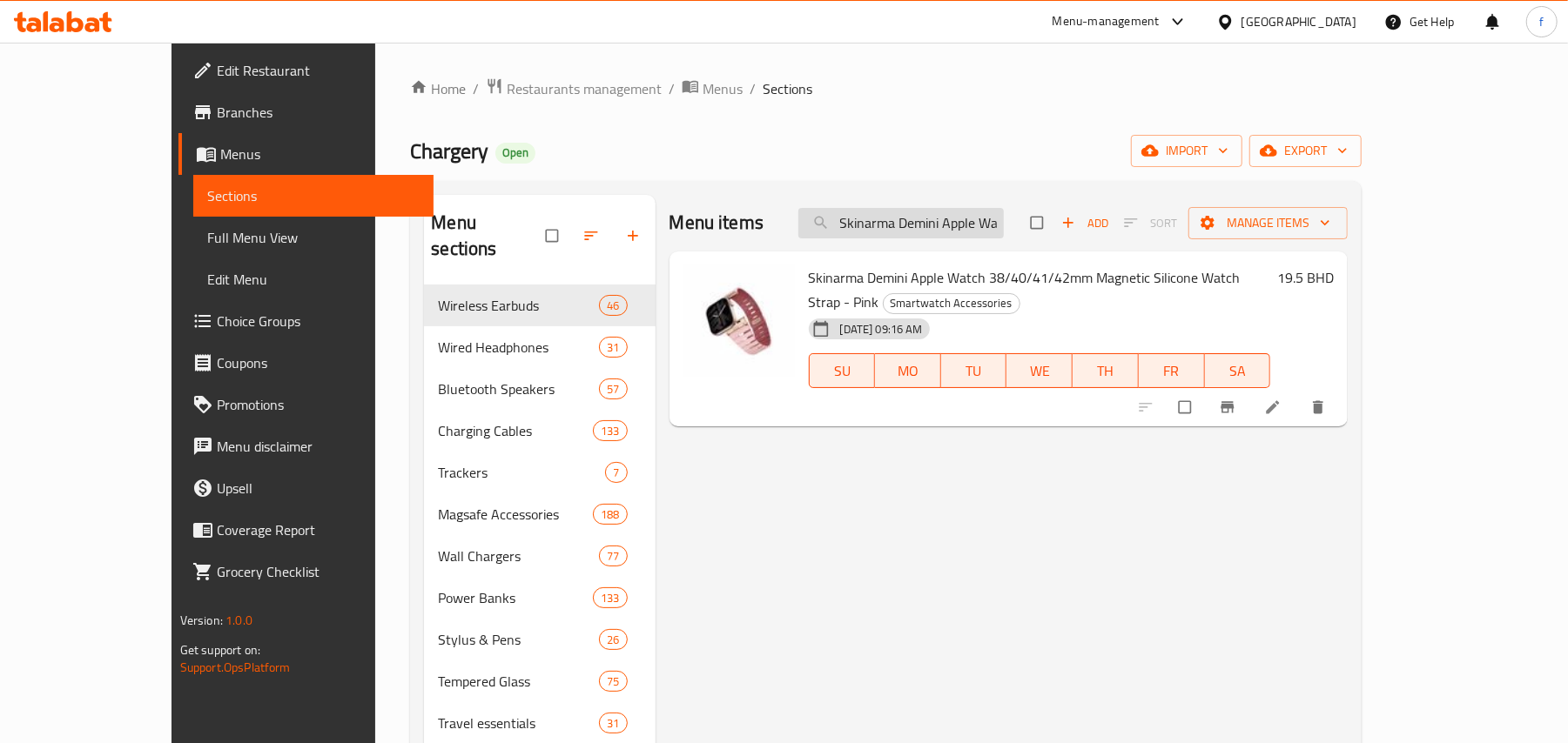
click at [950, 221] on input "Skinarma Demini Apple Watch 38/40/41/42mm Magnetic Silicone Watch Strap - Pink" at bounding box center [901, 223] width 205 height 31
paste input "44/45/46/49mm Magnetic Silicone Watch Strap - Blue"
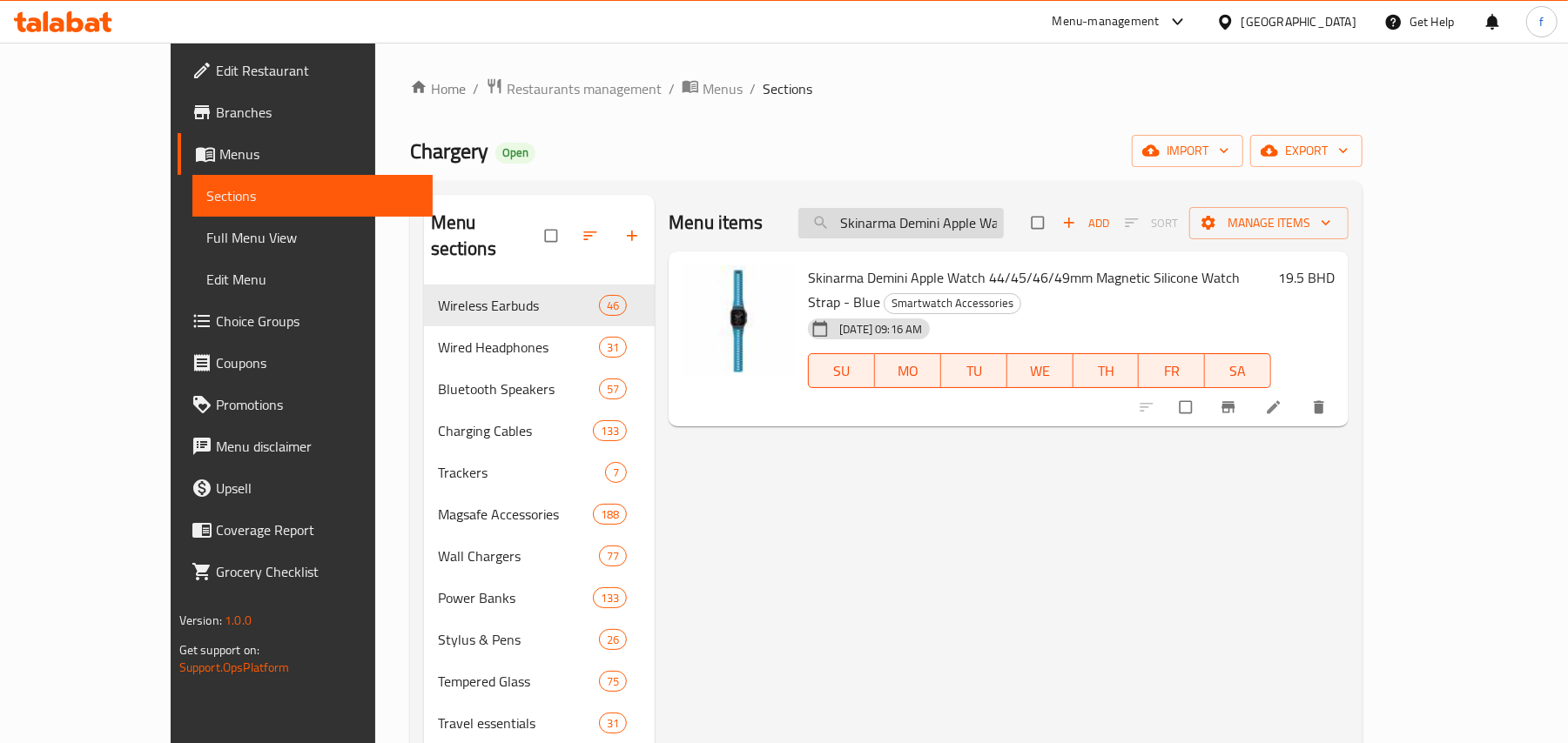
click at [1004, 221] on input "Skinarma Demini Apple Watch 44/45/46/49mm Magnetic Silicone Watch Strap - Blue" at bounding box center [901, 223] width 205 height 31
paste input "Chalk Whit"
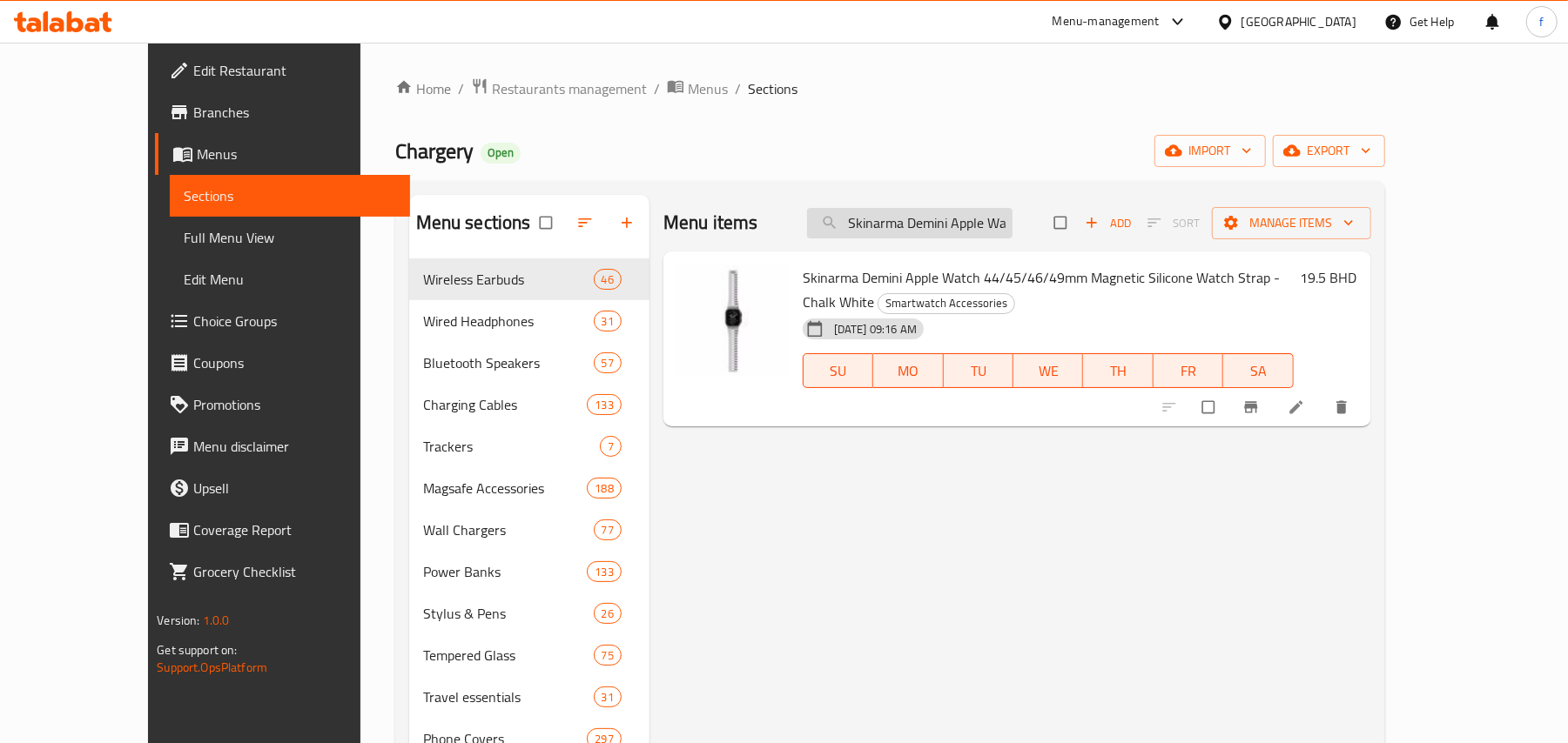
click at [918, 217] on input "Skinarma Demini Apple Watch 44/45/46/49mm Magnetic Silicone Watch Strap - Chalk…" at bounding box center [909, 223] width 205 height 31
paste input "Orang"
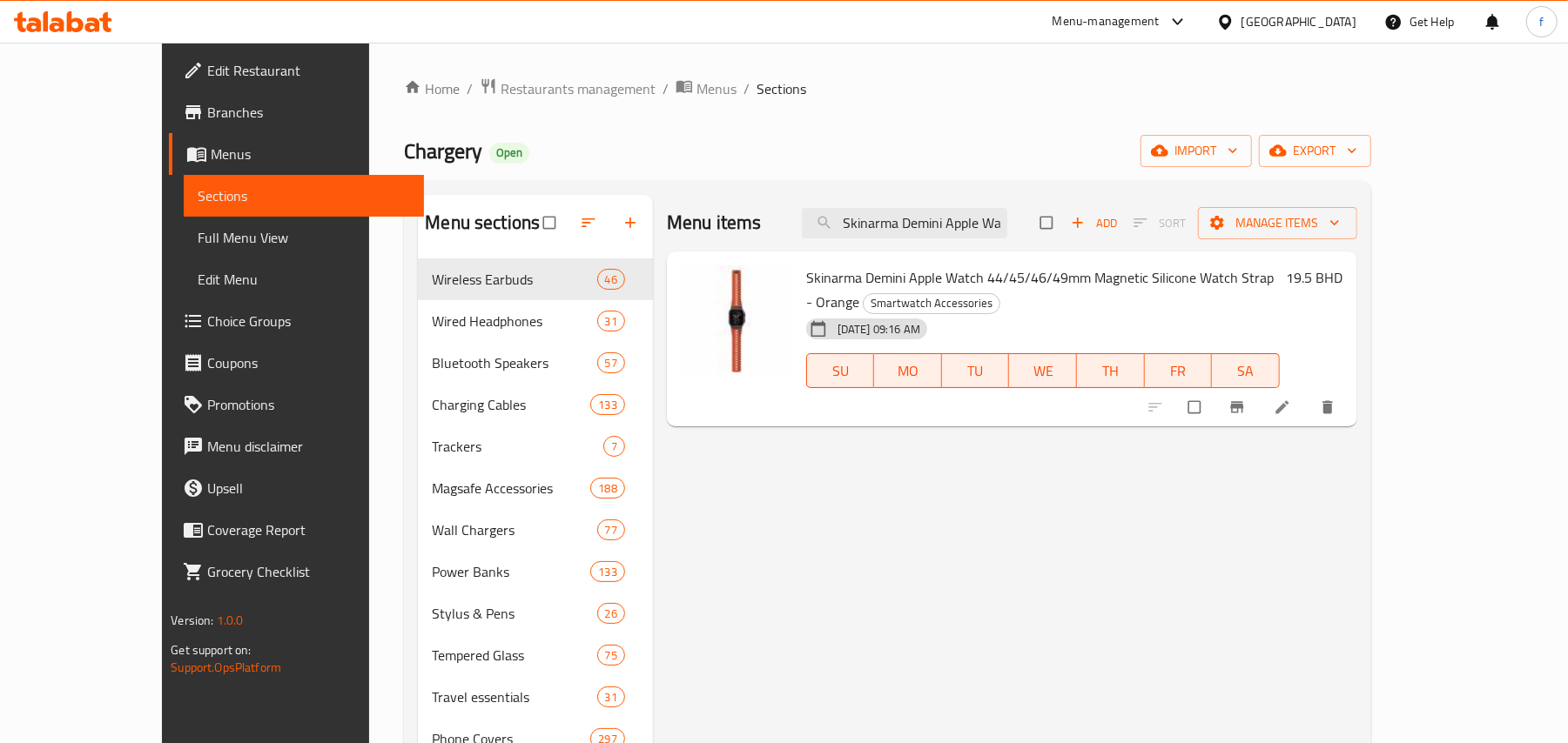
drag, startPoint x: 916, startPoint y: 316, endPoint x: 833, endPoint y: 571, distance: 268.2
click at [975, 230] on input "Skinarma Demini Apple Watch 44/45/46/49mm Magnetic Silicone Watch Strap - Orange" at bounding box center [904, 223] width 205 height 31
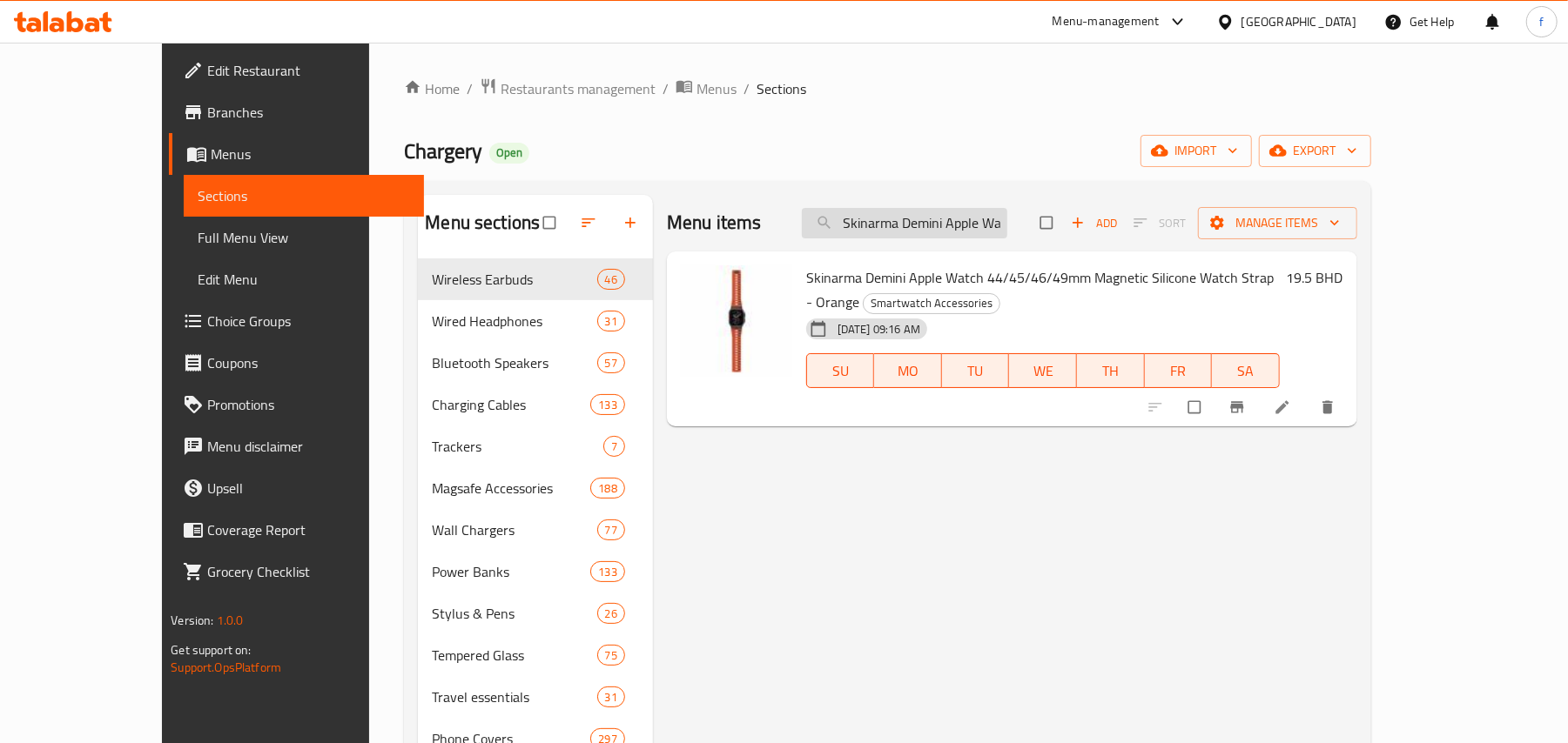
paste input "Uniq Dante Pro Apple 49/46/45/44mm Stainless Steel Band - Ember Gold"
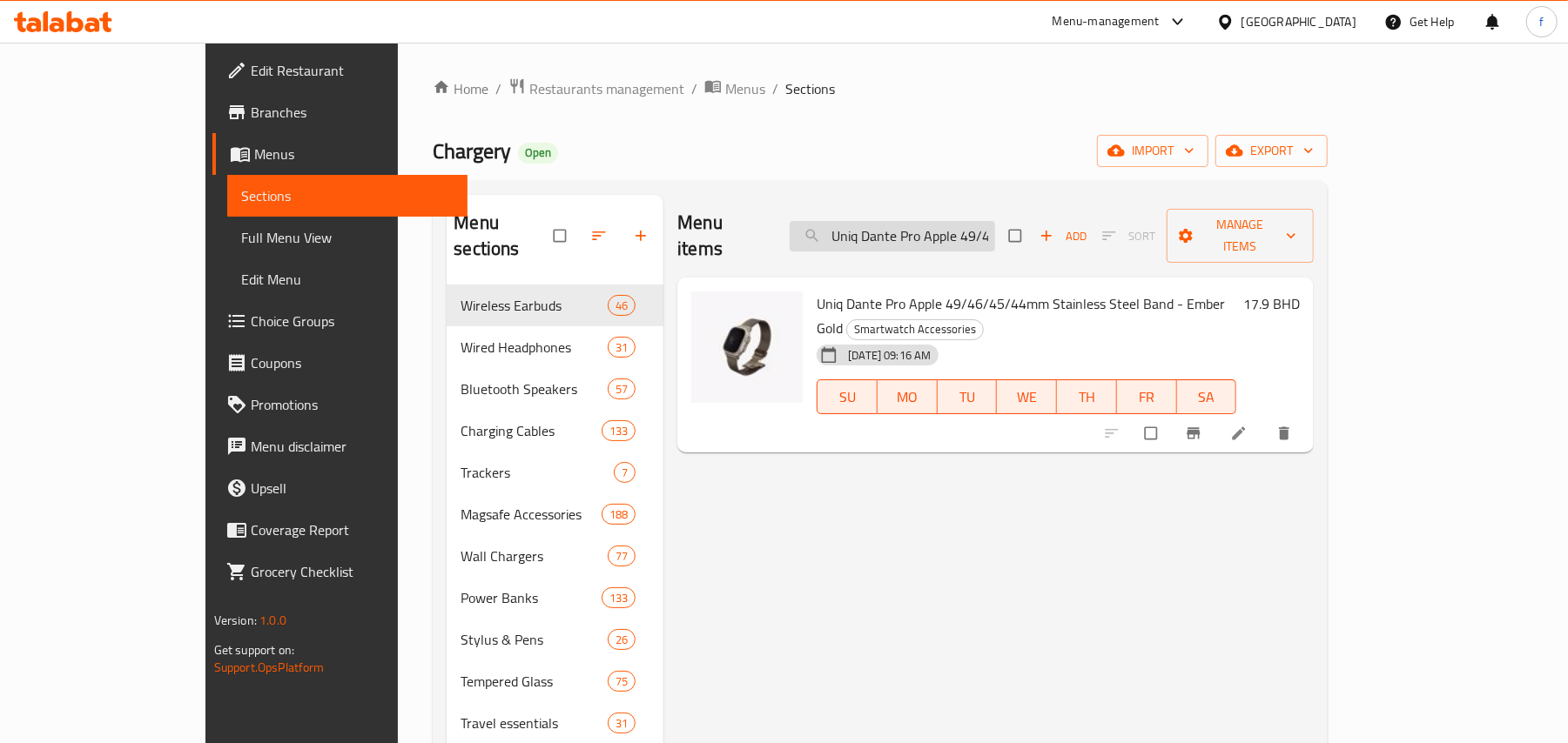
click at [983, 221] on input "Uniq Dante Pro Apple 49/46/45/44mm Stainless Steel Band - Ember Gold" at bounding box center [892, 237] width 205 height 31
paste input "2/41/40mm Stainless Steel Band - Graphite Black"
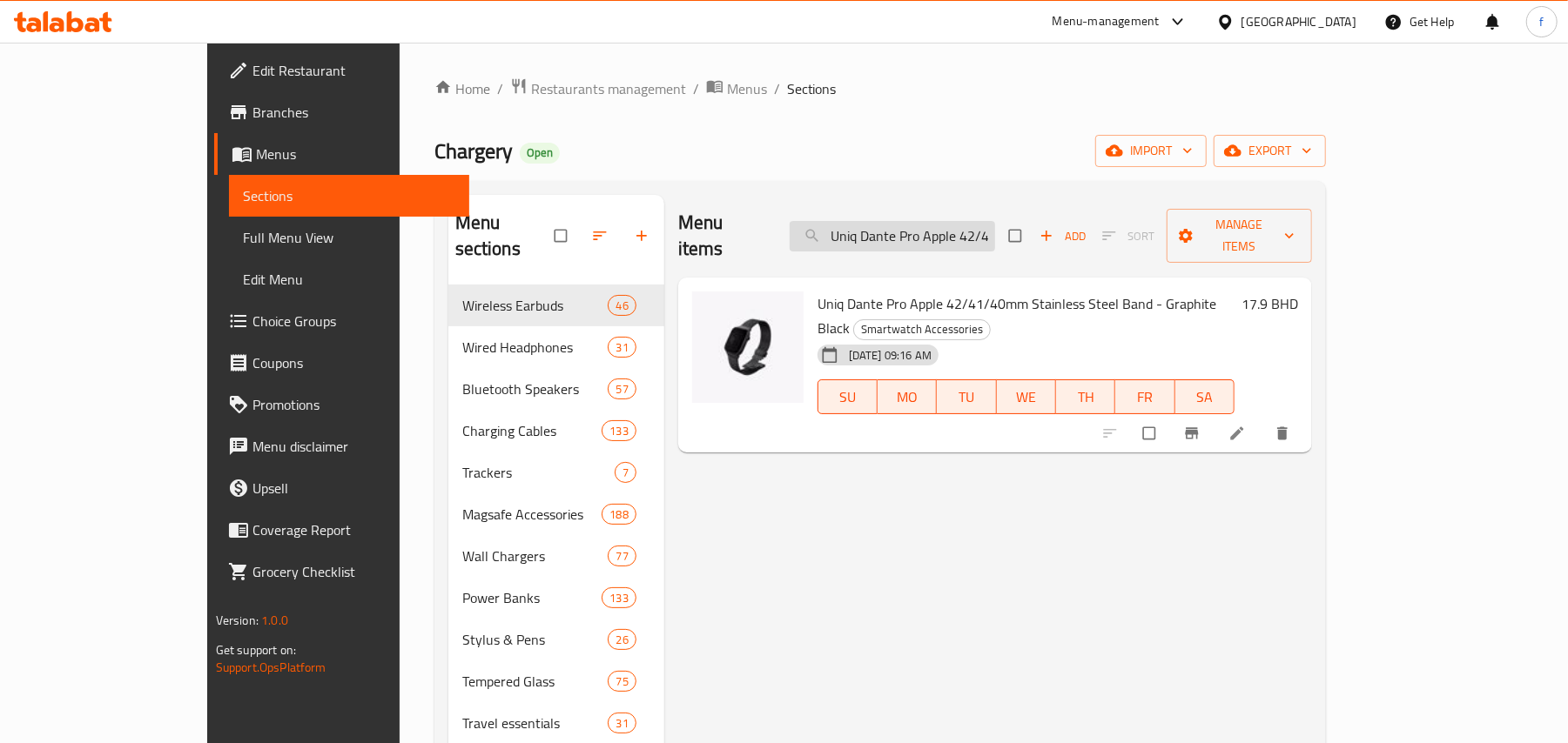
click at [947, 221] on input "Uniq Dante Pro Apple 42/41/40mm Stainless Steel Band - Graphite Black" at bounding box center [892, 237] width 205 height 31
paste input "Titanium Silver"
click at [972, 230] on input "Uniq Dante Pro Apple 42/41/40mm Stainless Steel Band - Titanium Silver" at bounding box center [892, 237] width 205 height 31
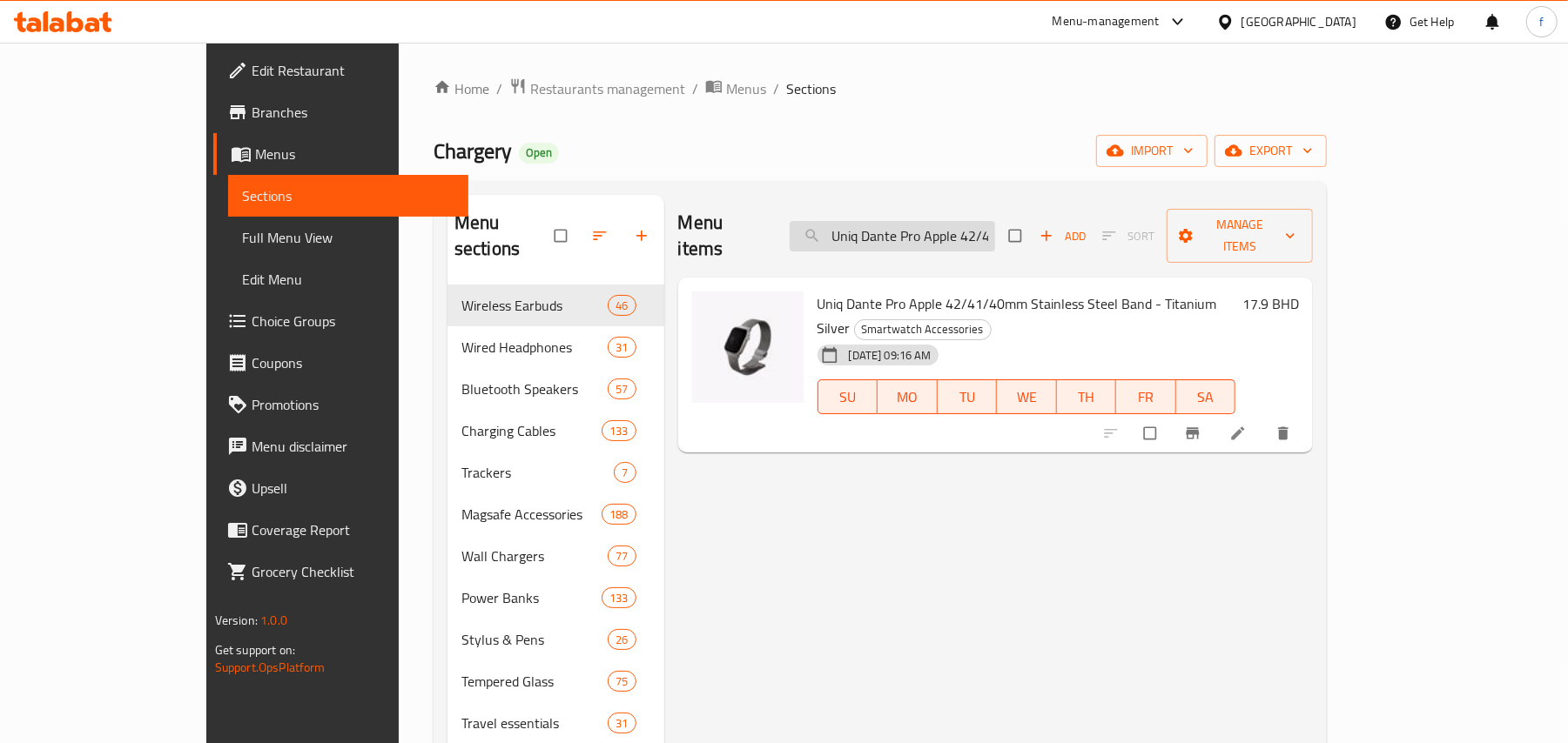
click at [972, 230] on input "Uniq Dante Pro Apple 42/41/40mm Stainless Steel Band - Titanium Silver" at bounding box center [892, 237] width 205 height 31
click at [995, 221] on input "Uniq Dante Pro Apple 42/41/40mm Stainless Steel Band - Titanium Silver" at bounding box center [892, 237] width 205 height 31
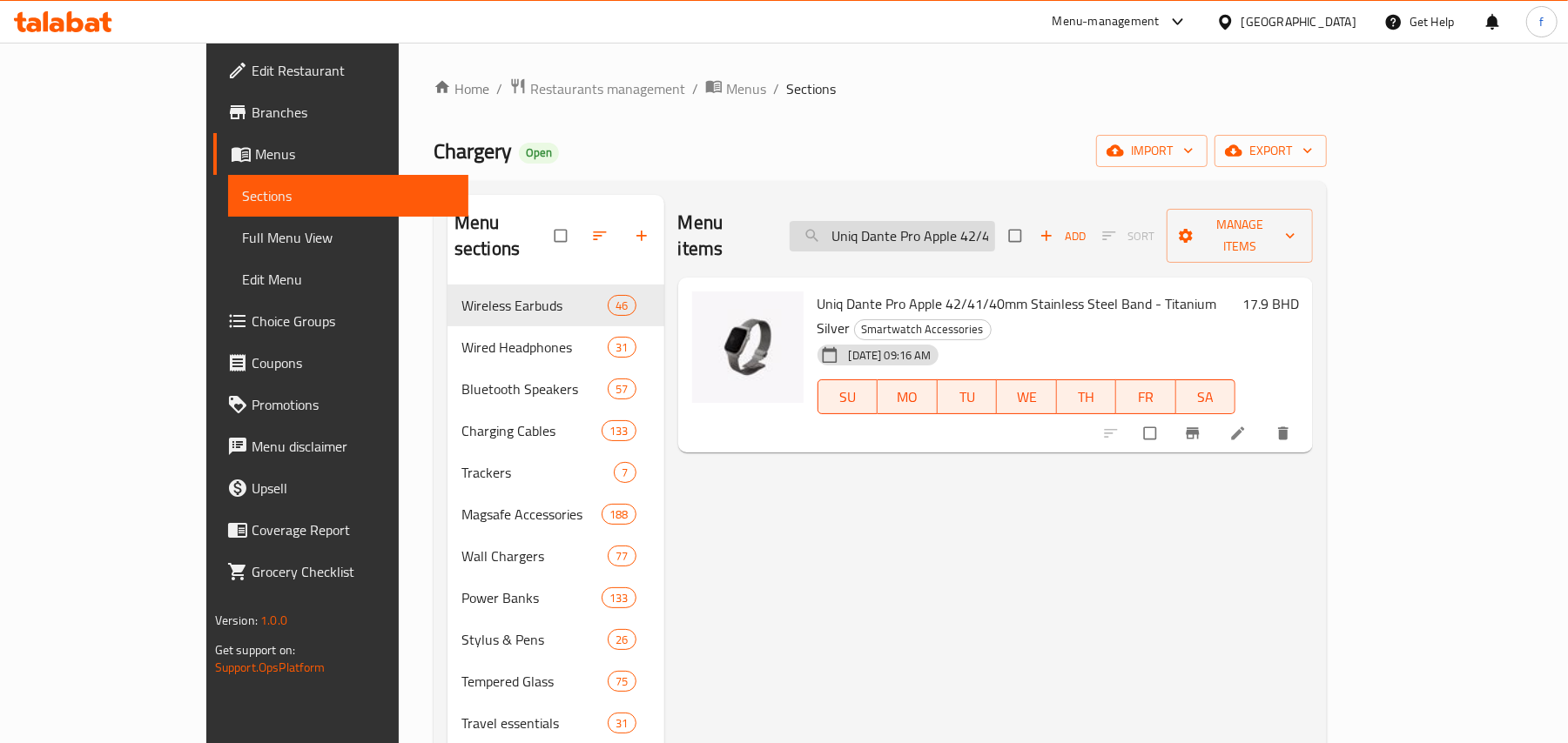
click at [995, 221] on input "Uniq Dante Pro Apple 42/41/40mm Stainless Steel Band - Titanium Silver" at bounding box center [892, 237] width 205 height 31
paste input "9/46/45/44mm Stainless Steel Band - Metallic Rose"
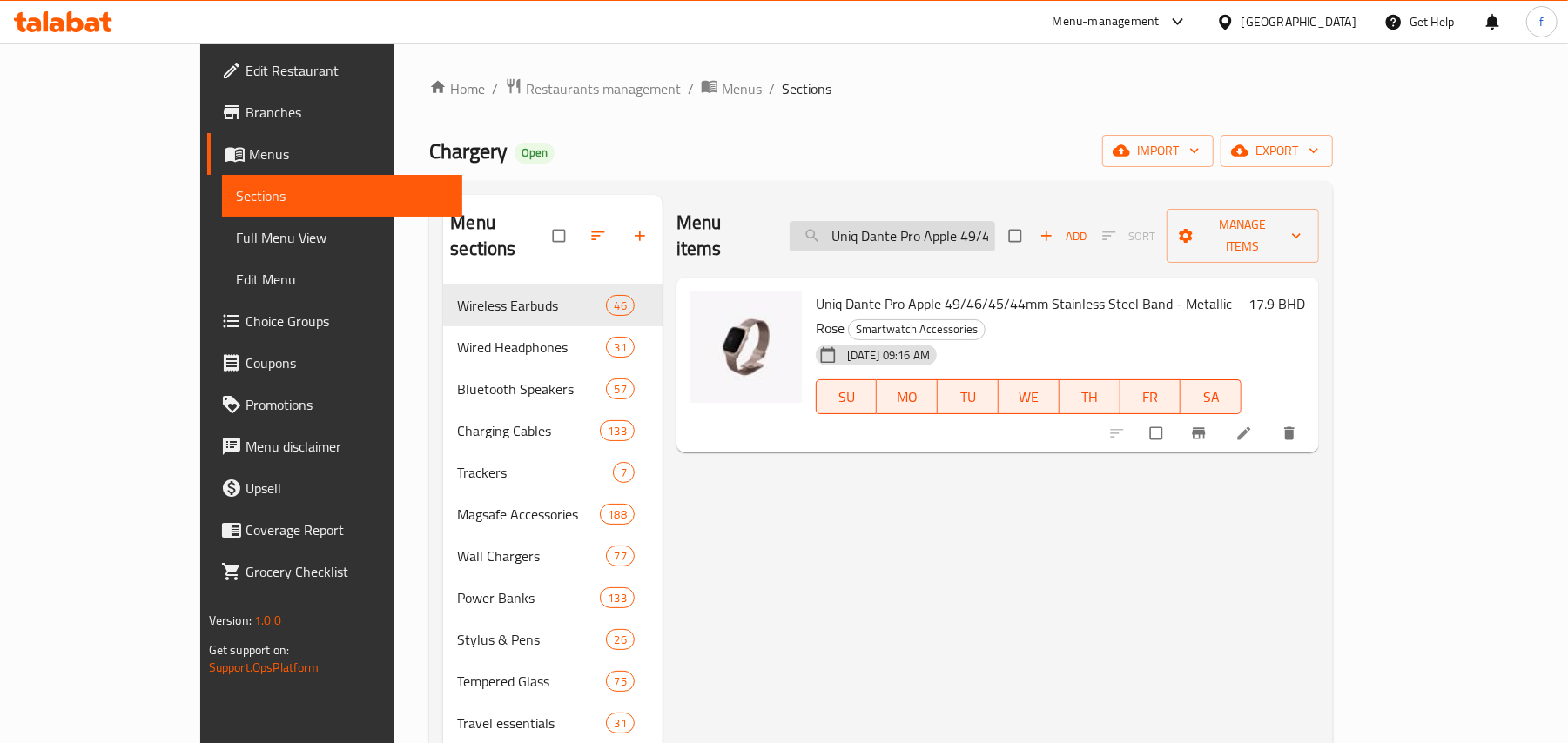
click at [972, 221] on input "Uniq Dante Pro Apple 49/46/45/44mm Stainless Steel Band - Metallic Rose" at bounding box center [892, 237] width 205 height 31
paste input "2/41/40"
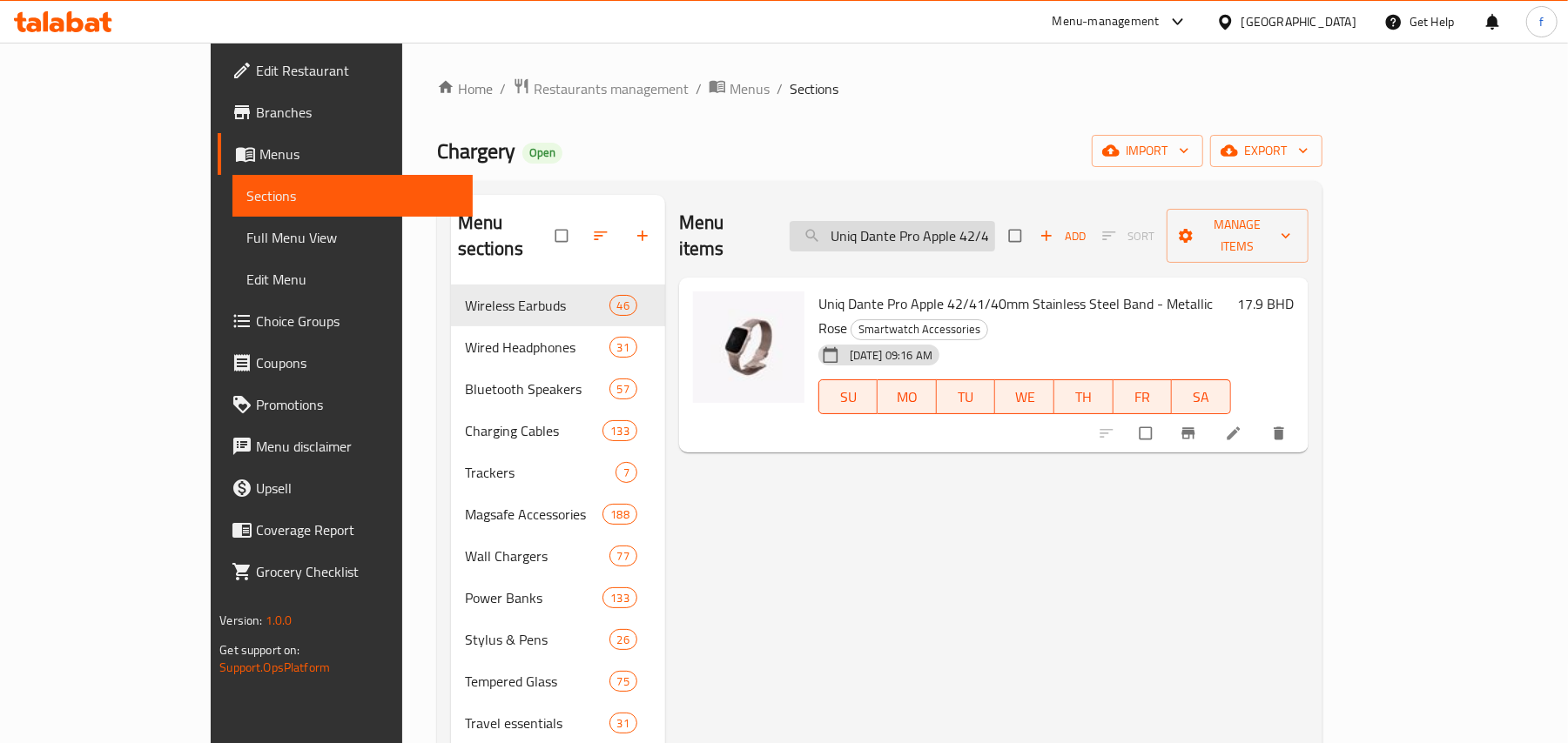
click at [967, 231] on input "Uniq Dante Pro Apple 42/41/40mm Stainless Steel Band - Metallic Rose" at bounding box center [892, 237] width 205 height 31
paste input "Ember Gold"
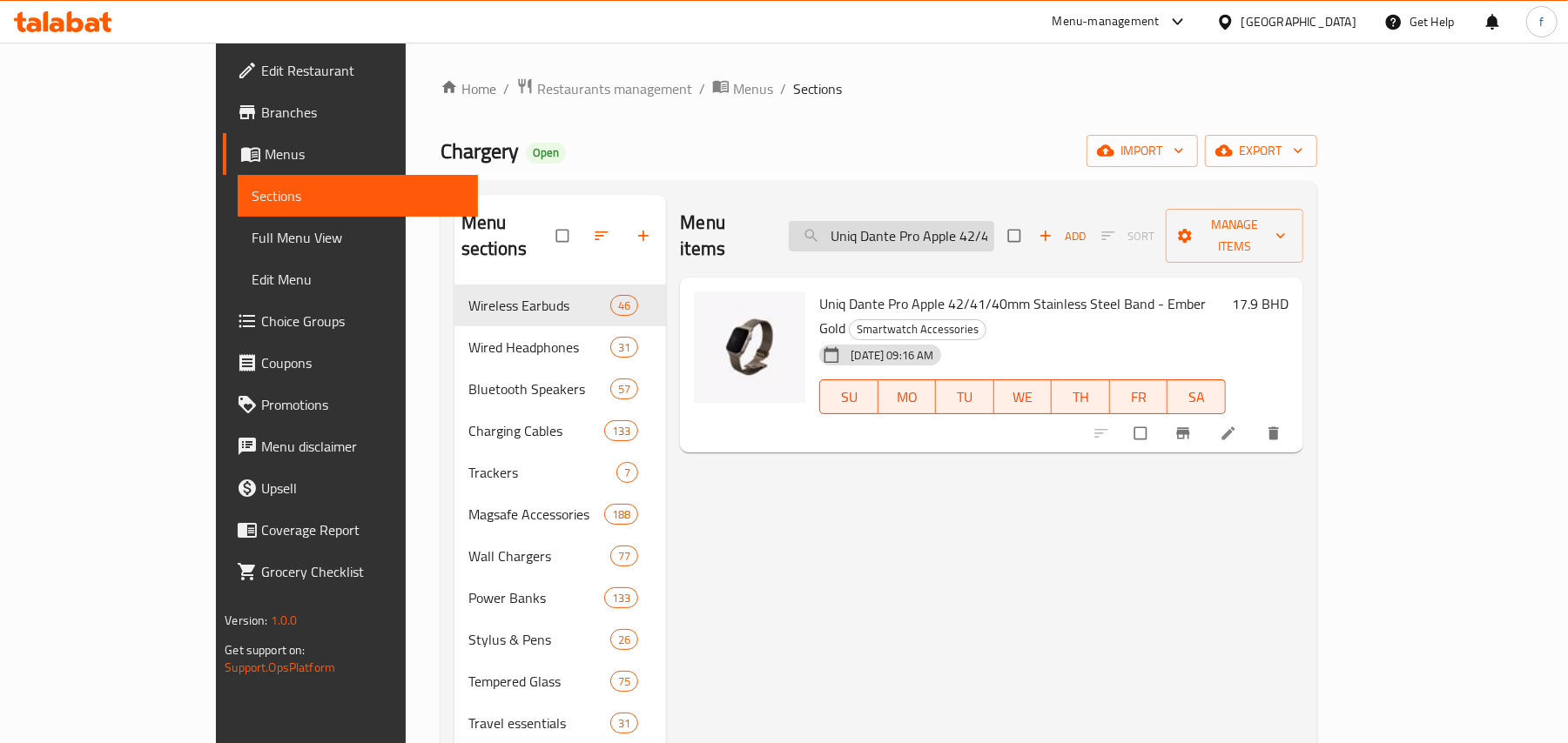
click at [963, 231] on input "Uniq Dante Pro Apple 42/41/40mm Stainless Steel Band - Ember Gold" at bounding box center [891, 237] width 205 height 31
paste input "Momax 1-Charge Work Flow Cube 3 Ac Socket"
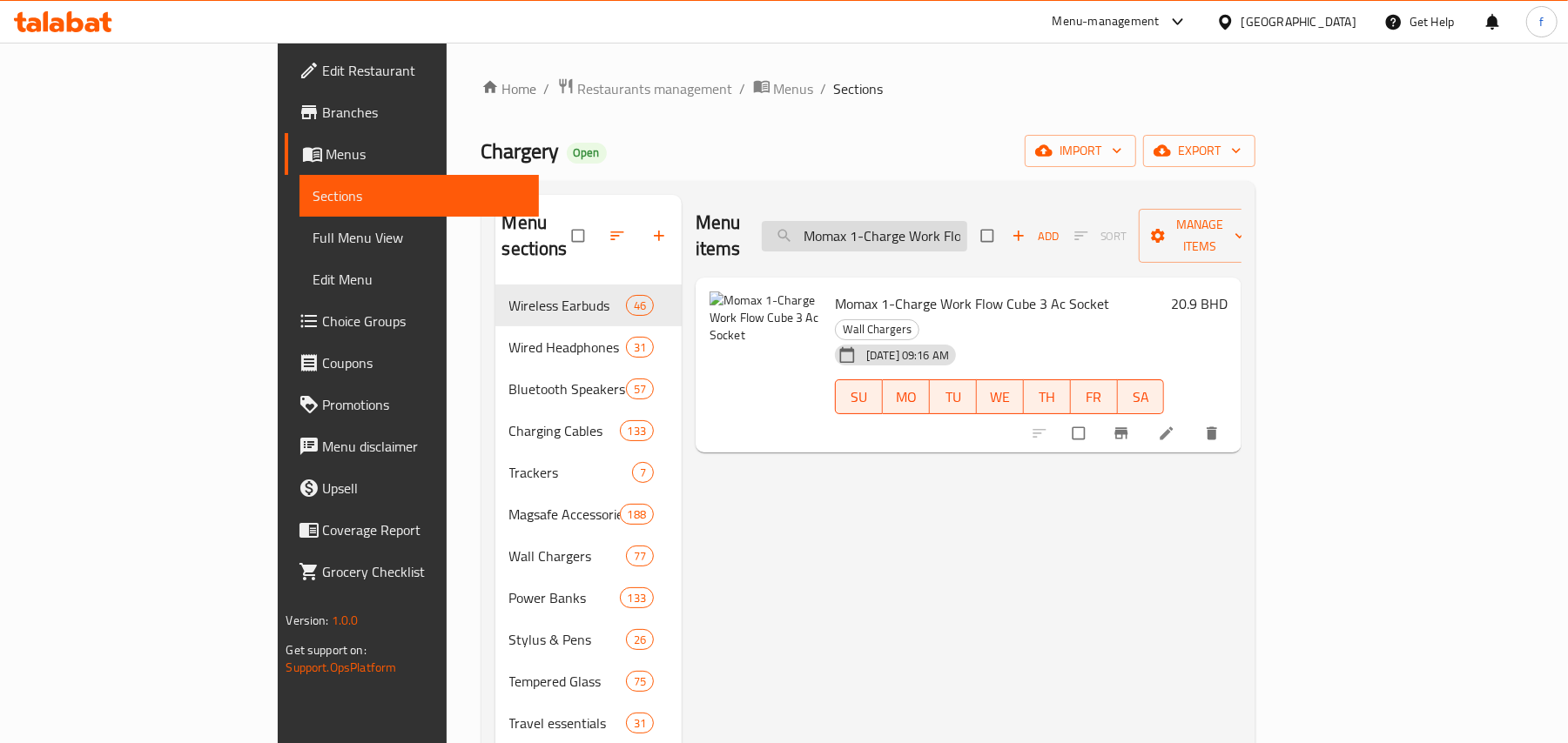
click at [968, 231] on input "Momax 1-Charge Work Flow Cube 3 Ac Socket" at bounding box center [864, 237] width 205 height 31
paste input "Uniq Coehl iPhone 16 Pro Max Willow MagSafe Case Iridescen"
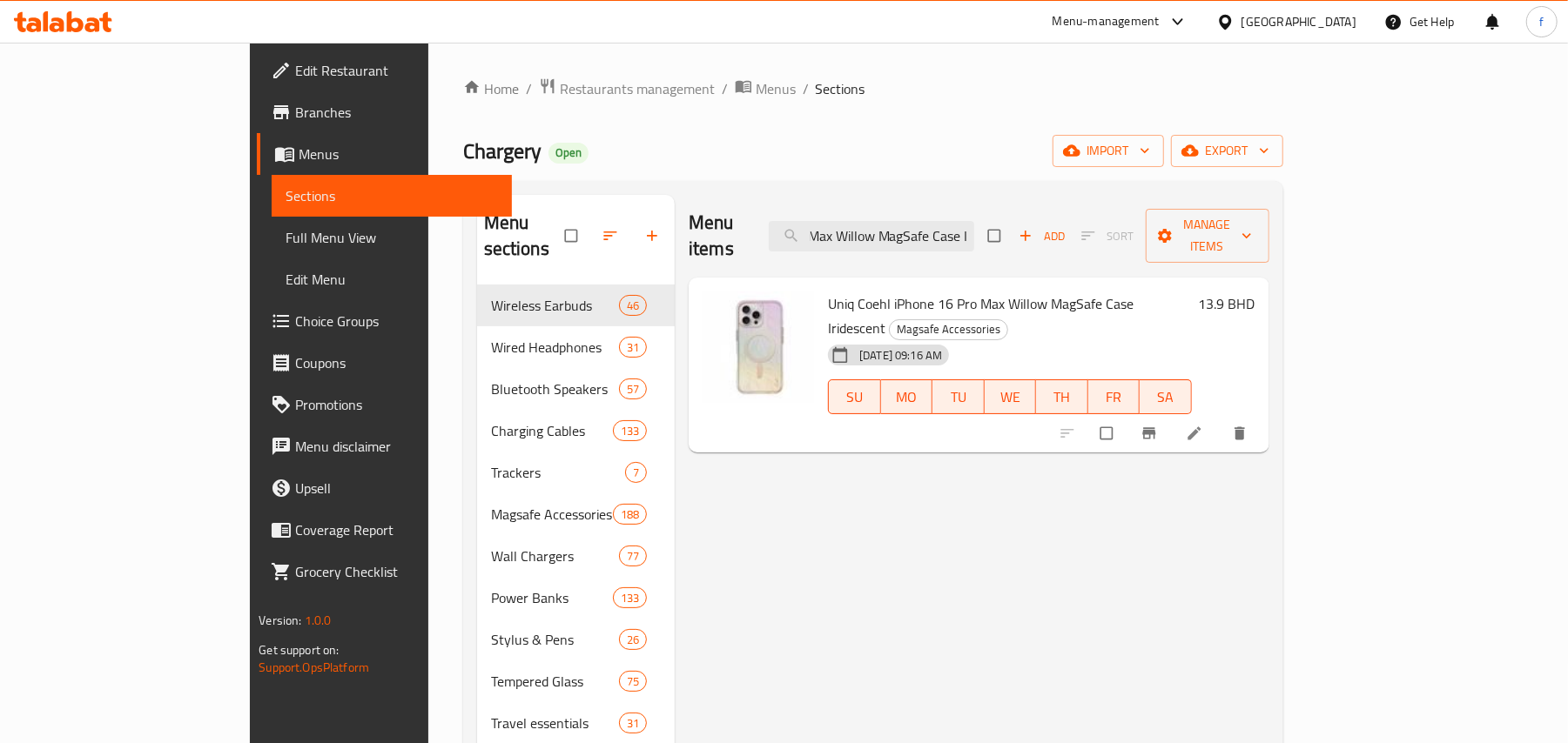
scroll to position [0, 185]
click at [971, 230] on input "Uniq Coehl iPhone 16 Pro Max Willow MagSafe Case Iridescent" at bounding box center [871, 237] width 205 height 31
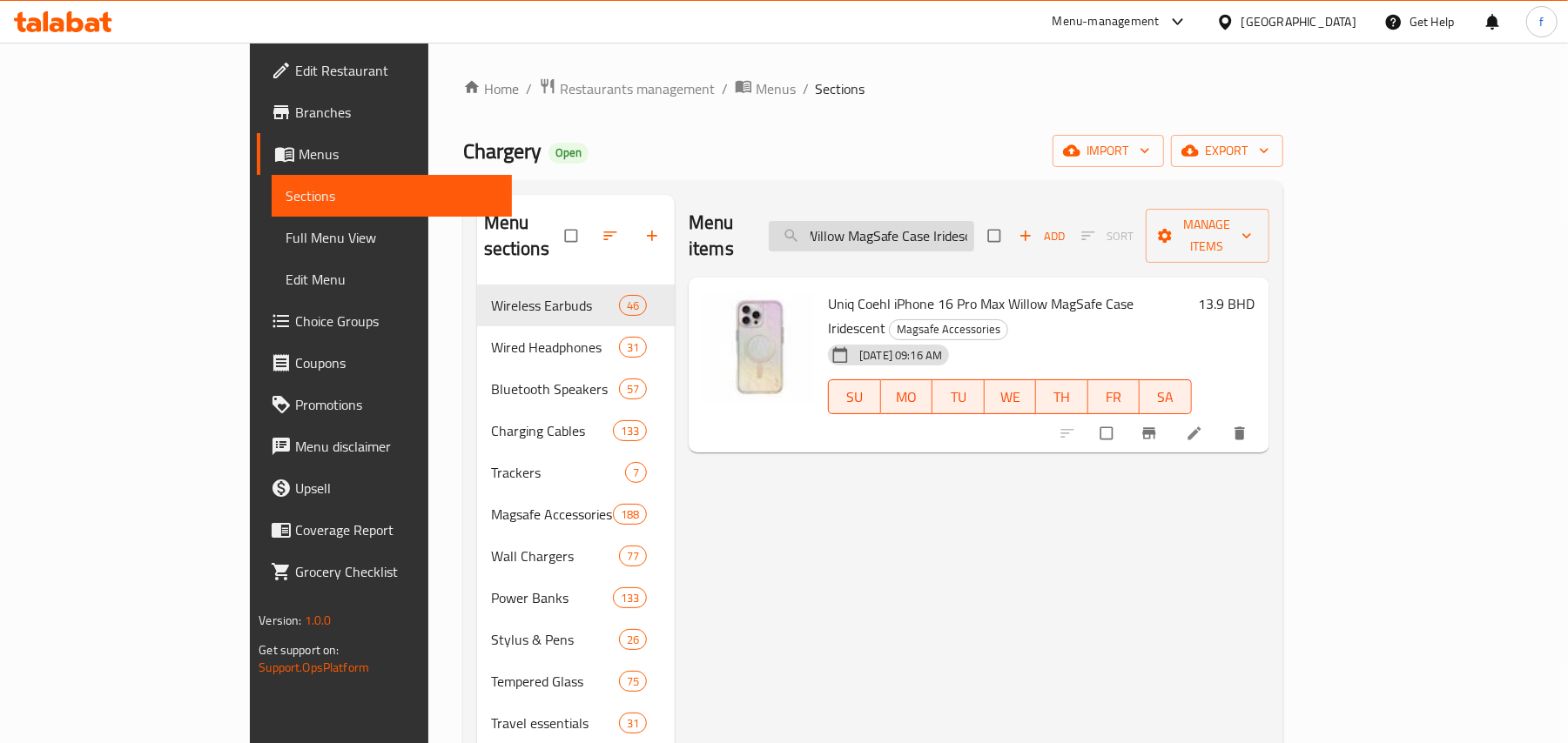
paste input "Stride Design Edition Aple Watch 44/45/46/49mm Fkm High Performance Sport Watch…"
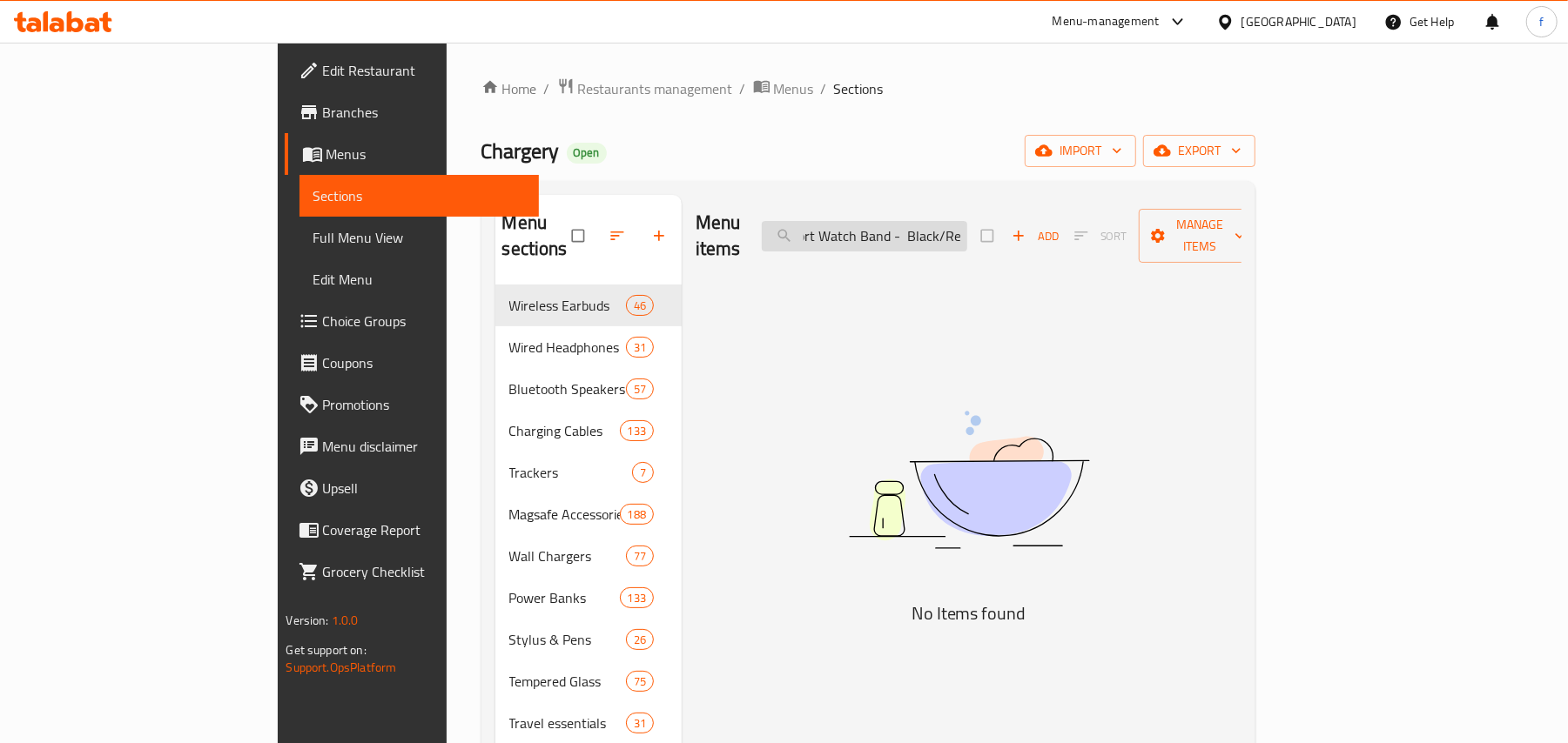
type input "Uniq Stride Design Edition Aple Watch 44/45/46/49mm Fkm High Performance Sport …"
click at [968, 221] on input "Uniq Stride Design Edition Aple Watch 44/45/46/49mm Fkm High Performance Sport …" at bounding box center [864, 237] width 205 height 31
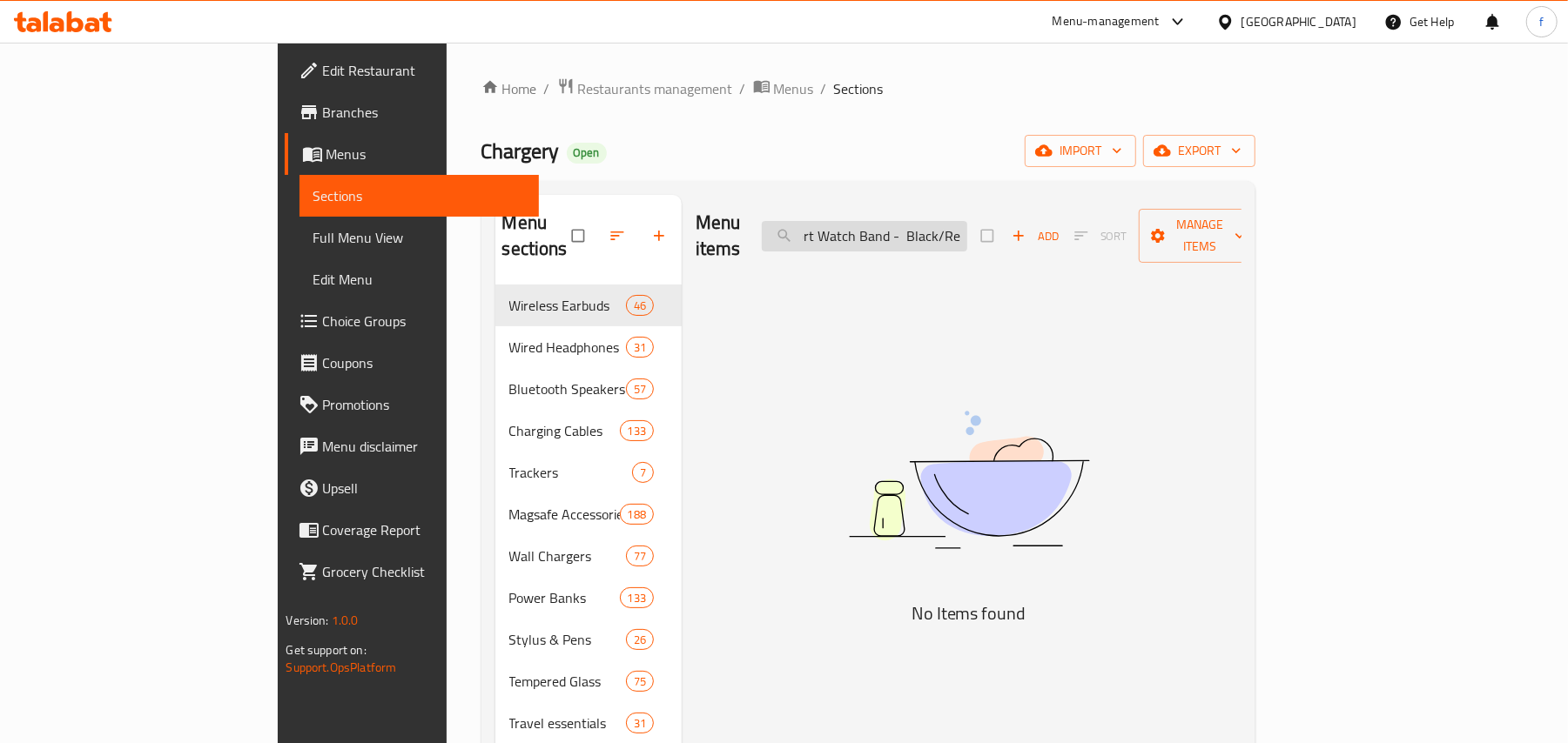
click at [968, 221] on input "Uniq Stride Design Edition Aple Watch 44/45/46/49mm Fkm High Performance Sport …" at bounding box center [864, 237] width 205 height 31
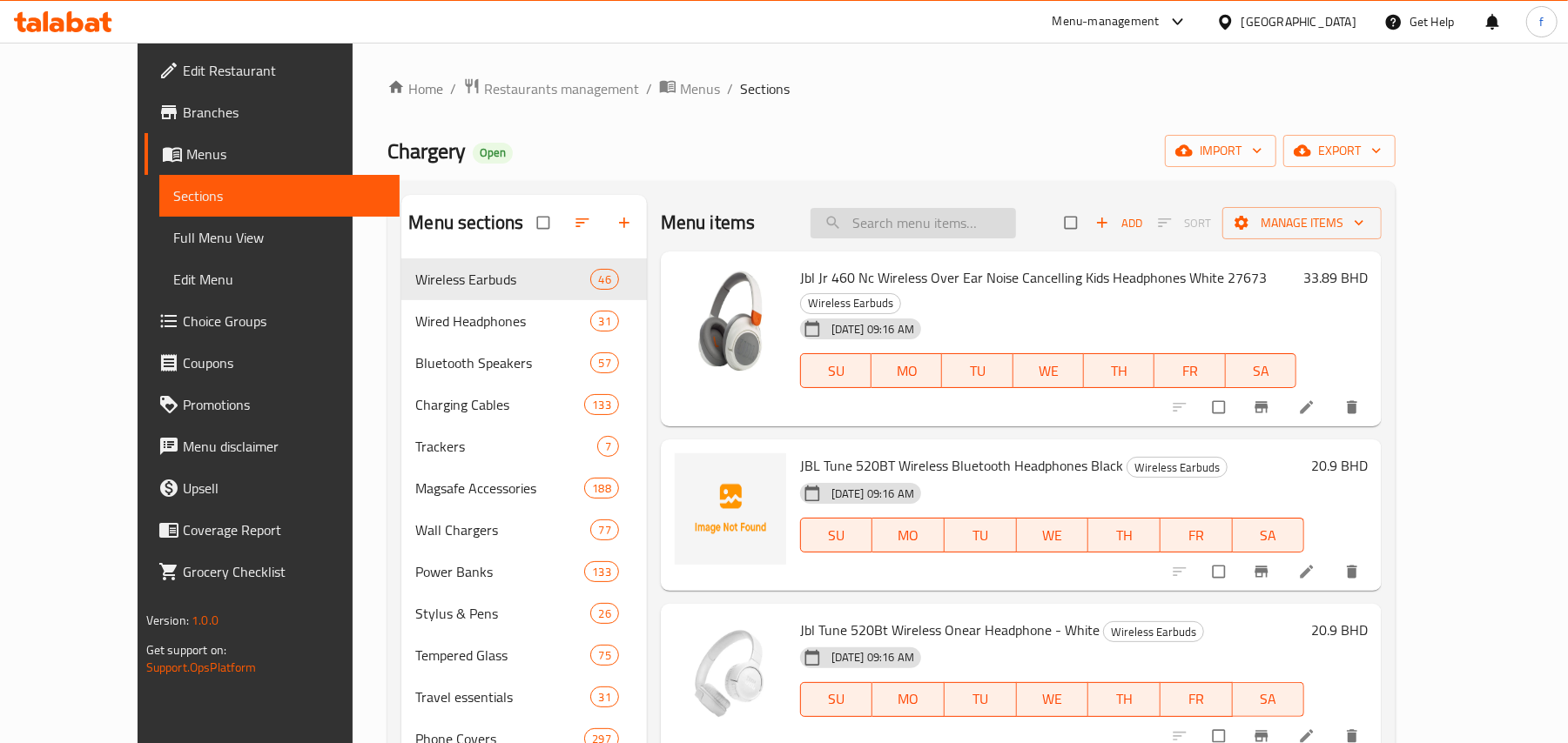
click at [933, 220] on input "search" at bounding box center [912, 223] width 205 height 31
paste input "Uniq Stride Design Edition Aple Watch 44/45/46/49mm Fkm High Performance Sport …"
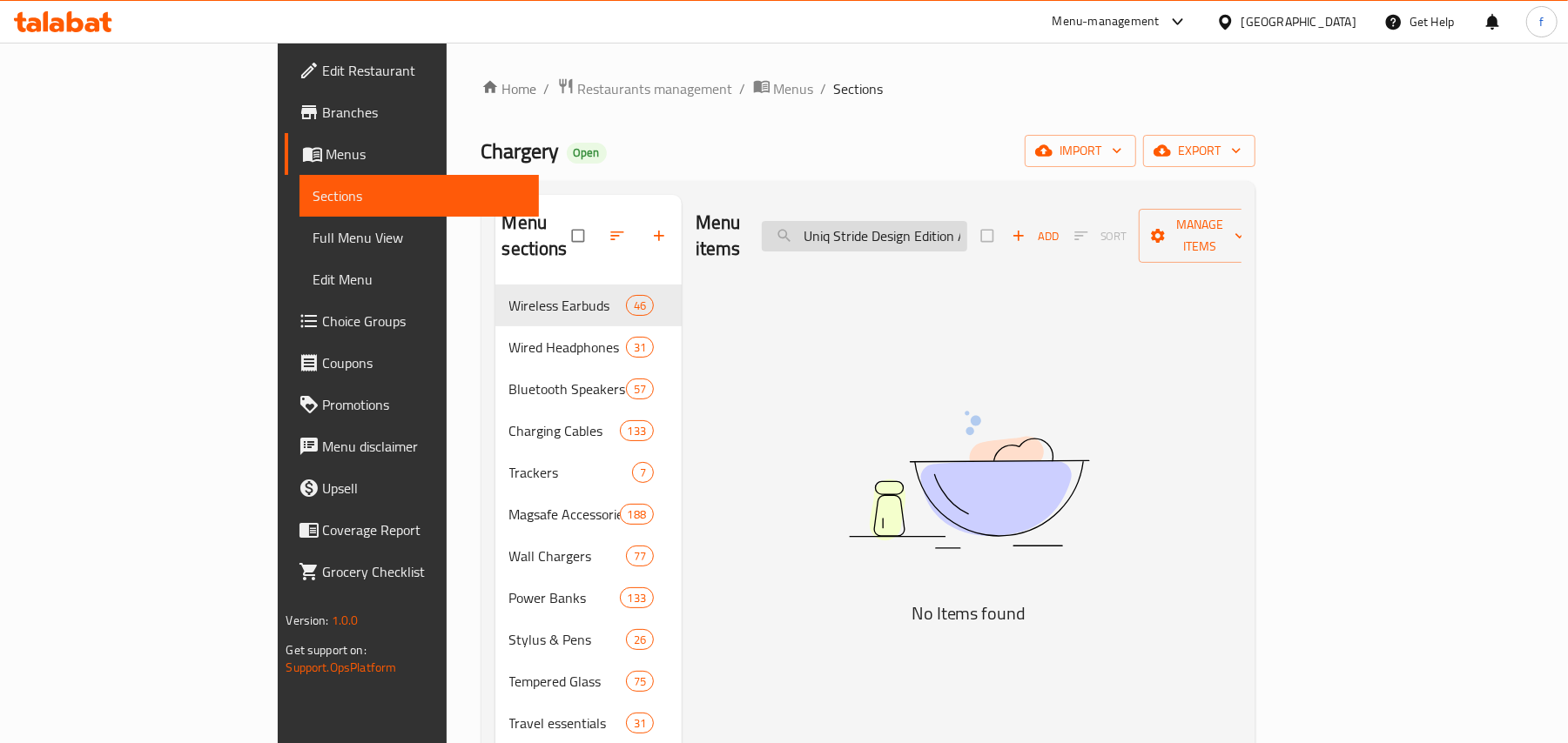
click at [954, 237] on input "Uniq Stride Design Edition Aple Watch 44/45/46/49mm Fkm High Performance Sport …" at bounding box center [864, 237] width 205 height 31
paste input "Storm/Aegean Blue"
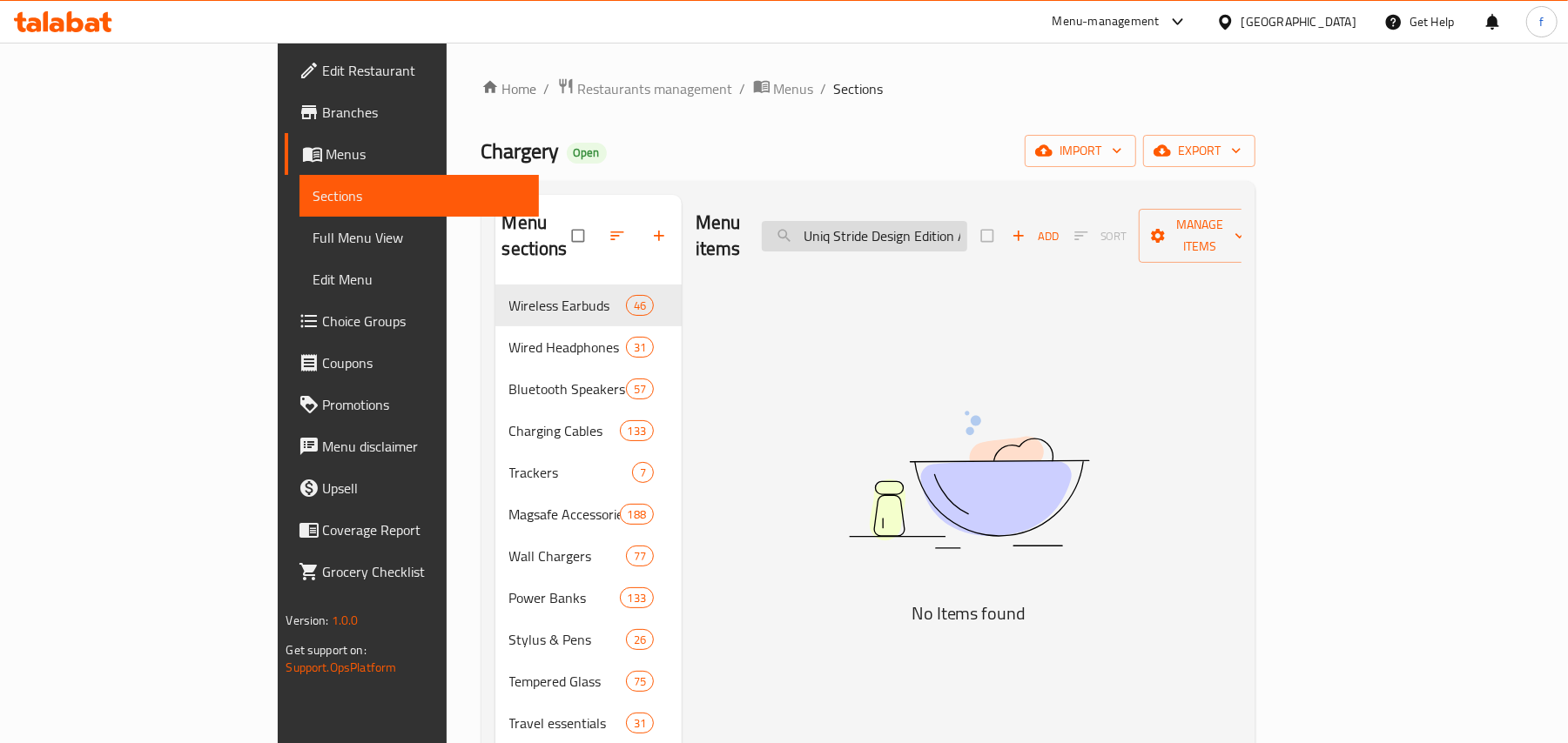
type input "Uniq Stride Design Edition Aple Watch 44/45/46/49mm Fkm High Performance Sport …"
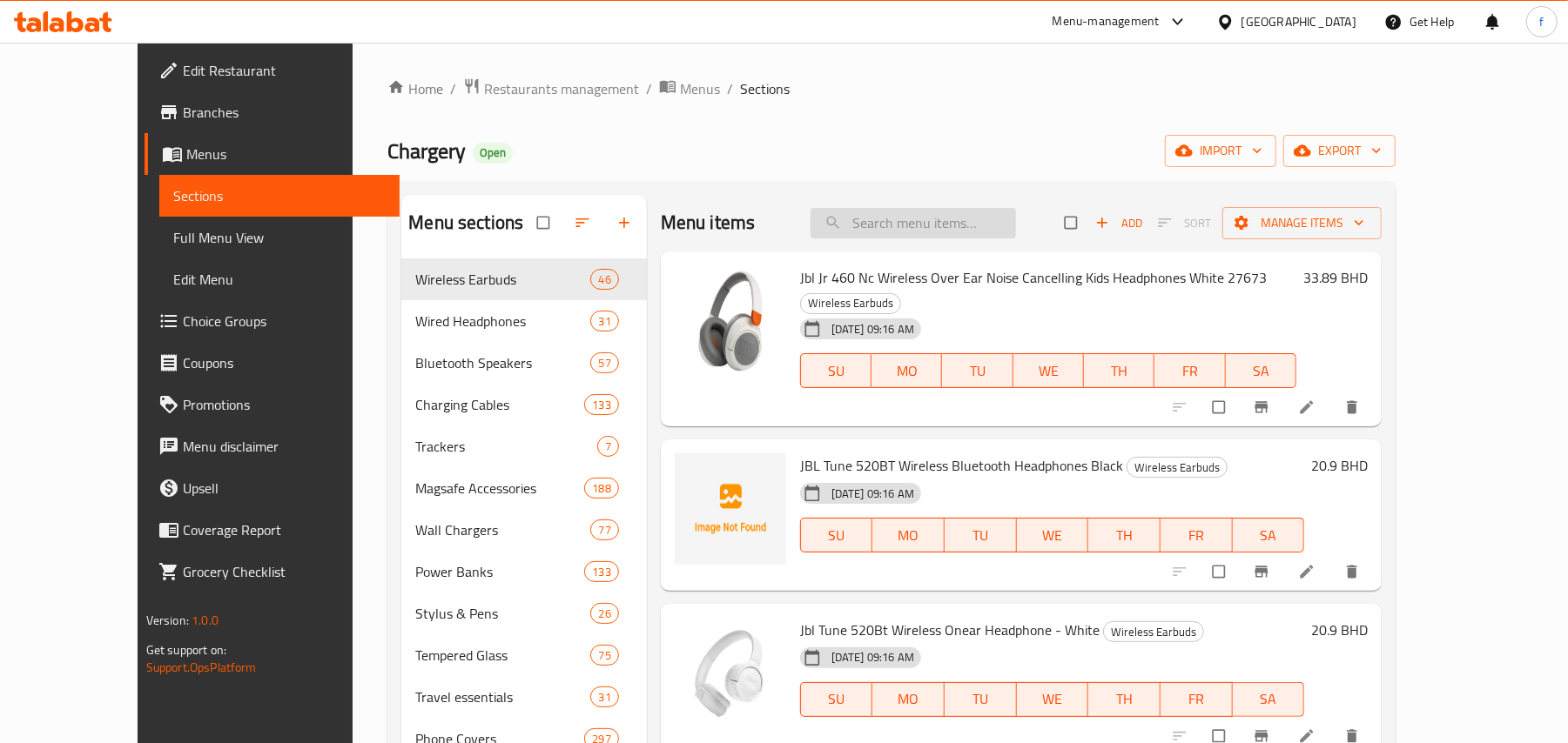
click at [913, 222] on input "search" at bounding box center [912, 223] width 205 height 31
paste input "Uniq Stride Design Edition Aple Watch 44/45/46/49mm Fkm High Performance Sport …"
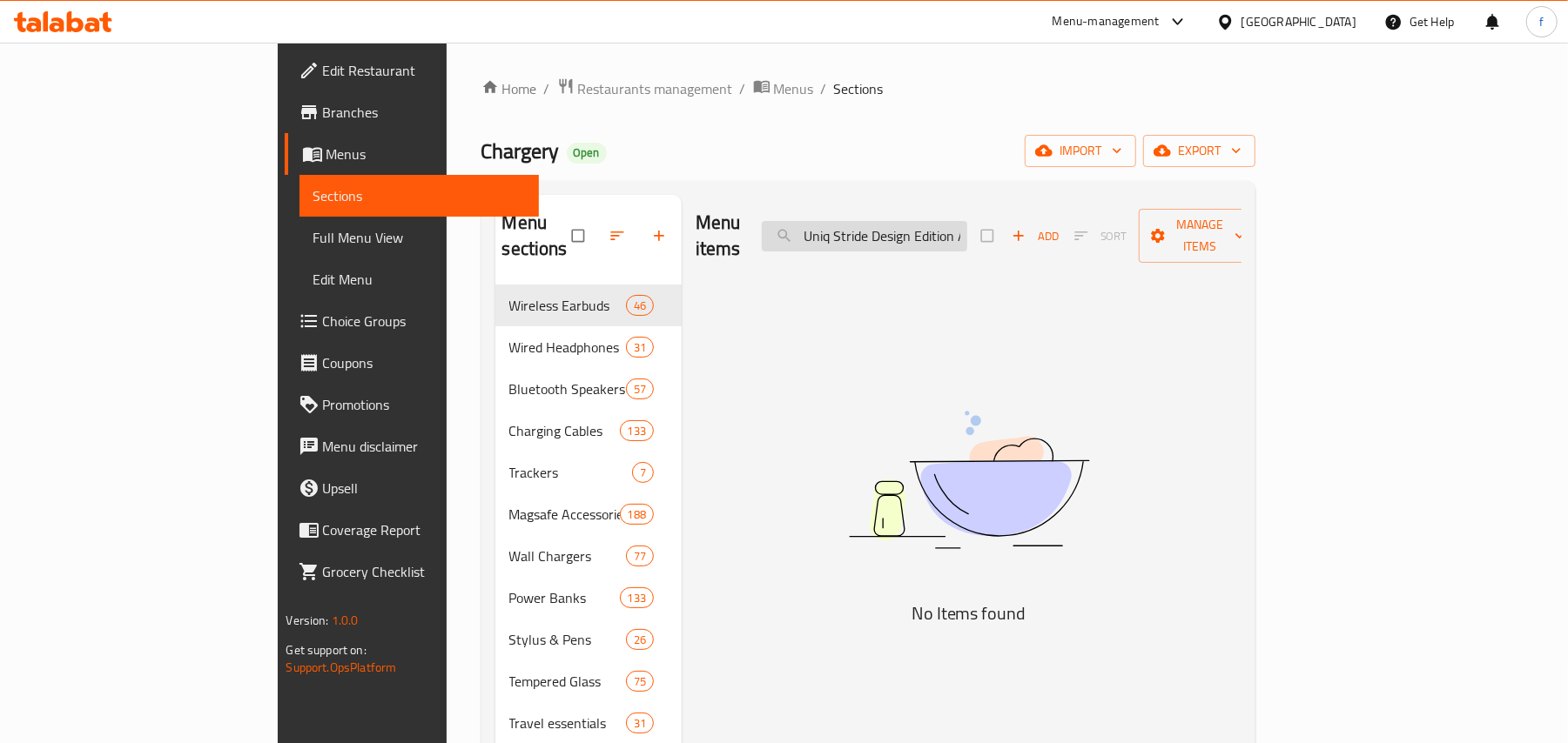
click at [968, 223] on input "Uniq Stride Design Edition Aple Watch 44/45/46/49mm Fkm High Performance Sport …" at bounding box center [864, 237] width 205 height 31
paste input "Beige/Yellow"
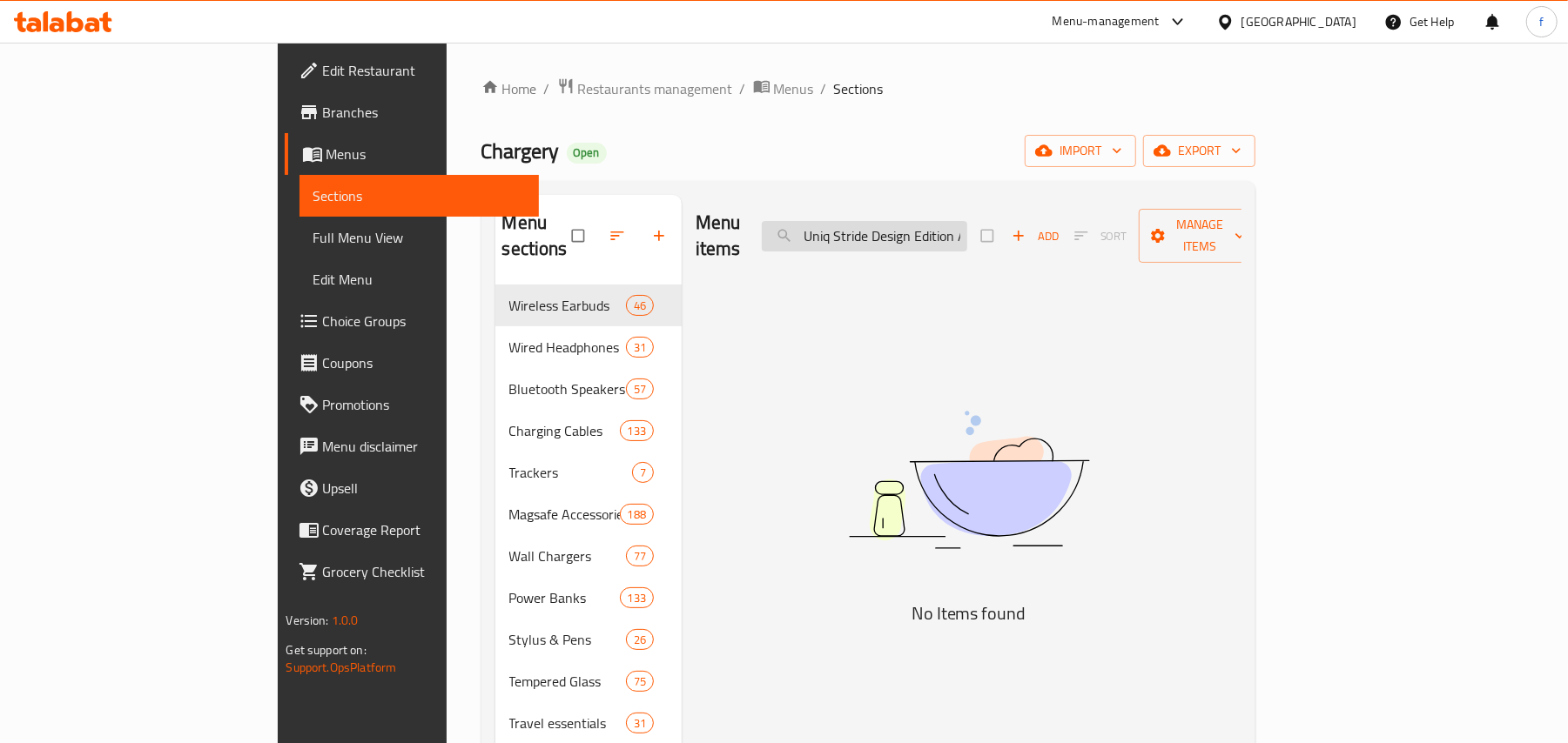
click at [968, 224] on input "Uniq Stride Design Edition Aple Watch 44/45/46/49mm Fkm High Performance Sport …" at bounding box center [864, 237] width 205 height 31
paste input "Skinarma Atom 360 Apple Watch Ultra 1 & 2 Protective Case - Smoke"
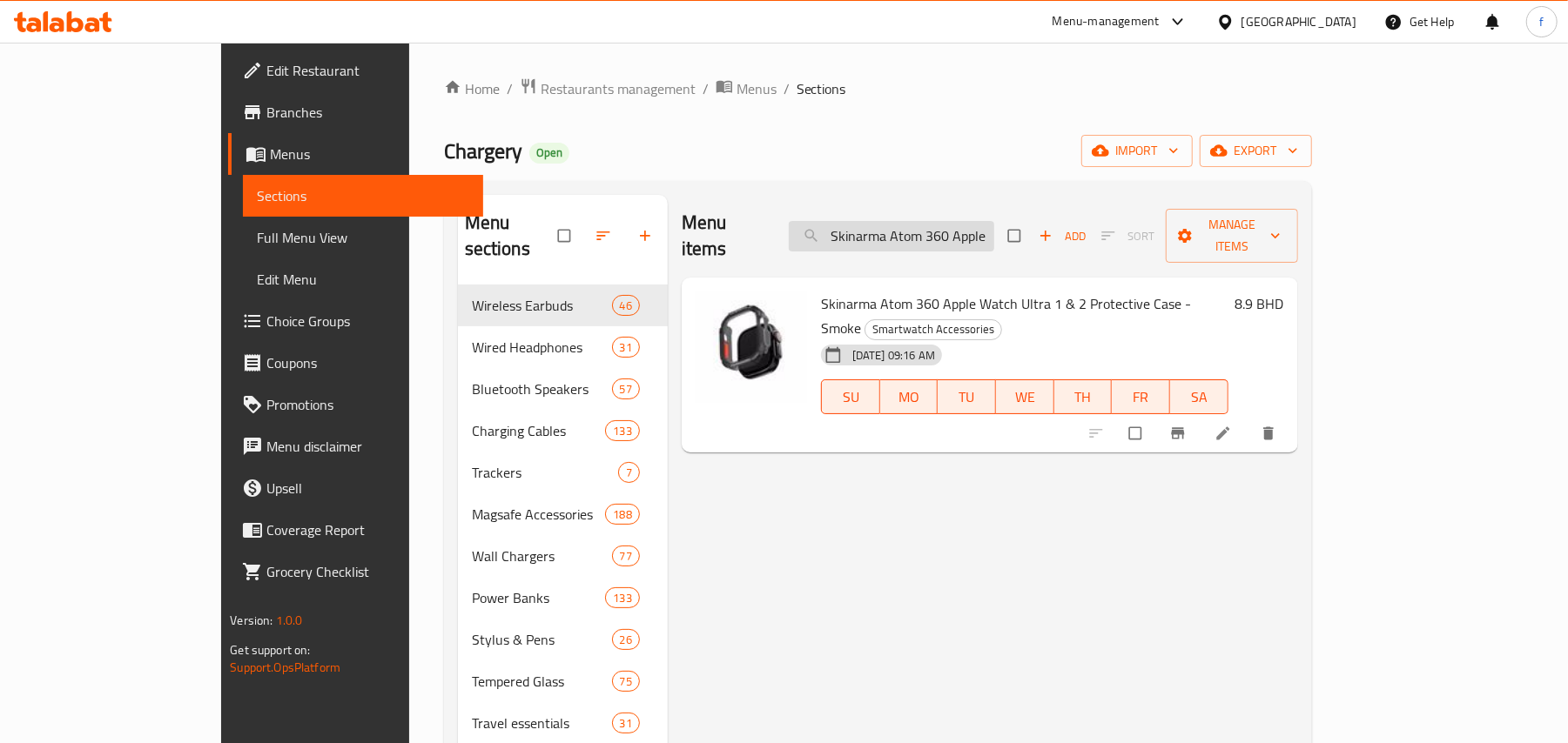
click at [949, 221] on input "Skinarma Atom 360 Apple Watch Ultra 1 & 2 Protective Case - Smoke" at bounding box center [891, 237] width 205 height 31
paste input "Frost"
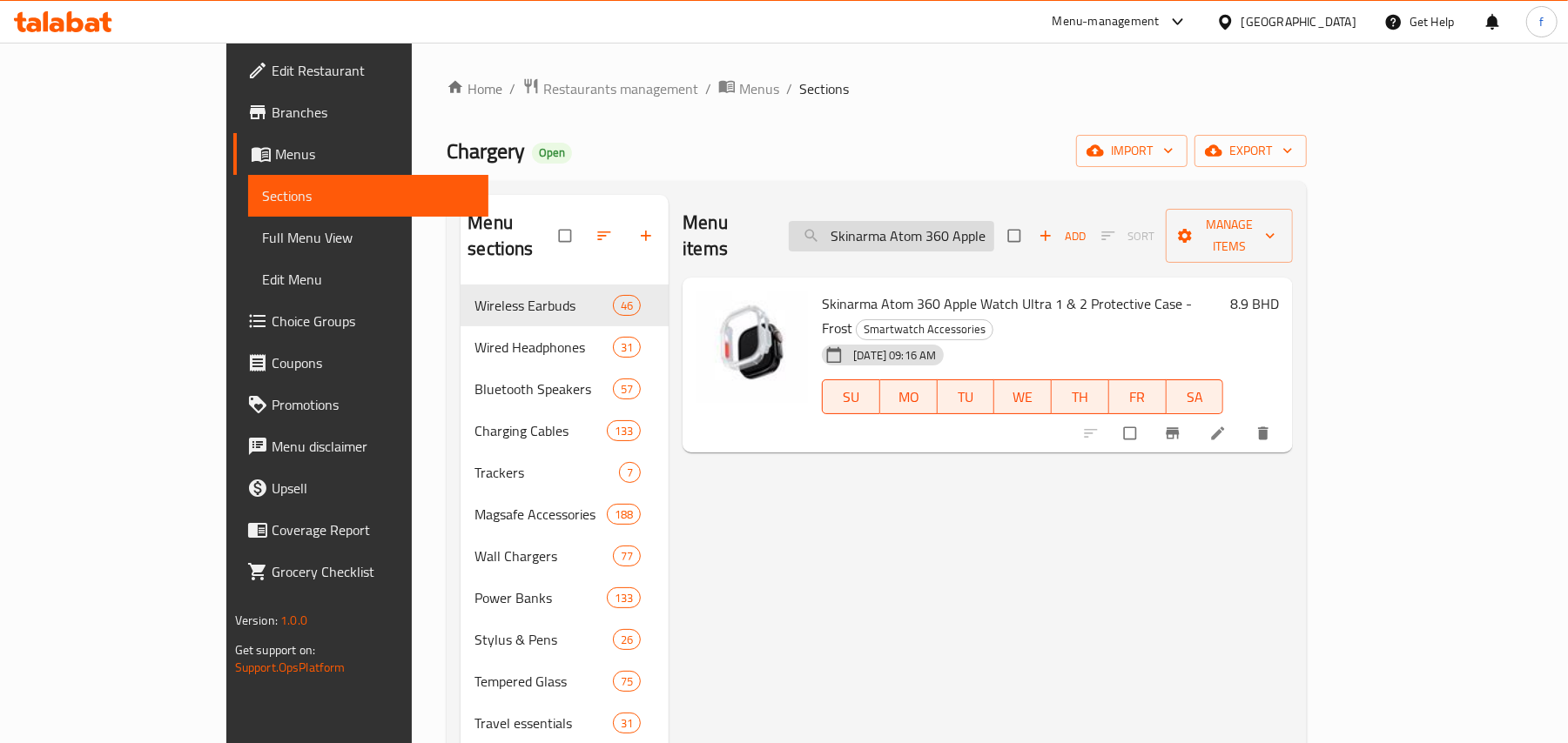
click at [938, 228] on input "Skinarma Atom 360 Apple Watch Ultra 1 & 2 Protective Case - Frost" at bounding box center [891, 237] width 205 height 31
paste input "Green Lion Travel Mate Luggage Scale, White"
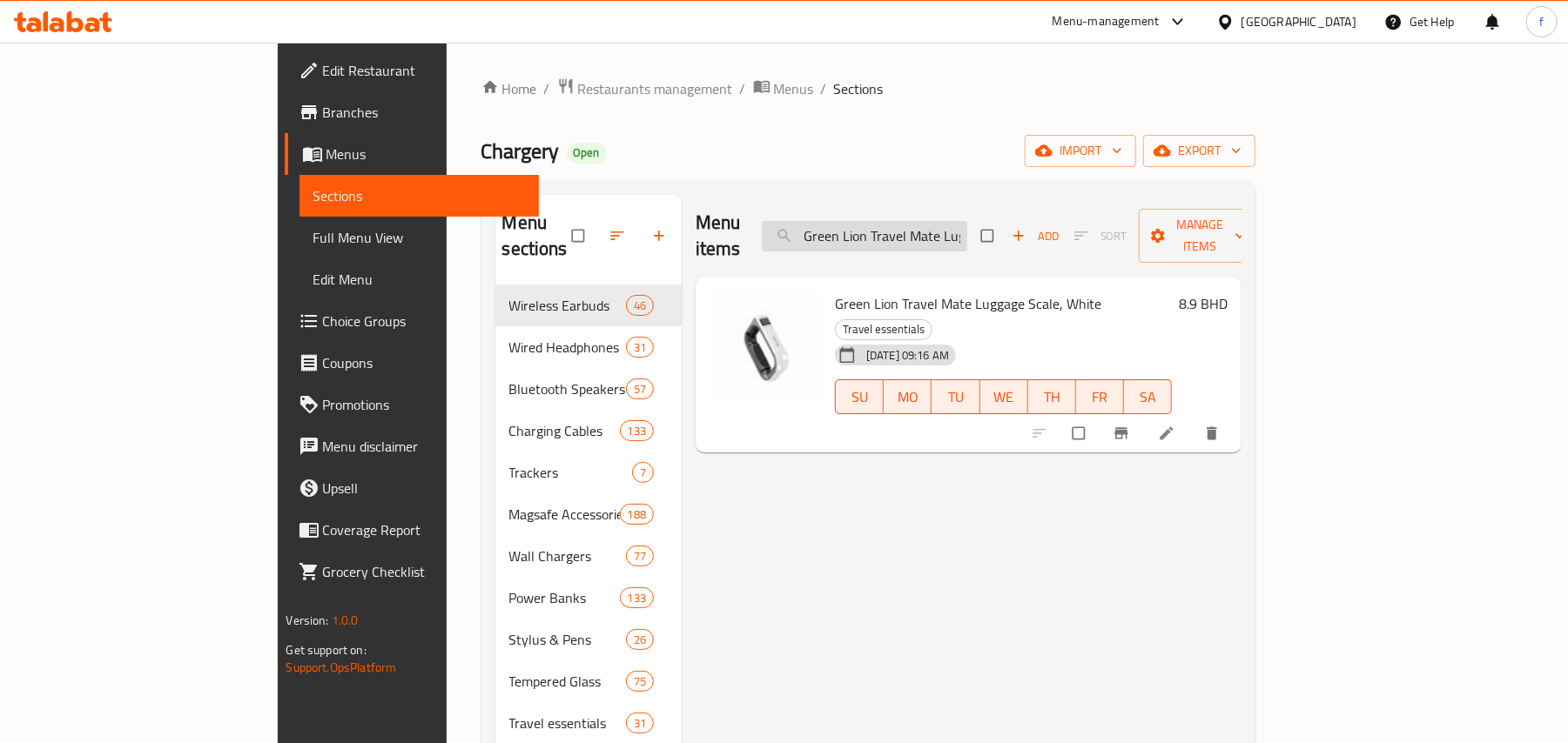
click at [968, 223] on input "Green Lion Travel Mate Luggage Scale, White" at bounding box center [864, 237] width 205 height 31
paste input "Blupebble Magpod Hub With 2 Universal Sockets"
click at [1078, 221] on div "Menu items Blupebble Magpod Hub With 2 Universal Sockets Add Sort Manage items" at bounding box center [968, 236] width 546 height 82
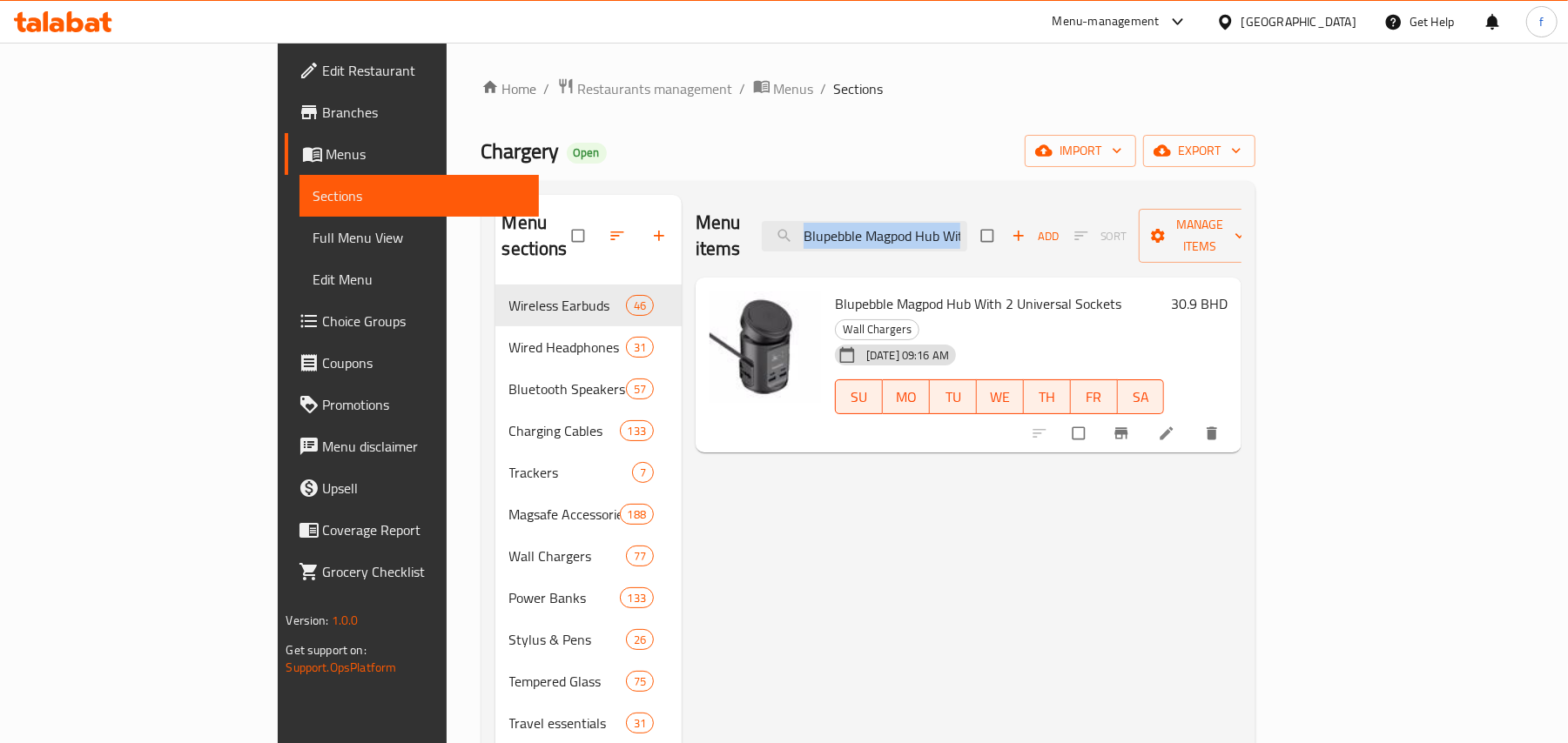
click at [1078, 221] on div "Menu items Blupebble Magpod Hub With 2 Universal Sockets Add Sort Manage items" at bounding box center [968, 236] width 546 height 82
click at [968, 222] on input "Blupebble Magpod Hub With 2 Universal Sockets" at bounding box center [864, 237] width 205 height 31
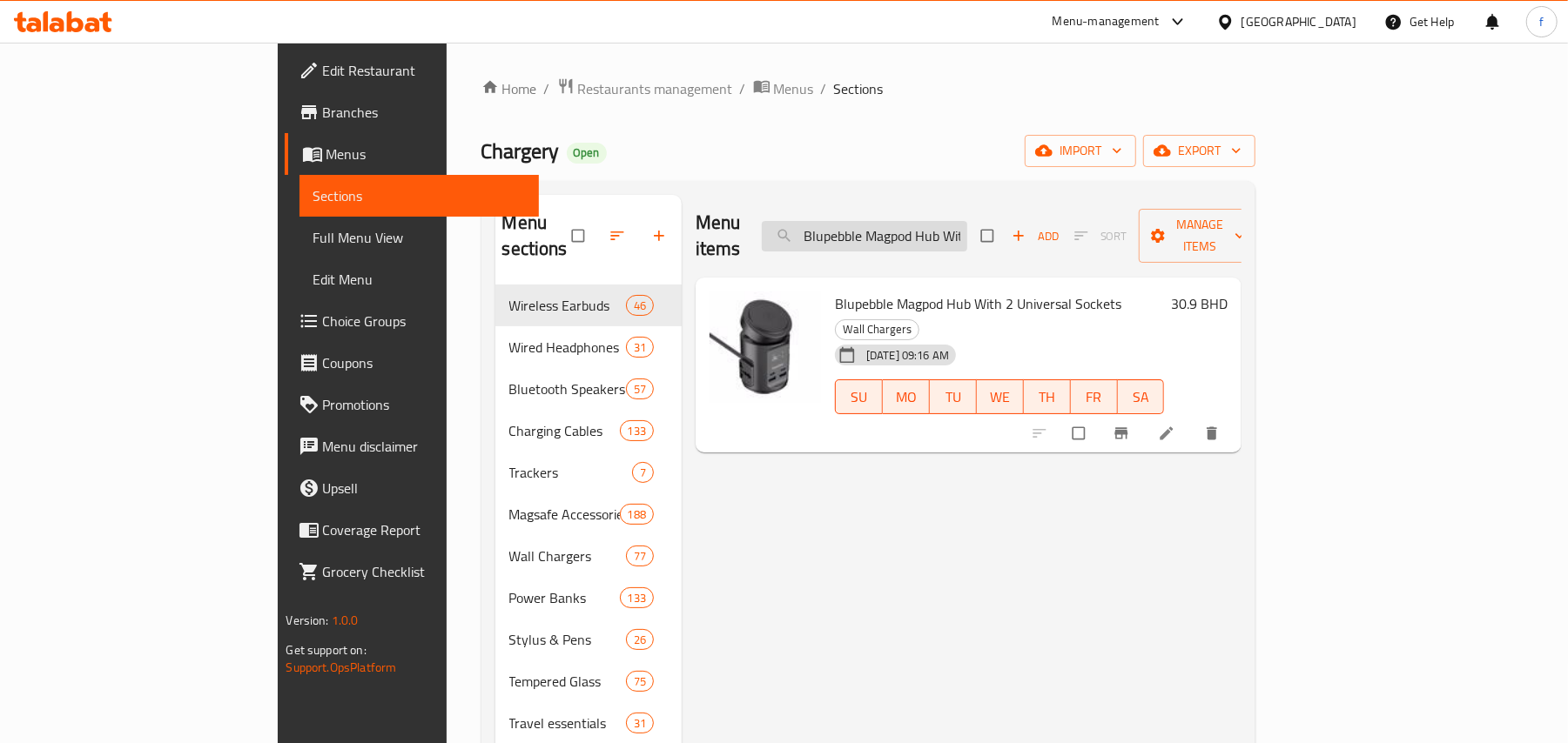
paste input "Telesin C03 Magnetic Selfie Ring Light"
click at [940, 222] on input "Telesin C03 Magnetic Selfie Ring Light" at bounding box center [864, 237] width 205 height 31
paste input "Magnetic Suction Phone Moun"
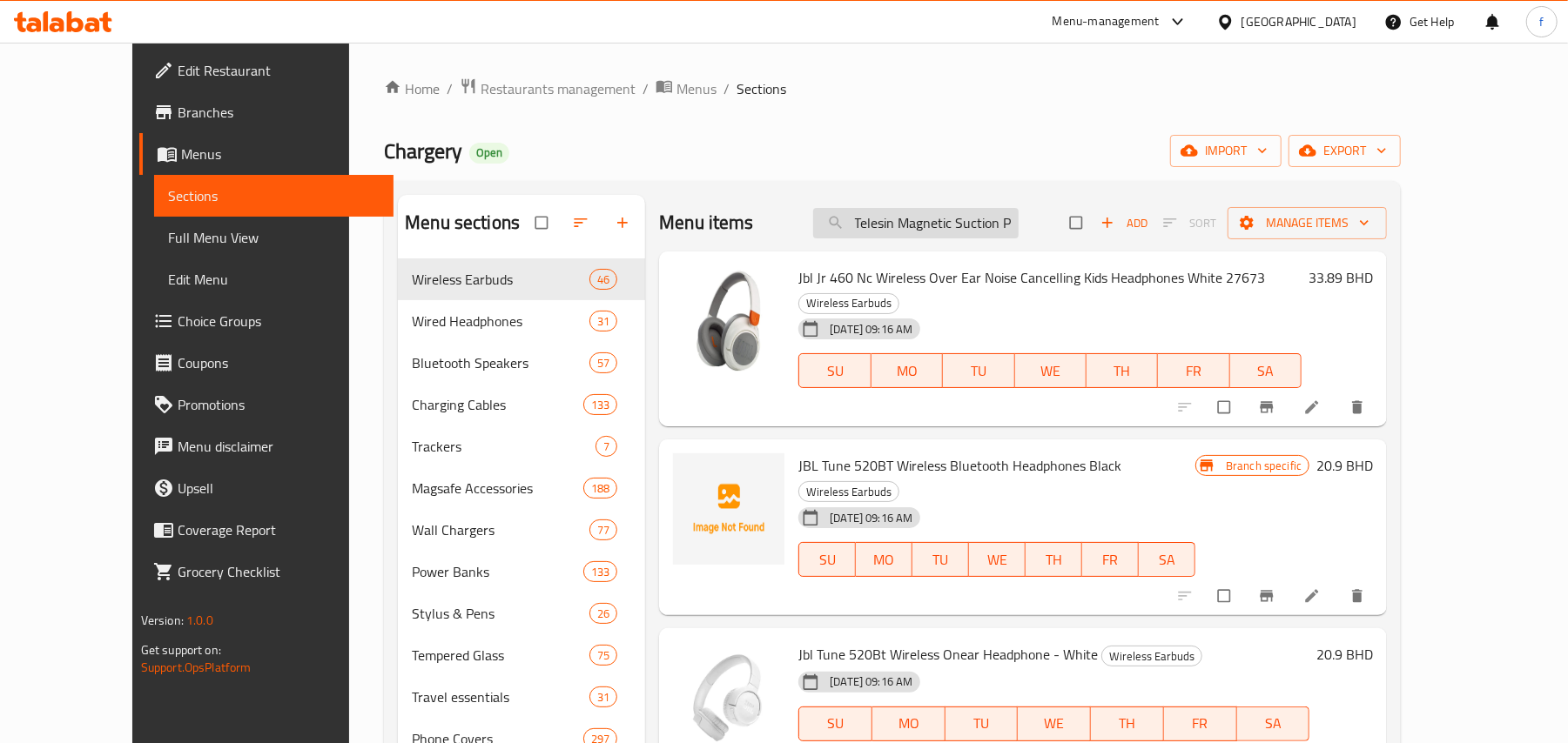
click at [987, 234] on input "Telesin Magnetic Suction Phone Mount" at bounding box center [915, 223] width 205 height 31
paste input "Hollyland Lark M2S Wireless Lavalier Microphone"
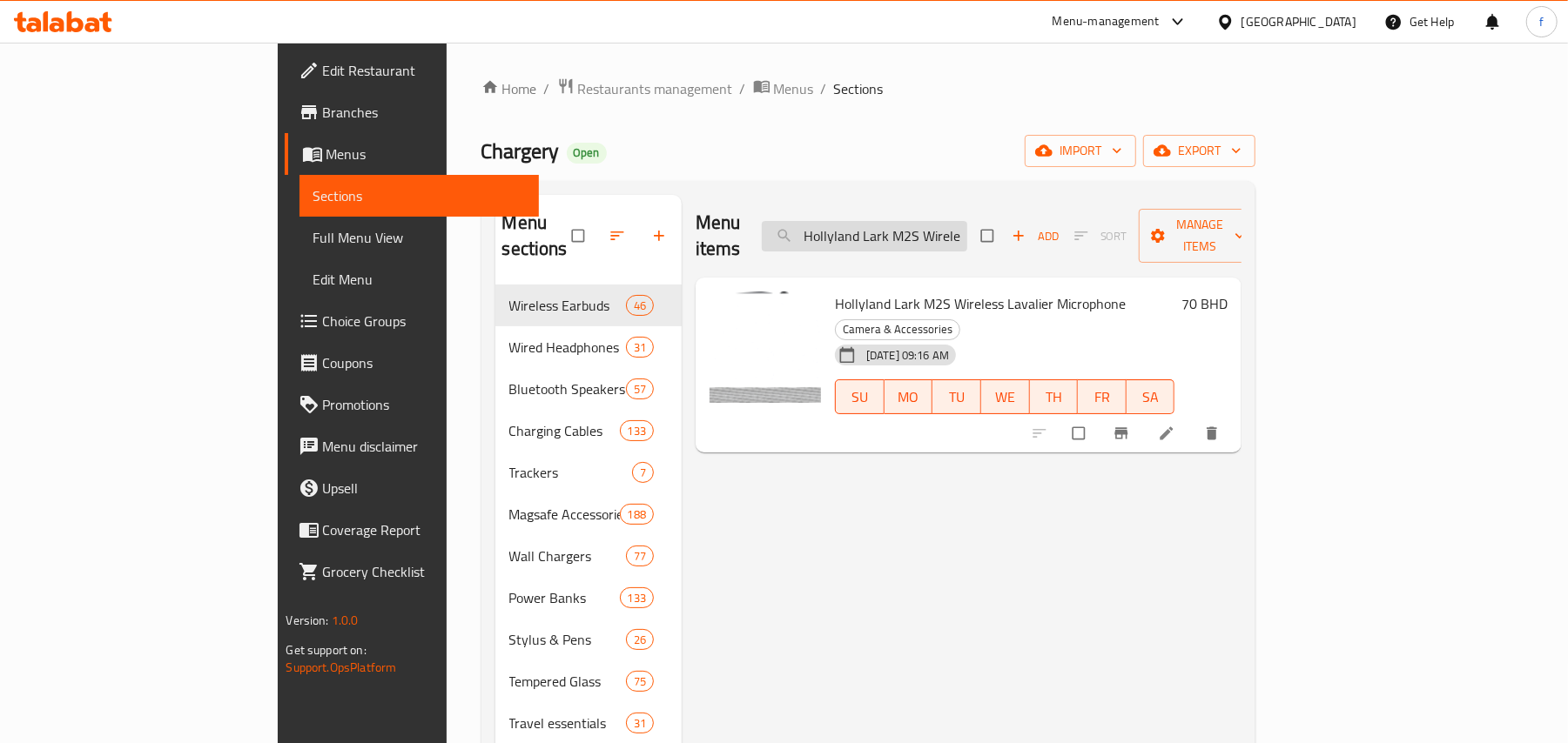
click at [945, 221] on input "Hollyland Lark M2S Wireless Lavalier Microphone" at bounding box center [864, 237] width 205 height 31
paste input "Fujifilm Instax Mini 12 Instant Camera - Pastel Blu"
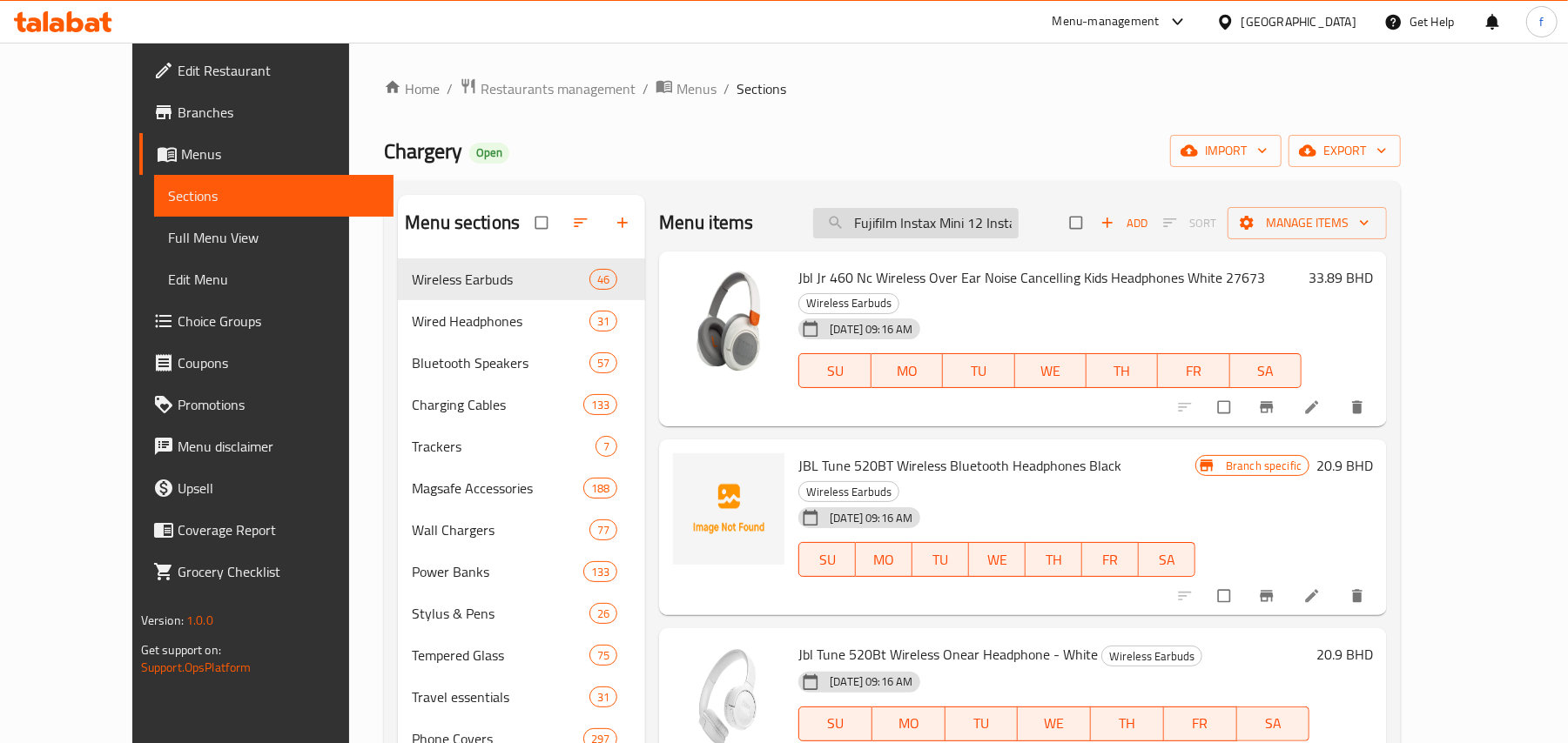
click at [961, 220] on input "Fujifilm Instax Mini 12 Instant Camera - Pastel Blue" at bounding box center [915, 223] width 205 height 31
paste input "Clay Whit"
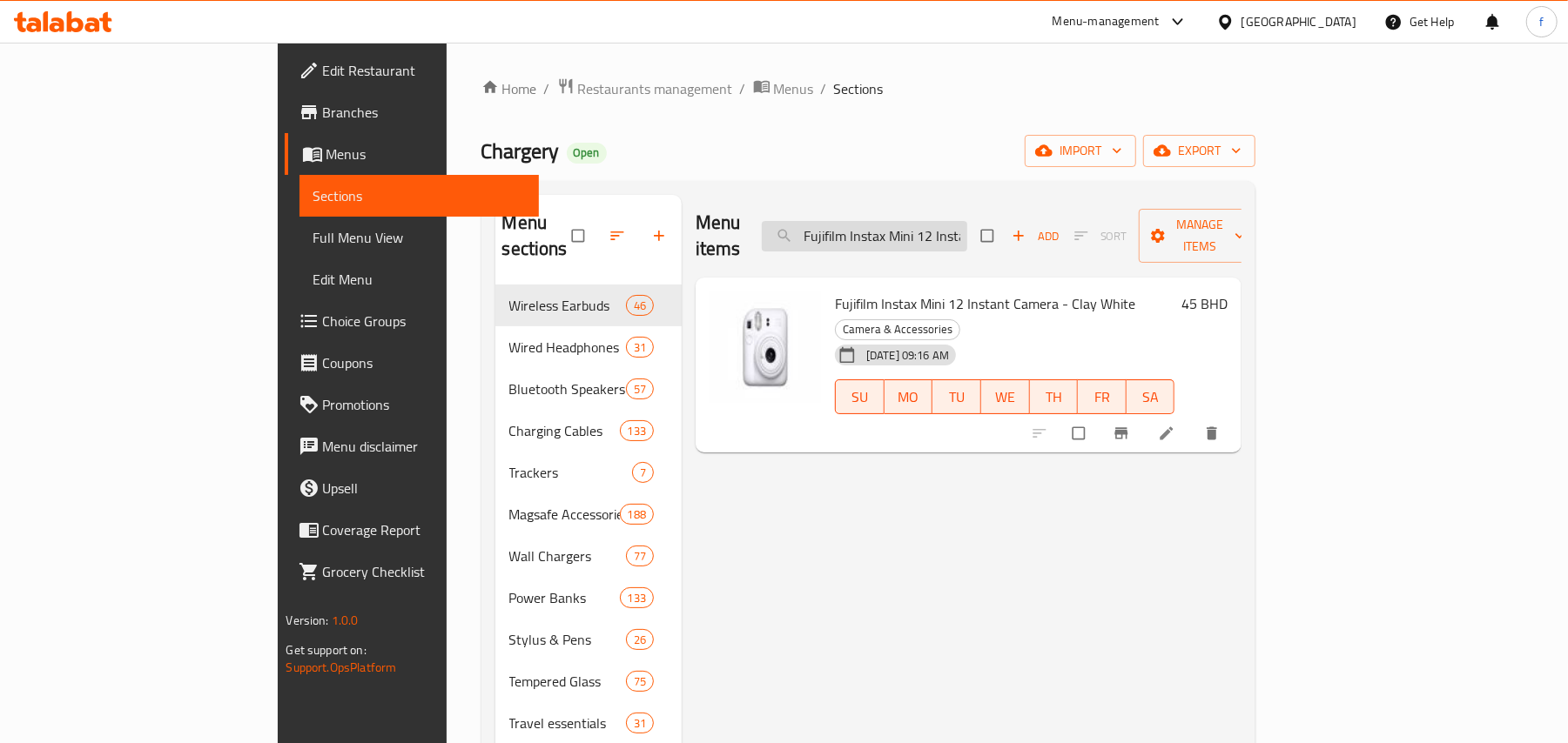
drag, startPoint x: 951, startPoint y: 239, endPoint x: 959, endPoint y: 231, distance: 11.3
click at [958, 234] on input "Fujifilm Instax Mini 12 Instant Camera - Clay White" at bounding box center [864, 237] width 205 height 31
click at [966, 226] on input "Fujifilm Instax Mini 12 Instant Camera - Clay White" at bounding box center [864, 237] width 205 height 31
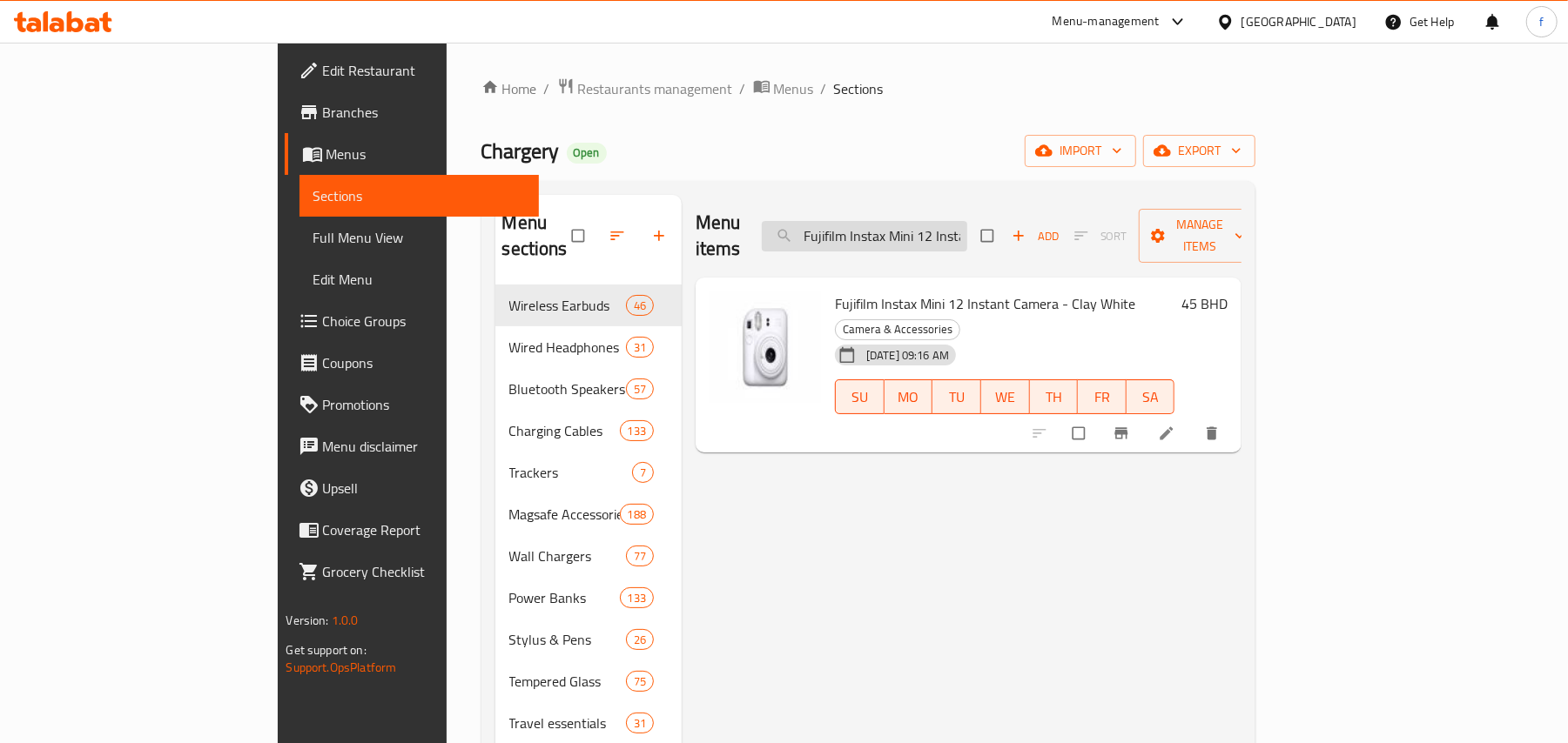
click at [966, 226] on input "Fujifilm Instax Mini 12 Instant Camera - Clay White" at bounding box center [864, 237] width 205 height 31
paste input "Brave 5,000 Mah X4 Power Bank Station -"
click at [968, 231] on input "Brave 5,000 Mah X4 Power Bank Station - White" at bounding box center [864, 237] width 205 height 31
click at [968, 230] on input "Brave 5,000 Mah X4 Power Bank Station - White" at bounding box center [864, 237] width 205 height 31
click at [968, 228] on input "Brave 5,000 Mah X4 Power Bank Station - White" at bounding box center [864, 237] width 205 height 31
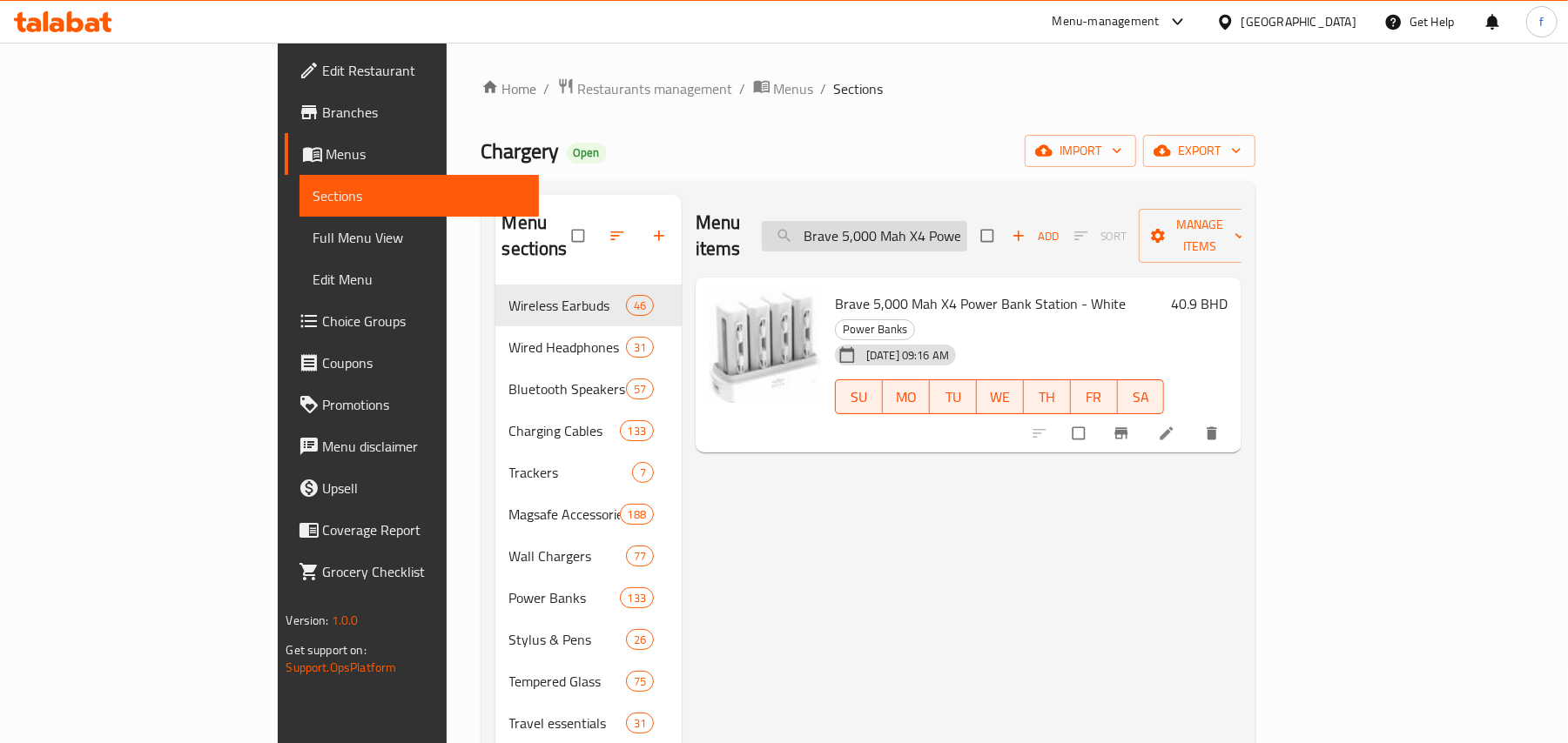
click at [968, 228] on input "Brave 5,000 Mah X4 Power Bank Station - White" at bounding box center [864, 237] width 205 height 31
paste input "Momax 1-Power Flow Pro 5,000 Mah Magsafe Battery Pack"
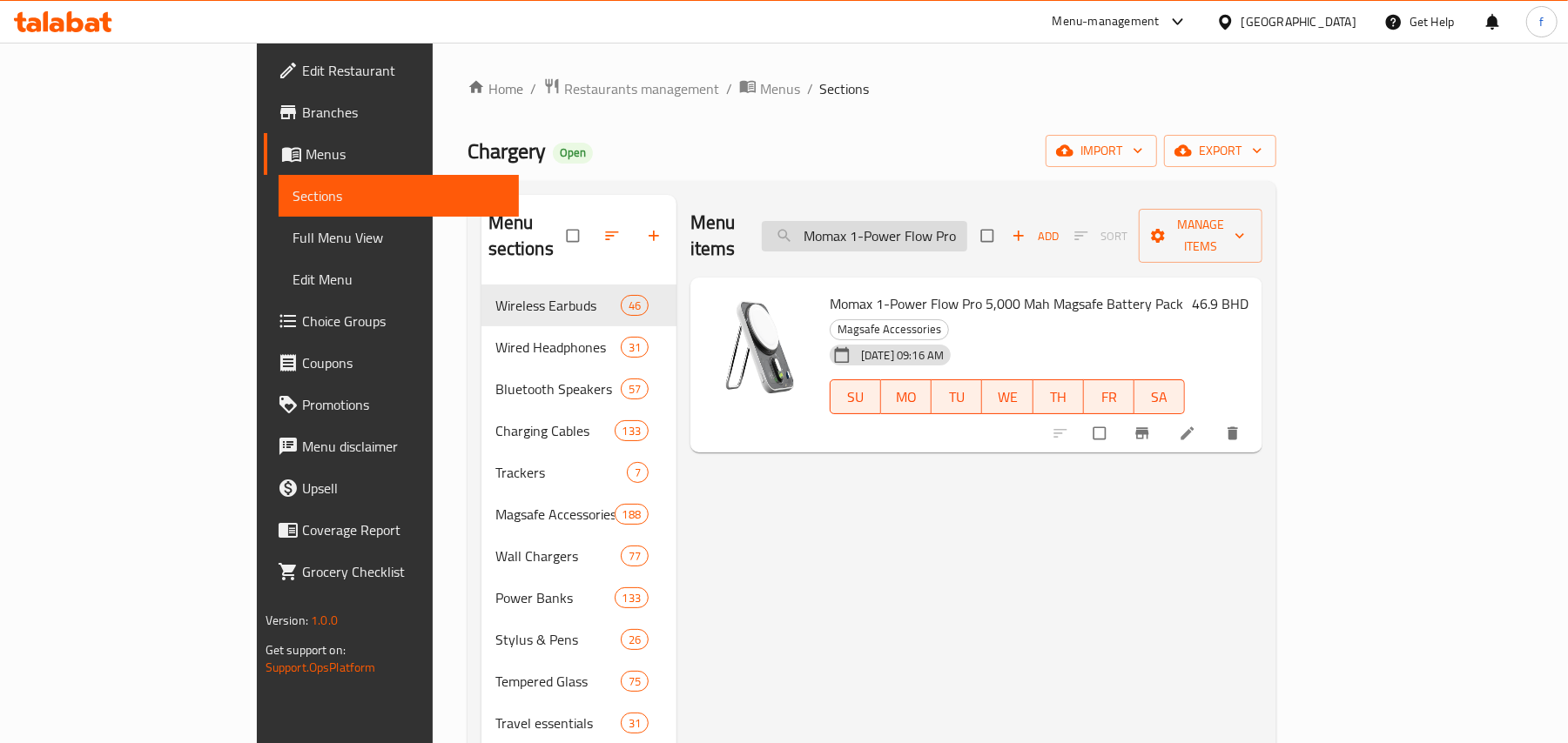
click at [966, 221] on input "Momax 1-Power Flow Pro 5,000 Mah Magsafe Battery Pack" at bounding box center [864, 237] width 205 height 31
paste input "Powerology Pd 20W Pp034 Aluminium Power Bank - Desert Titanium, 10000mAh"
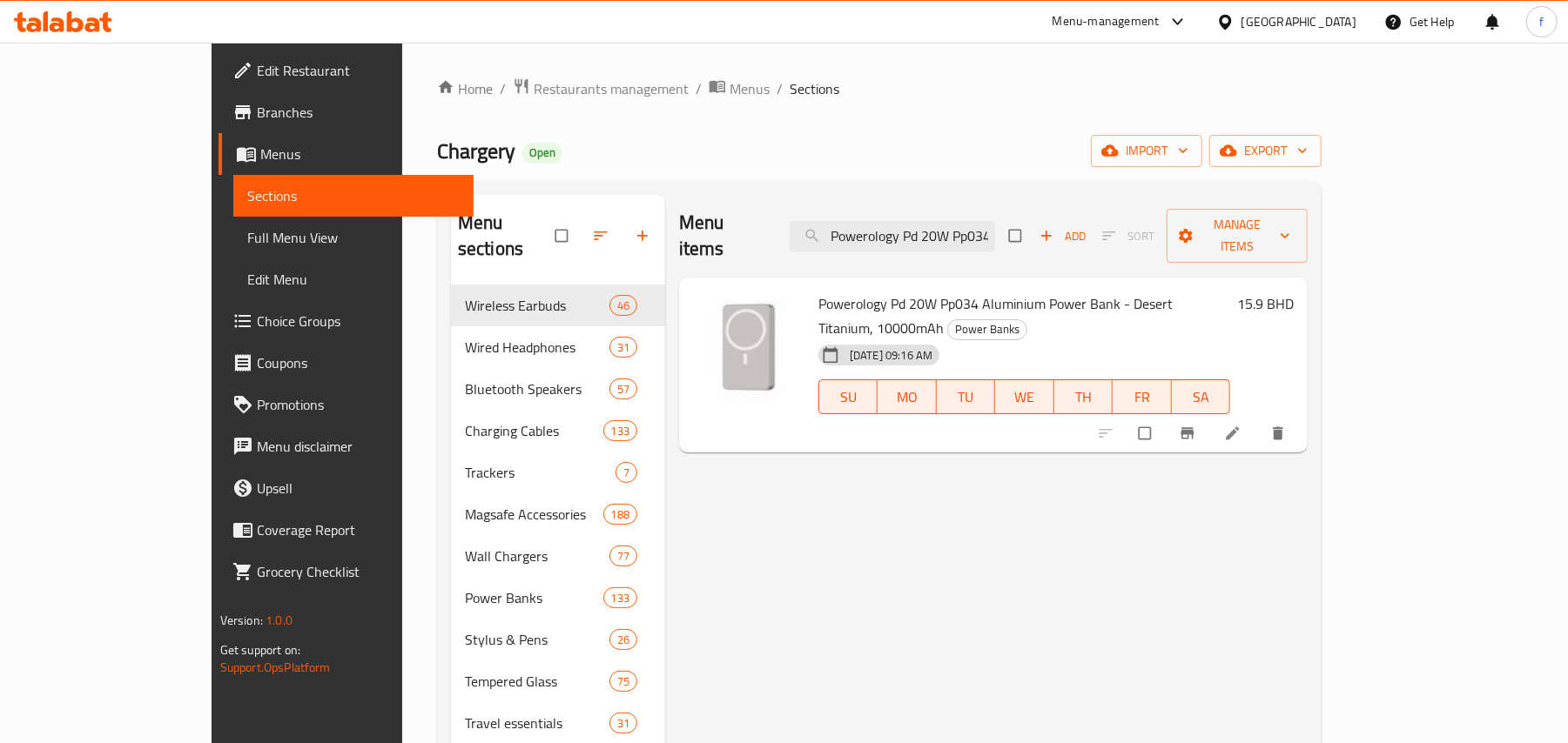
click at [969, 206] on div "Menu items Powerology Pd 20W Pp034 Aluminium Power Bank - Desert Titanium, 1000…" at bounding box center [993, 236] width 628 height 82
click at [969, 221] on input "Powerology Pd 20W Pp034 Aluminium Power Bank - Desert Titanium, 10000mAh" at bounding box center [892, 237] width 205 height 31
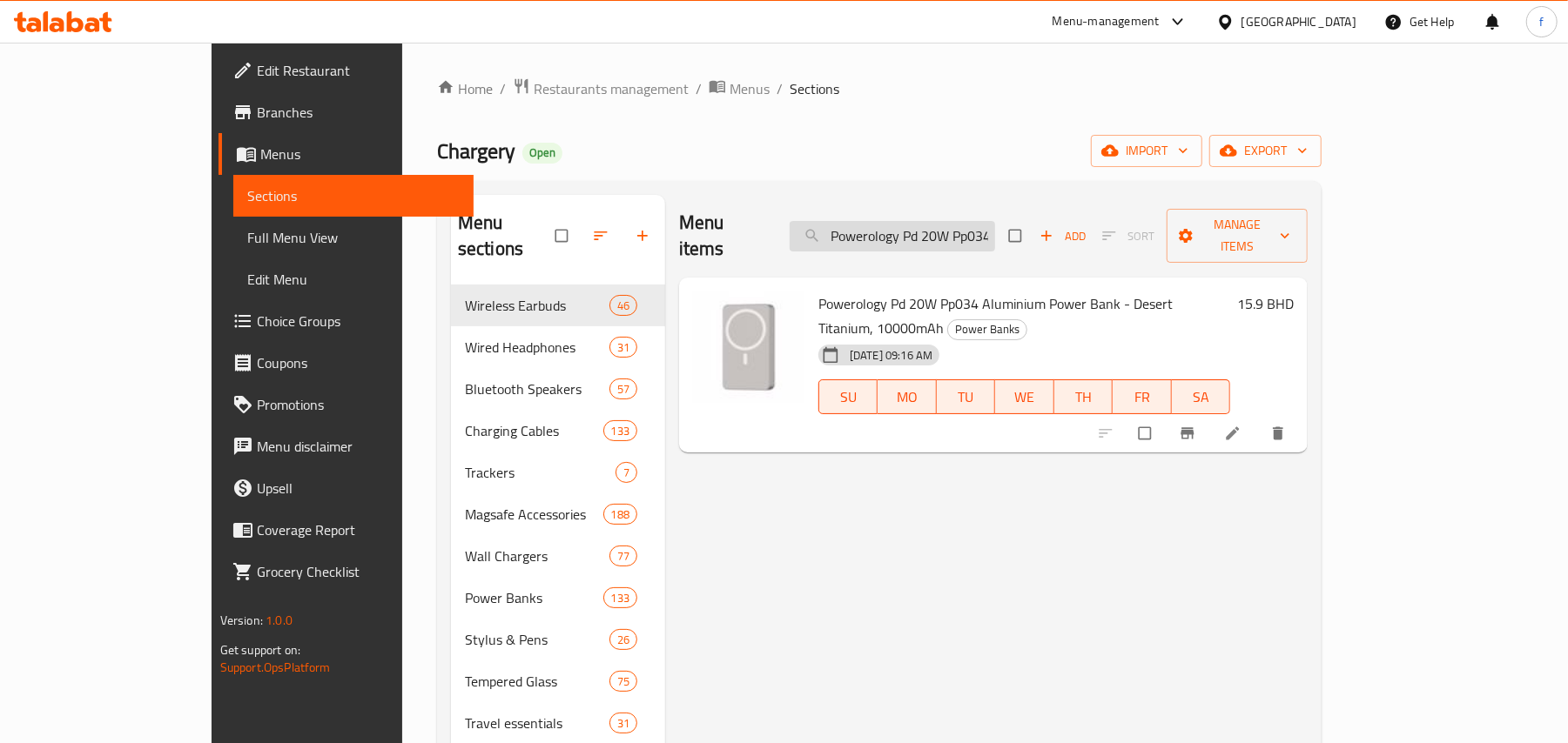
paste input "Skinarma Demini Apple Watch 44/45/46/49mm Magnetic Silicone Watch Strap - Gray"
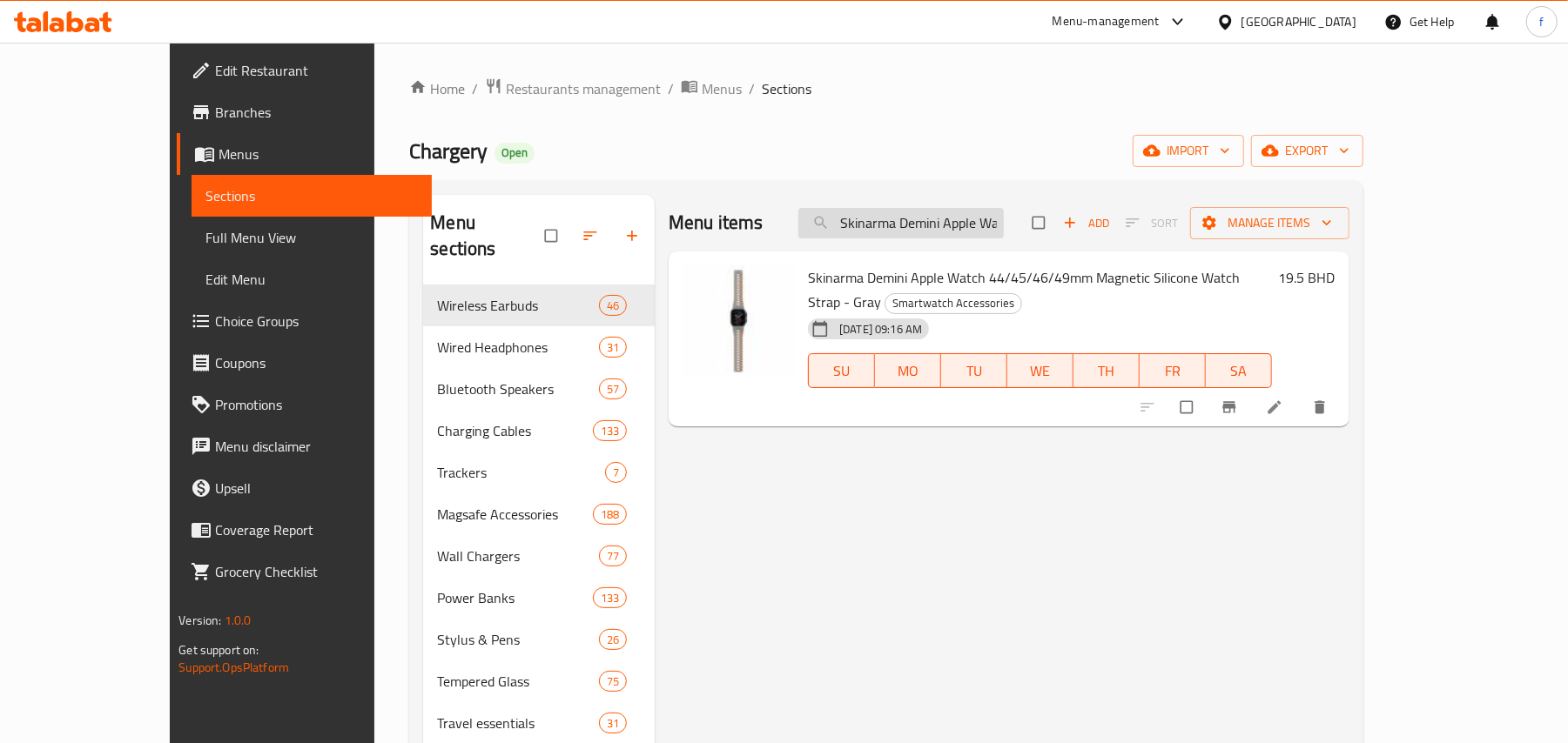
click at [949, 217] on input "Skinarma Demini Apple Watch 44/45/46/49mm Magnetic Silicone Watch Strap - Gray" at bounding box center [901, 223] width 205 height 31
paste input "Apple Pencil (2nd Generation)"
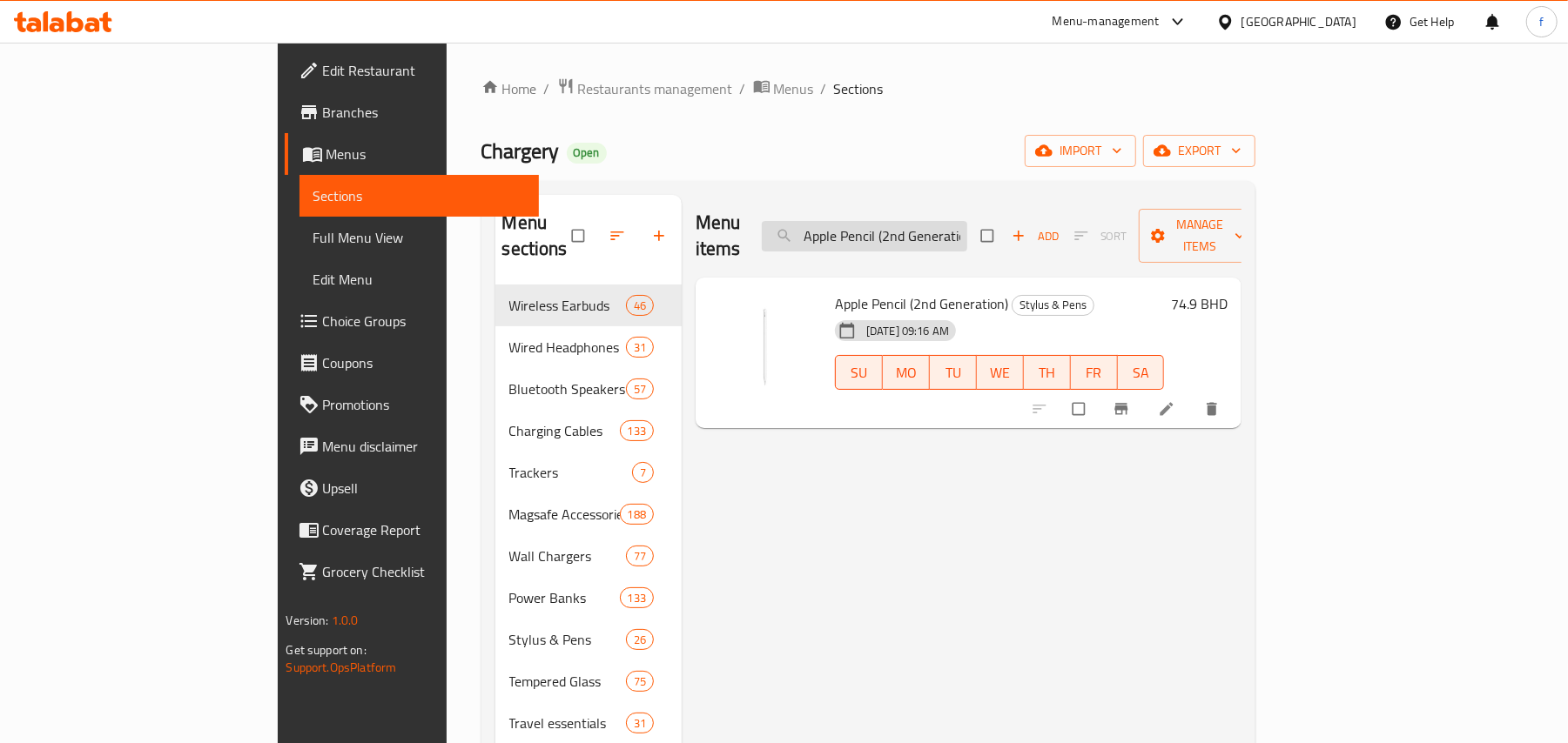
click at [968, 221] on input "Apple Pencil (2nd Generation)" at bounding box center [864, 237] width 205 height 31
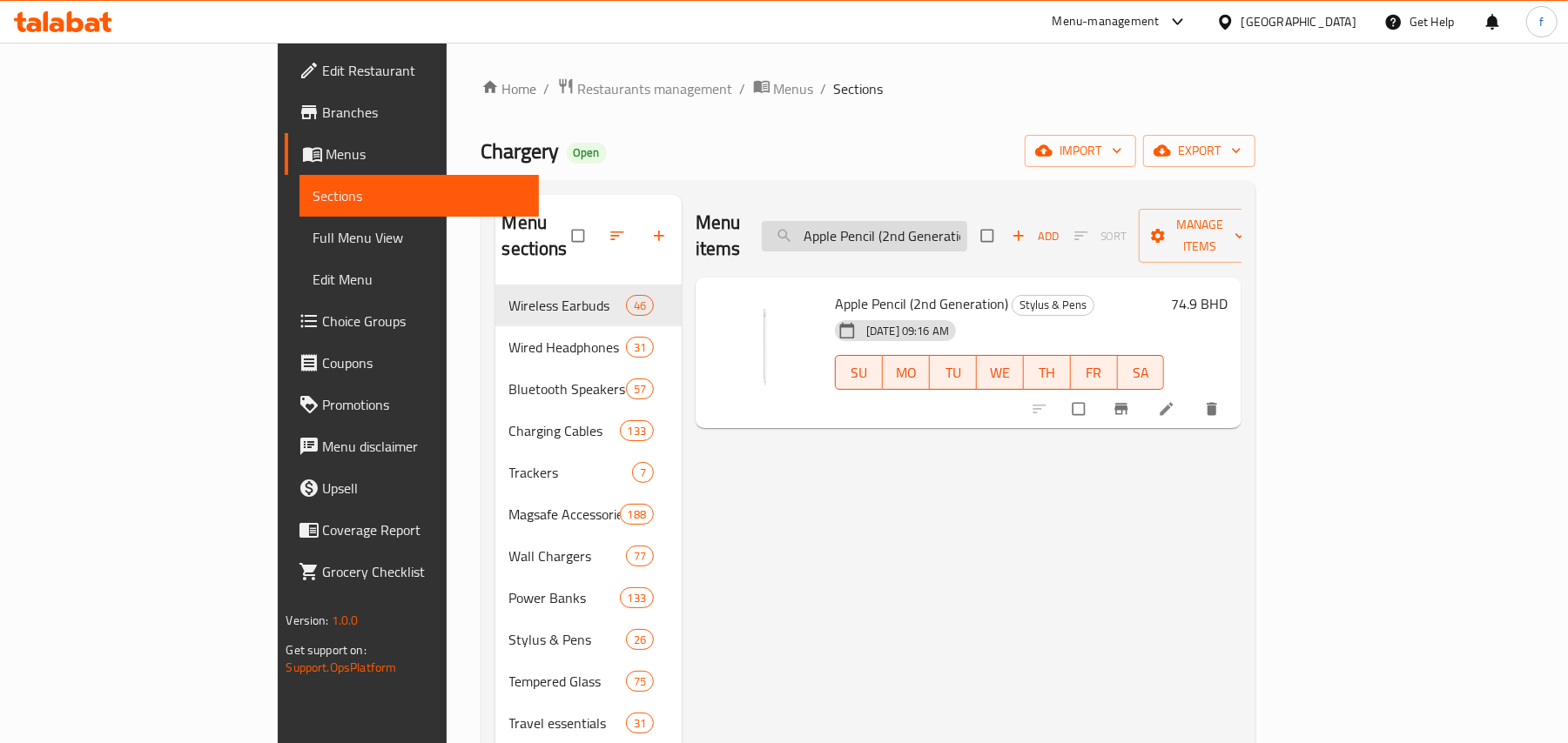
click at [968, 221] on input "Apple Pencil (2nd Generation)" at bounding box center [864, 237] width 205 height 31
paste input "Momax 1-Power Flow Pro 5,000 Mah Magsafe Battery Pack"
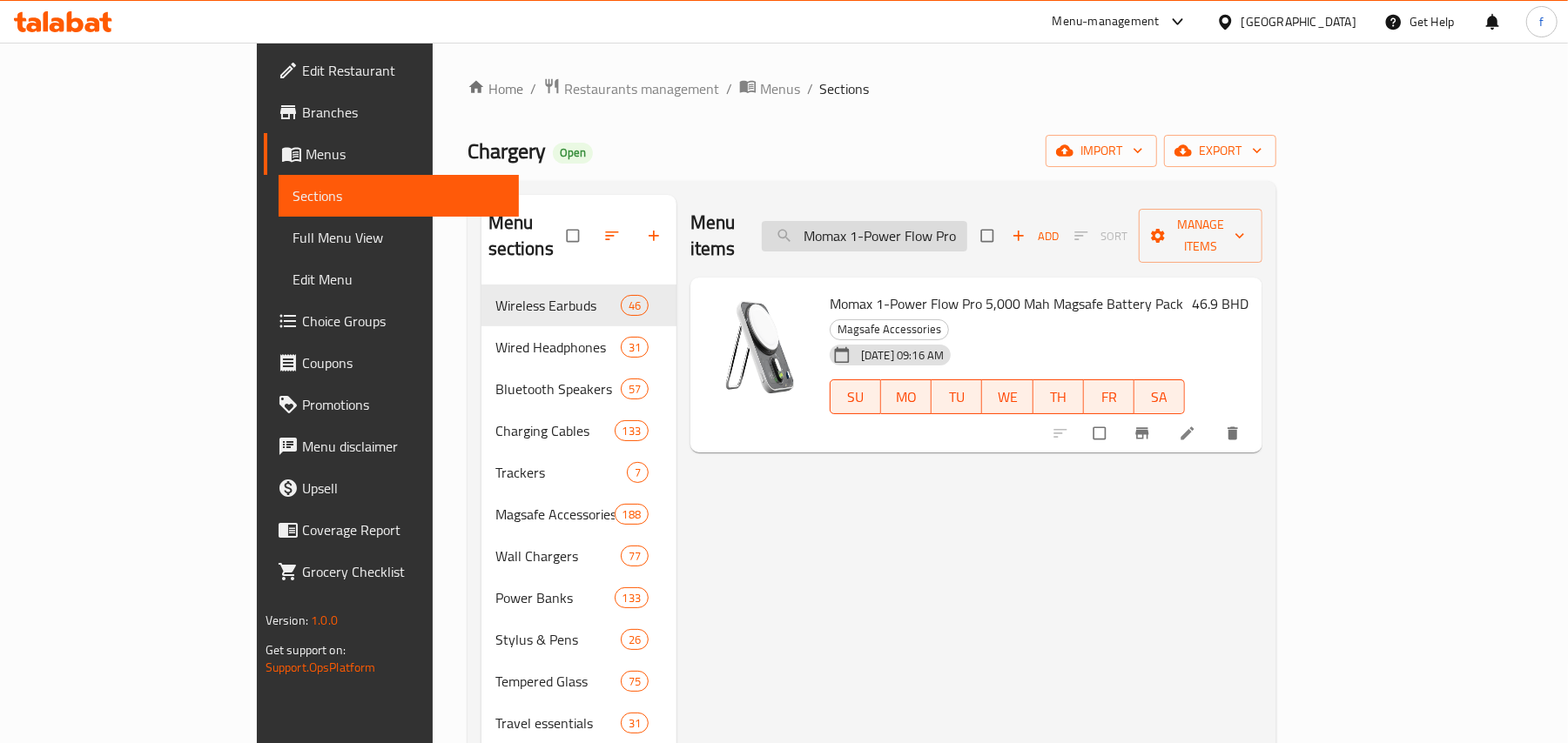
click at [966, 221] on input "Momax 1-Power Flow Pro 5,000 Mah Magsafe Battery Pack" at bounding box center [864, 237] width 205 height 31
paste input "Baseus Meteorite Shimmer 4K Wireless Tv Dongle"
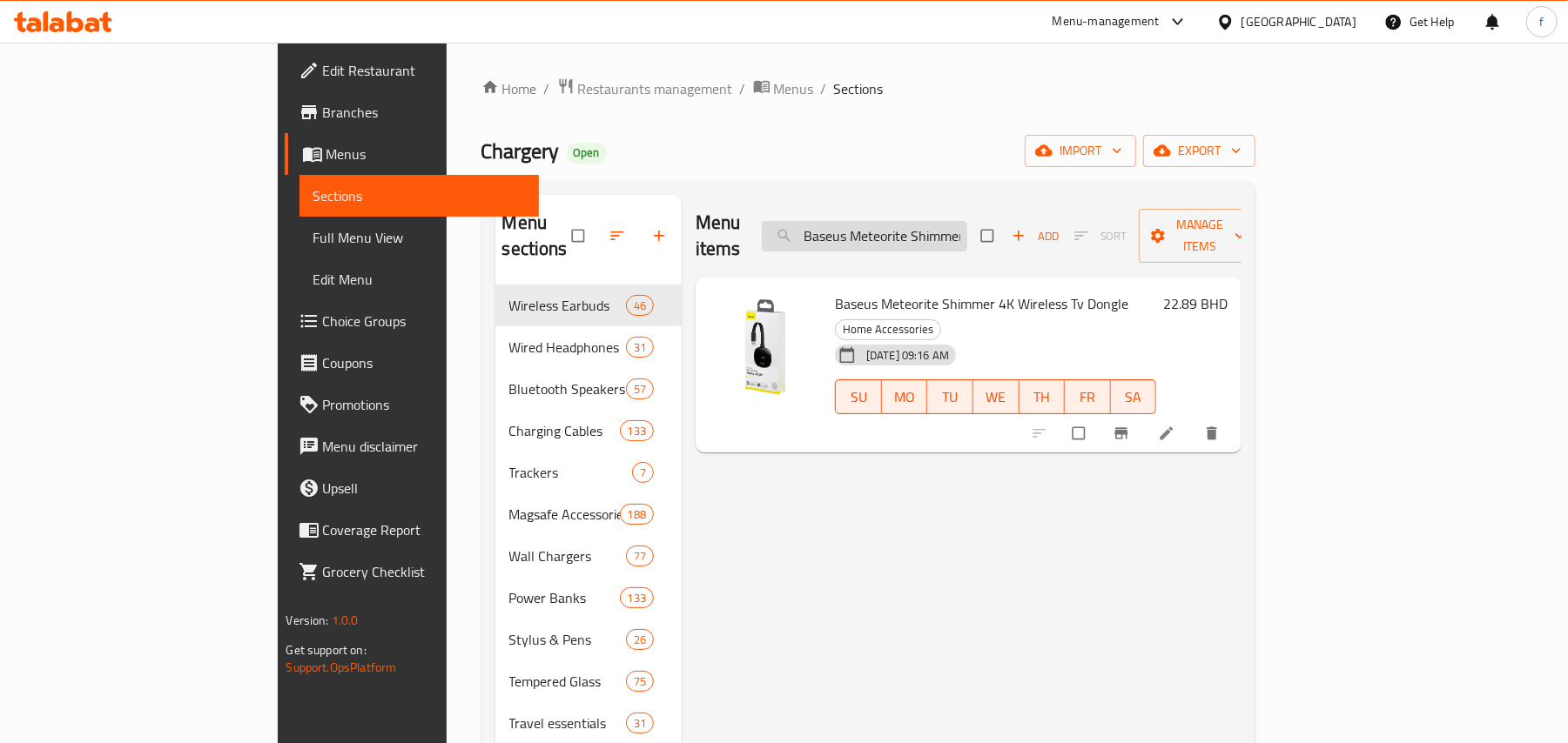
click at [968, 221] on input "Baseus Meteorite Shimmer 4K Wireless Tv Dongle" at bounding box center [864, 237] width 205 height 31
paste input "Enjoyment Retractable 2-in-1 Car Charger C+L 30W"
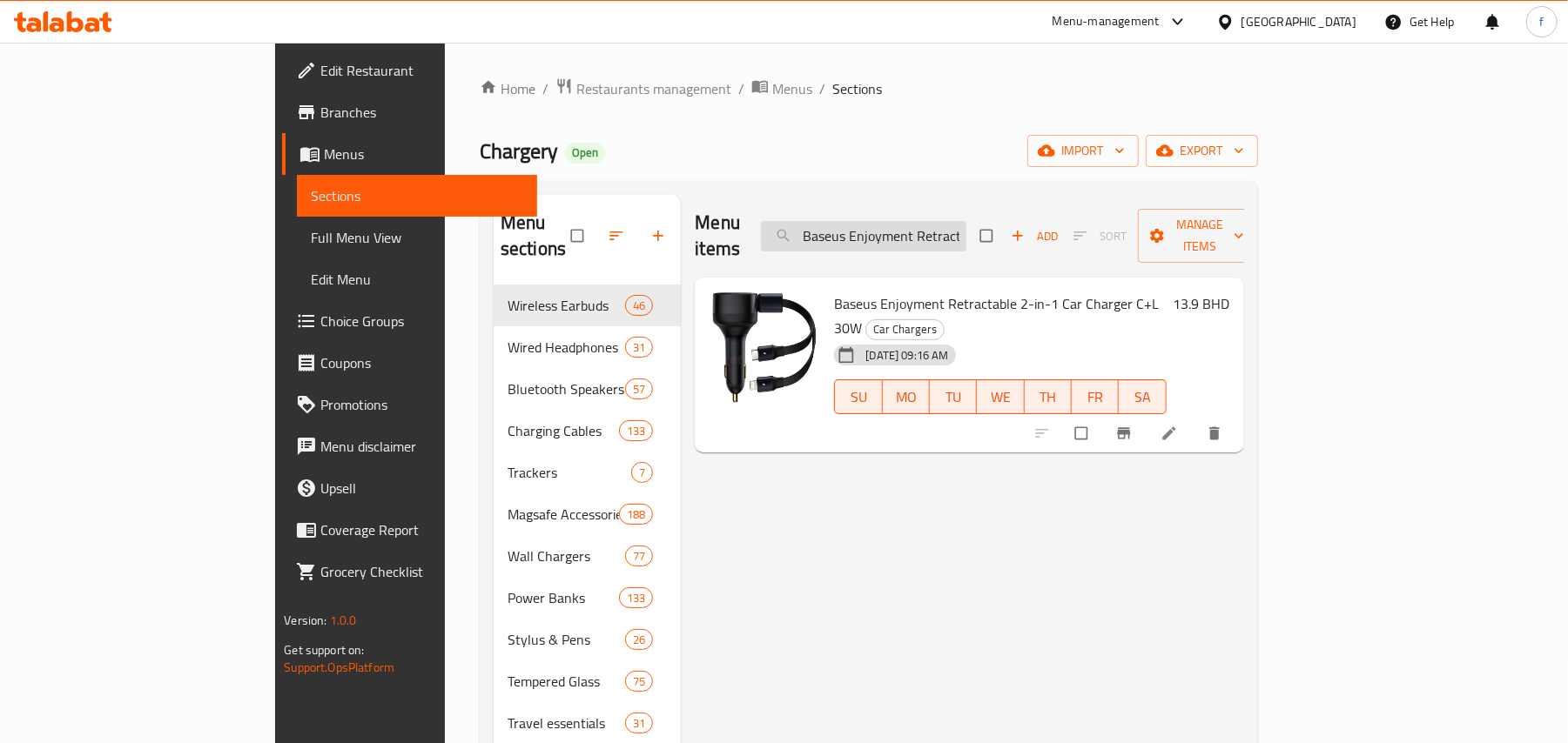
click at [967, 228] on input "Baseus Enjoyment Retractable 2-in-1 Car Charger C+L 30W" at bounding box center [863, 237] width 205 height 31
paste input "Foldable Metal Desktop Holder"
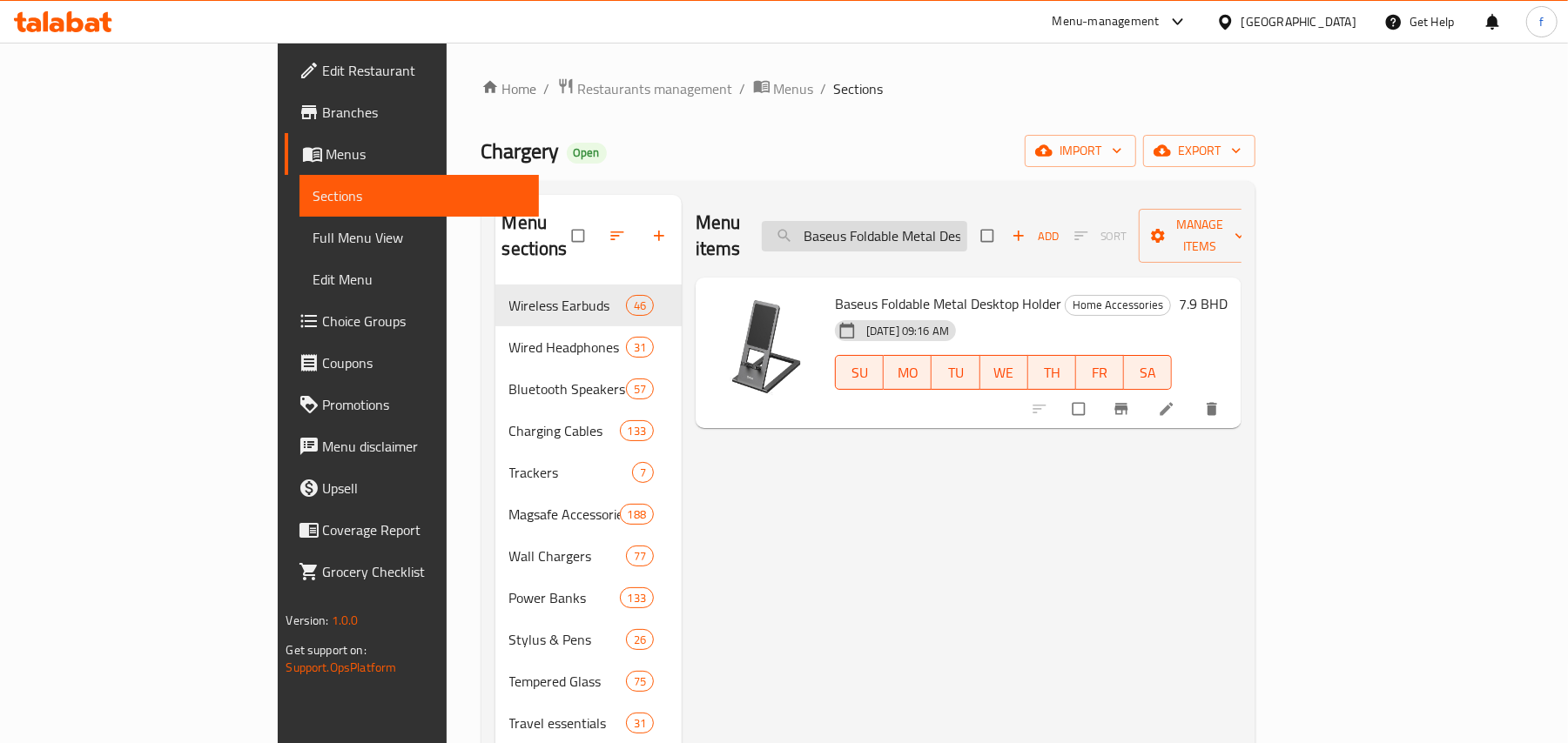
click at [968, 221] on input "Baseus Foldable Metal Desktop Holder" at bounding box center [864, 237] width 205 height 31
paste input "GaN5 Pro Type-C + USB-A Fast Charging Adapter, 1m, Black"
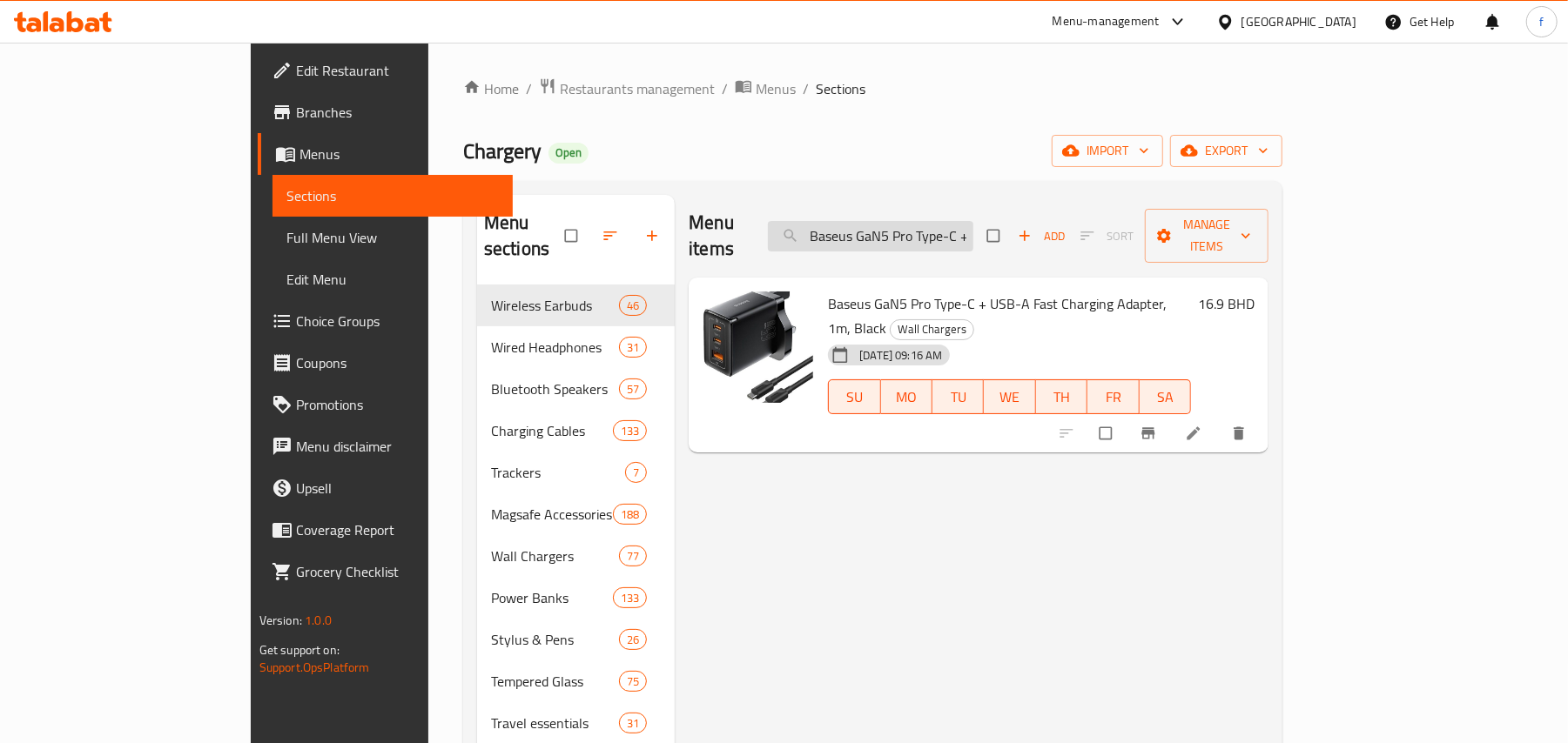
click at [956, 221] on input "Baseus GaN5 Pro Type-C + USB-A Fast Charging Adapter, 1m, Black" at bounding box center [870, 237] width 205 height 31
click at [959, 221] on input "Baseus GaN5 Pro Type-C + USB-A Fast Charging Adapter, 1m, Black" at bounding box center [870, 237] width 205 height 31
paste input "20W UK Plug Ultra Fast Charging Type C to Lightning Data Cable Fast Charging Wa…"
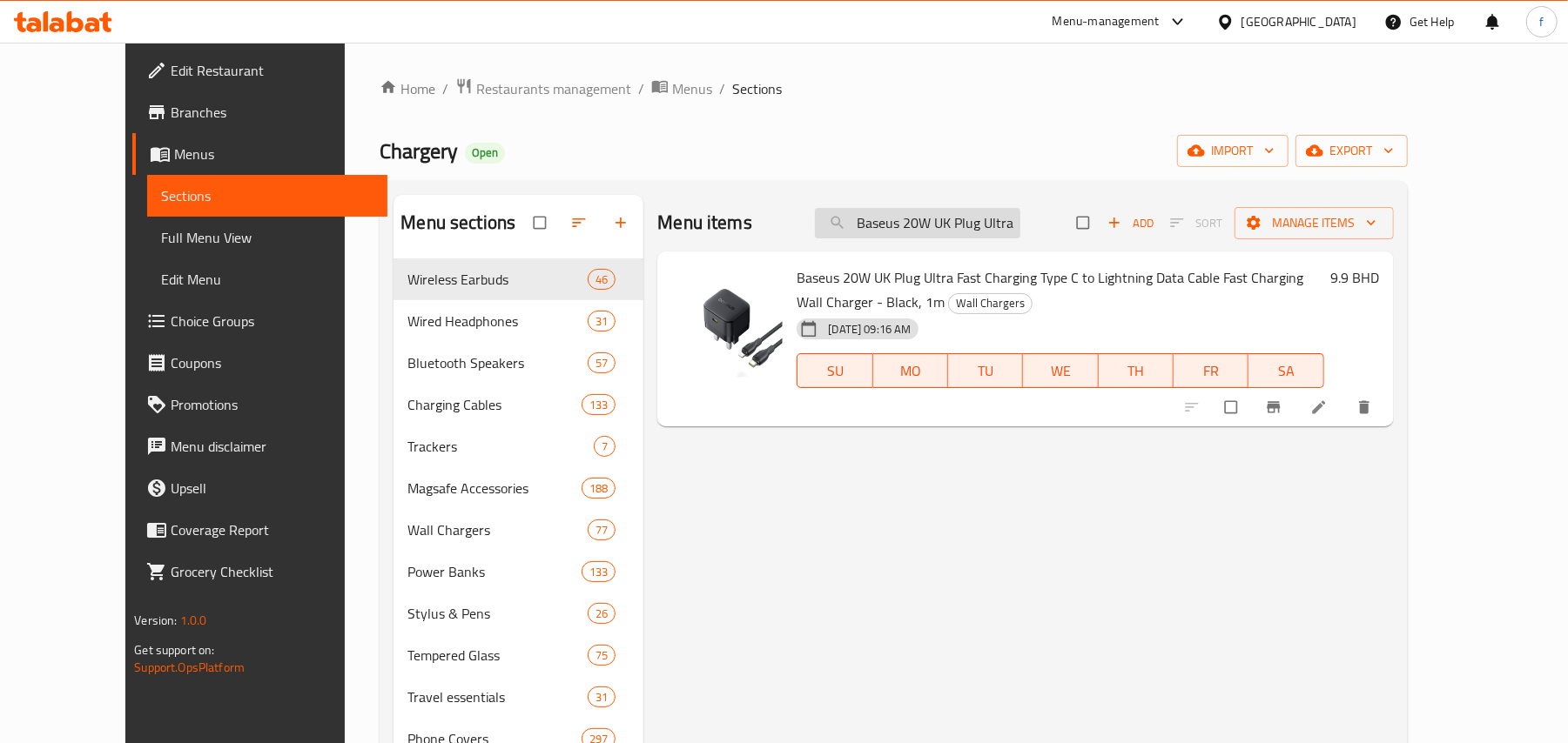
click at [990, 227] on input "Baseus 20W UK Plug Ultra Fast Charging Type C to Lightning Data Cable Fast Char…" at bounding box center [917, 223] width 205 height 31
paste input "White"
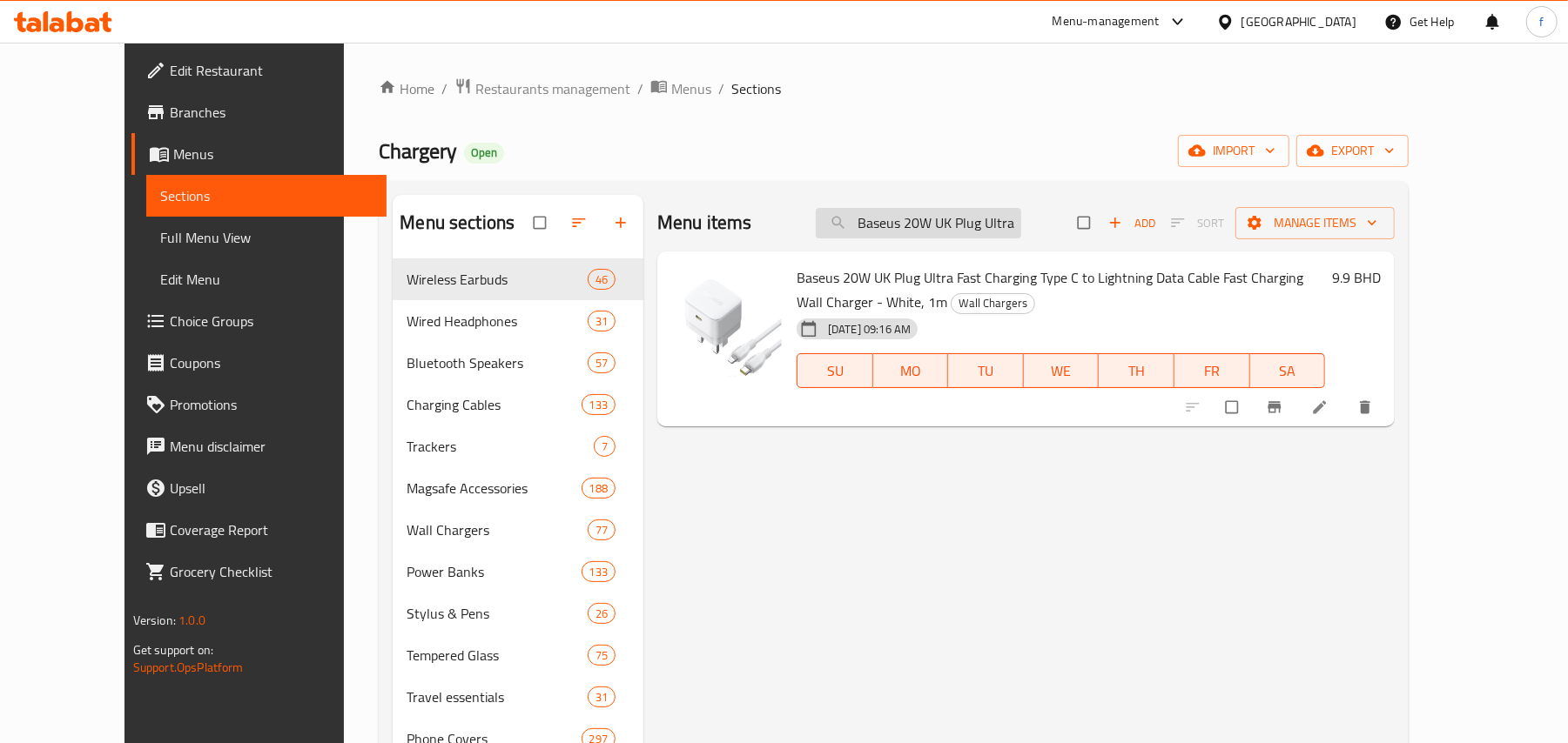
click at [947, 223] on input "Baseus 20W UK Plug Ultra Fast Charging Type C to Lightning Data Cable Fast Char…" at bounding box center [918, 223] width 205 height 31
click at [949, 223] on input "Baseus 20W UK Plug Ultra Fast Charging Type C to Lightning Data Cable Fast Char…" at bounding box center [918, 223] width 205 height 31
paste input "Gan5 Pro Fast Charger C+C 40W Uk Cluster Black"
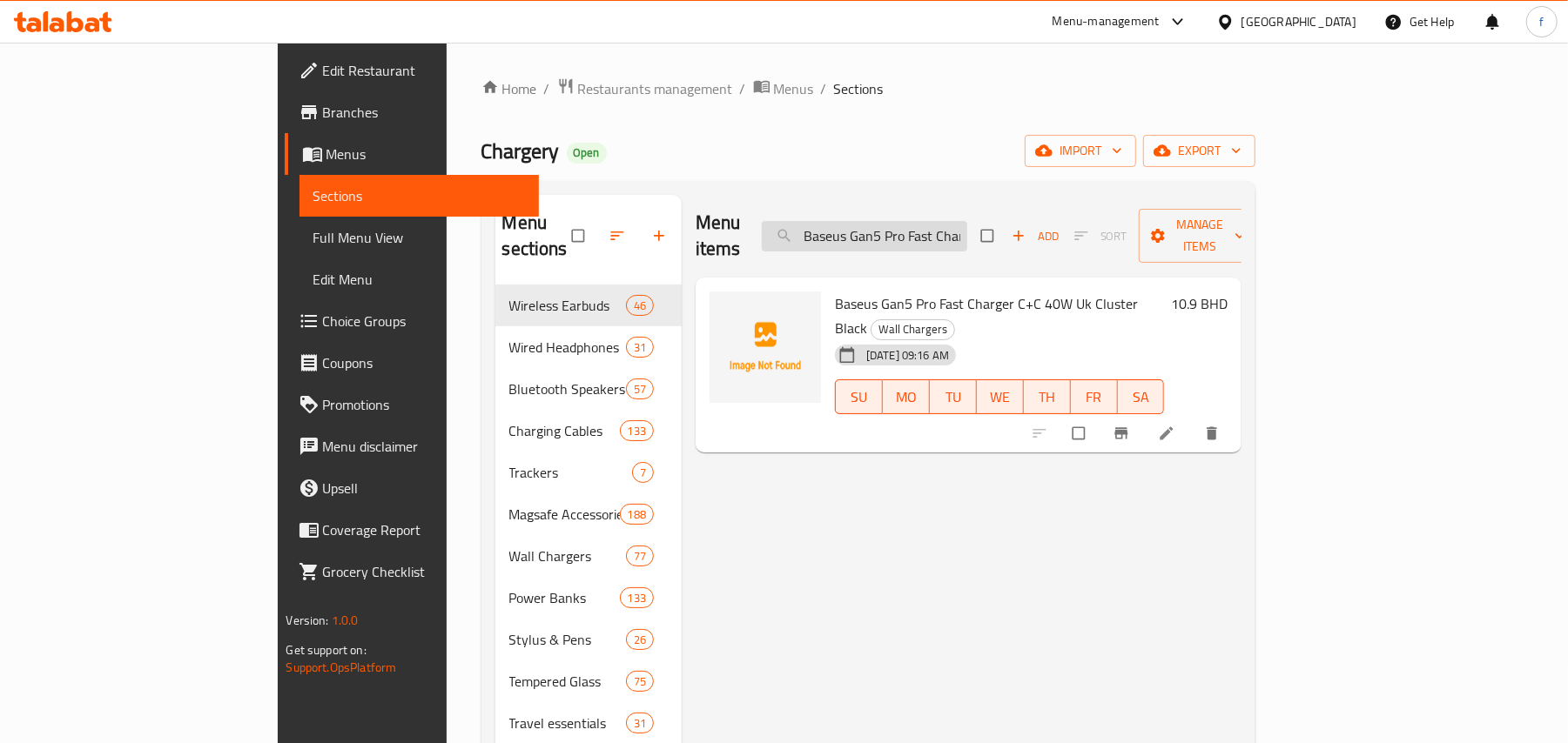
click at [968, 228] on input "Baseus Gan5 Pro Fast Charger C+C 40W Uk Cluster Black" at bounding box center [864, 237] width 205 height 31
click at [968, 230] on input "Baseus Gan5 Pro Fast Charger C+C 40W Uk Cluster Black" at bounding box center [864, 237] width 205 height 31
click at [968, 230] on input "Baseus Gan5 Pro Fast Charger C+C 40W Uk Cluster Black" at bounding box center [864, 237] width 205 height 31
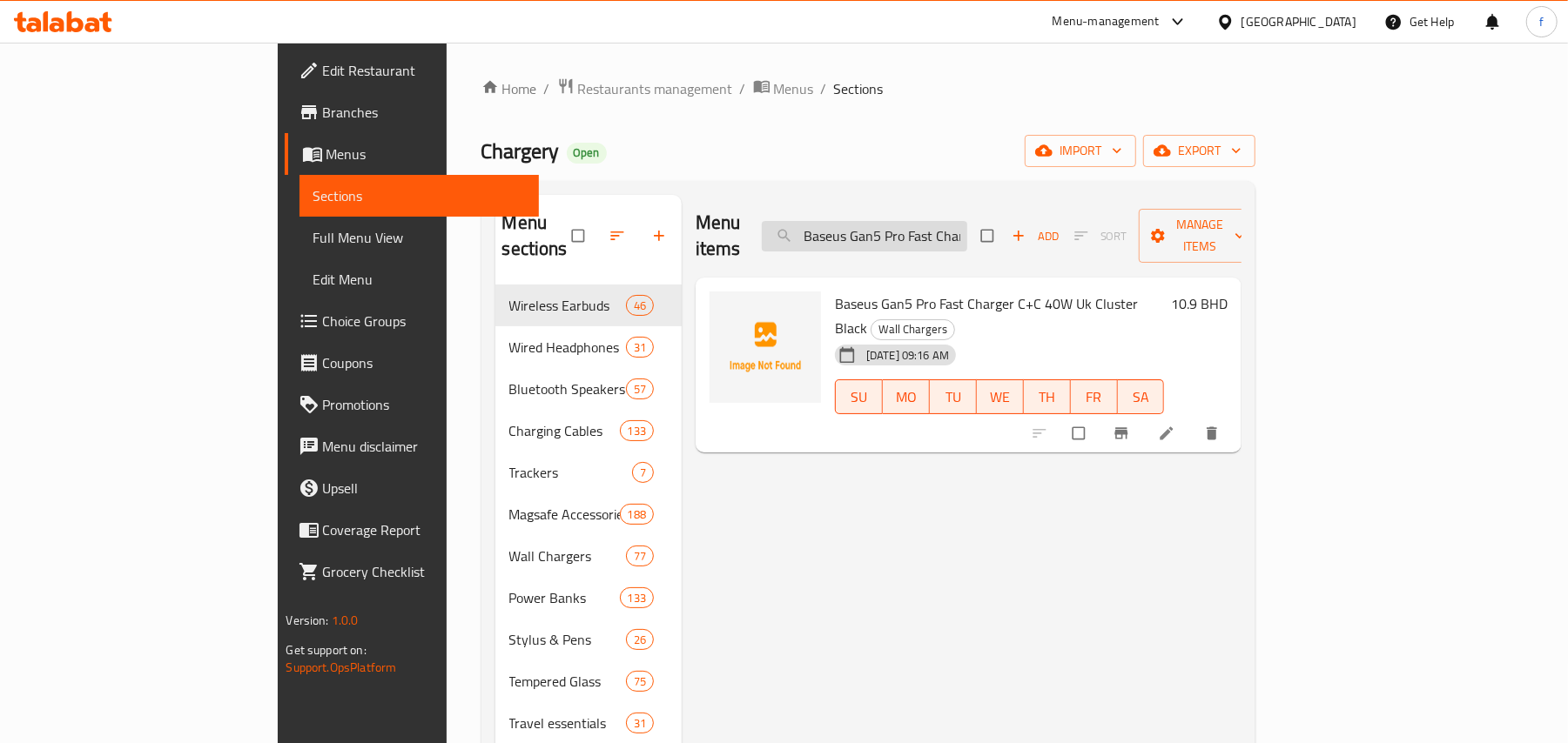
click at [968, 230] on input "Baseus Gan5 Pro Fast Charger C+C 40W Uk Cluster Black" at bounding box center [864, 237] width 205 height 31
paste input "WXJN-01 Big Energy Car Mount Wireless Charger,"
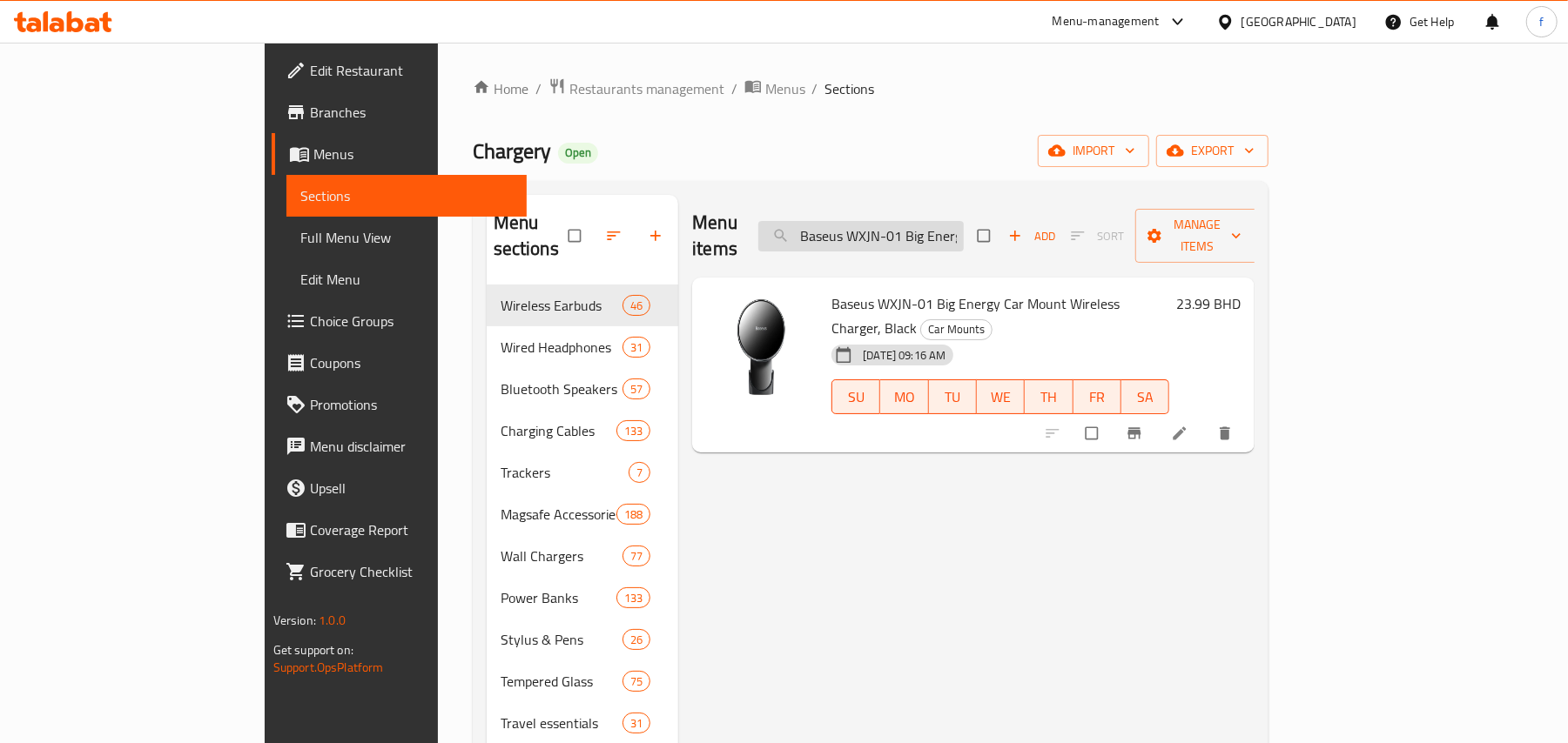
click at [964, 221] on input "Baseus WXJN-01 Big Energy Car Mount Wireless Charger, Black" at bounding box center [861, 237] width 205 height 31
paste input "In-Vehicle Infotainment Screen 150 Degrees Angle Adjustment Magsafe Maxview Mag…"
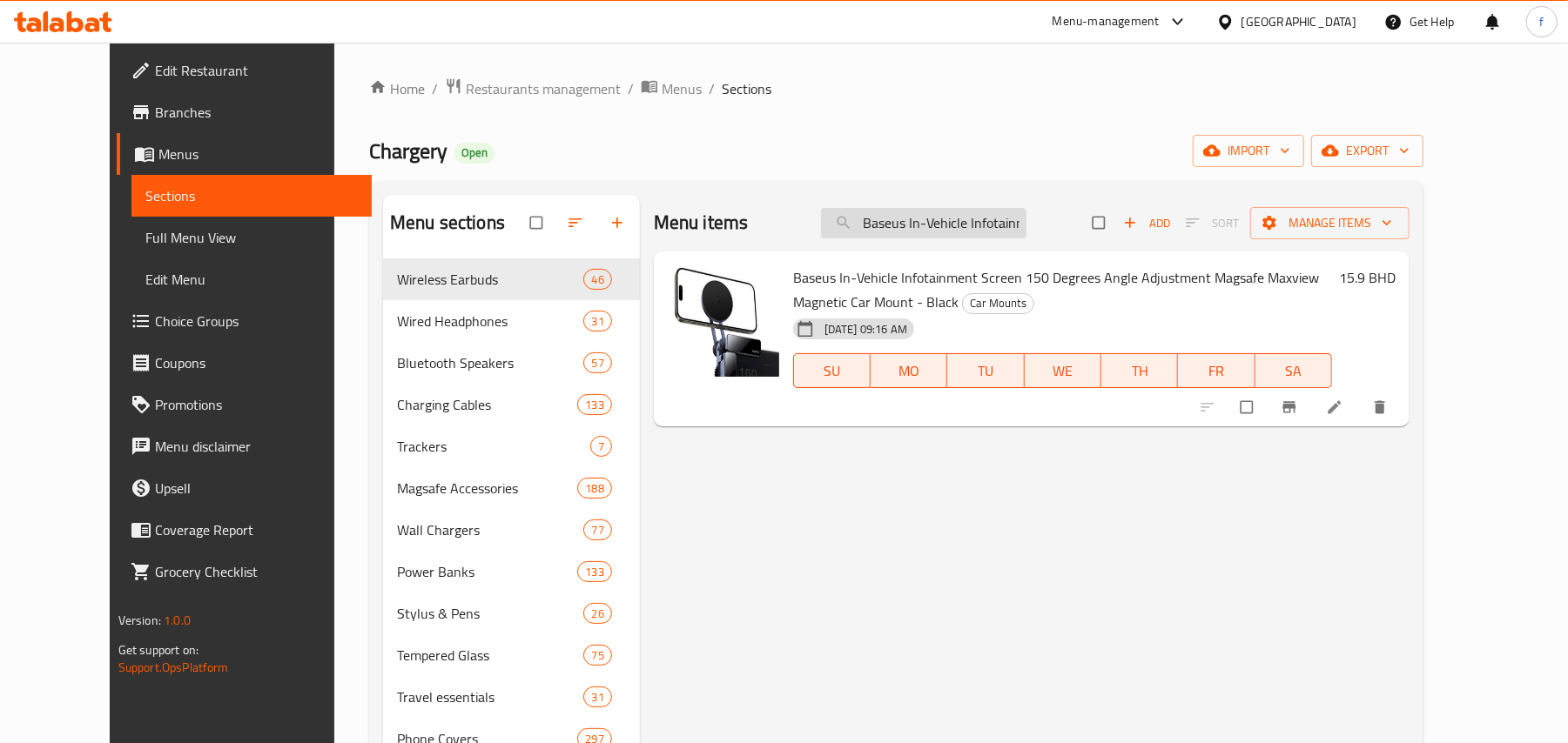
click at [969, 213] on input "Baseus In-Vehicle Infotainment Screen 150 Degrees Angle Adjustment Magsafe Maxv…" at bounding box center [923, 223] width 205 height 31
paste input "CW01 Magnetic Wireless Charging Car Mount 40W (Wireless Charging 15w+USB-A 25W)"
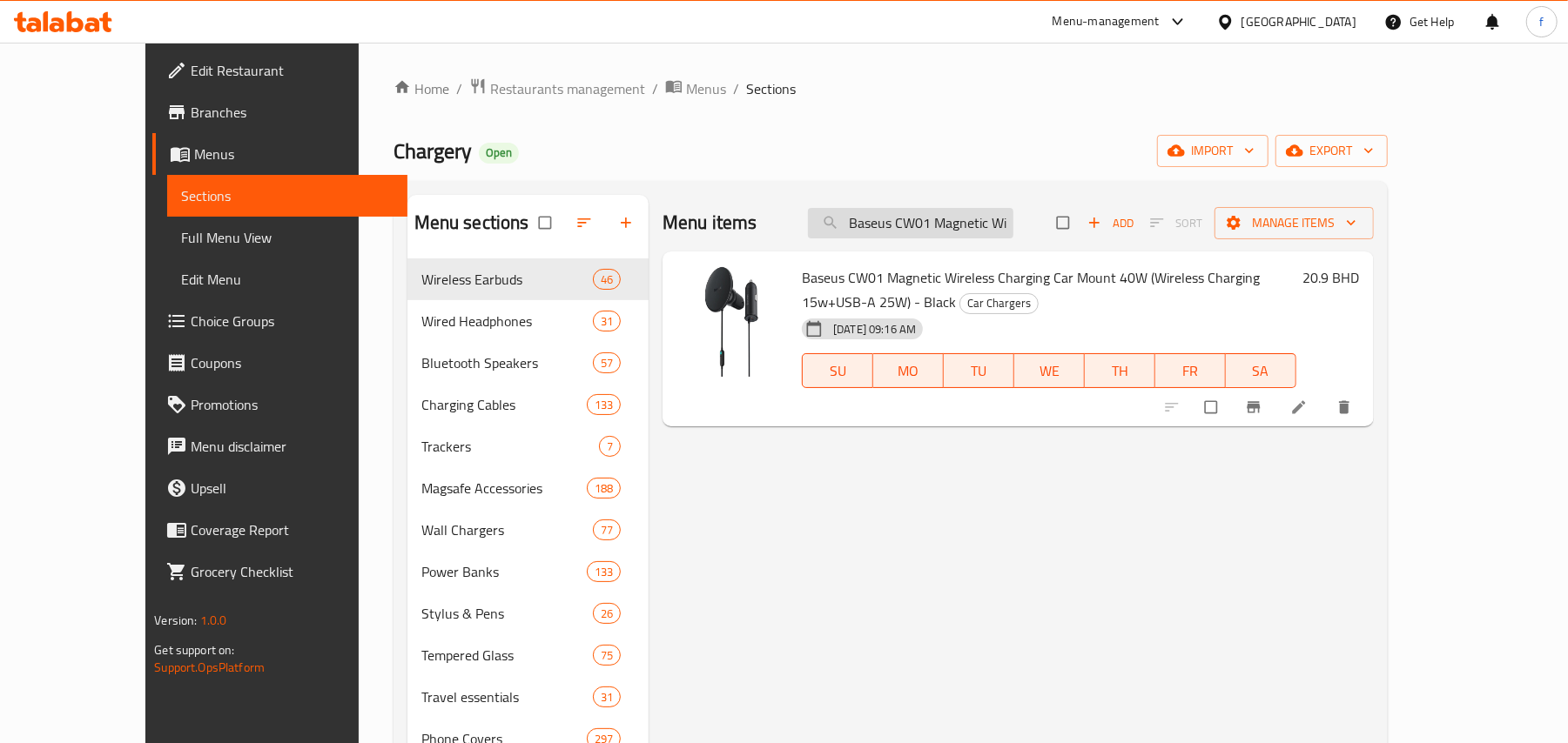
click at [976, 213] on input "Baseus CW01 Magnetic Wireless Charging Car Mount 40W (Wireless Charging 15w+USB…" at bounding box center [910, 223] width 205 height 31
click at [987, 217] on input "Baseus CW01 Magnetic Wireless Charging Car Mount 40W (Wireless Charging 15w+USB…" at bounding box center [910, 223] width 205 height 31
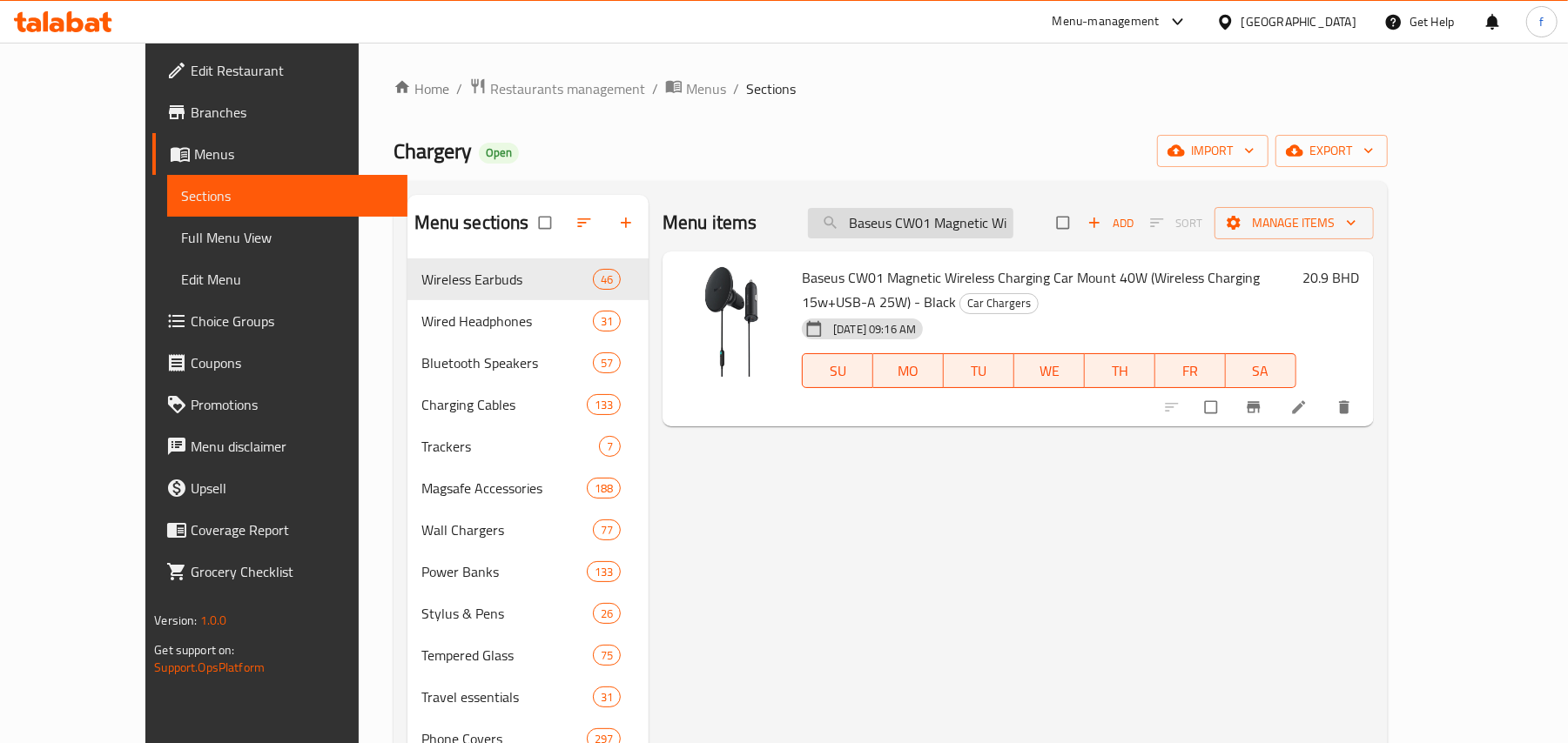
click at [987, 217] on input "Baseus CW01 Magnetic Wireless Charging Car Mount 40W (Wireless Charging 15w+USB…" at bounding box center [910, 223] width 205 height 31
paste input "Anker Nano 4in1 65W 1 Ac 2 Usb-C 1 Usb-A Travel Adapter"
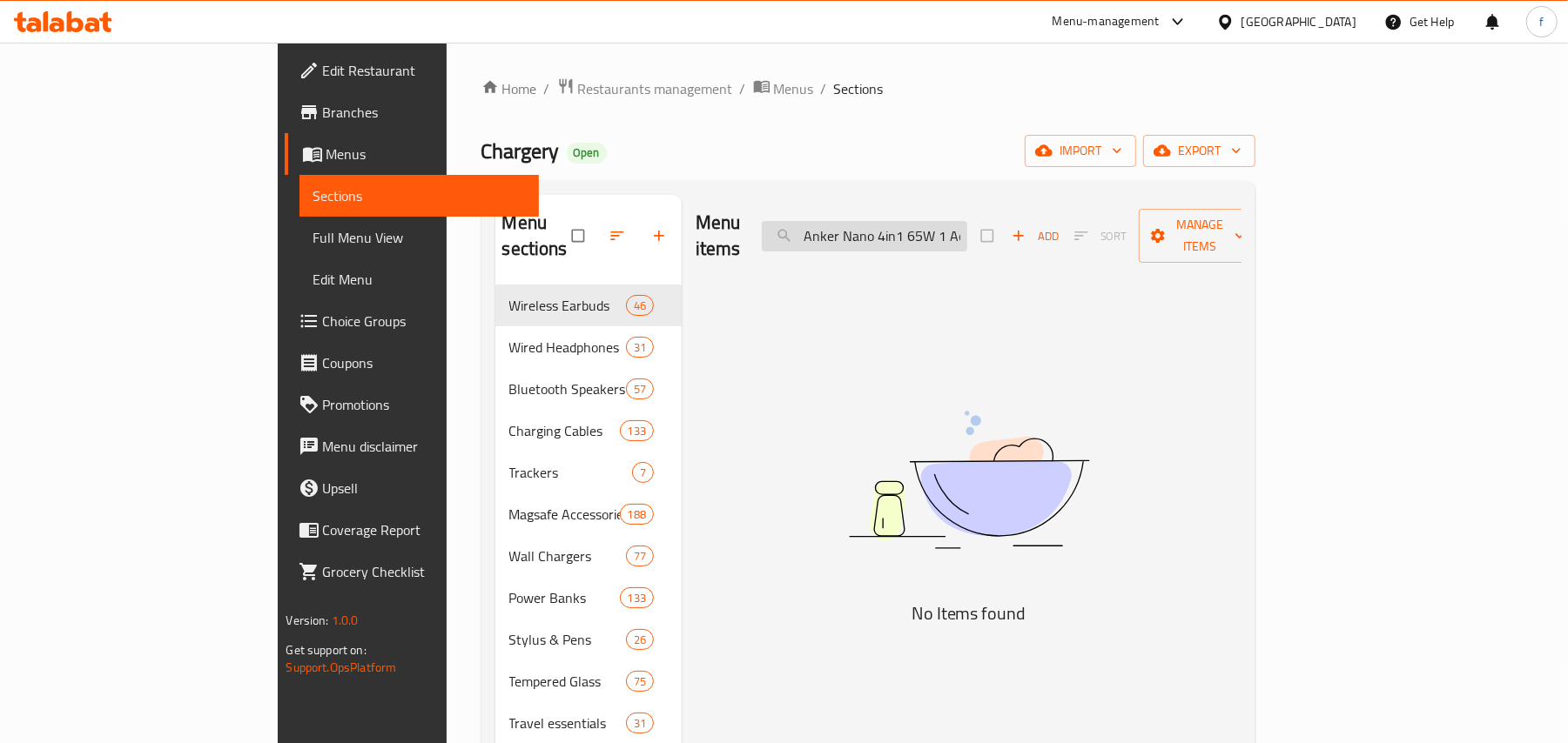
click at [968, 221] on input "Anker Nano 4in1 65W 1 Ac 2 Usb-C 1 Usb-A Travel Adapter - Black" at bounding box center [864, 237] width 205 height 31
paste input "No items found in menu"
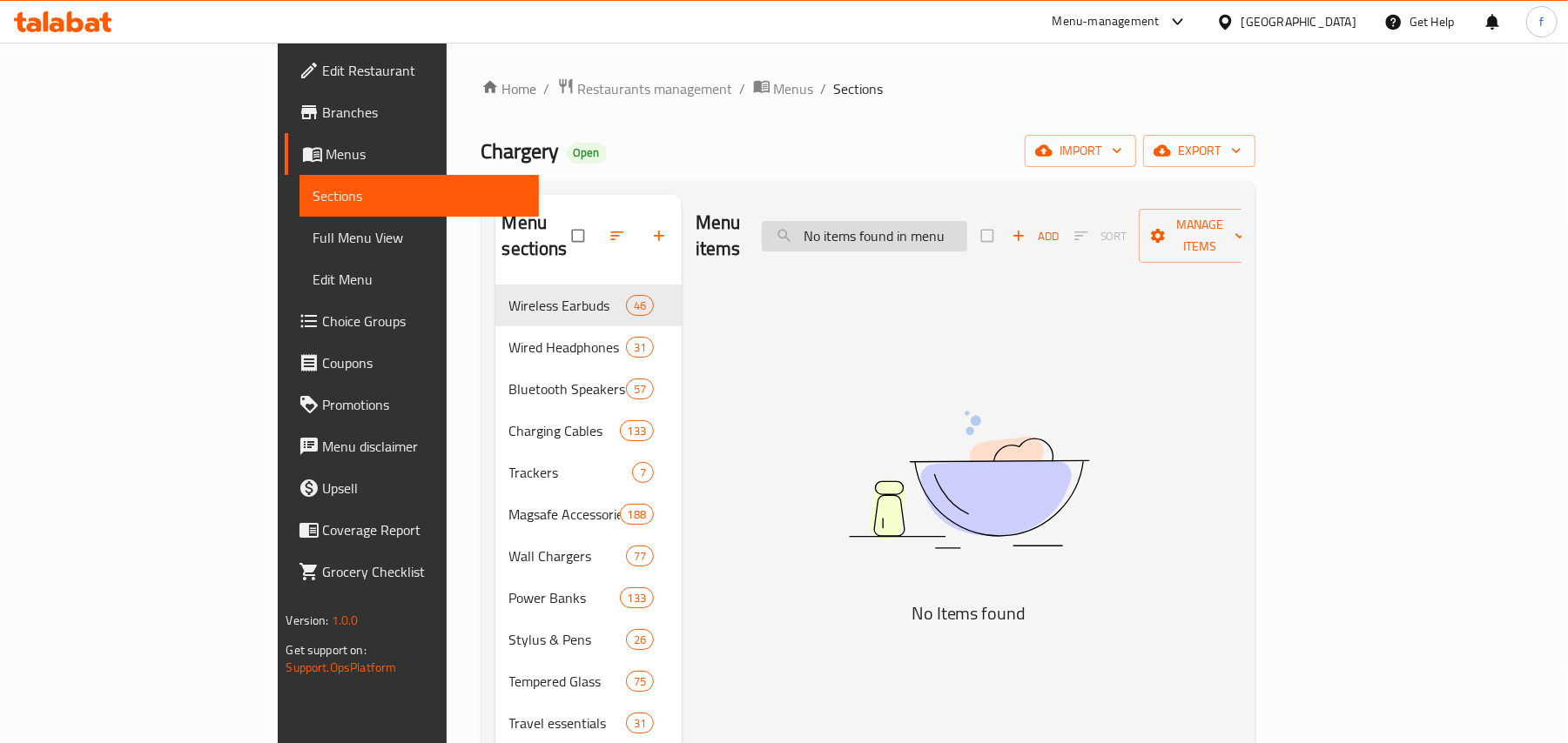
click at [968, 221] on input "No items found in menu" at bounding box center [864, 237] width 205 height 31
click at [954, 221] on input "No items found in menu" at bounding box center [864, 237] width 205 height 31
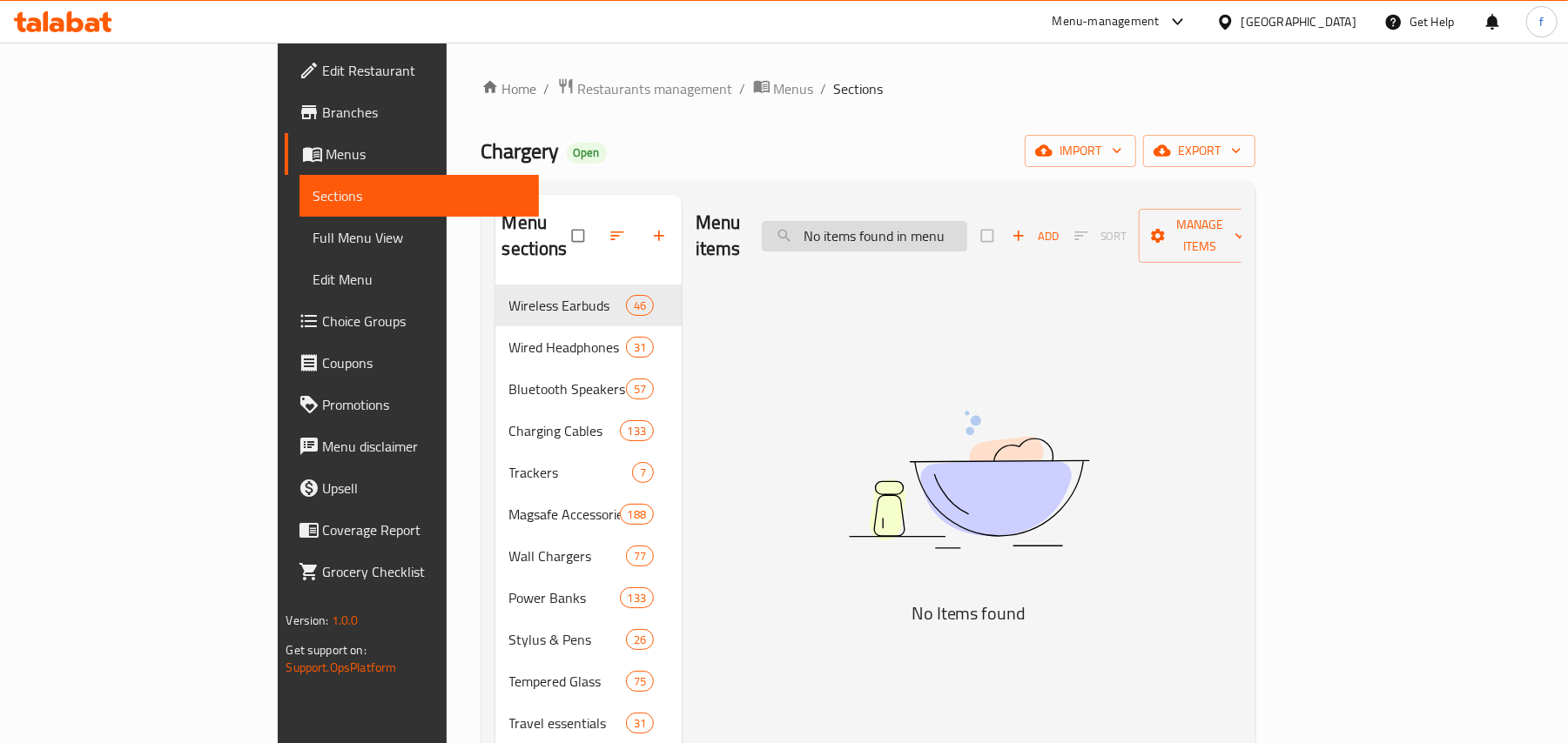
click at [954, 221] on input "No items found in menu" at bounding box center [864, 237] width 205 height 31
click at [951, 224] on input "No items found in menu" at bounding box center [864, 237] width 205 height 31
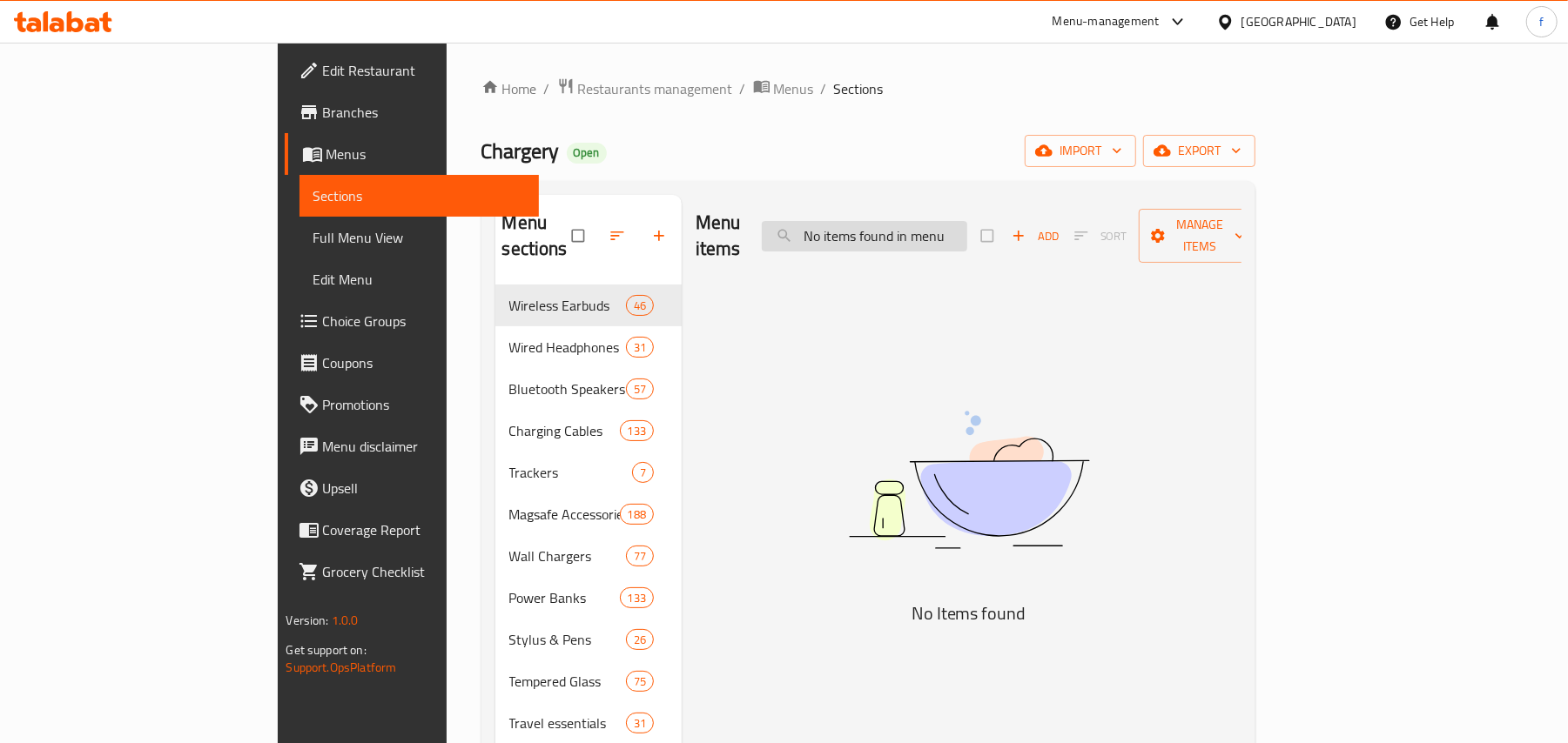
click at [951, 224] on input "No items found in menu" at bounding box center [864, 237] width 205 height 31
paste input "Telesin C03 Magnetic Selfie Ring Light"
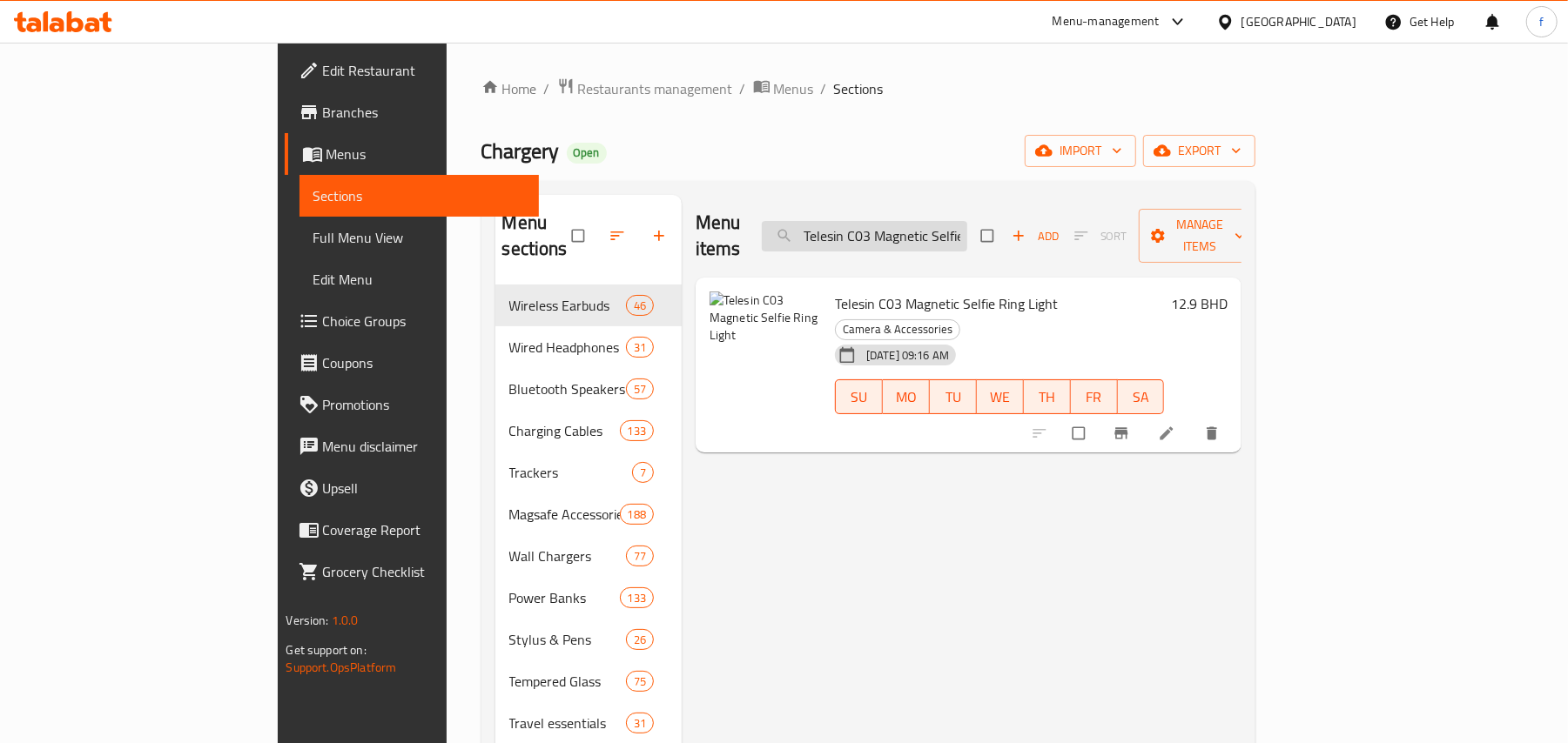
click at [968, 235] on input "Telesin C03 Magnetic Selfie Ring Light" at bounding box center [864, 237] width 205 height 31
paste input "Momax 1-Charge Work Flow Cube 3 Ac Socke"
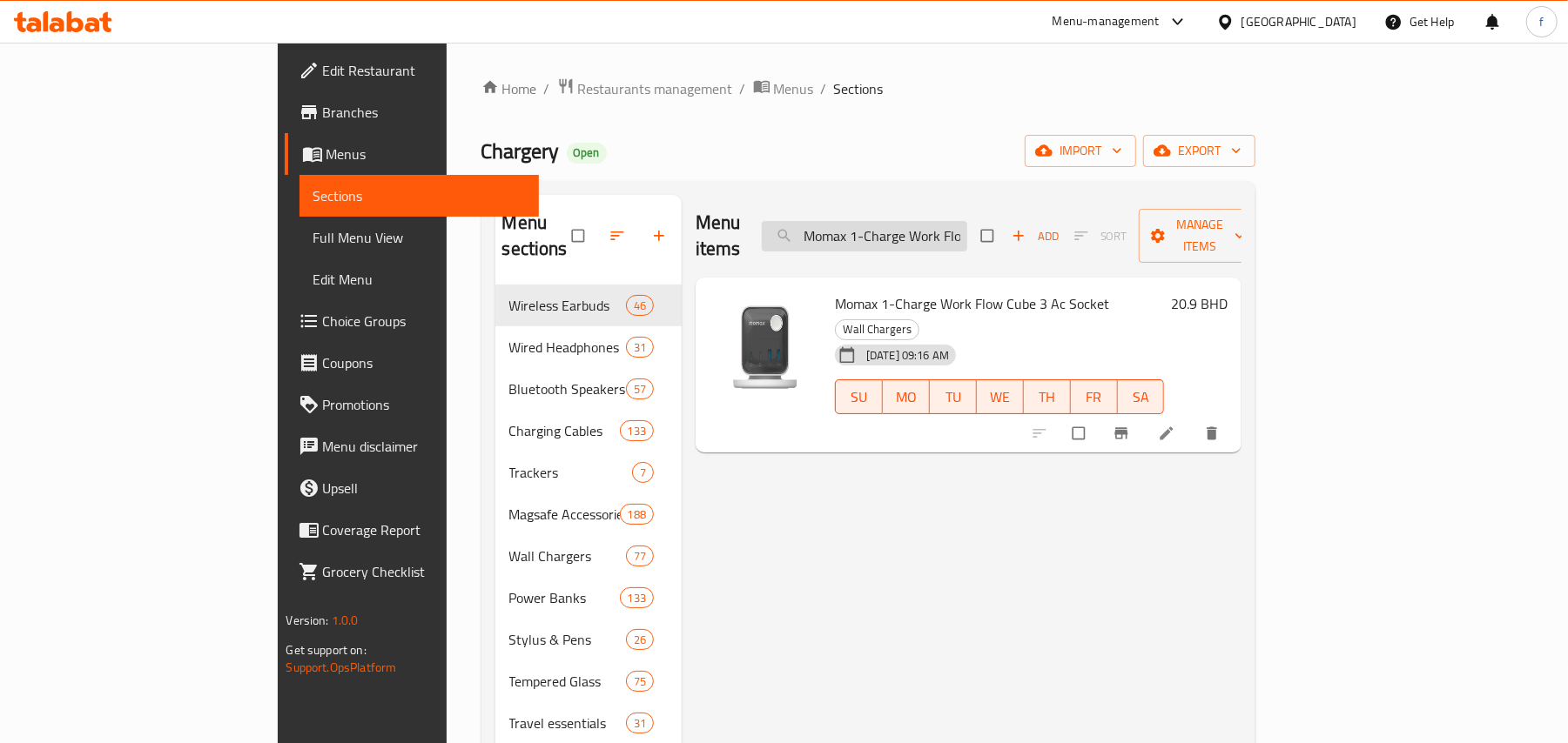
click at [968, 230] on input "Momax 1-Charge Work Flow Cube 3 Ac Socket" at bounding box center [864, 237] width 205 height 31
paste input "Brave , 4 in 1 Power Station Purple"
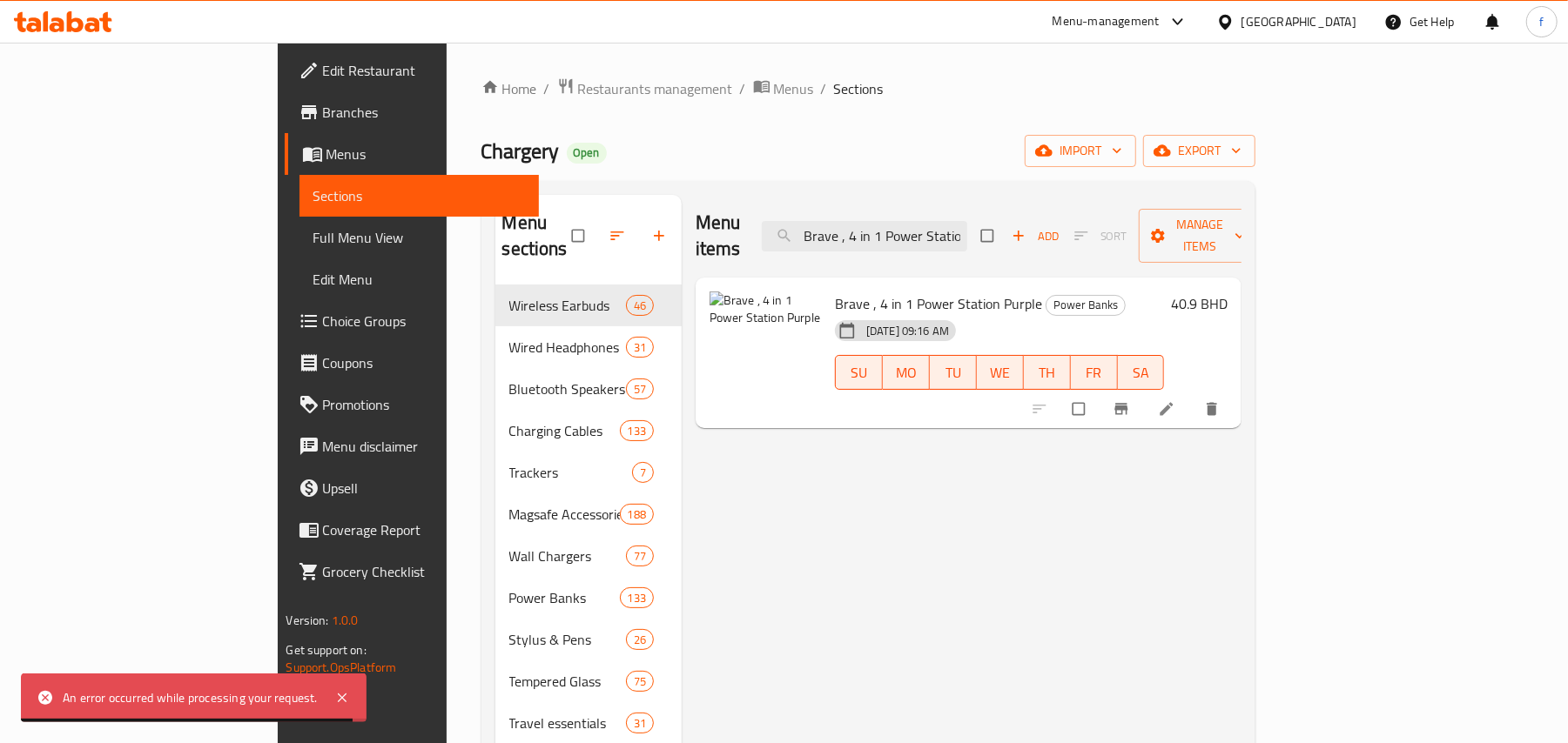
click at [951, 240] on div "Menu items Brave , 4 in 1 Power Station Purple Add Sort Manage items" at bounding box center [968, 236] width 546 height 82
click at [961, 230] on input "Brave , 4 in 1 Power Station Purple" at bounding box center [864, 237] width 205 height 31
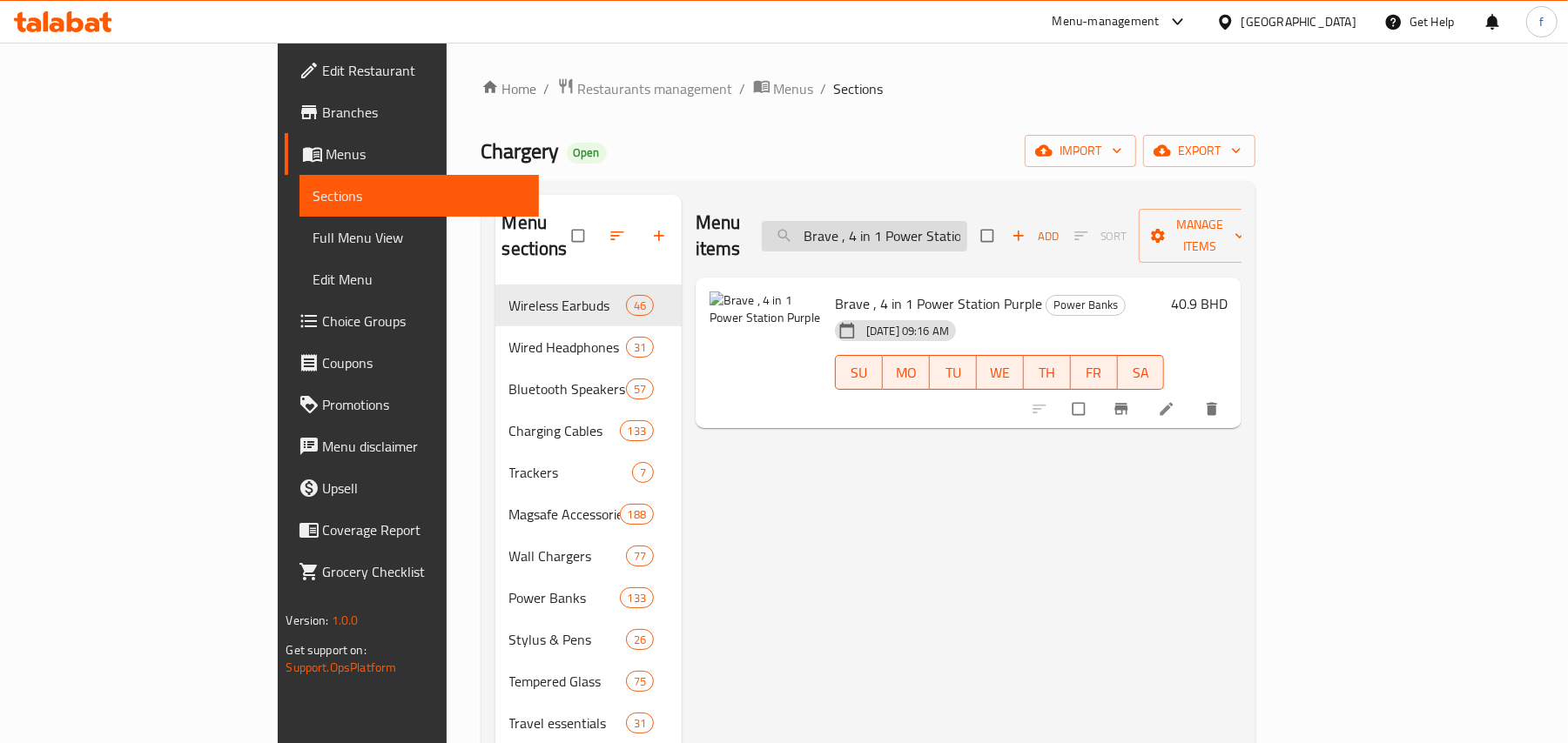
click at [961, 230] on input "Brave , 4 in 1 Power Station Purple" at bounding box center [864, 237] width 205 height 31
paste input "Powerology Android Smart Screen with 15.6K Battery Capacity, 32 Inch"
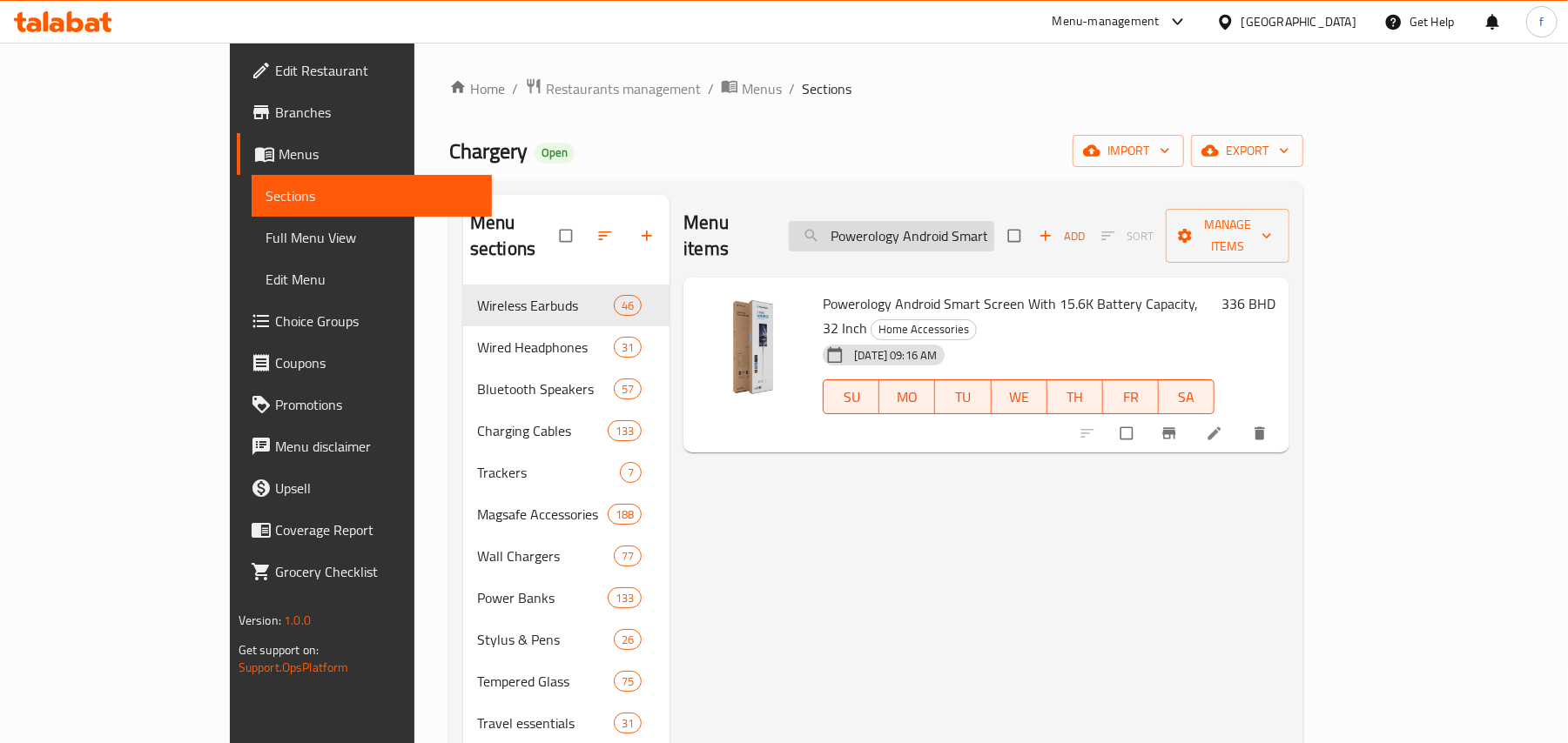
click at [963, 226] on input "Powerology Android Smart Screen with 15.6K Battery Capacity, 32 Inch" at bounding box center [891, 237] width 205 height 31
paste input "30W 20,000mAh Built in USB-C Wire Power Bank - White"
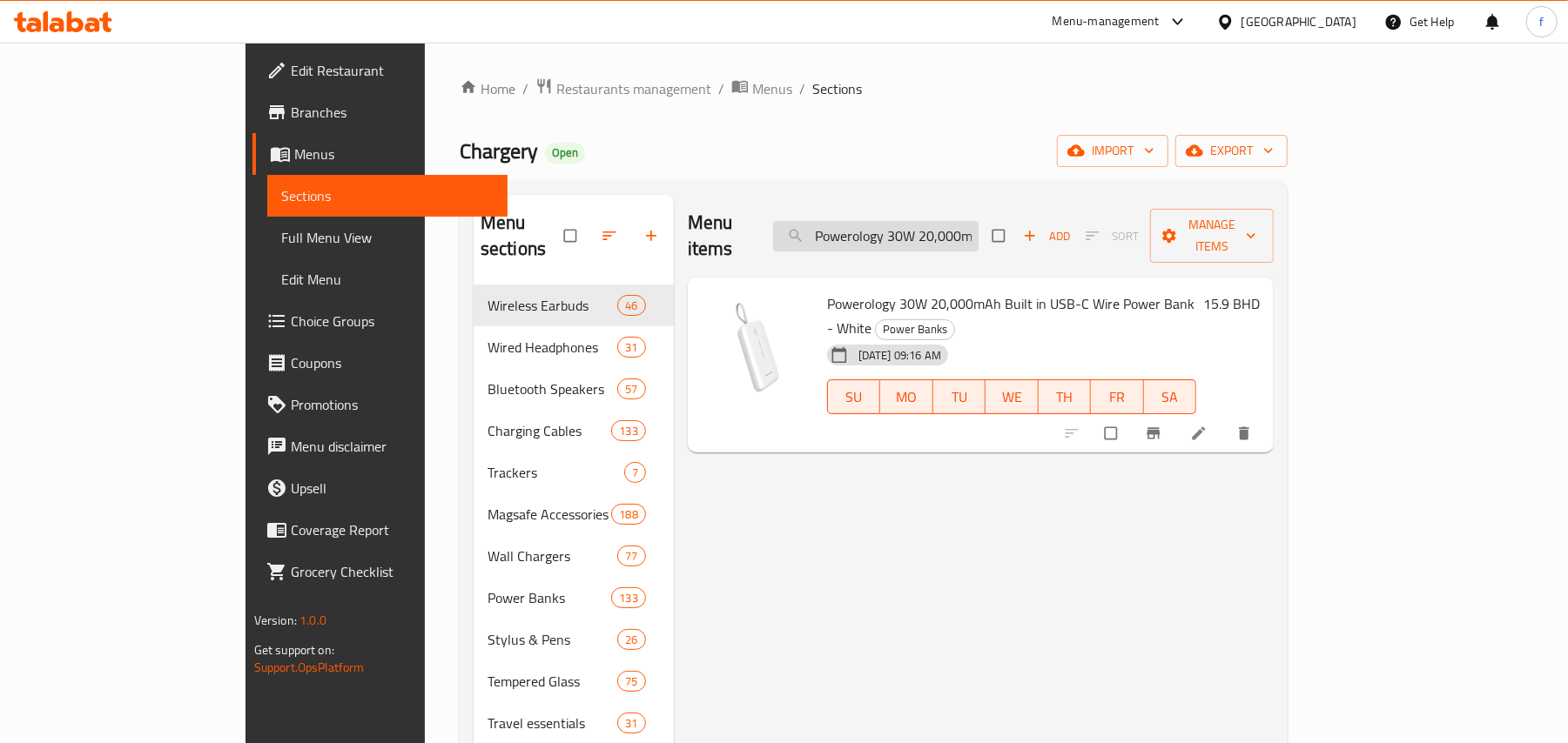
click at [961, 234] on input "Powerology 30W 20,000mAh Built in USB-C Wire Power Bank - White" at bounding box center [875, 237] width 205 height 31
paste input "itaka MagEZ MagSafe Case 6 for iPhone 16 Pro Over the Horizon"
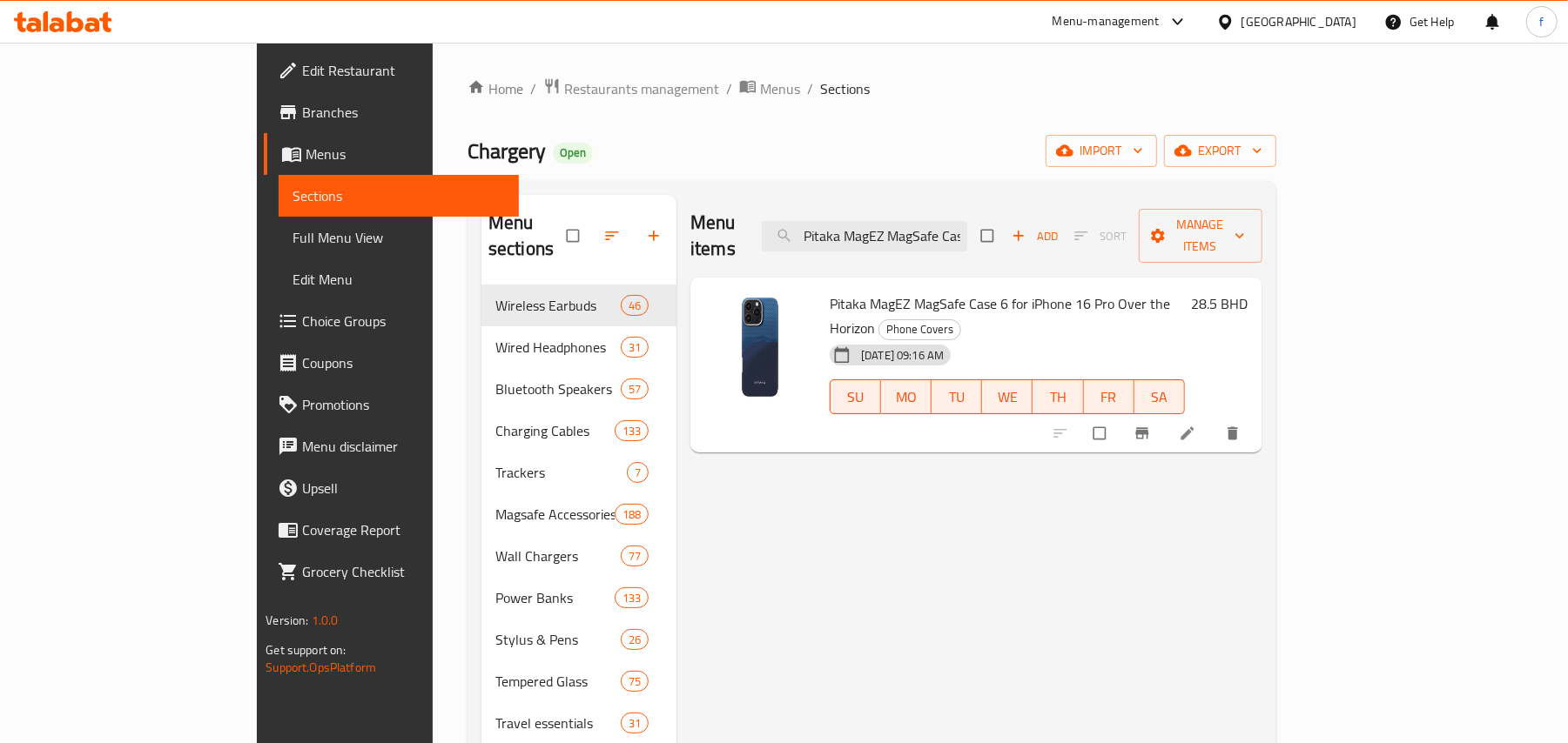
click at [941, 207] on div "Menu items Pitaka MagEZ MagSafe Case 6 for iPhone 16 Pro Over the Horizon Add S…" at bounding box center [976, 236] width 572 height 82
drag, startPoint x: 941, startPoint y: 207, endPoint x: 947, endPoint y: 222, distance: 16.2
click at [941, 211] on div "Menu items Pitaka MagEZ MagSafe Case 6 for iPhone 16 Pro Over the Horizon Add S…" at bounding box center [976, 236] width 572 height 82
click at [947, 230] on input "Pitaka MagEZ MagSafe Case 6 for iPhone 16 Pro Over the Horizon" at bounding box center [864, 237] width 205 height 31
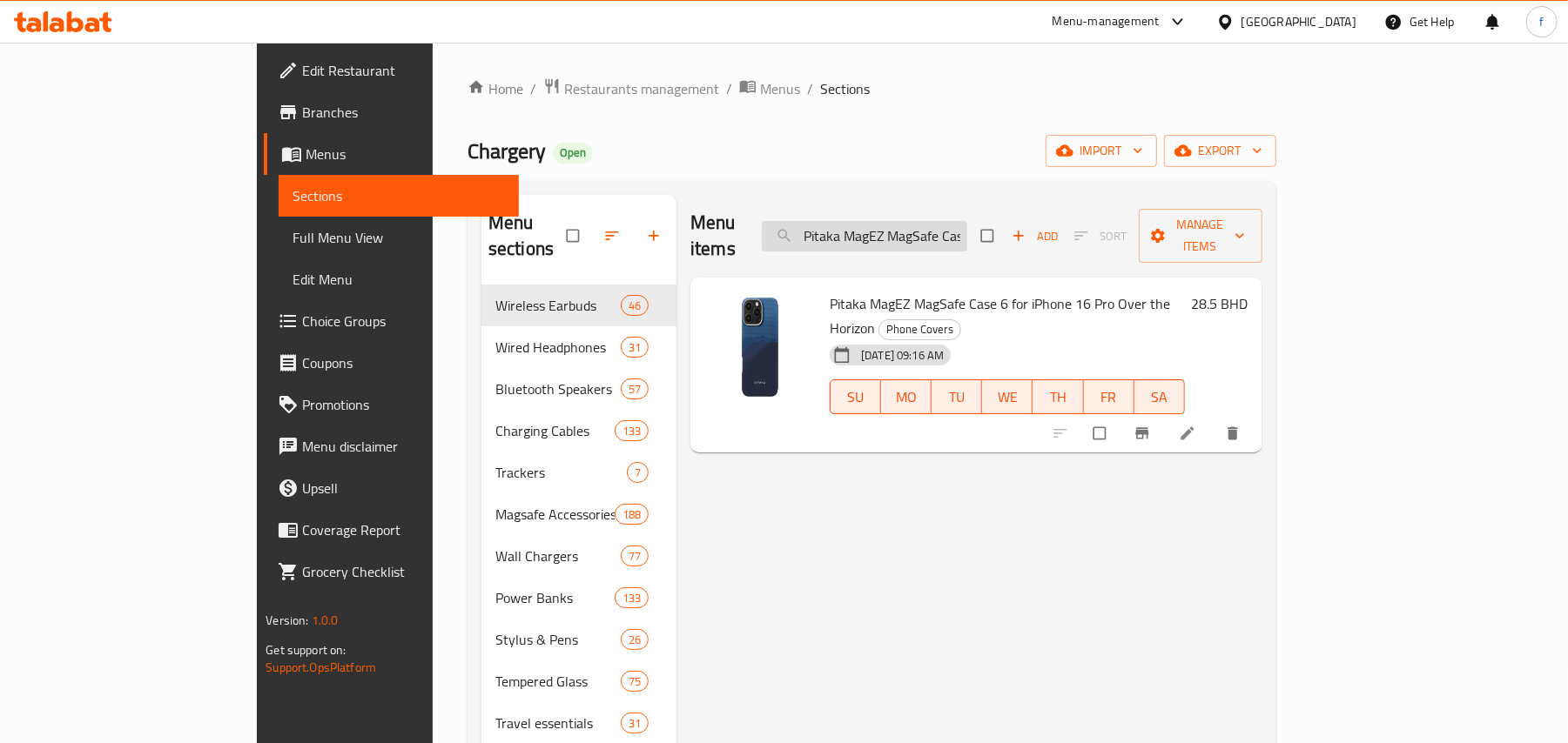
click at [947, 230] on input "Pitaka MagEZ MagSafe Case 6 for iPhone 16 Pro Over the Horizon" at bounding box center [864, 237] width 205 height 31
paste input "Max"
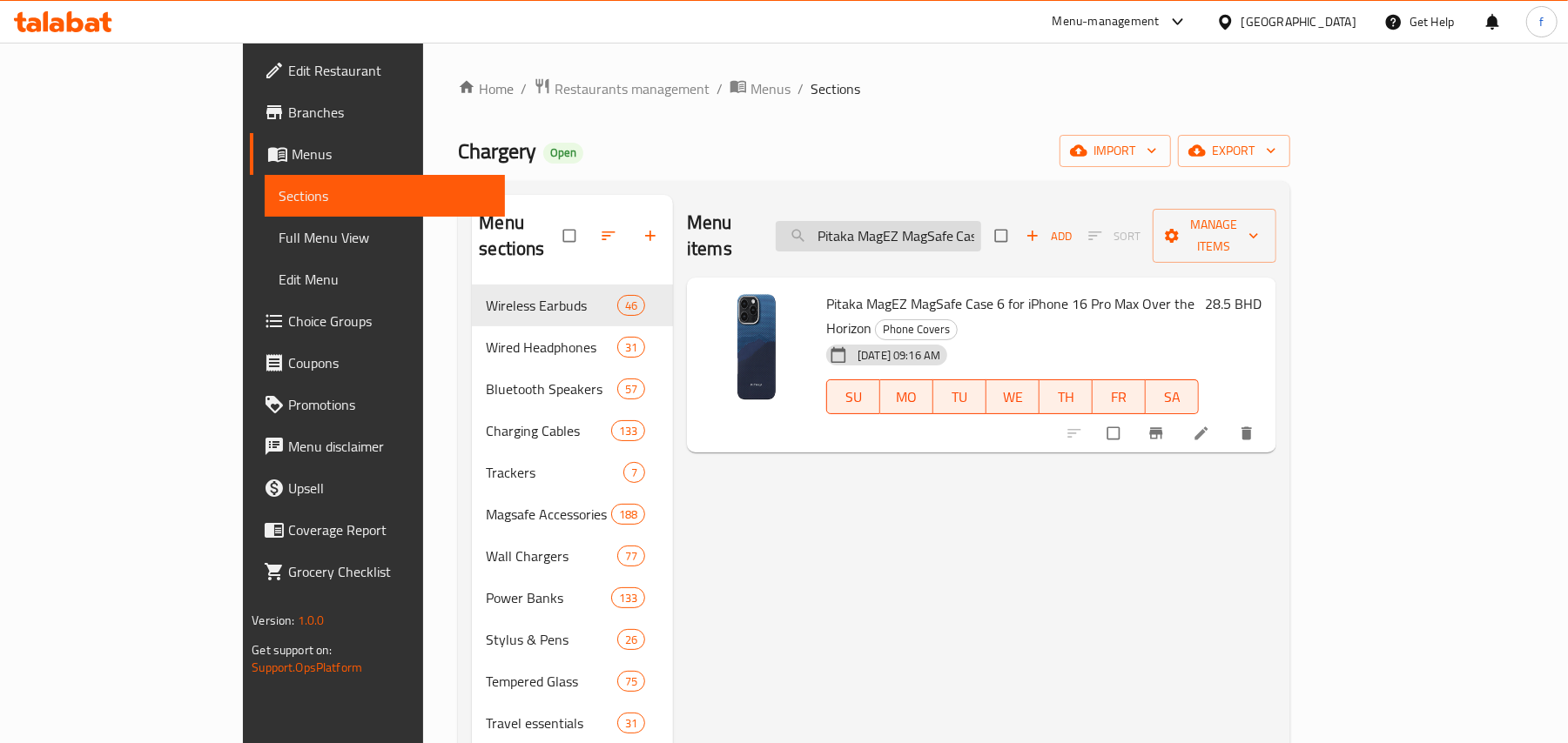
click at [981, 221] on input "Pitaka MagEZ MagSafe Case 6 for iPhone 16 Pro Max Over the Horizon" at bounding box center [878, 237] width 205 height 31
paste input "MilitaryGrade Protective Case for iPhone 16 Pro Max Sunset"
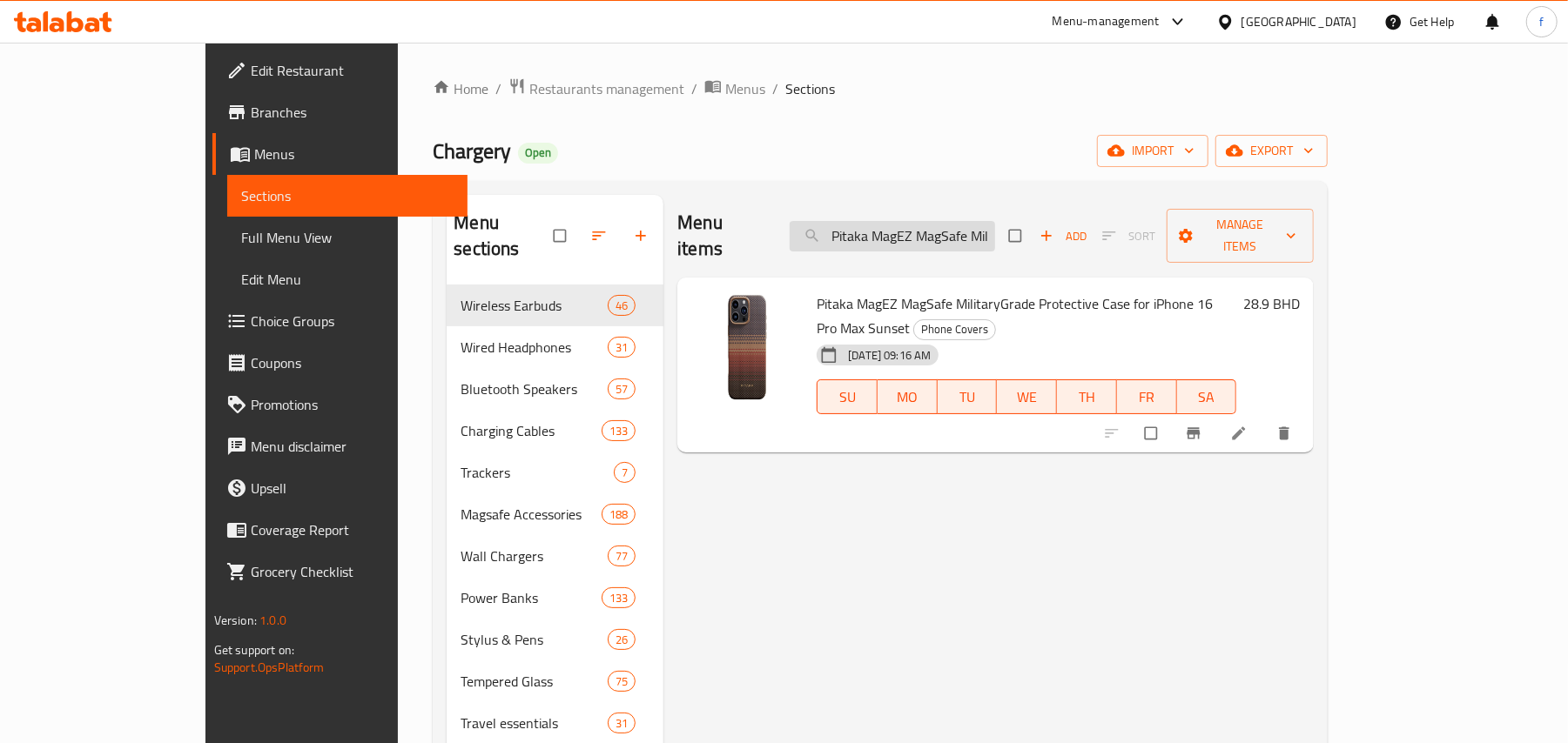
click at [995, 230] on input "Pitaka MagEZ MagSafe MilitaryGrade Protective Case for iPhone 16 Pro Max Sunset" at bounding box center [892, 237] width 205 height 31
paste input "Anker Earbuds Soundcore K20i Black"
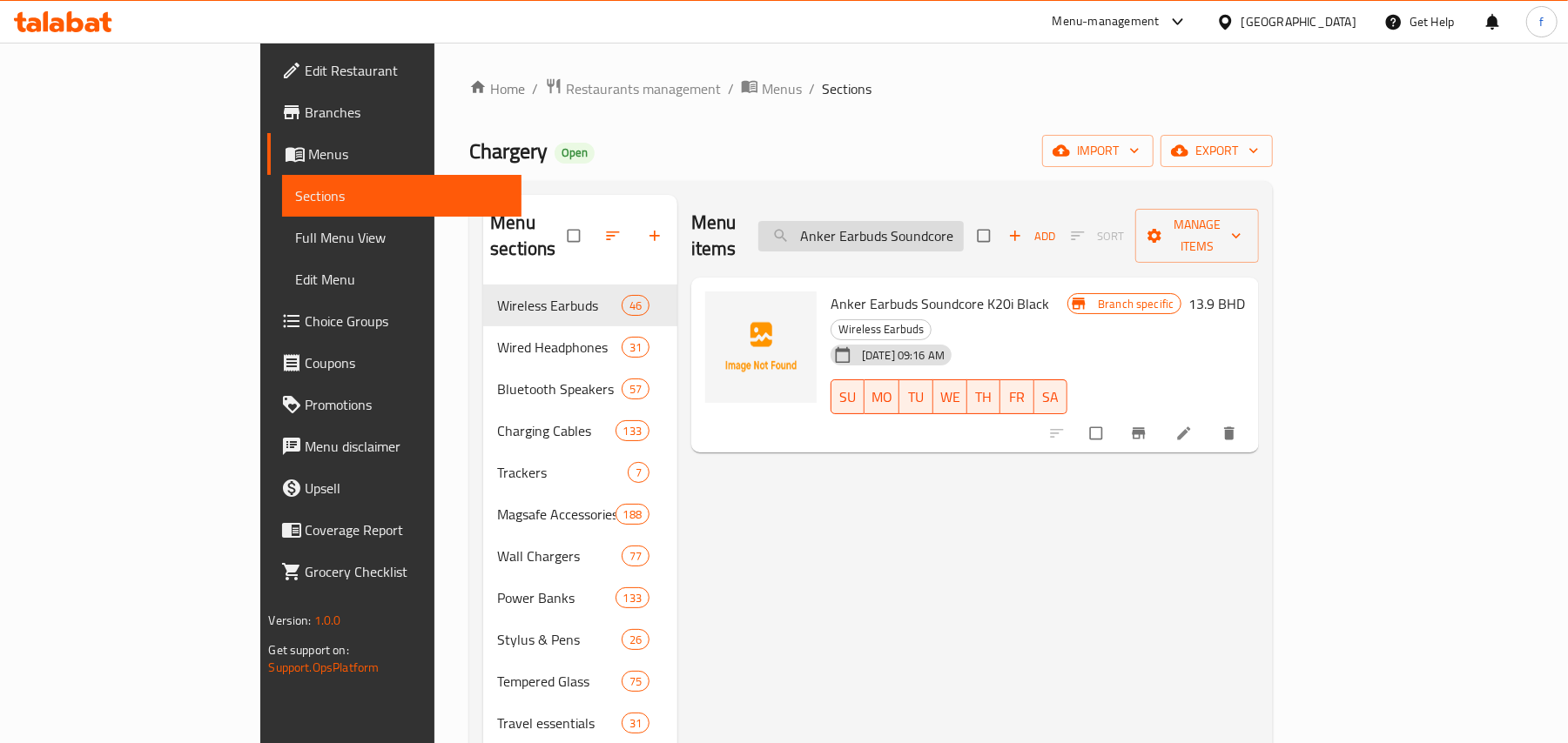
click at [964, 227] on input "Anker Earbuds Soundcore K20i Black" at bounding box center [861, 237] width 205 height 31
paste input "Skinarma Taihi Kobai Iphone 14 Pro Gripstand Case"
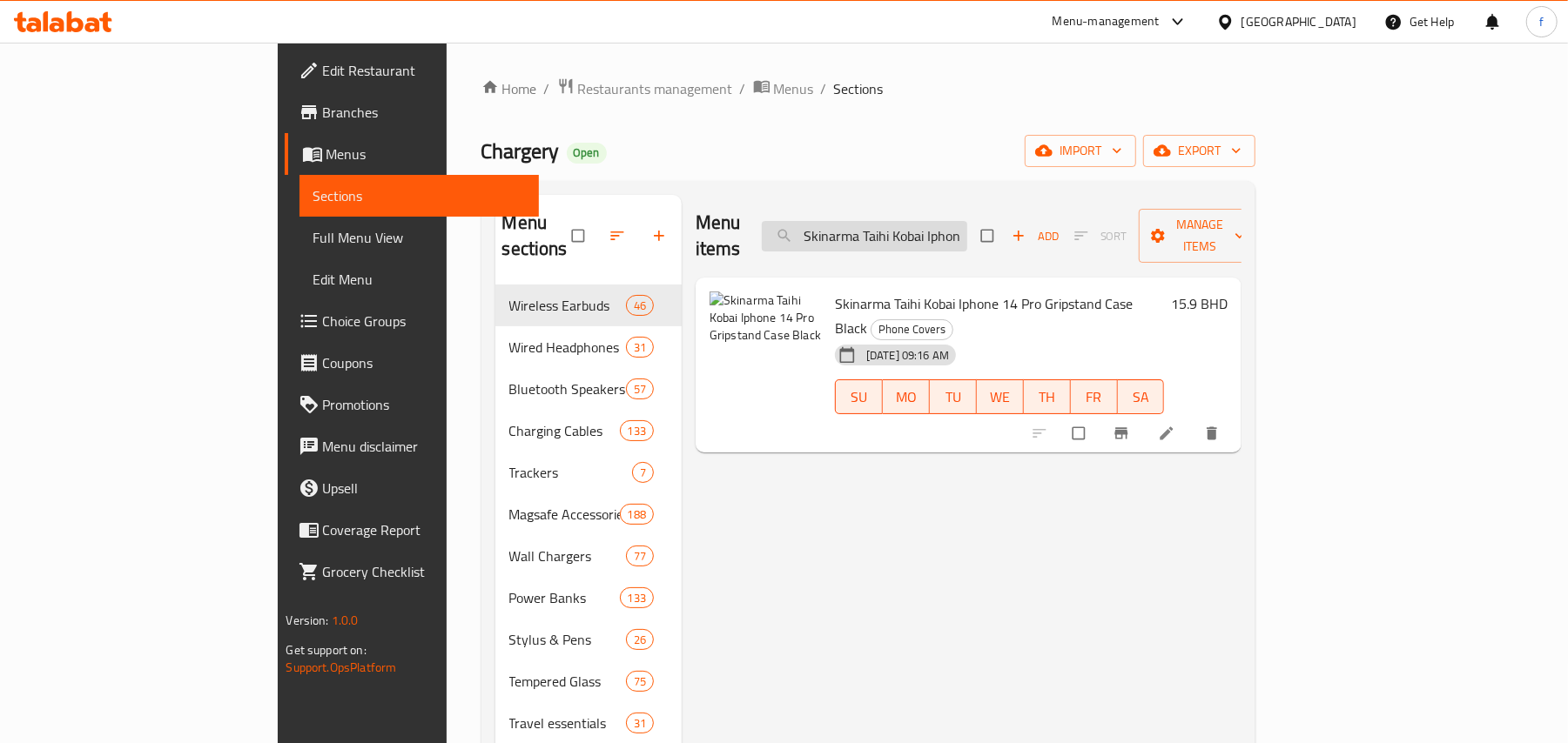
click at [965, 234] on input "Skinarma Taihi Kobai Iphone 14 Pro Gripstand Case Black" at bounding box center [864, 237] width 205 height 31
paste input "Kira Kobai Ipad Pro 11" (2024) M4 2In1 Detachable Case Silver"
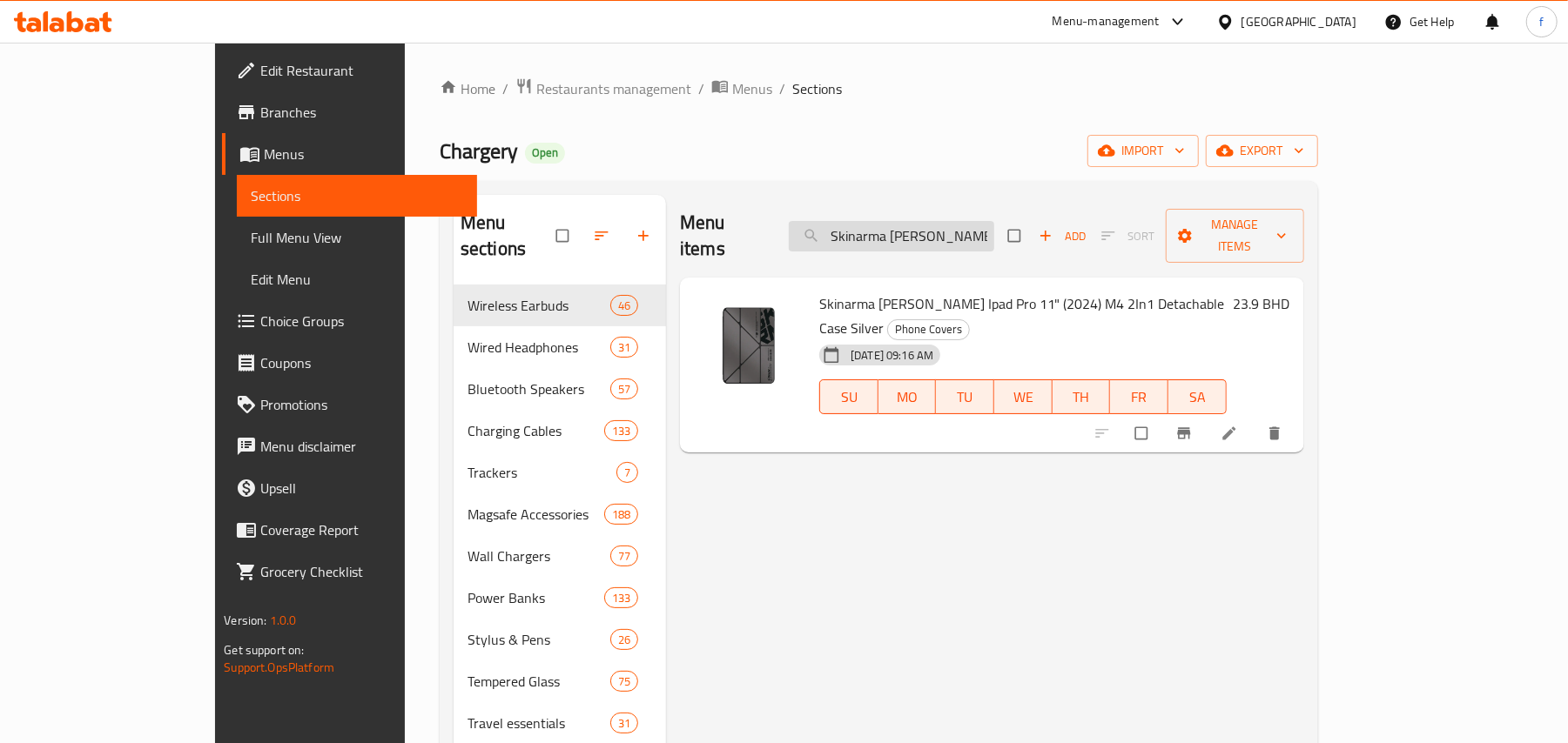
click at [982, 221] on input "Skinarma Kira Kobai Ipad Pro 11" (2024) M4 2In1 Detachable Case Silver" at bounding box center [891, 237] width 205 height 31
paste input "Nova Iphone 16 Pro MagCharge Case Smokey"
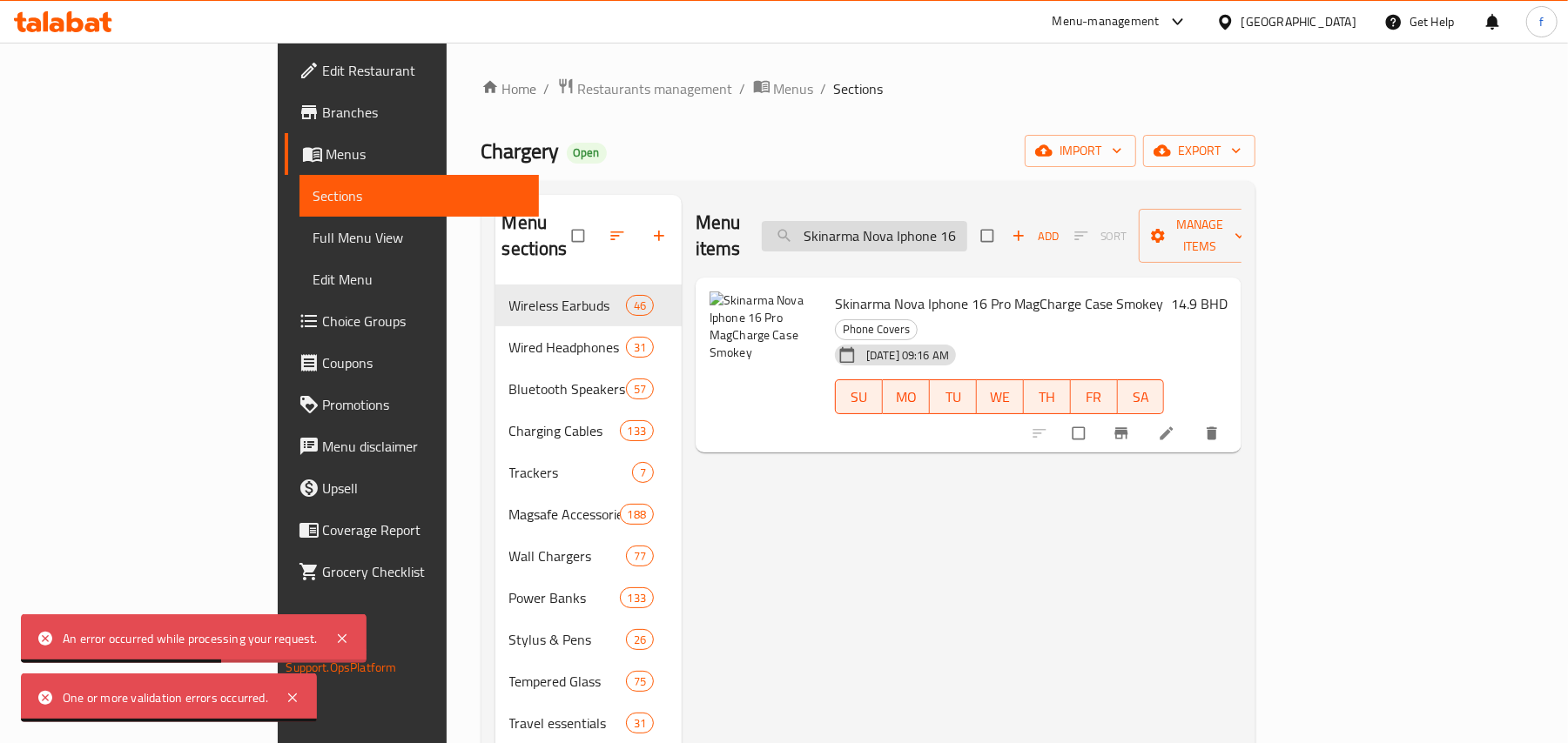
click at [966, 221] on input "Skinarma Nova Iphone 16 Pro MagCharge Case Smokey" at bounding box center [864, 237] width 205 height 31
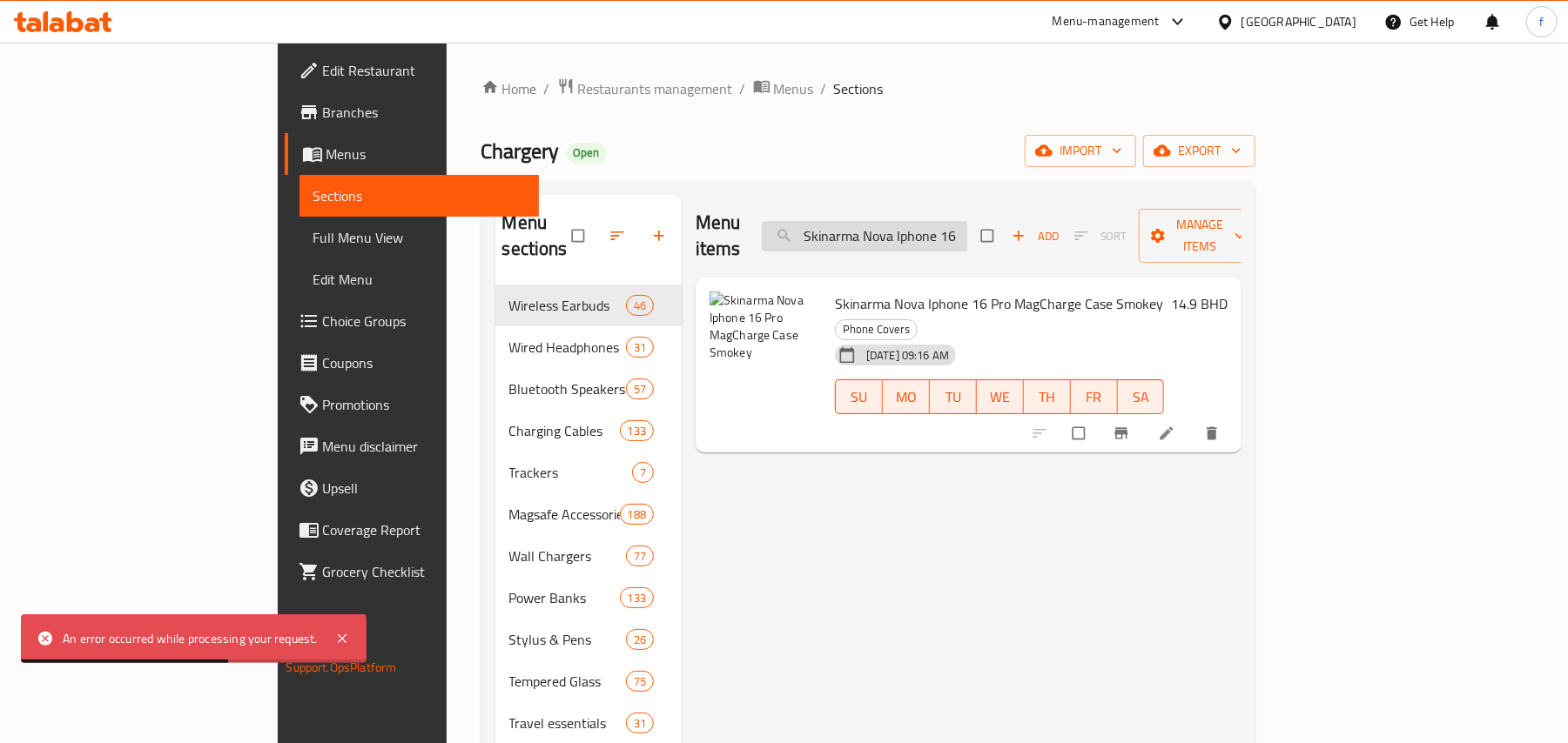
click at [966, 221] on input "Skinarma Nova Iphone 16 Pro MagCharge Case Smokey" at bounding box center [864, 237] width 205 height 31
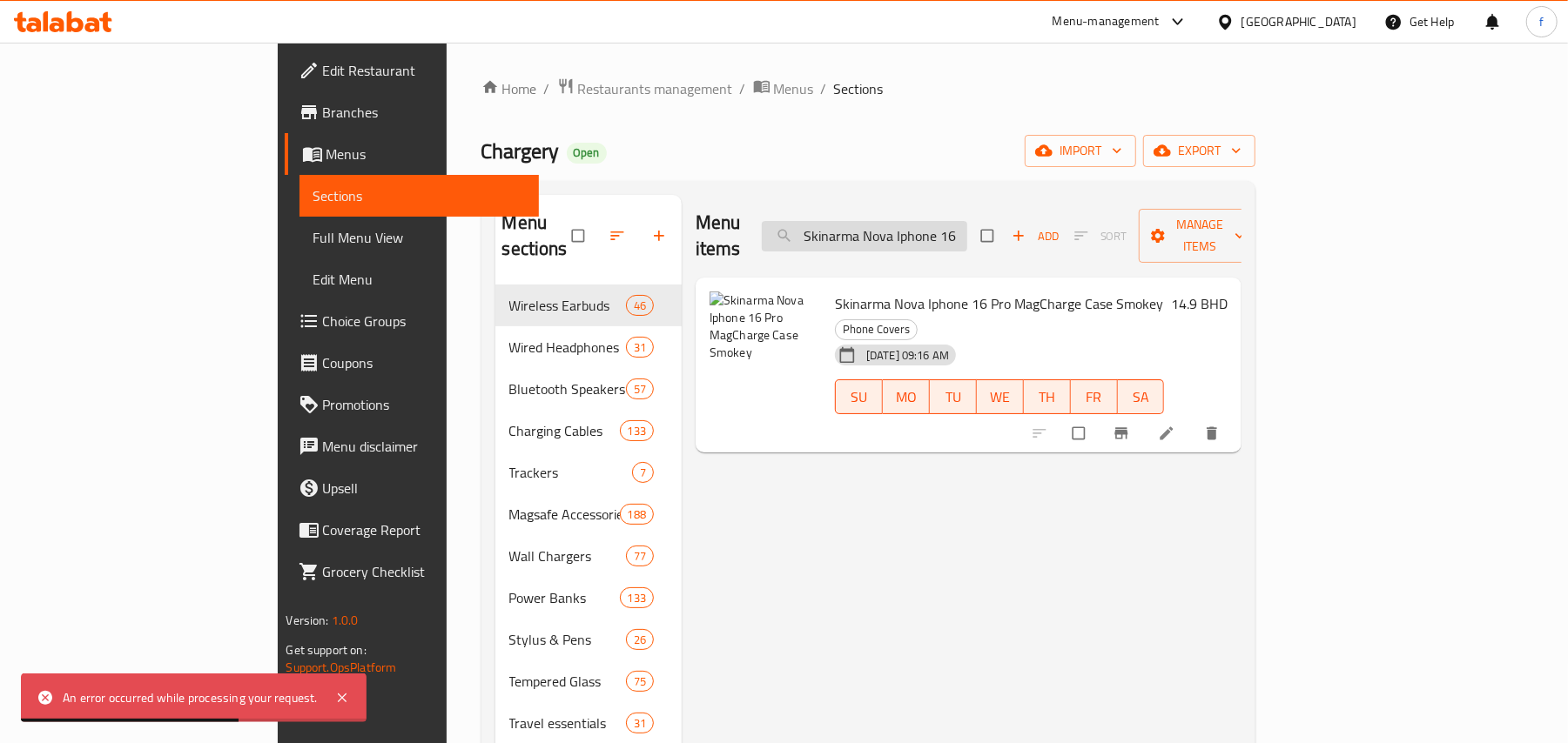
click at [966, 221] on input "Skinarma Nova Iphone 16 Pro MagCharge Case Smokey" at bounding box center [864, 237] width 205 height 31
paste input "x Ma"
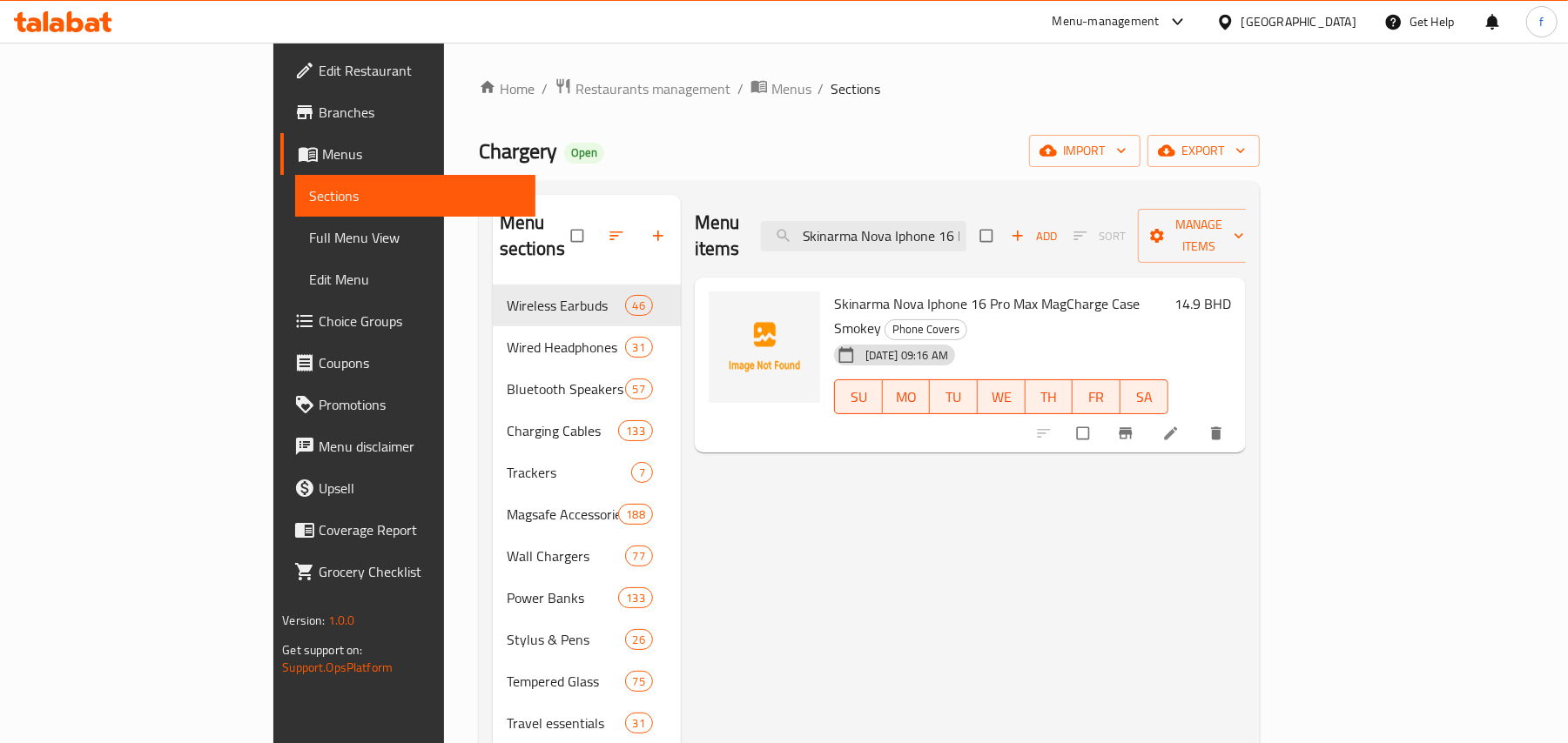
click at [971, 240] on div "Menu items Skinarma Nova Iphone 16 Pro Max MagCharge Case Smokey Add Sort Manag…" at bounding box center [969, 236] width 551 height 82
click at [967, 228] on input "Skinarma Nova Iphone 16 Pro Max MagCharge Case Smokey" at bounding box center [863, 237] width 205 height 31
paste input "Skinarma Gado Apple Watch Series 10, 42Mm Slim Protective Case Clear"
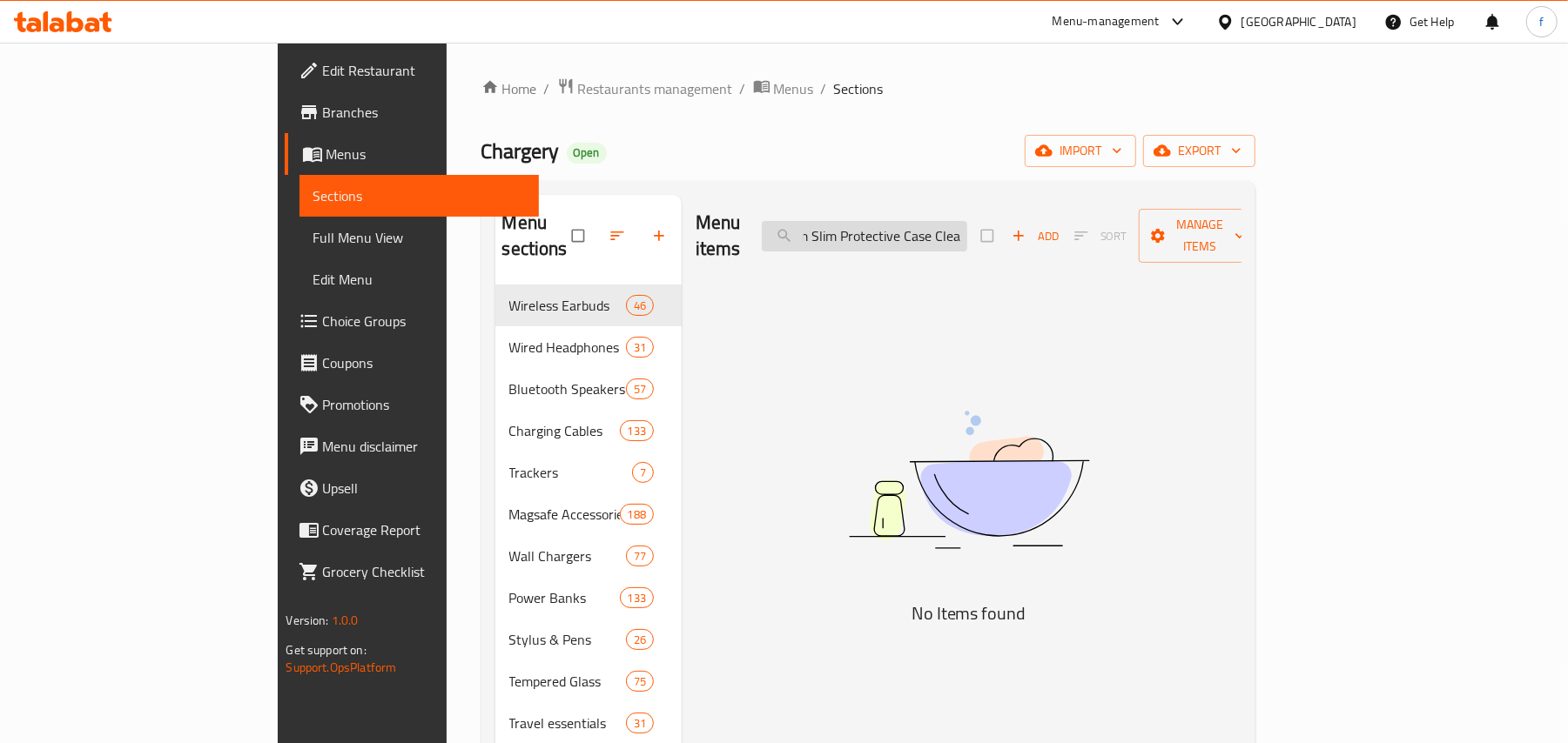
click at [950, 228] on input "Skinarma NoSkinarma Gado Apple Watch Series 10, 42Mm Slim Protective Case Clear…" at bounding box center [864, 237] width 205 height 31
paste input "Gado Apple Watch Series 10, 42Mm Slim Protective Case Clear"
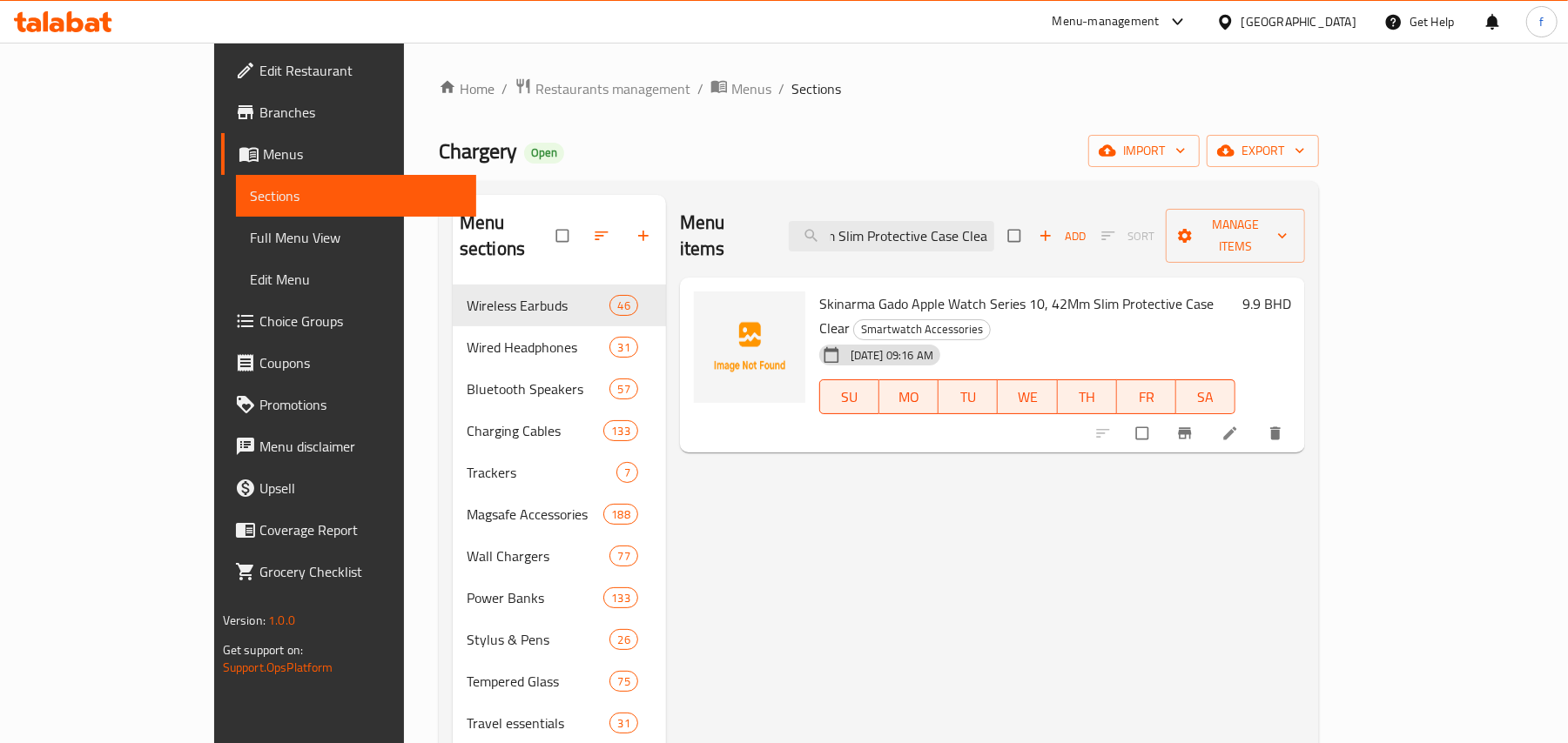
scroll to position [0, 0]
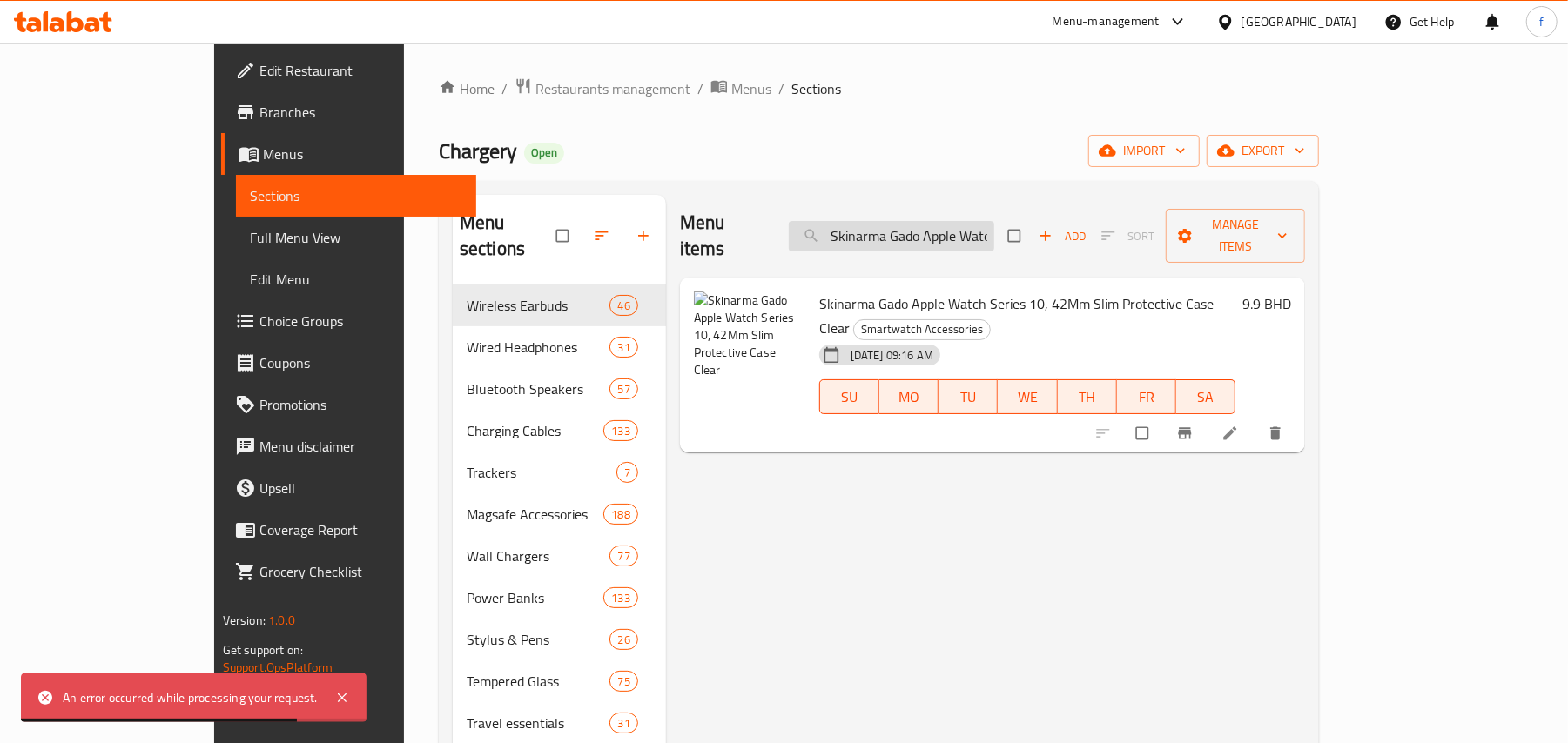
click at [986, 231] on input "Skinarma Gado Apple Watch Series 10, 42Mm Slim Protective Case Clear" at bounding box center [891, 237] width 205 height 31
paste input "6"
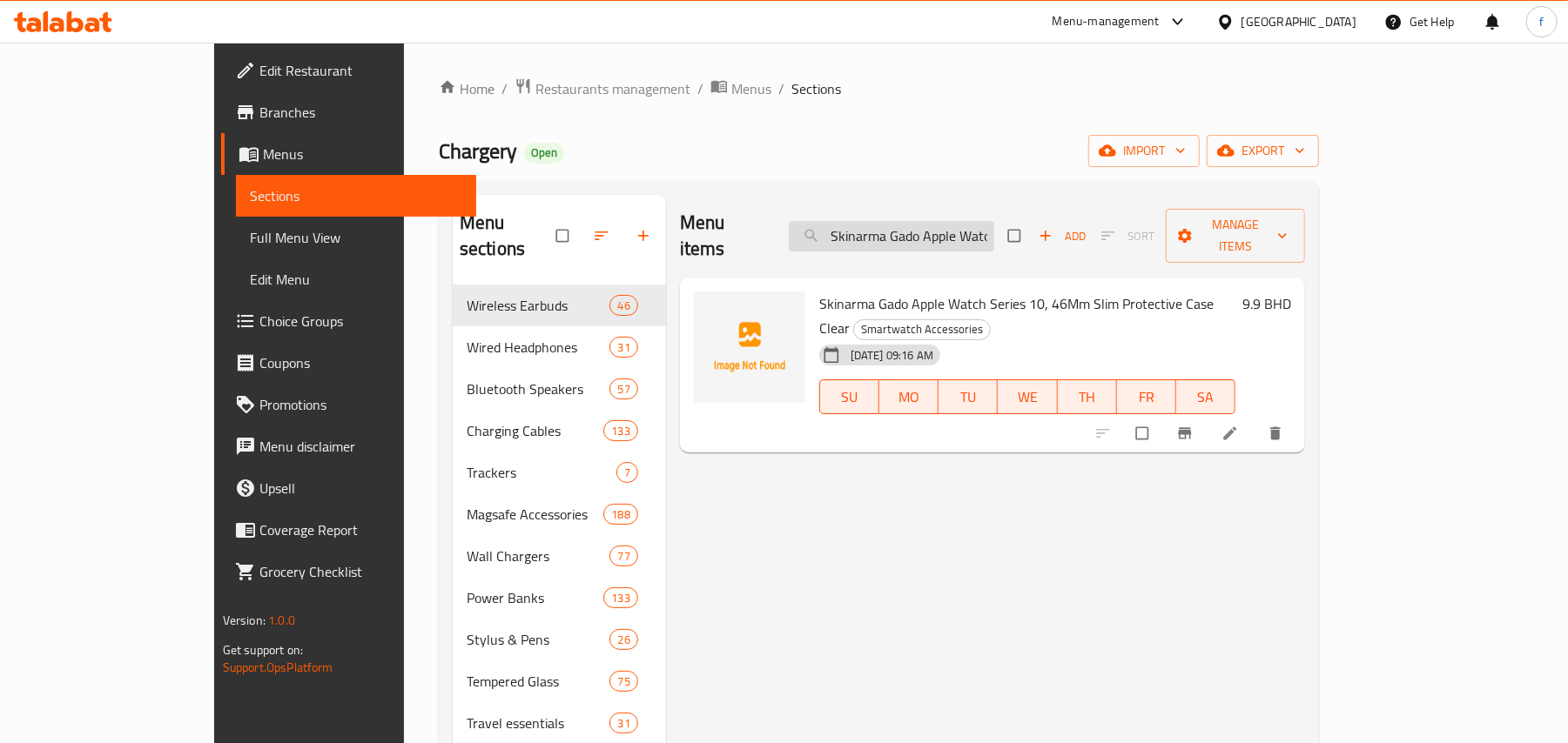
click at [962, 231] on input "Skinarma Gado Apple Watch Series 10, 46Mm Slim Protective Case Clear" at bounding box center [891, 237] width 205 height 31
paste input "yro Small Portable Design Fan White"
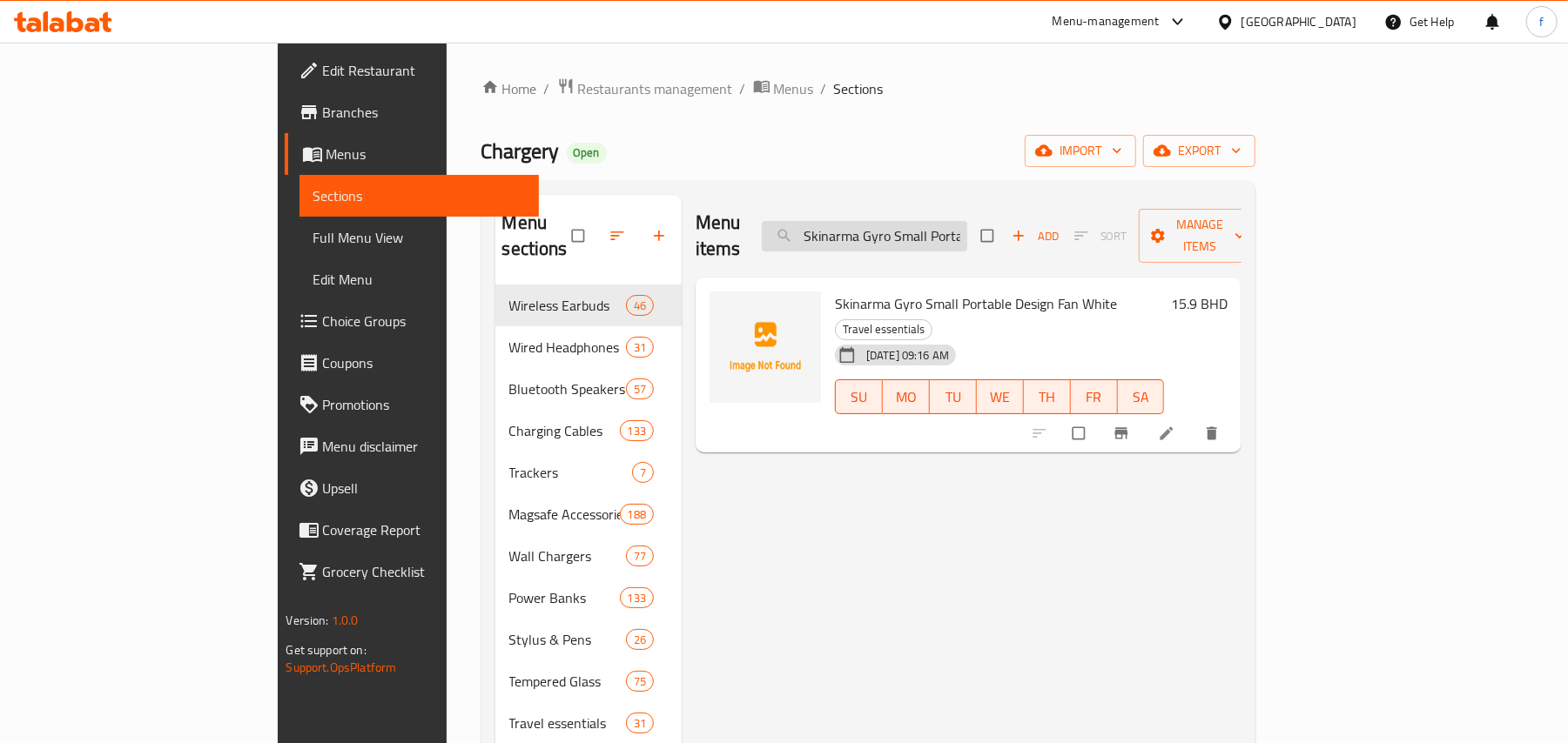
click at [965, 231] on input "Skinarma Gyro Small Portable Design Fan White" at bounding box center [864, 237] width 205 height 31
paste input "Black"
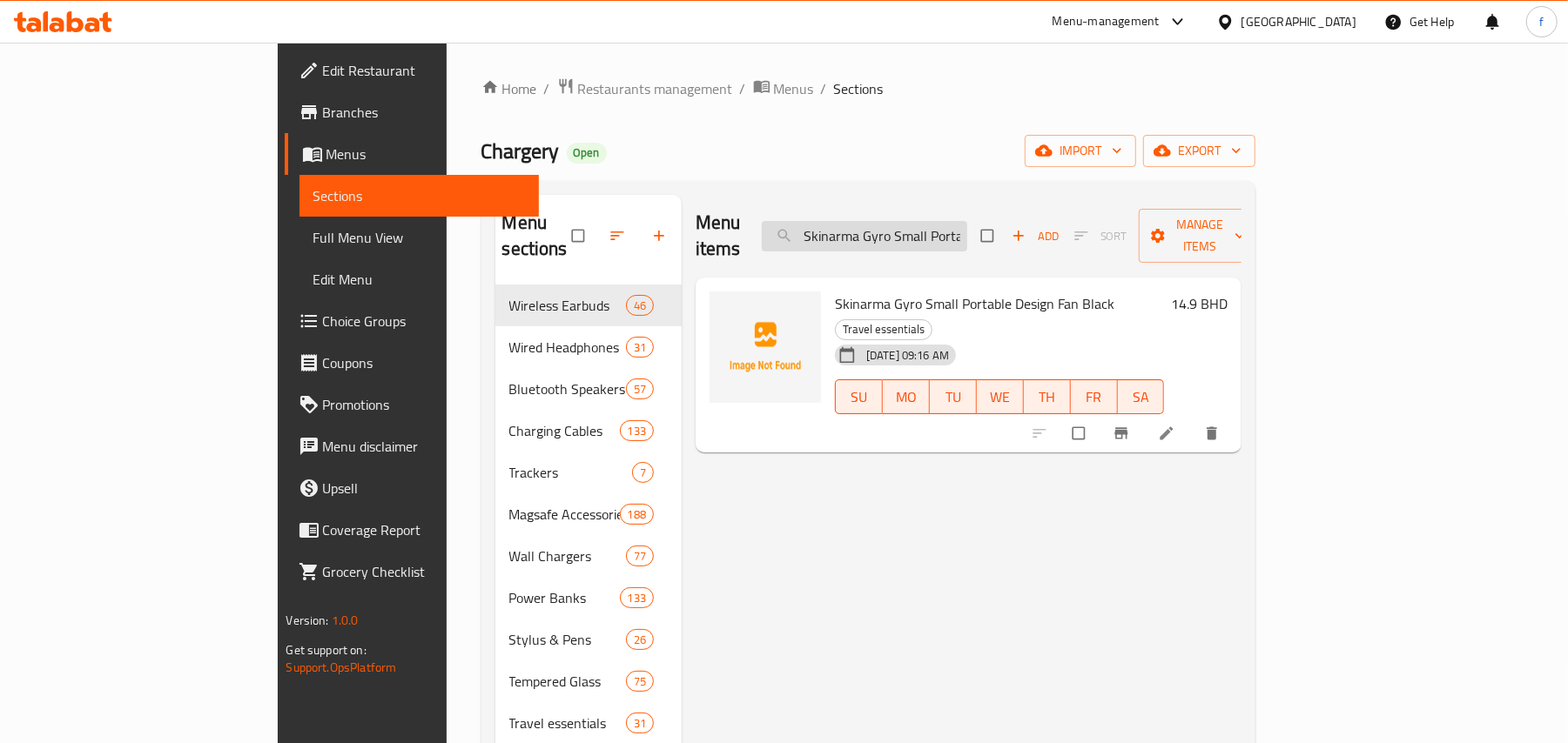
click at [968, 227] on input "Skinarma Gyro Small Portable Design Fan Black" at bounding box center [864, 237] width 205 height 31
paste input "Airpods 4Th Generation Mecha Ce AllAround Protective Case Olive"
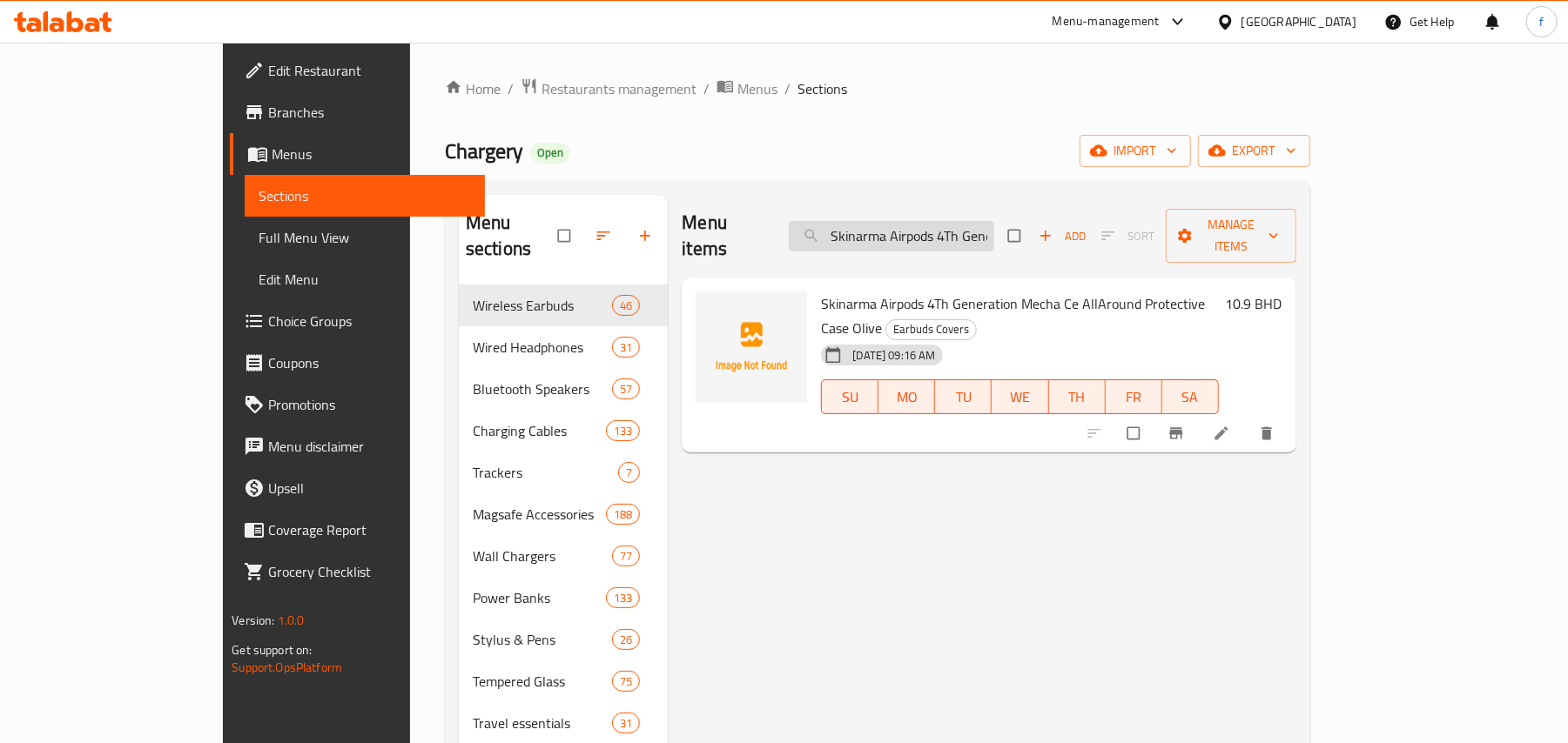
click at [931, 226] on input "Skinarma Airpods 4Th Generation Mecha Ce AllAround Protective Case Olive" at bounding box center [891, 237] width 205 height 31
paste input "Teal"
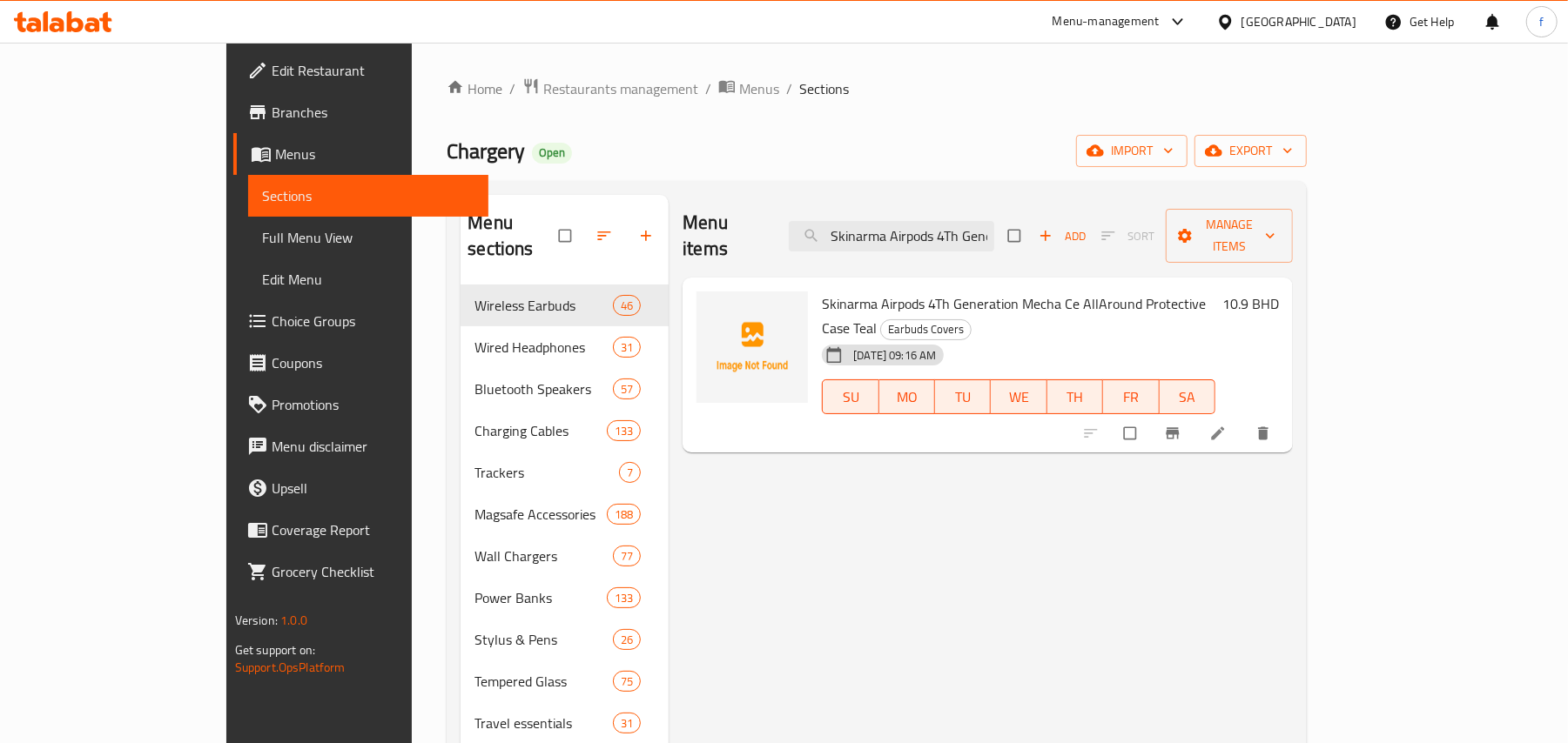
click at [997, 206] on div "Menu items Skinarma Airpods 4Th Generation Mecha Ce AllAround Protective Case T…" at bounding box center [987, 236] width 610 height 82
click at [972, 233] on input "Skinarma Airpods 4Th Generation Mecha Ce AllAround Protective Case Teal" at bounding box center [891, 237] width 205 height 31
paste input "Powerology 65W Dual Port Retractable USB-C GAN Charger - White"
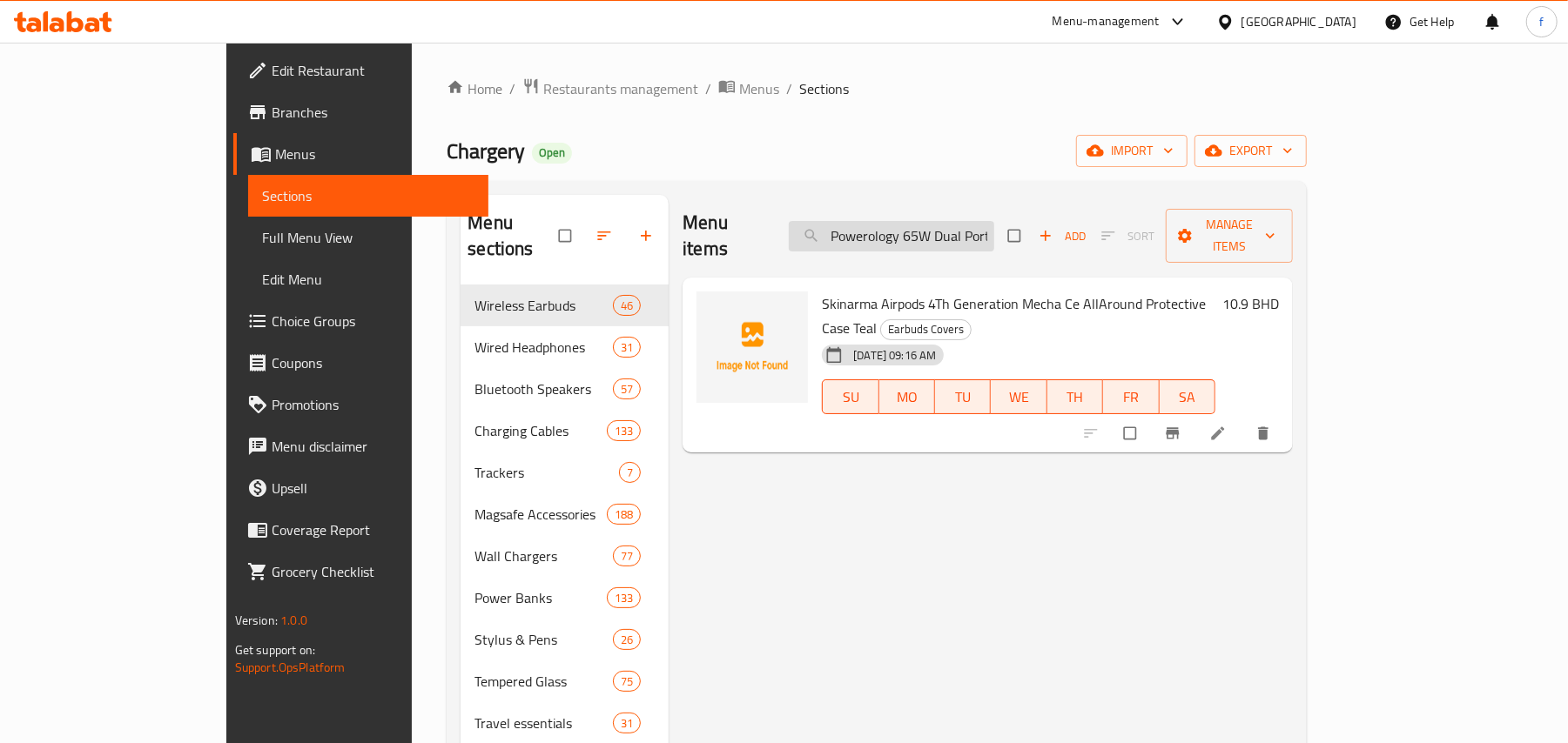
scroll to position [0, 239]
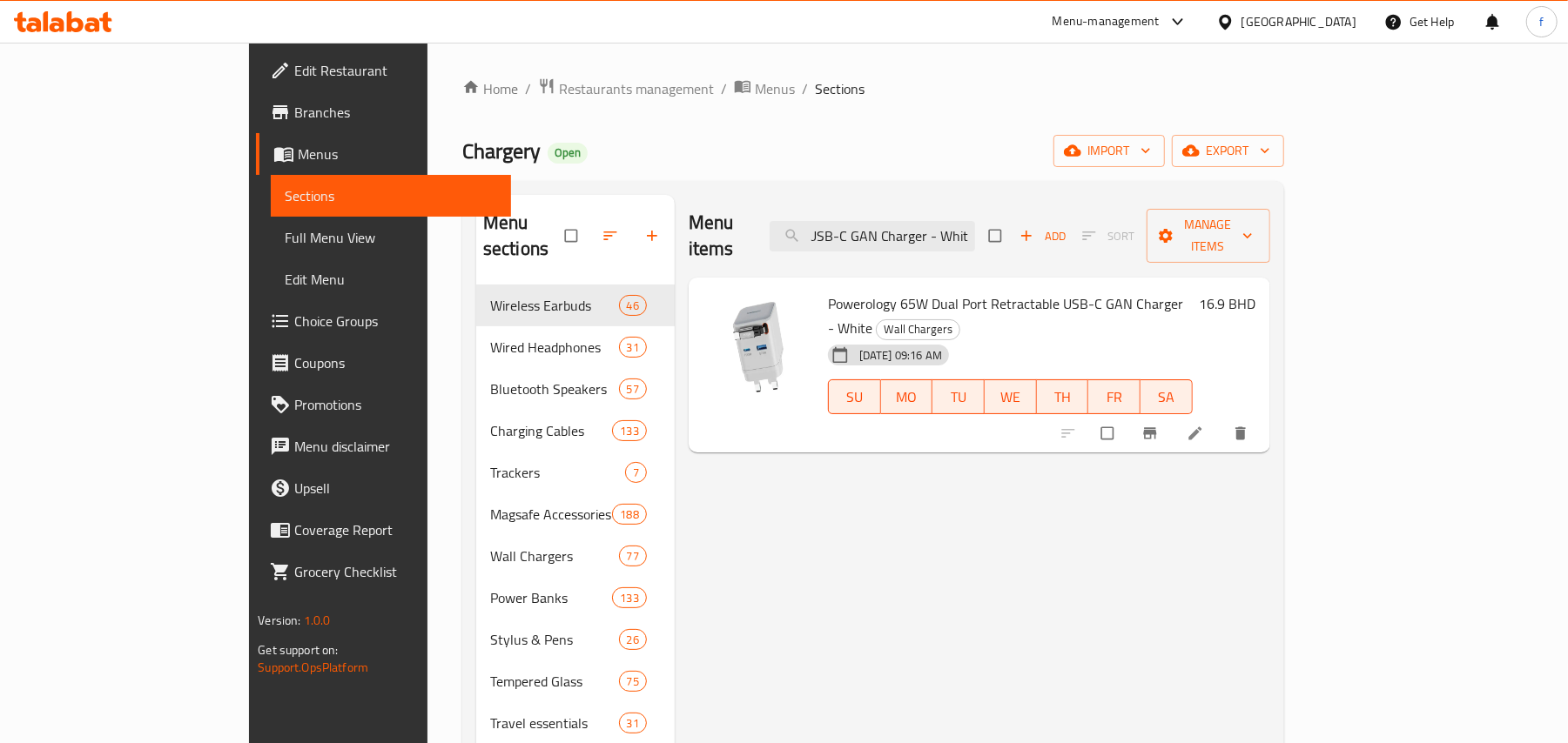
type input "Powerology 65W Dual Port Retractable USB-C GAN Charger - White"
